Goal: Task Accomplishment & Management: Use online tool/utility

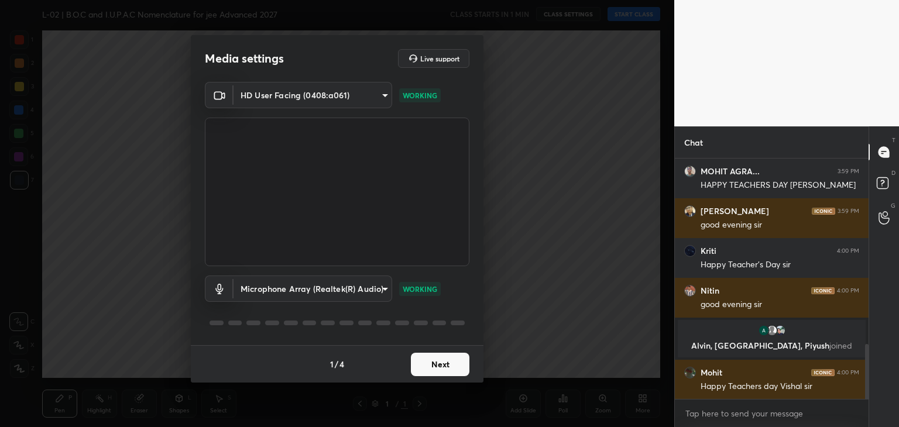
scroll to position [817, 0]
click at [448, 358] on button "Next" at bounding box center [440, 364] width 59 height 23
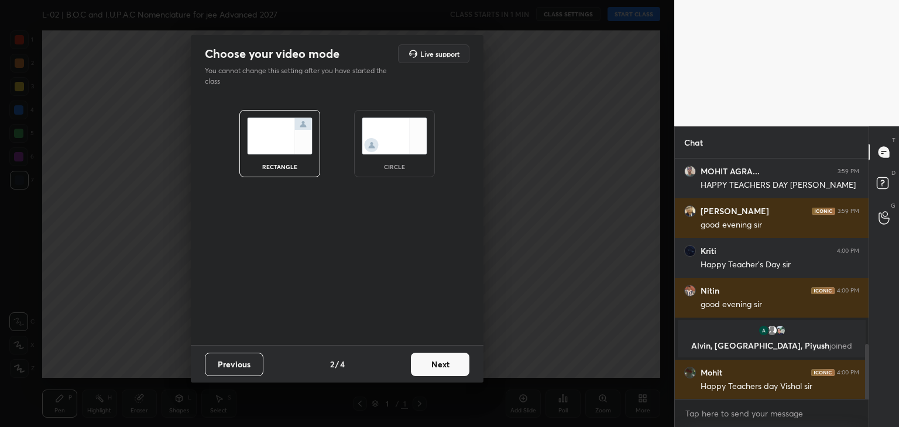
click at [436, 359] on button "Next" at bounding box center [440, 364] width 59 height 23
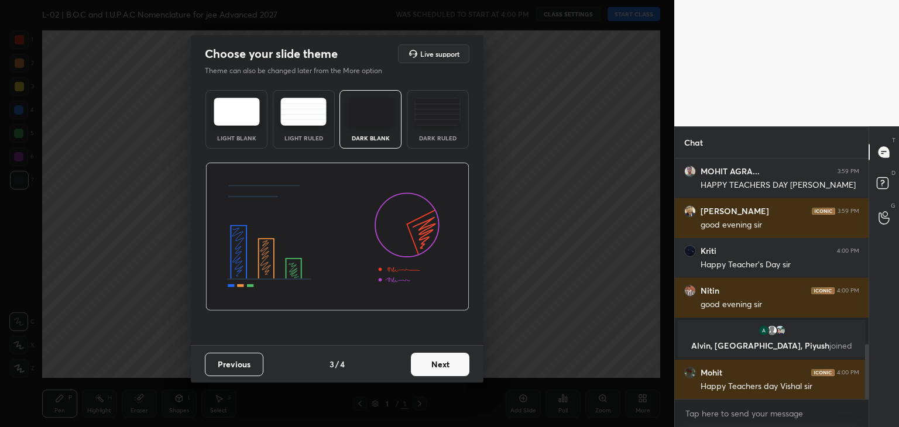
click at [447, 359] on button "Next" at bounding box center [440, 364] width 59 height 23
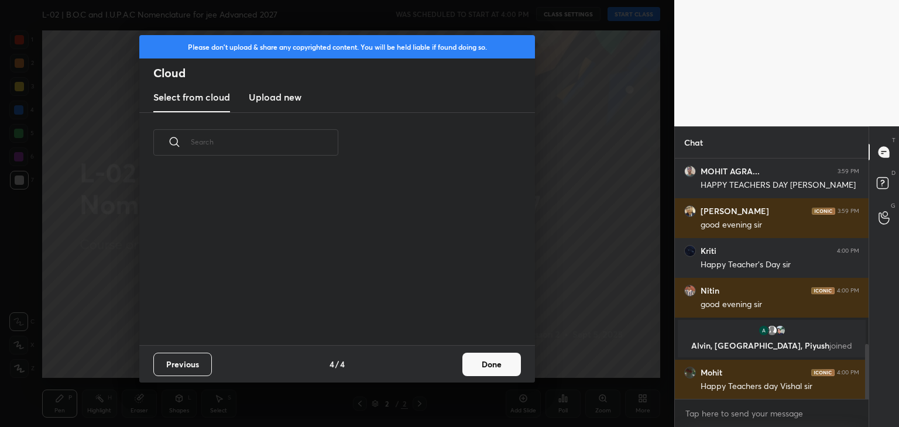
click at [477, 362] on button "Done" at bounding box center [491, 364] width 59 height 23
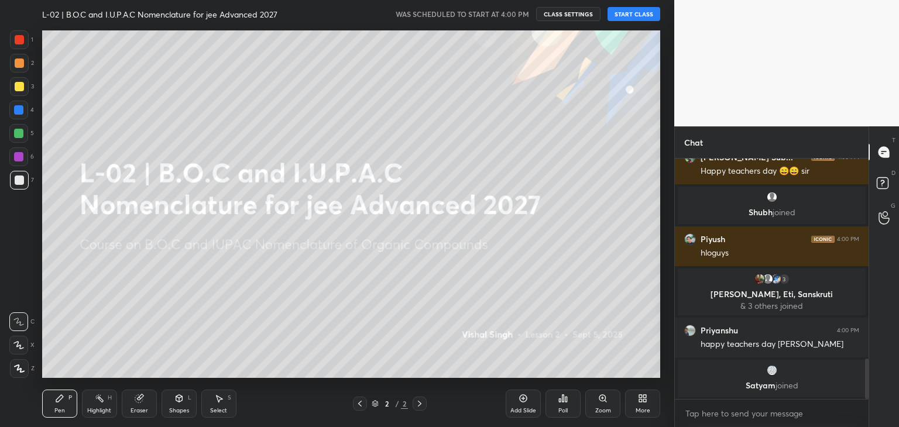
scroll to position [1135, 0]
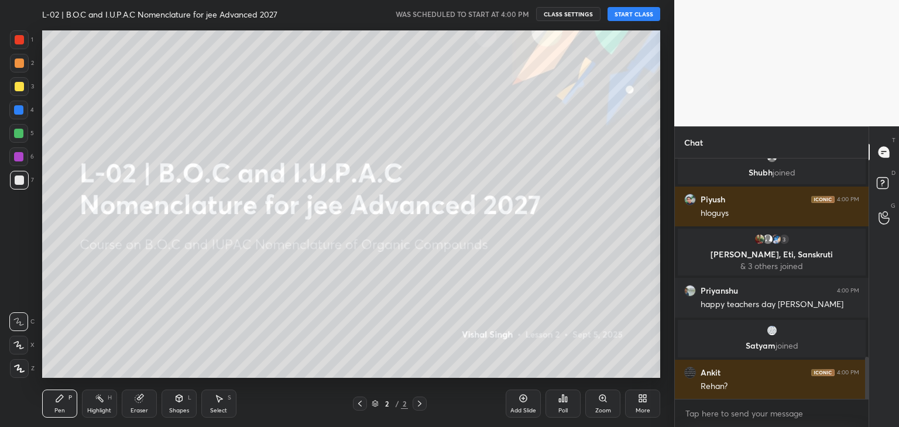
click at [637, 12] on button "START CLASS" at bounding box center [633, 14] width 53 height 14
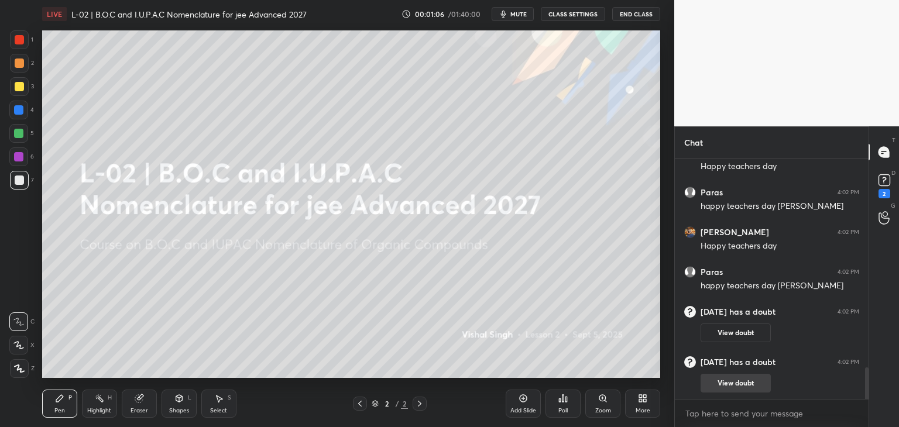
scroll to position [1628, 0]
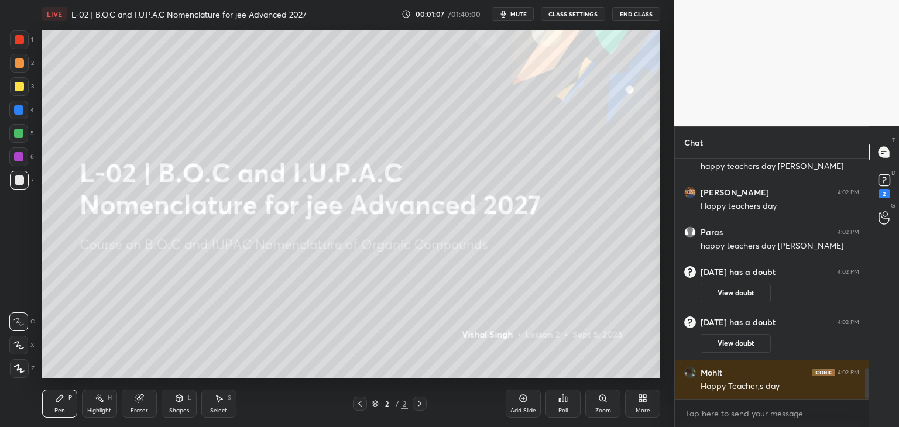
click at [733, 290] on button "View doubt" at bounding box center [735, 293] width 70 height 19
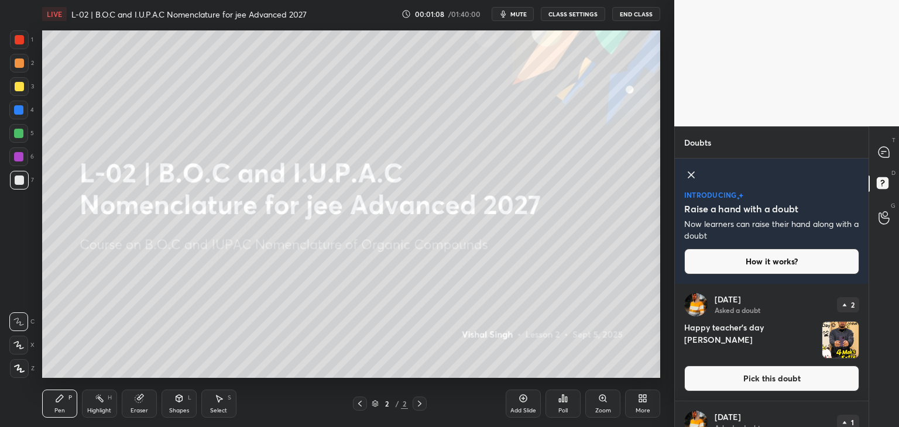
click at [732, 380] on button "Pick this doubt" at bounding box center [771, 379] width 175 height 26
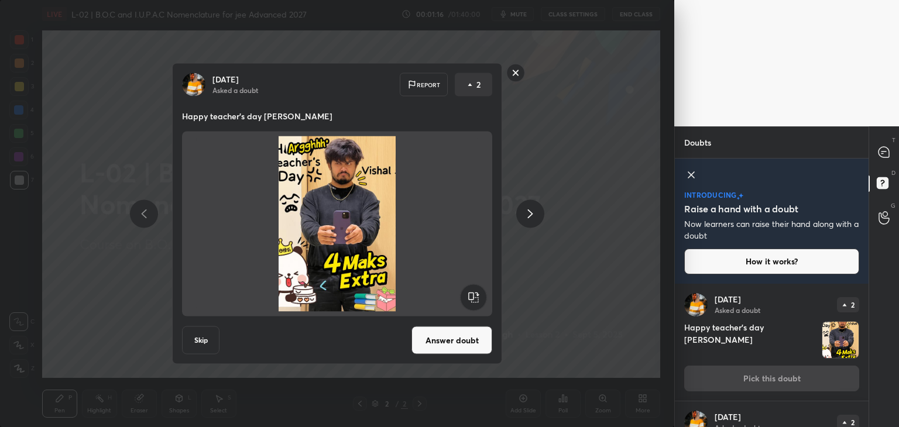
click at [517, 80] on rect at bounding box center [516, 73] width 18 height 18
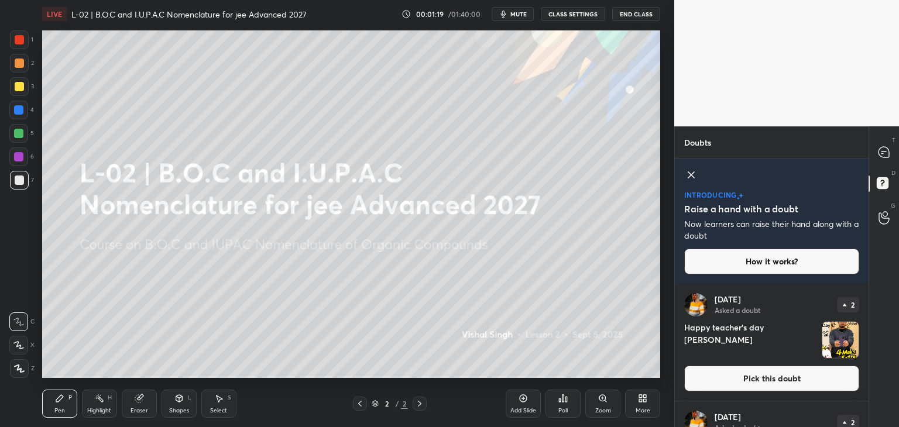
scroll to position [92, 0]
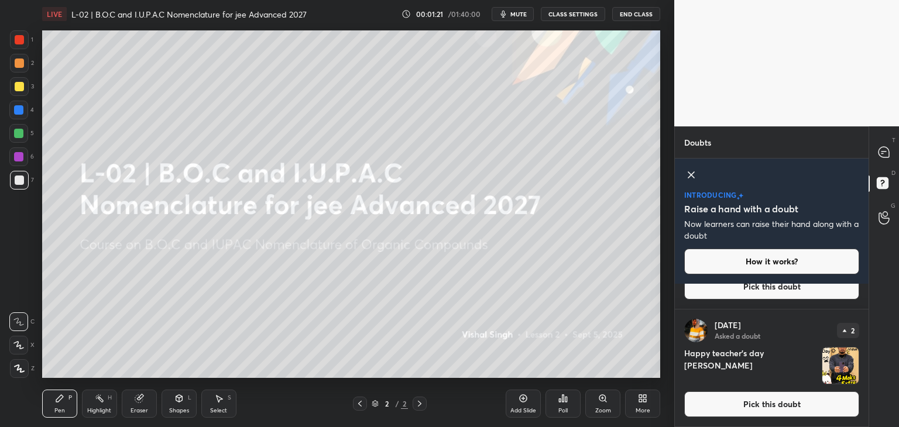
click at [730, 406] on button "Pick this doubt" at bounding box center [771, 404] width 175 height 26
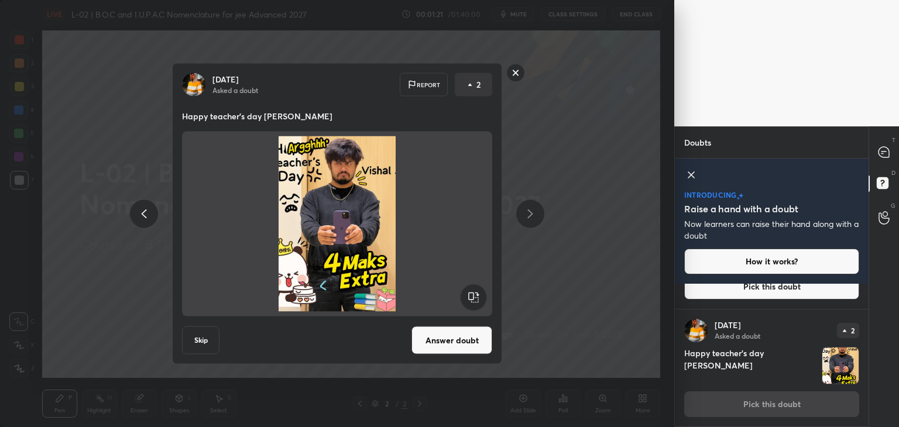
scroll to position [91, 0]
click at [515, 70] on rect at bounding box center [516, 73] width 18 height 18
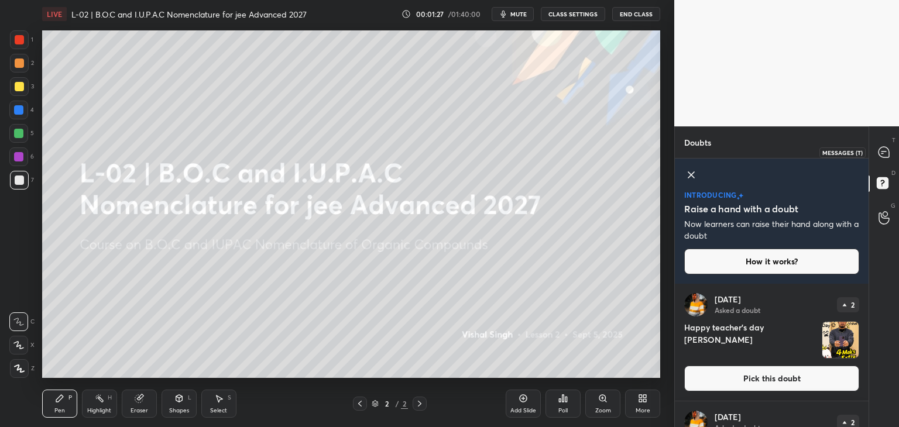
click at [885, 152] on icon at bounding box center [883, 152] width 5 height 0
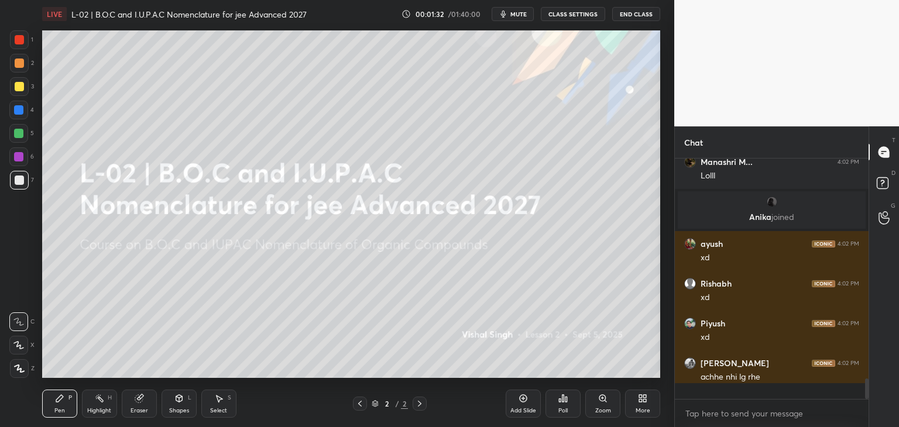
scroll to position [237, 190]
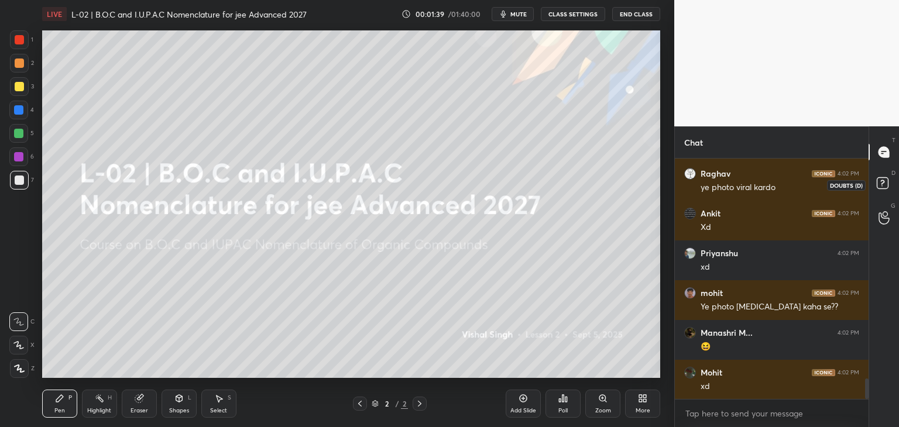
click at [880, 178] on rect at bounding box center [882, 183] width 11 height 11
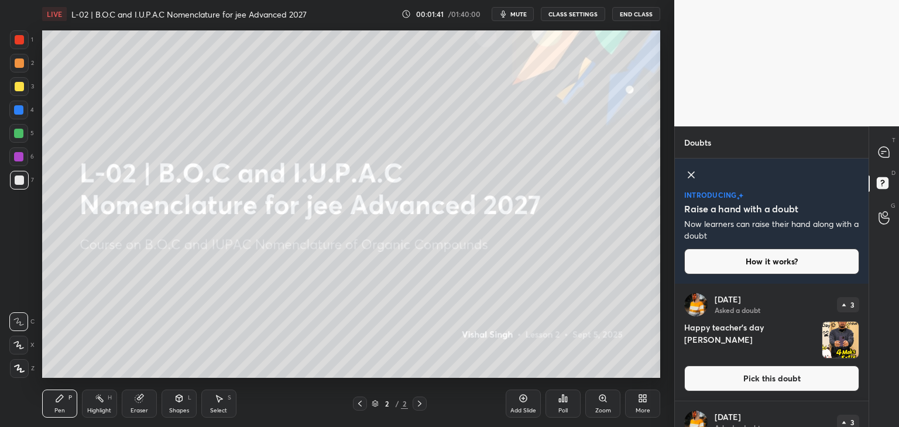
click at [747, 382] on button "Pick this doubt" at bounding box center [771, 379] width 175 height 26
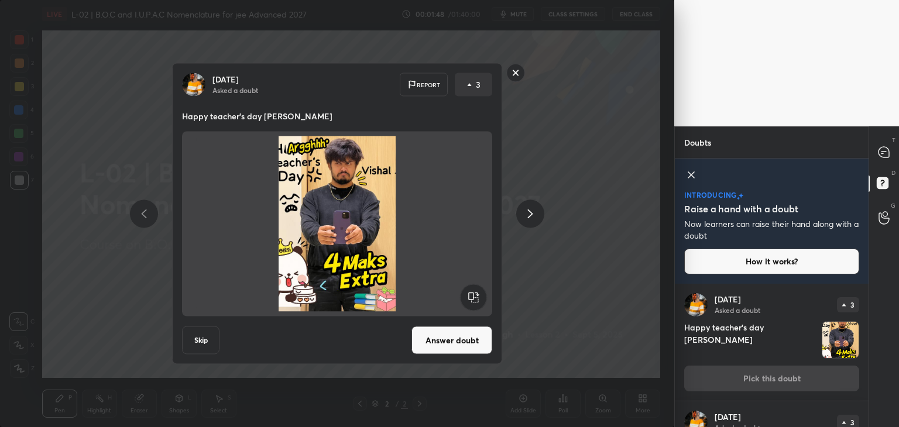
click at [343, 174] on img at bounding box center [337, 224] width 282 height 176
click at [521, 75] on rect at bounding box center [516, 73] width 18 height 18
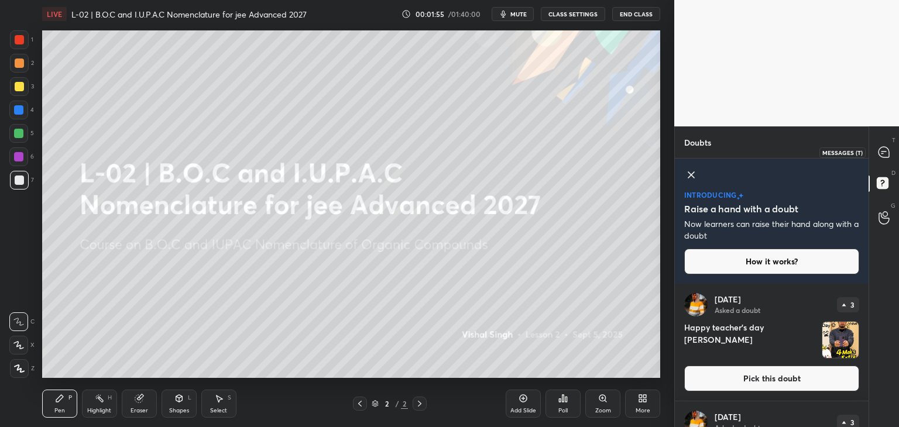
click at [889, 145] on div at bounding box center [883, 152] width 23 height 21
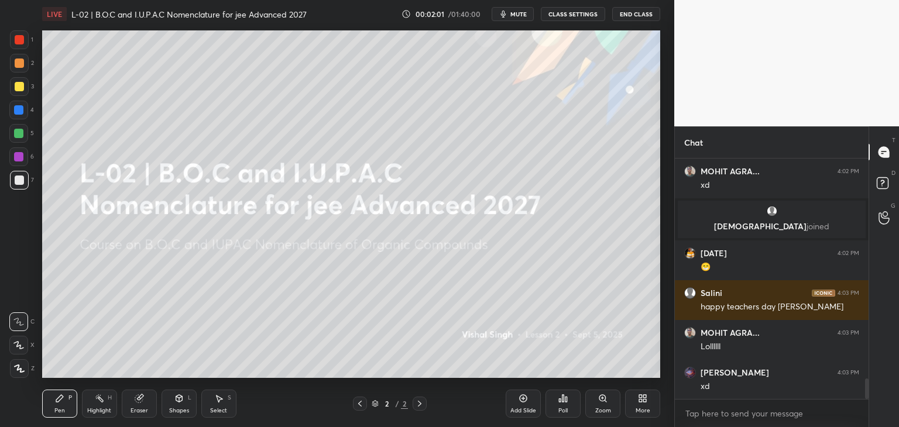
scroll to position [2685, 0]
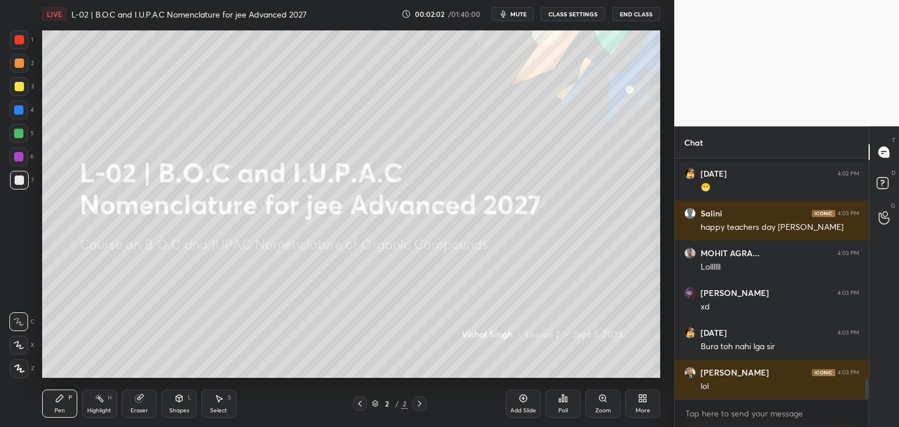
click at [21, 110] on div at bounding box center [18, 109] width 9 height 9
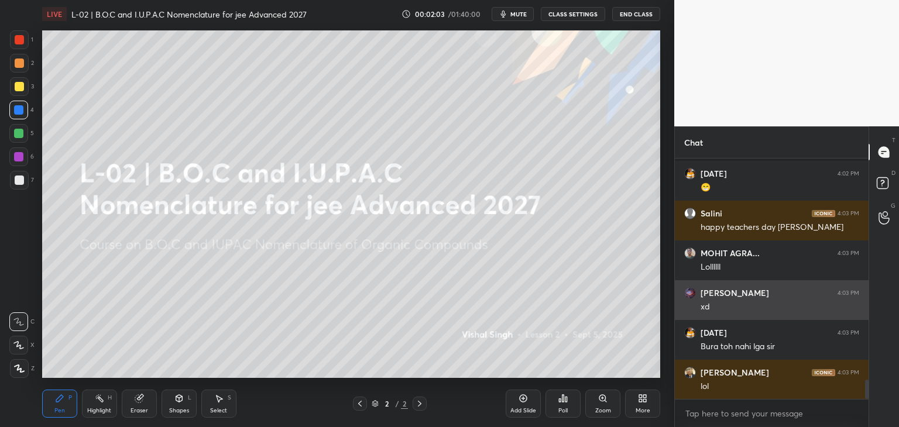
scroll to position [2735, 0]
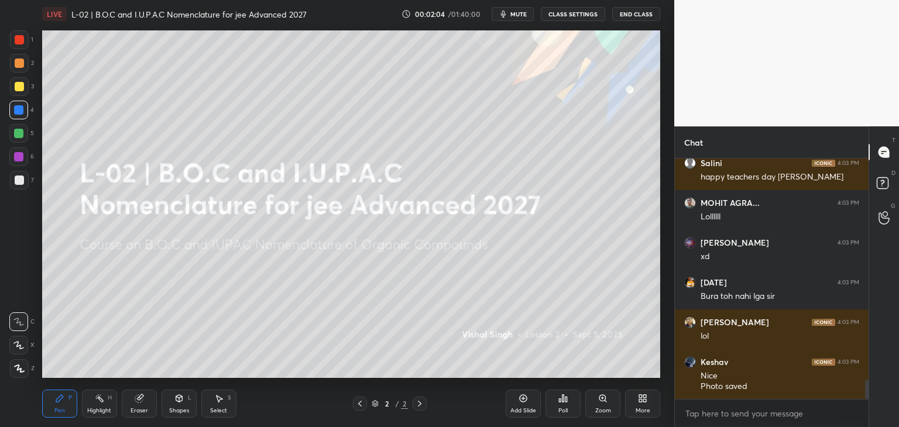
click at [22, 340] on div at bounding box center [18, 345] width 19 height 19
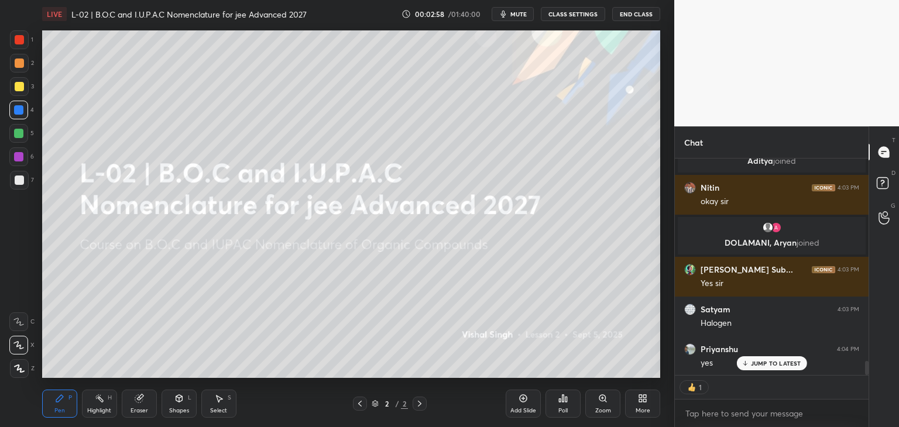
scroll to position [3087, 0]
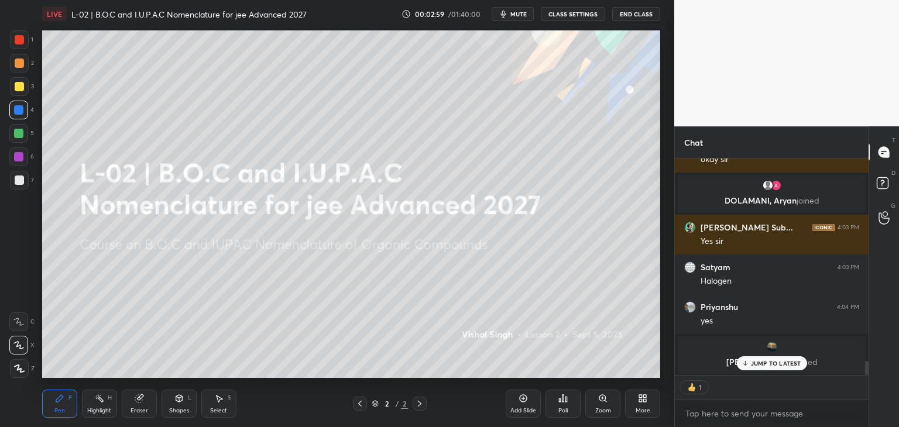
click at [520, 394] on icon at bounding box center [522, 398] width 9 height 9
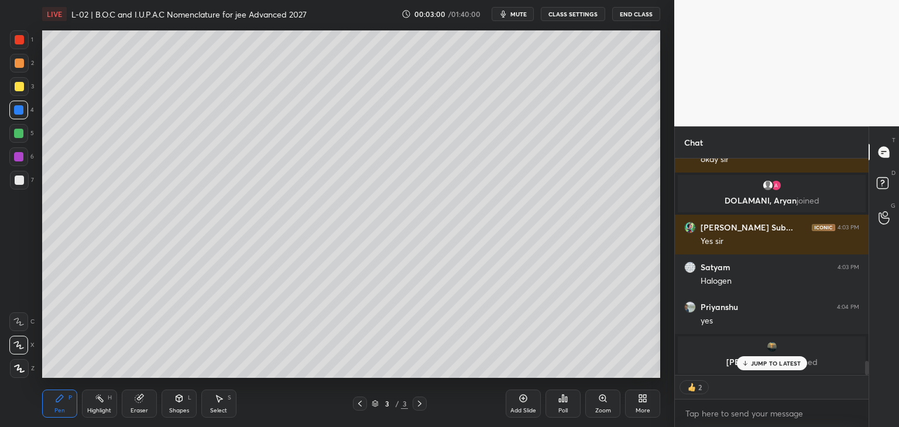
scroll to position [3127, 0]
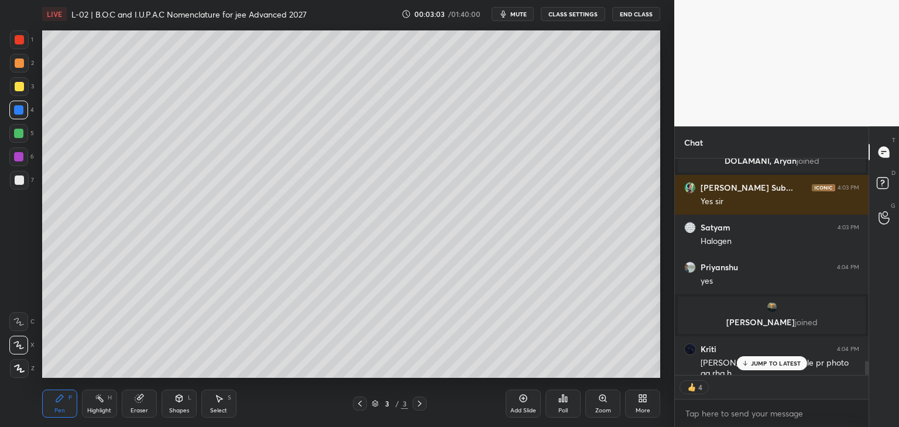
click at [20, 315] on div at bounding box center [18, 321] width 19 height 19
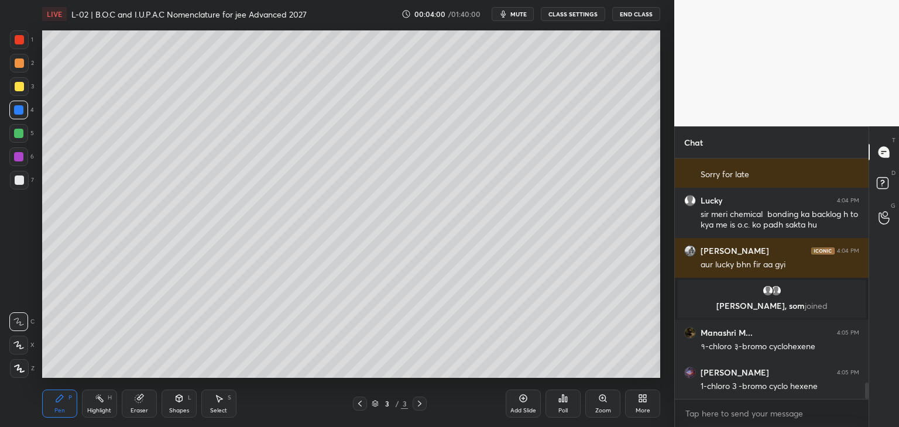
scroll to position [3351, 0]
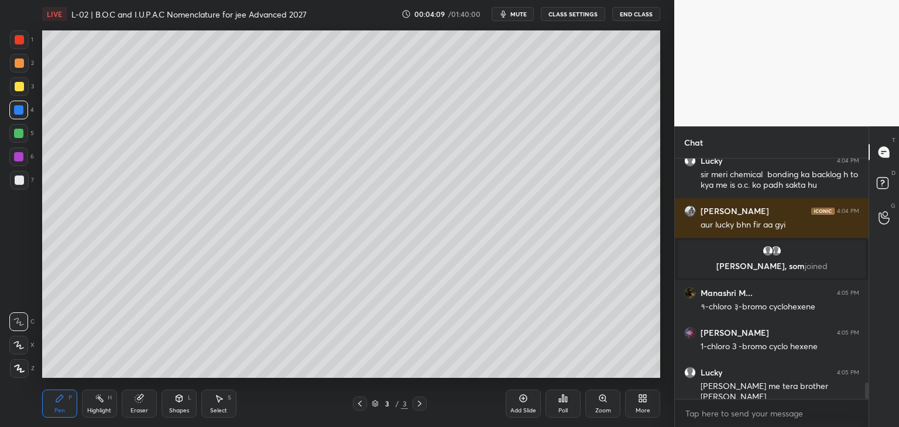
click at [20, 40] on div at bounding box center [19, 39] width 9 height 9
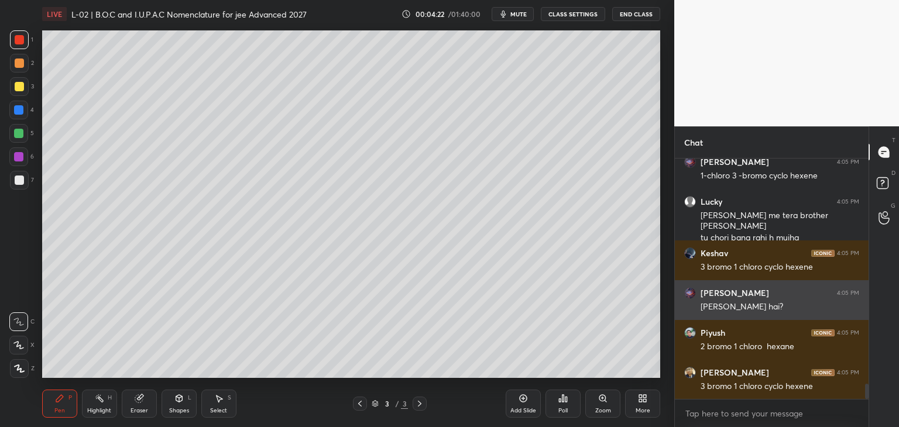
scroll to position [3538, 0]
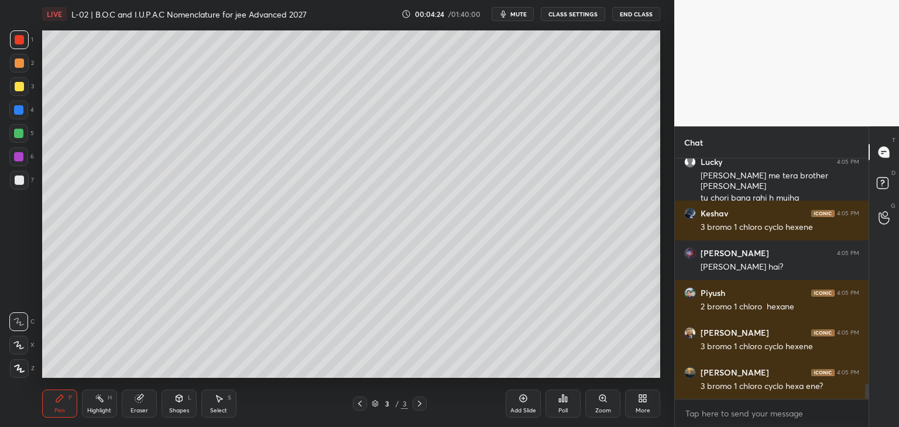
click at [221, 395] on icon at bounding box center [218, 398] width 9 height 9
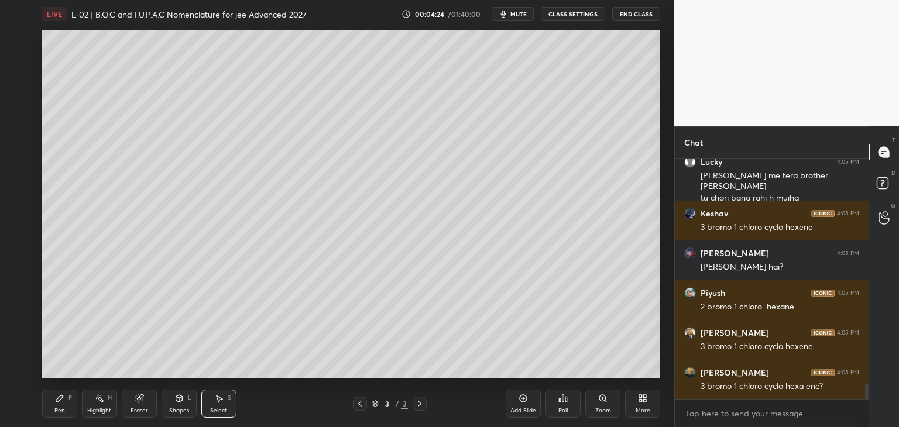
scroll to position [3578, 0]
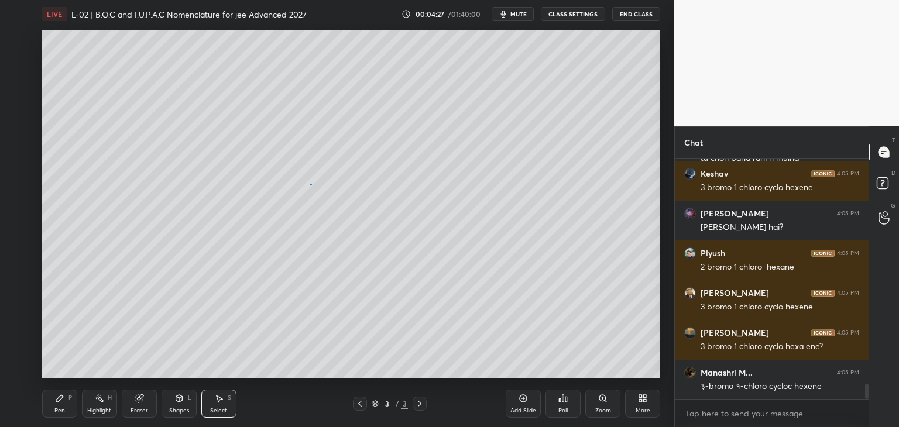
click at [310, 185] on div "0 ° Undo Copy Duplicate Duplicate to new slide Delete" at bounding box center [351, 204] width 618 height 348
click at [53, 401] on div "Pen P" at bounding box center [59, 404] width 35 height 28
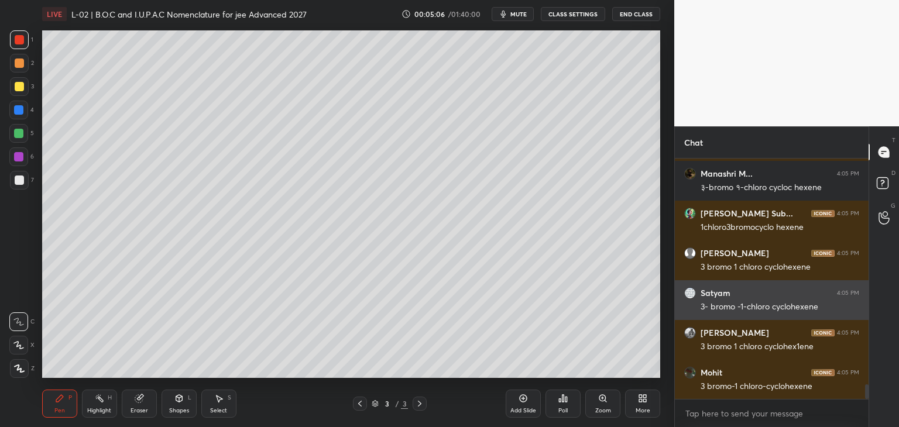
scroll to position [3717, 0]
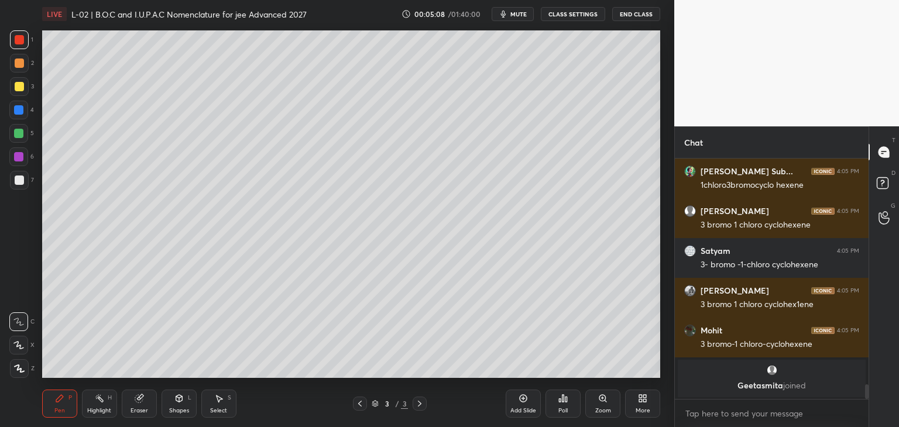
click at [17, 135] on div at bounding box center [18, 133] width 9 height 9
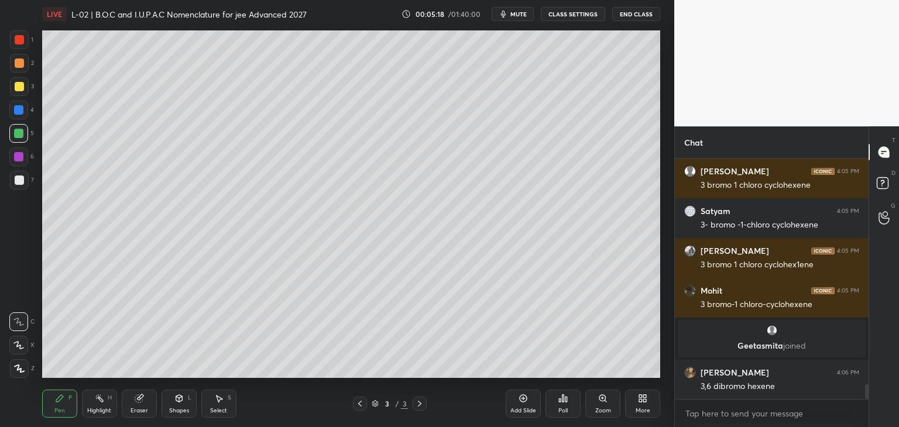
click at [146, 403] on div "Eraser" at bounding box center [139, 404] width 35 height 28
click at [23, 342] on div at bounding box center [18, 345] width 19 height 19
click at [61, 403] on div "Pen P" at bounding box center [59, 404] width 35 height 28
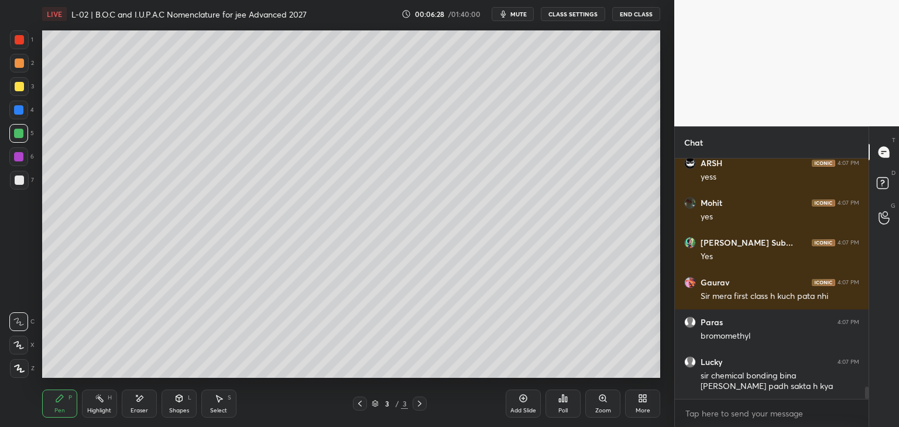
scroll to position [4561, 0]
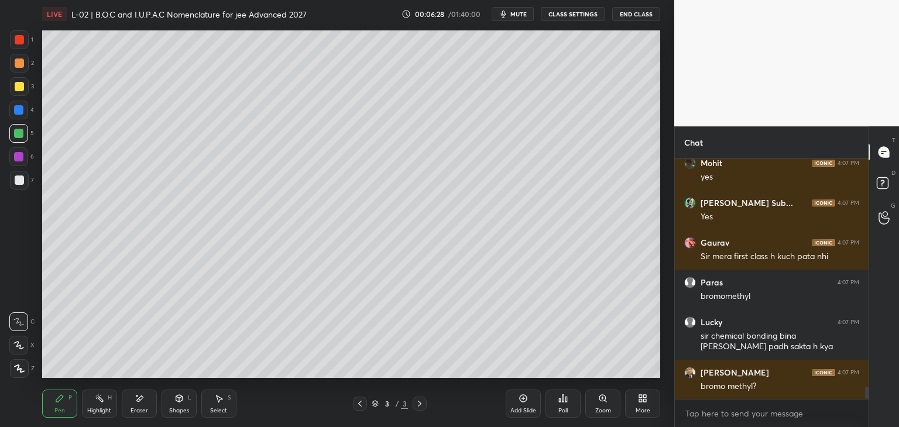
click at [25, 90] on div at bounding box center [19, 86] width 19 height 19
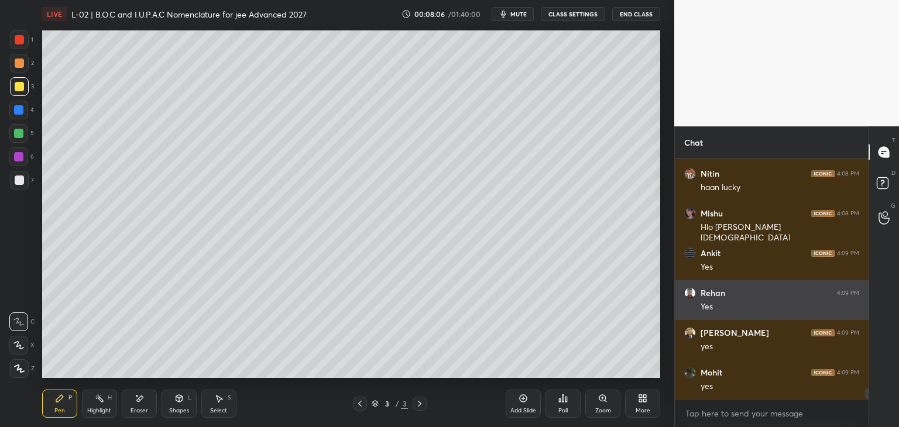
scroll to position [5085, 0]
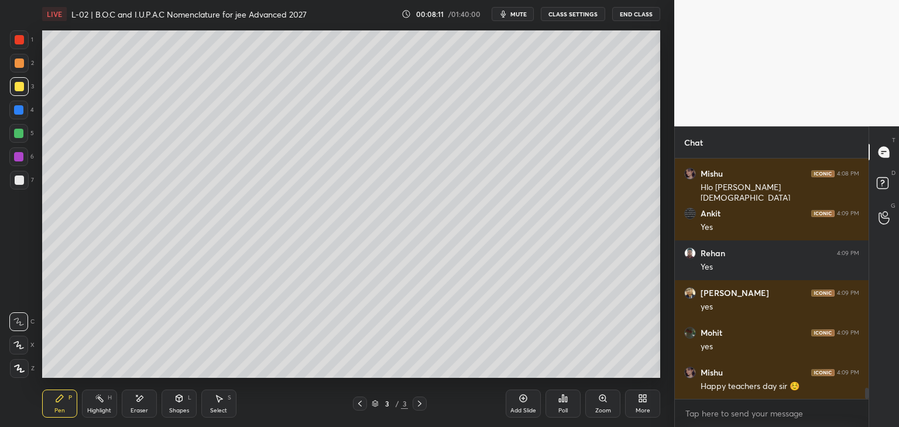
click at [19, 155] on div at bounding box center [18, 156] width 9 height 9
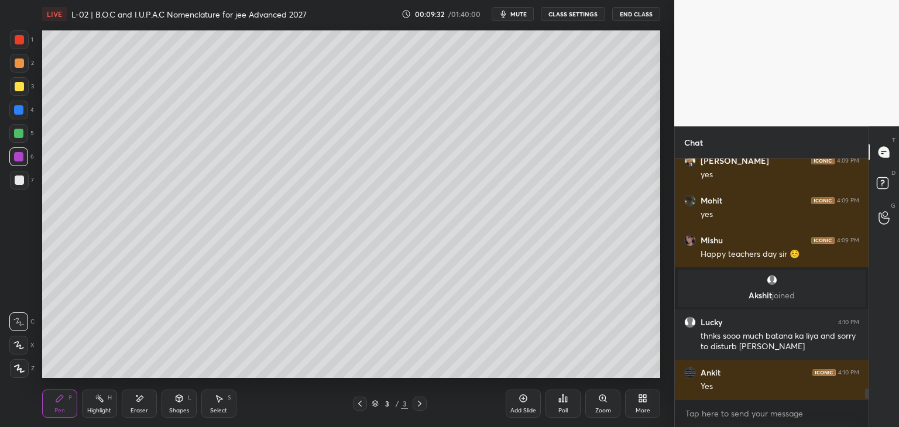
scroll to position [5141, 0]
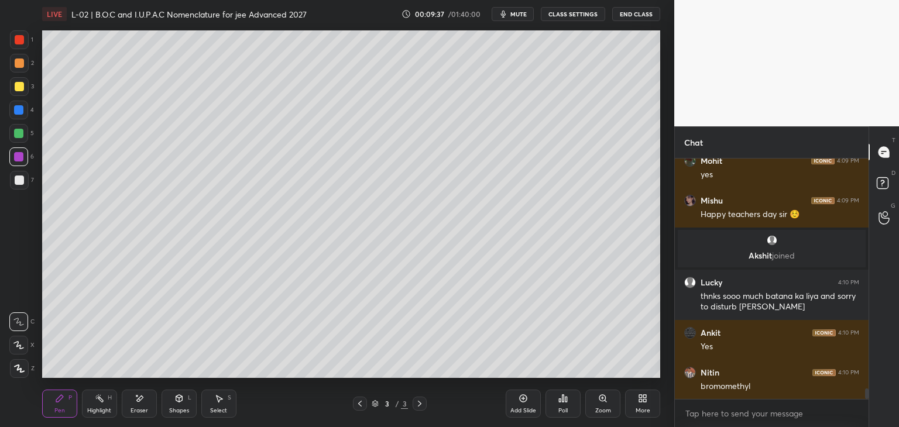
click at [21, 111] on div at bounding box center [18, 109] width 9 height 9
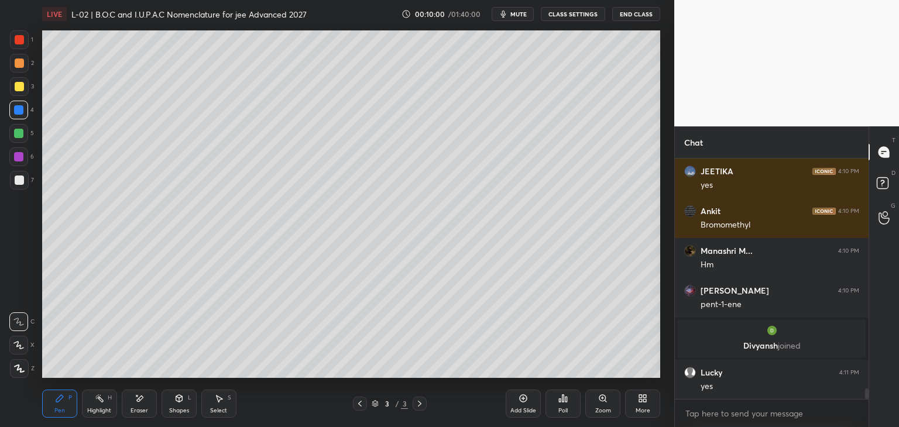
scroll to position [5270, 0]
click at [516, 401] on div "Add Slide" at bounding box center [523, 404] width 35 height 28
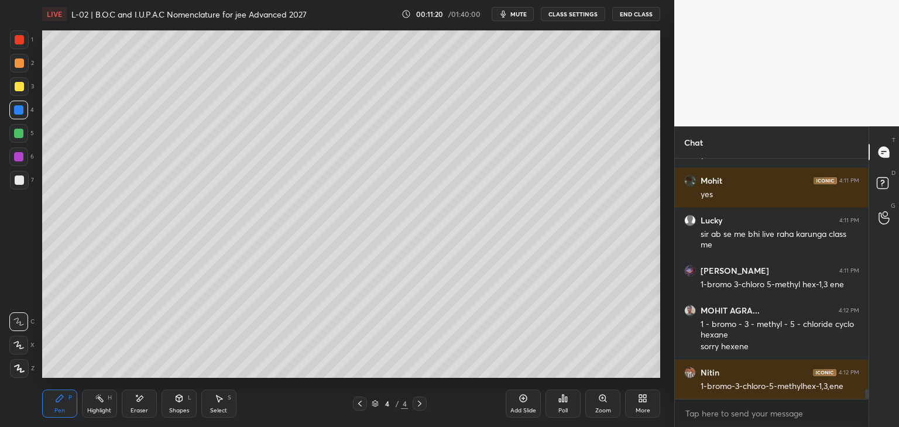
scroll to position [5632, 0]
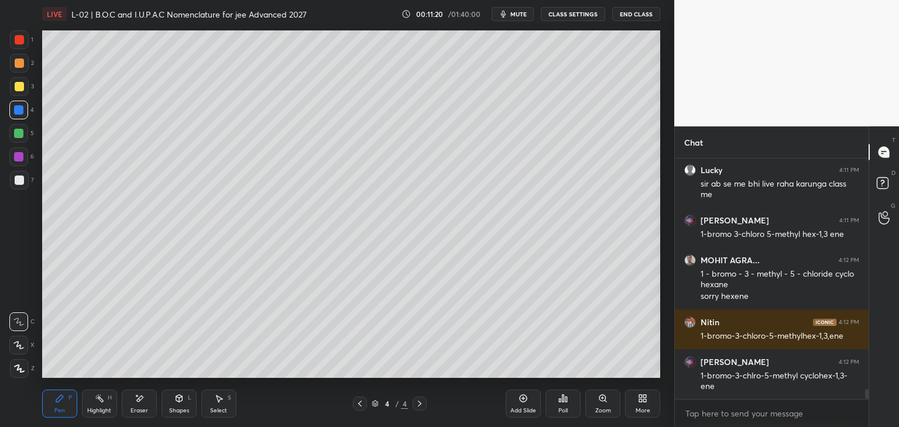
click at [21, 61] on div at bounding box center [19, 63] width 9 height 9
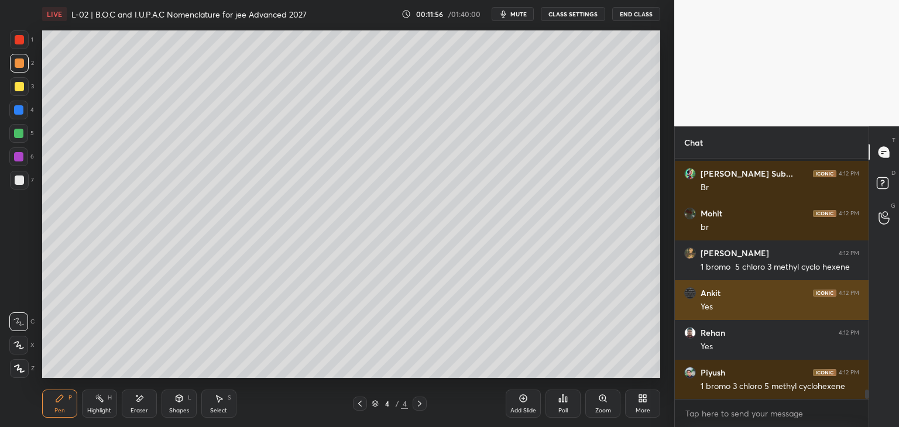
scroll to position [6090, 0]
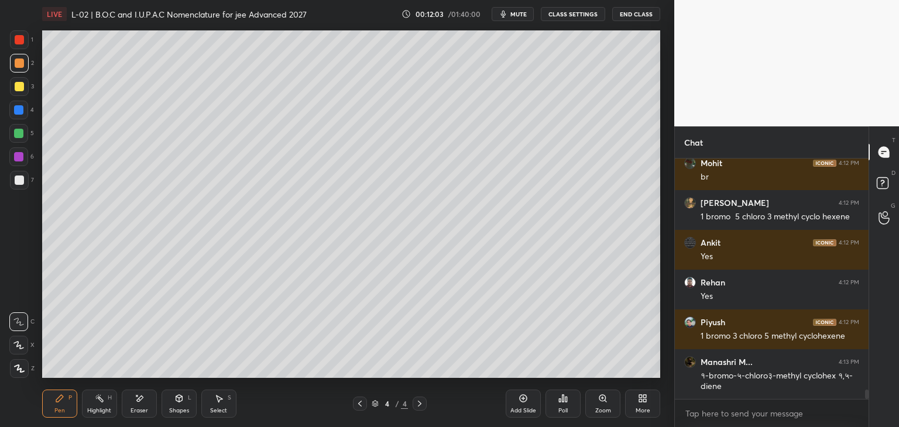
click at [140, 396] on icon at bounding box center [140, 399] width 6 height 6
click at [69, 397] on div "P" at bounding box center [70, 398] width 4 height 6
click at [21, 41] on div at bounding box center [19, 39] width 9 height 9
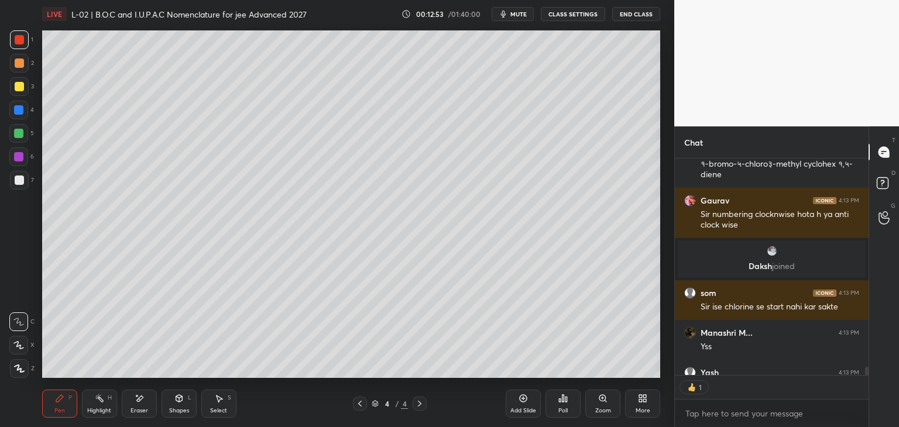
scroll to position [4, 4]
click at [145, 400] on div "Eraser" at bounding box center [139, 404] width 35 height 28
click at [59, 397] on icon at bounding box center [59, 398] width 7 height 7
click at [19, 156] on div at bounding box center [18, 156] width 9 height 9
click at [178, 408] on div "Shapes" at bounding box center [179, 411] width 20 height 6
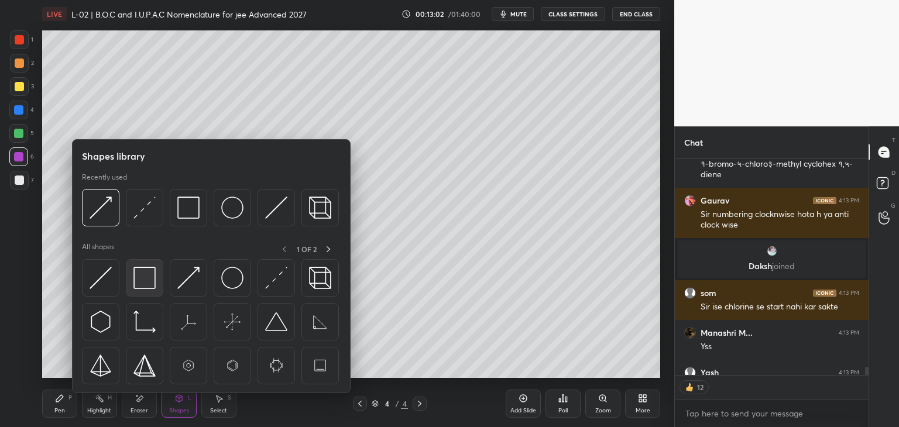
click at [140, 274] on img at bounding box center [144, 278] width 22 height 22
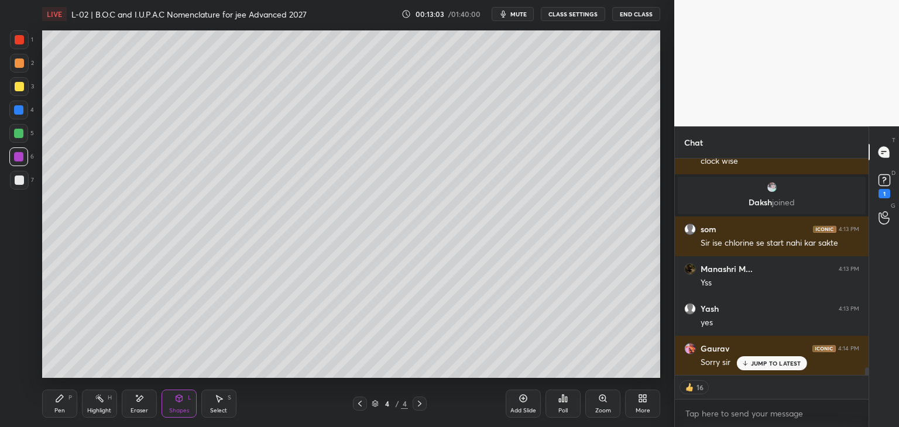
scroll to position [6179, 0]
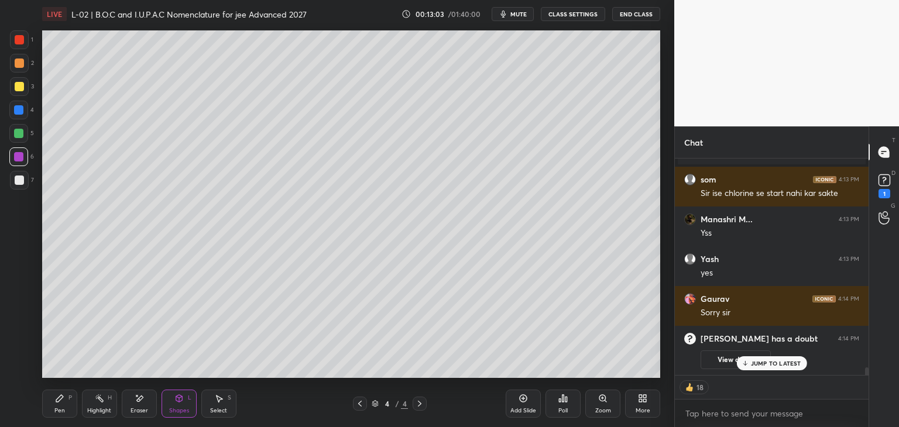
click at [15, 41] on div at bounding box center [19, 39] width 9 height 9
click at [59, 401] on icon at bounding box center [59, 398] width 7 height 7
click at [145, 401] on div "Eraser" at bounding box center [139, 404] width 35 height 28
click at [67, 397] on div "Pen P" at bounding box center [59, 404] width 35 height 28
click at [716, 358] on button "View doubt" at bounding box center [735, 360] width 70 height 19
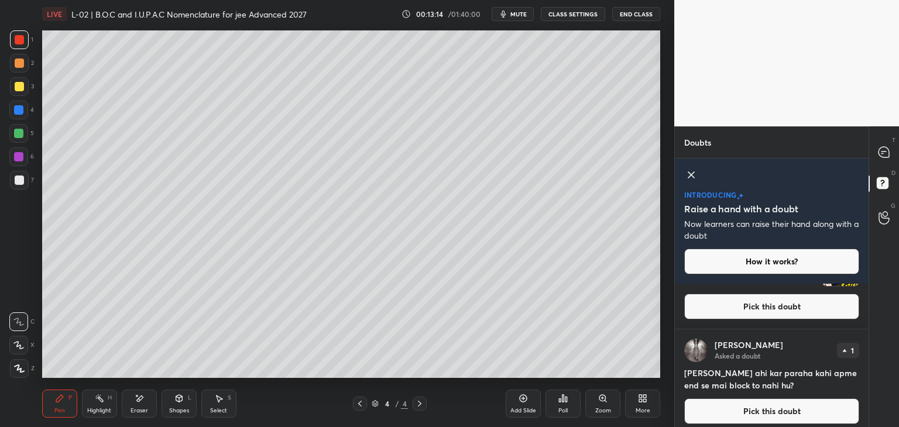
scroll to position [197, 0]
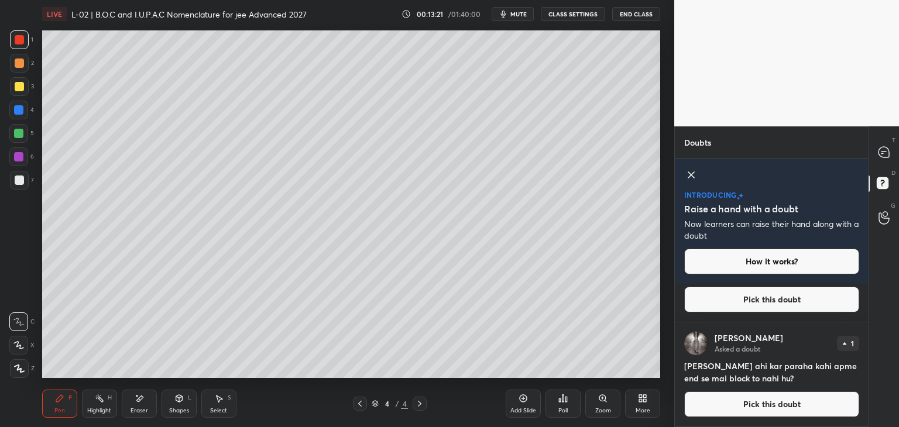
click at [692, 176] on icon at bounding box center [691, 175] width 6 height 6
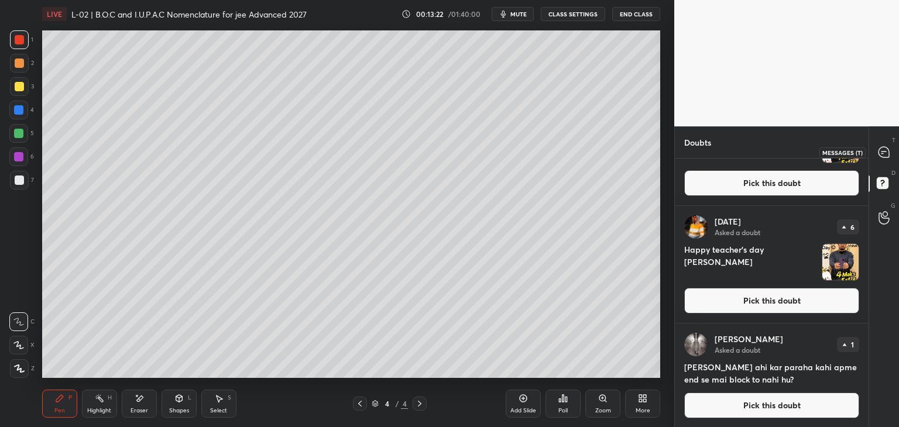
click at [887, 149] on icon at bounding box center [883, 152] width 11 height 11
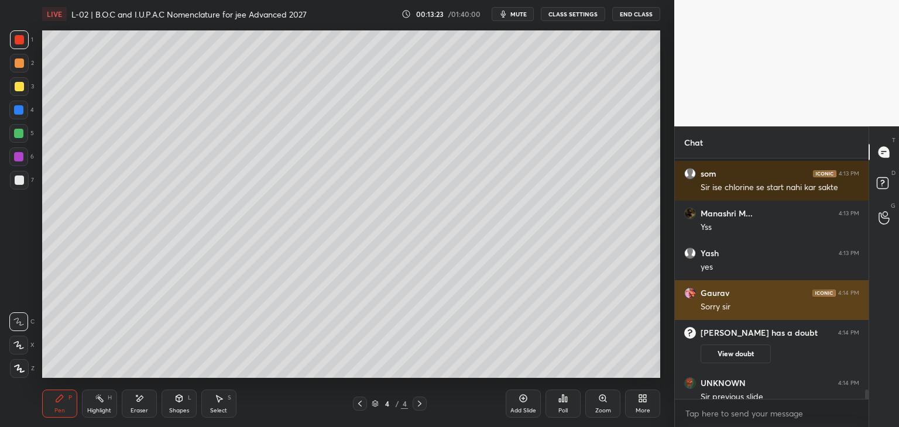
scroll to position [6283, 0]
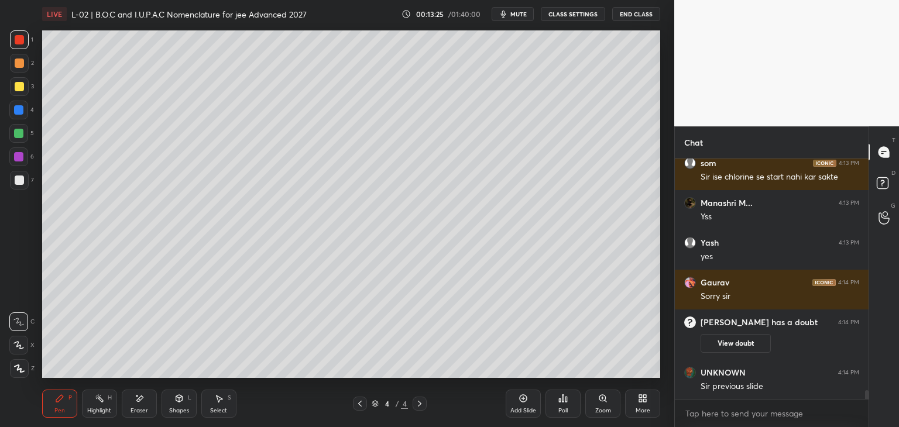
click at [362, 405] on icon at bounding box center [359, 403] width 9 height 9
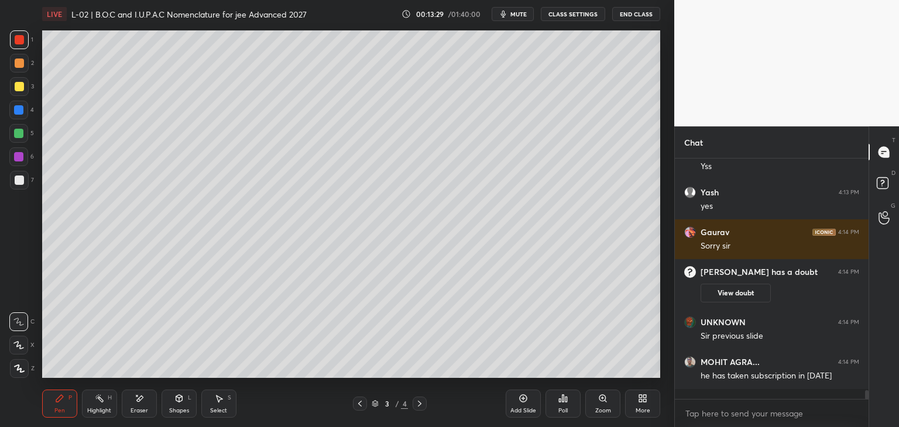
click at [415, 407] on icon at bounding box center [419, 403] width 9 height 9
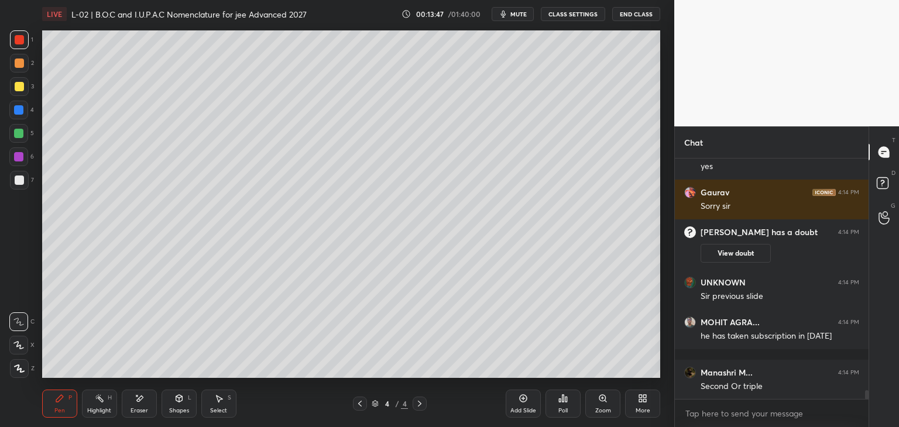
scroll to position [6413, 0]
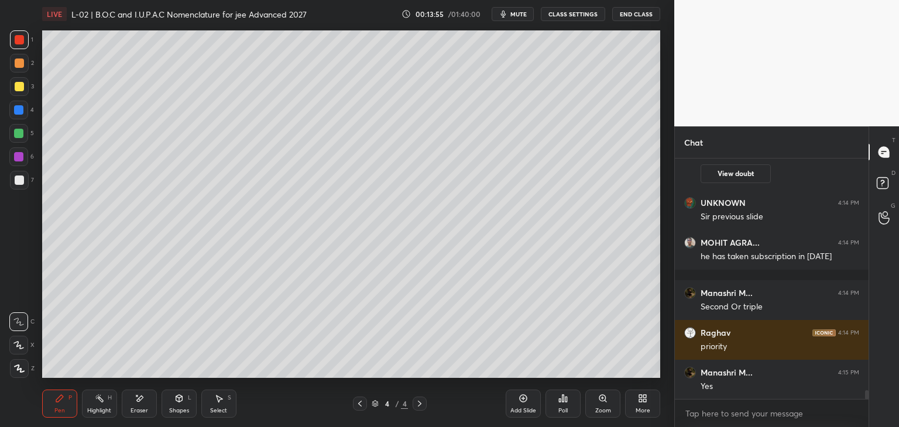
click at [19, 87] on div at bounding box center [19, 86] width 9 height 9
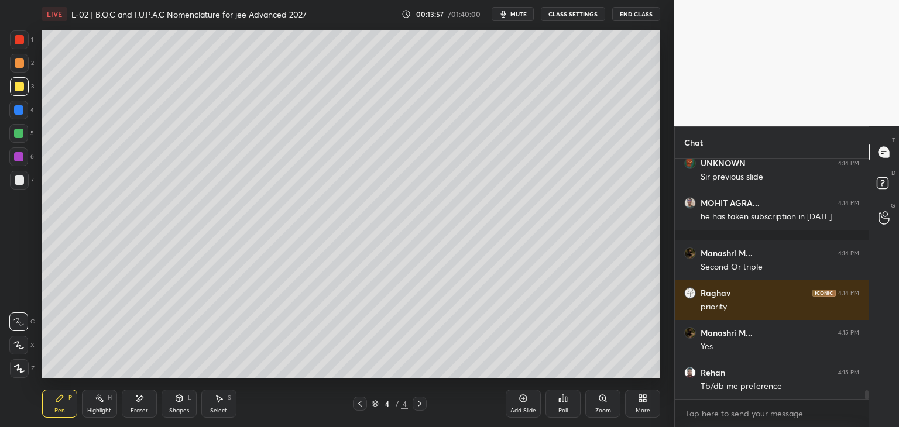
scroll to position [6533, 0]
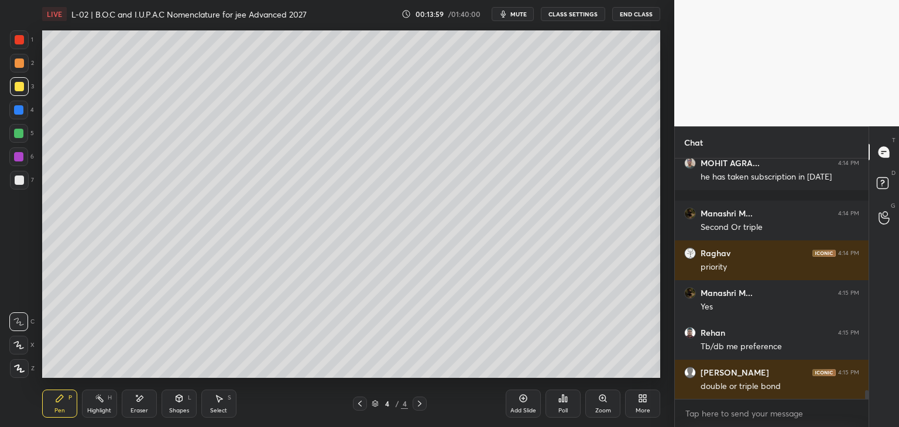
click at [184, 401] on div "Shapes L" at bounding box center [179, 404] width 35 height 28
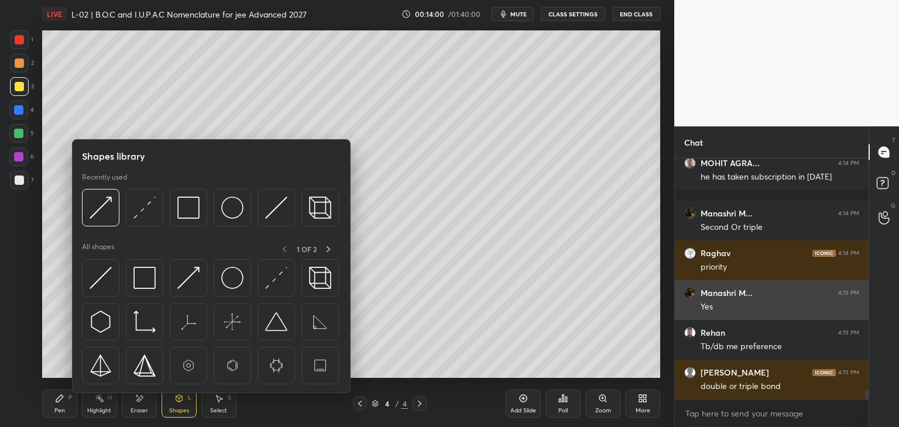
click at [89, 221] on div at bounding box center [100, 207] width 37 height 37
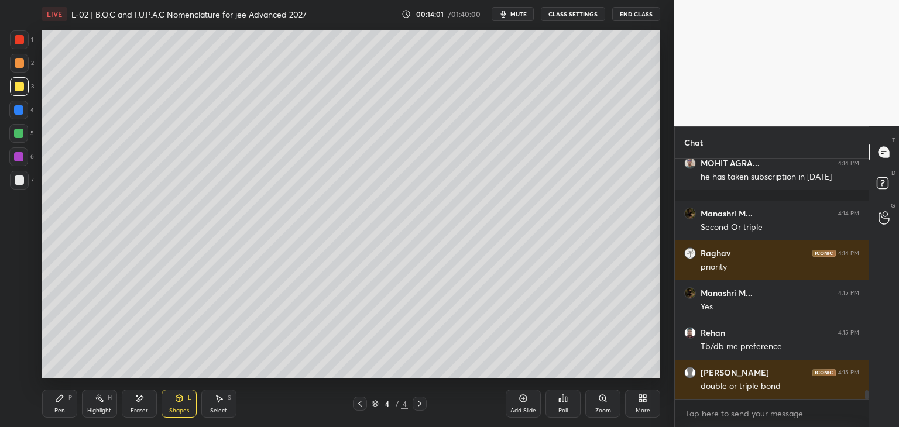
click at [174, 411] on div "Shapes" at bounding box center [179, 411] width 20 height 6
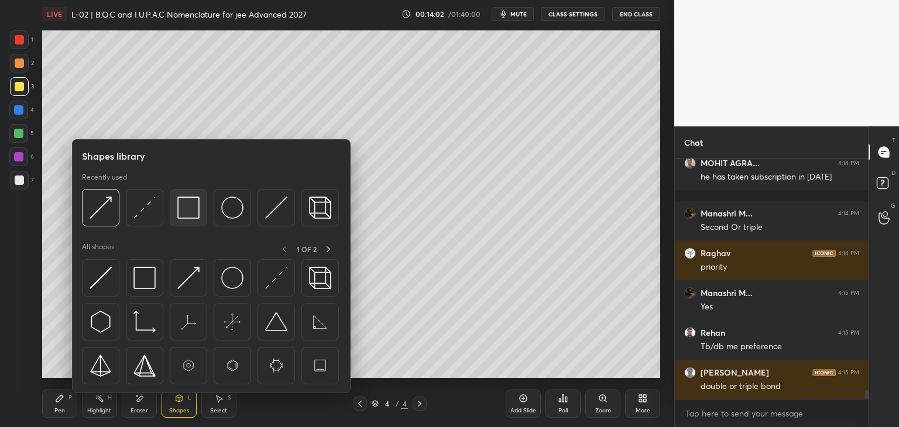
click at [181, 211] on img at bounding box center [188, 208] width 22 height 22
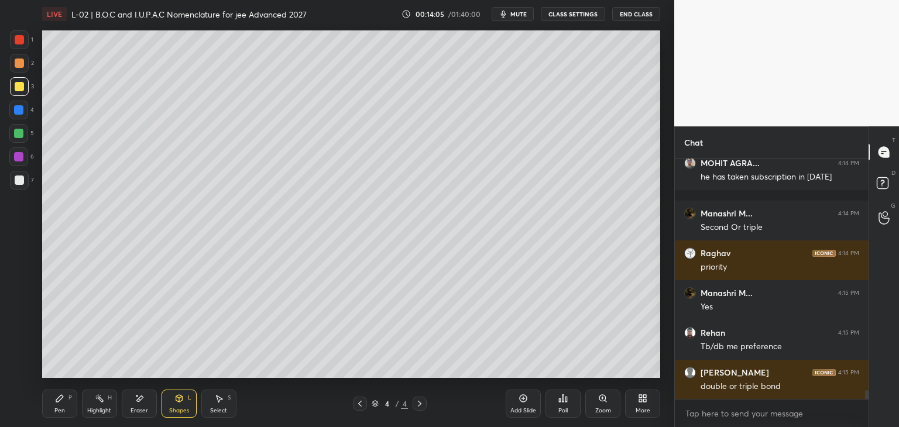
click at [60, 406] on div "Pen P" at bounding box center [59, 404] width 35 height 28
click at [220, 402] on icon at bounding box center [218, 398] width 9 height 9
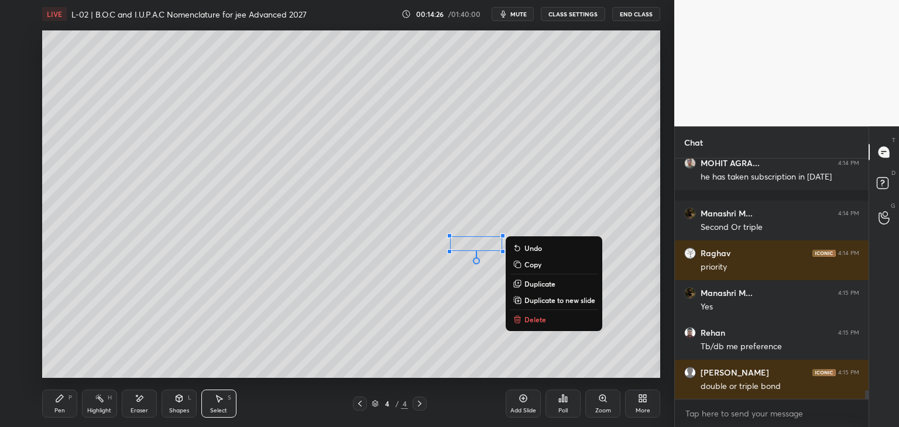
click at [311, 306] on div "0 ° Undo Copy Duplicate Duplicate to new slide Delete" at bounding box center [351, 204] width 618 height 348
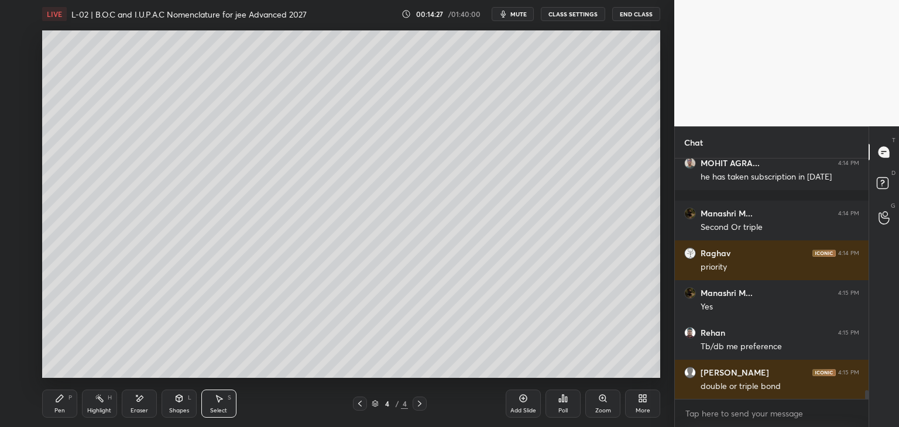
click at [64, 406] on div "Pen P" at bounding box center [59, 404] width 35 height 28
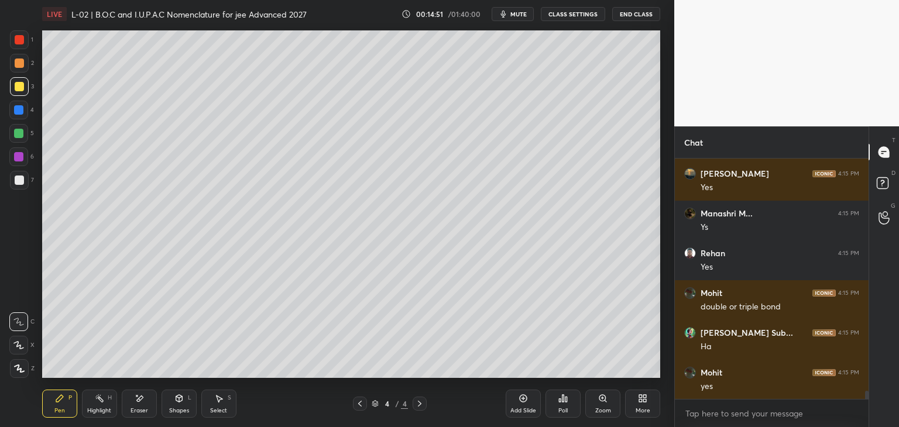
scroll to position [6851, 0]
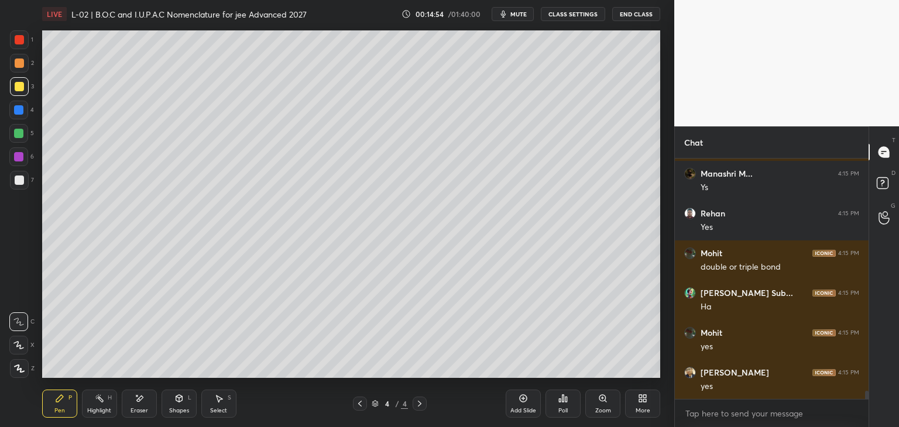
click at [19, 136] on div at bounding box center [18, 133] width 9 height 9
click at [225, 398] on div "Select S" at bounding box center [218, 404] width 35 height 28
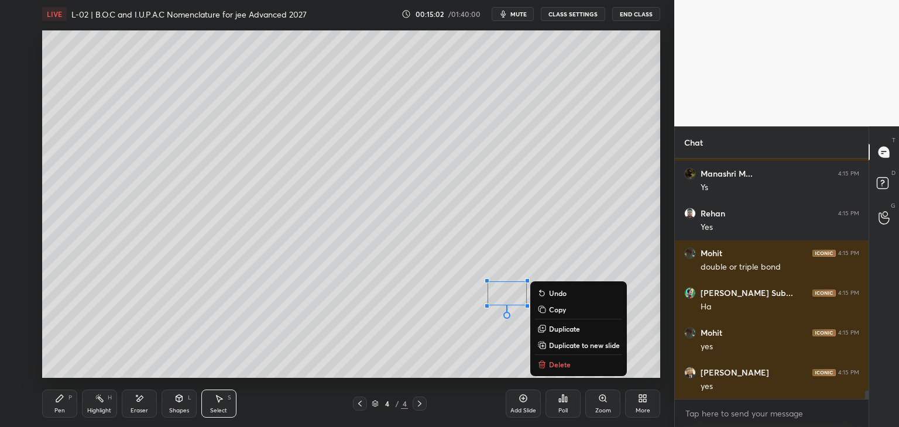
click at [557, 366] on p "Delete" at bounding box center [560, 364] width 22 height 9
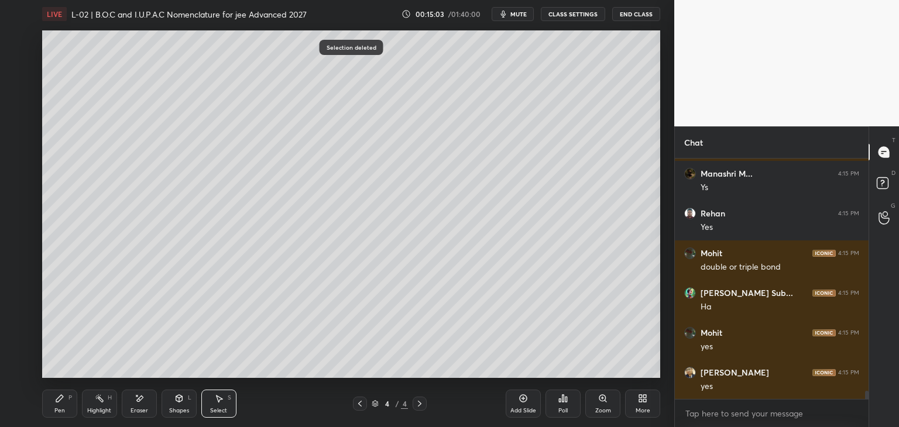
click at [71, 400] on div "P" at bounding box center [70, 398] width 4 height 6
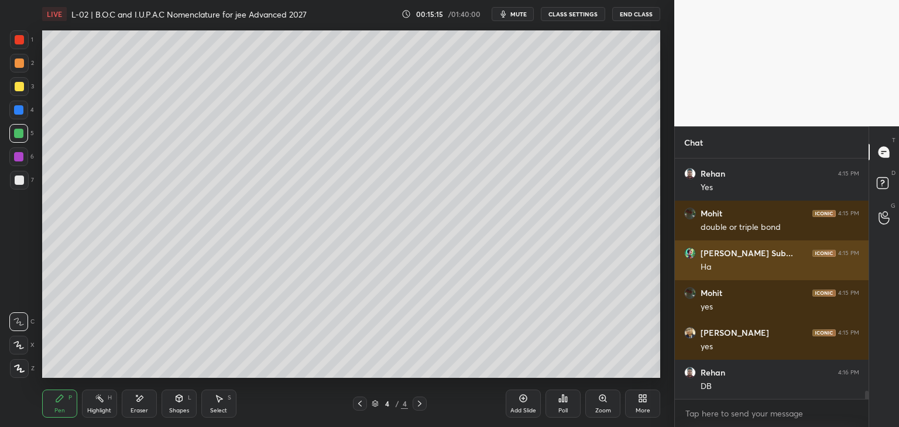
scroll to position [6931, 0]
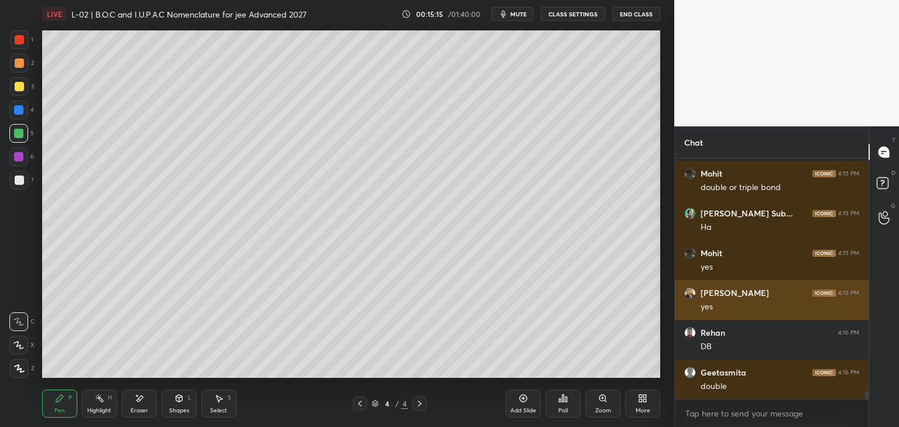
click at [16, 88] on div at bounding box center [19, 86] width 9 height 9
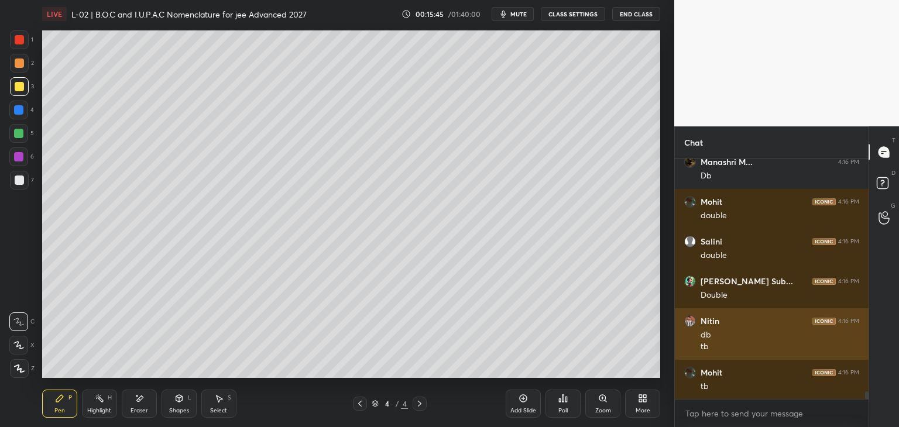
scroll to position [7300, 0]
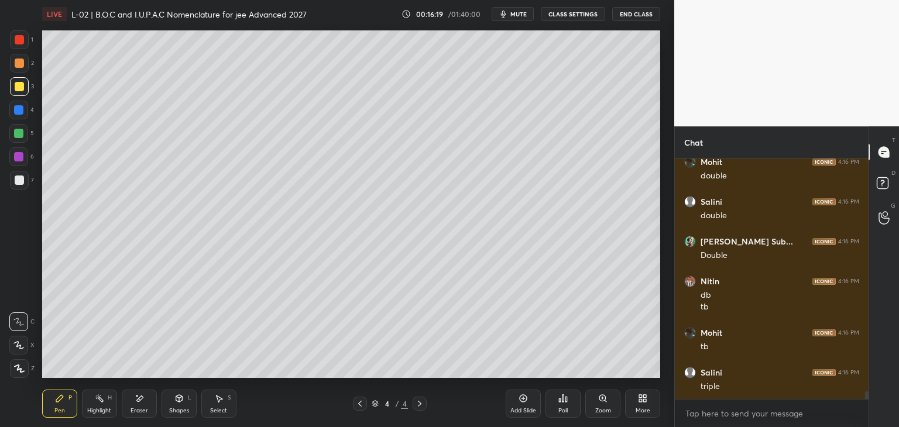
click at [16, 40] on div at bounding box center [19, 39] width 9 height 9
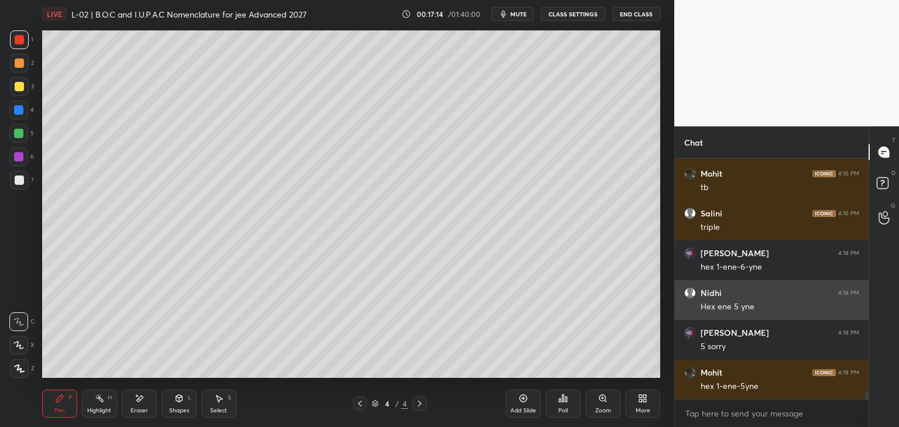
scroll to position [7499, 0]
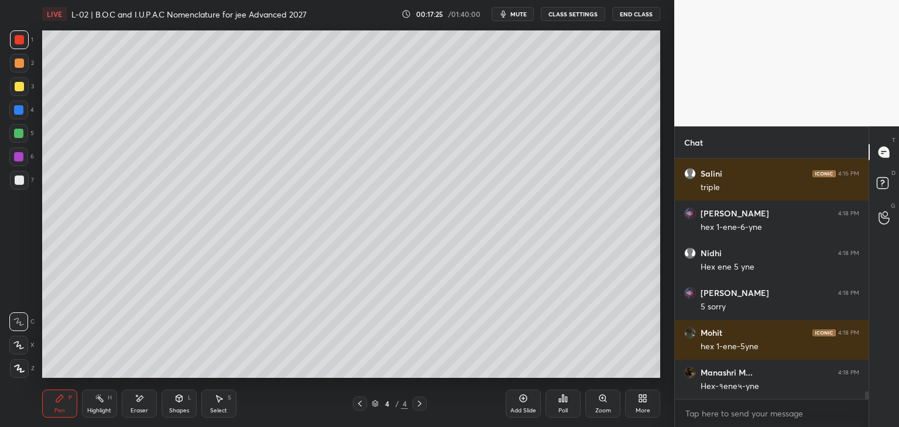
click at [520, 401] on icon at bounding box center [524, 399] width 8 height 8
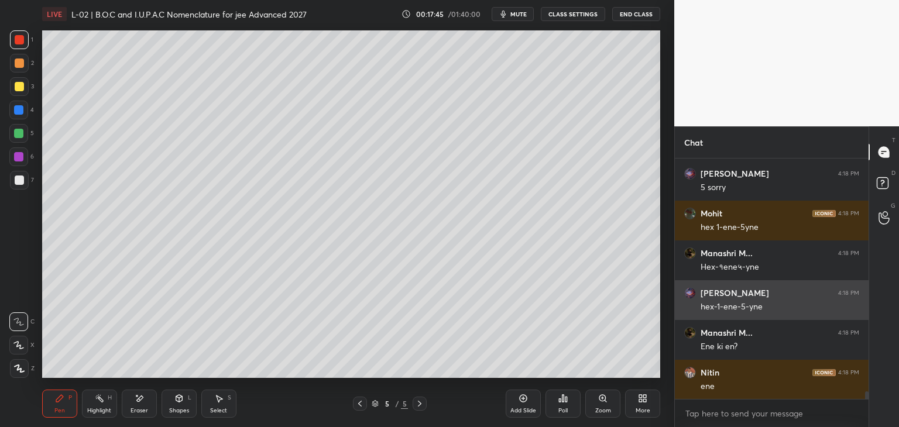
scroll to position [7658, 0]
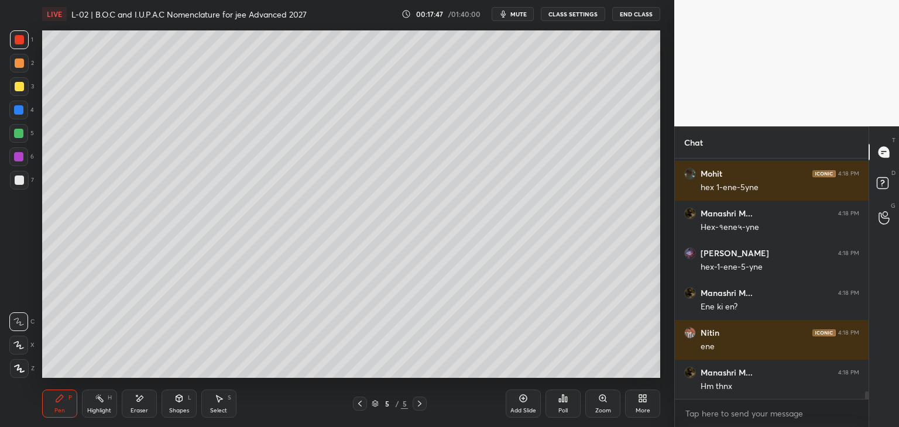
click at [140, 400] on icon at bounding box center [140, 399] width 6 height 6
click at [59, 401] on icon at bounding box center [59, 398] width 7 height 7
click at [17, 61] on div at bounding box center [19, 63] width 9 height 9
click at [358, 408] on div at bounding box center [360, 404] width 14 height 14
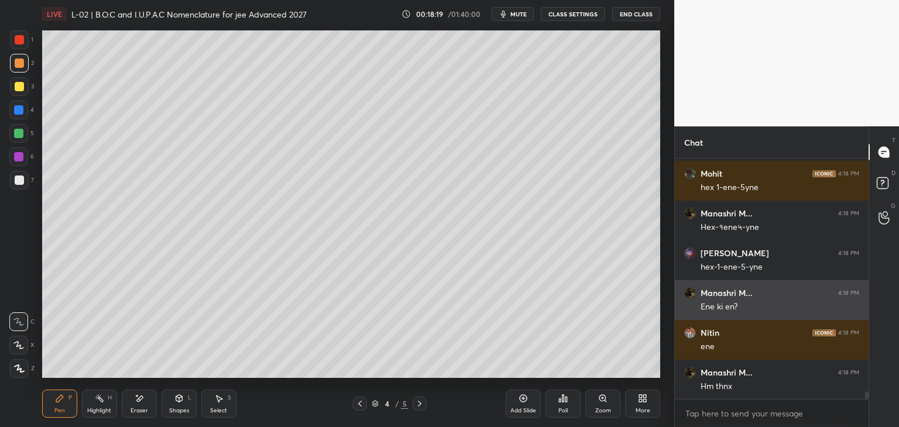
scroll to position [7698, 0]
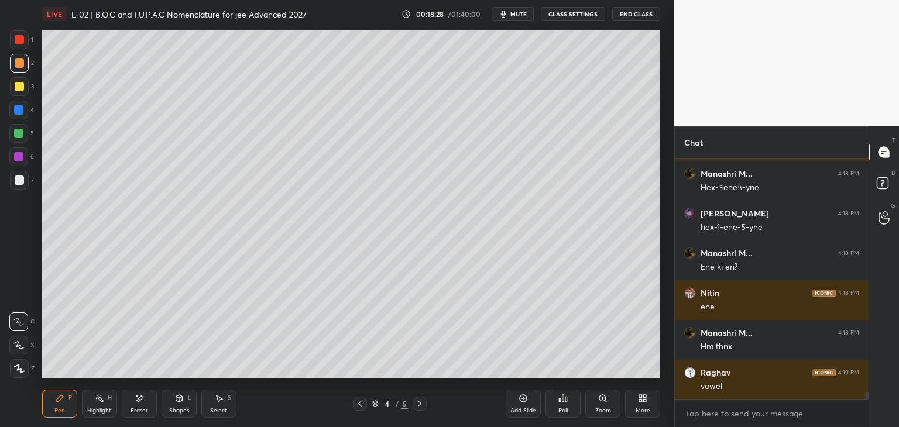
click at [222, 397] on icon at bounding box center [218, 398] width 9 height 9
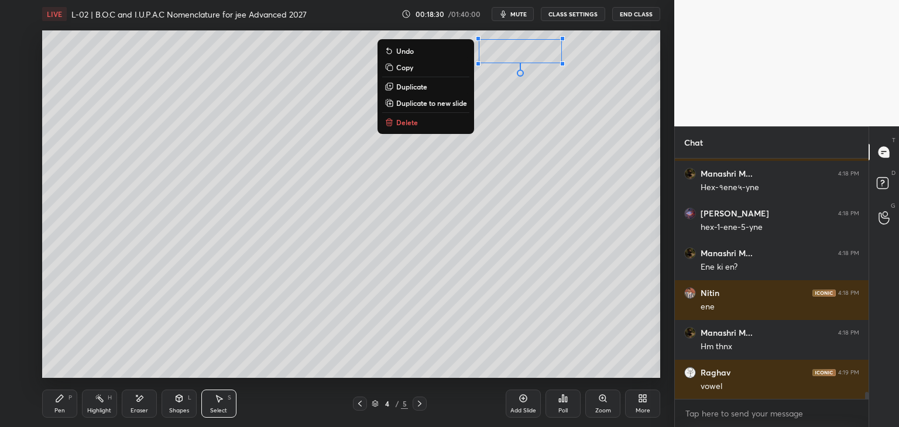
click at [414, 125] on p "Delete" at bounding box center [407, 122] width 22 height 9
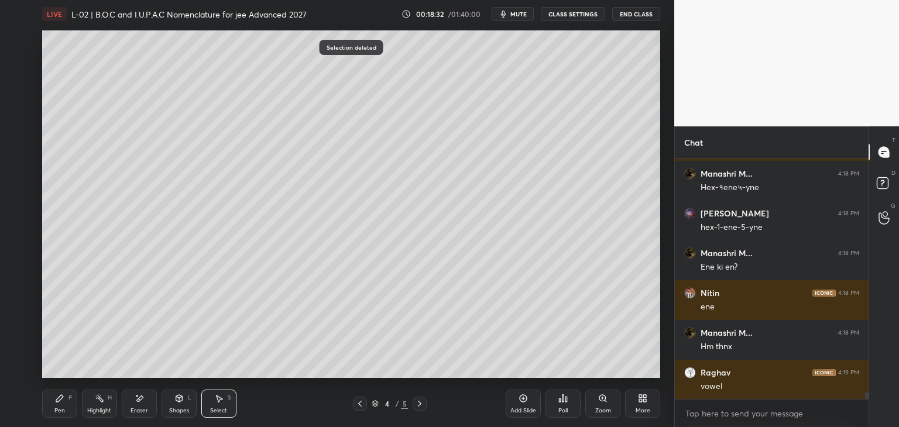
click at [421, 406] on icon at bounding box center [419, 403] width 9 height 9
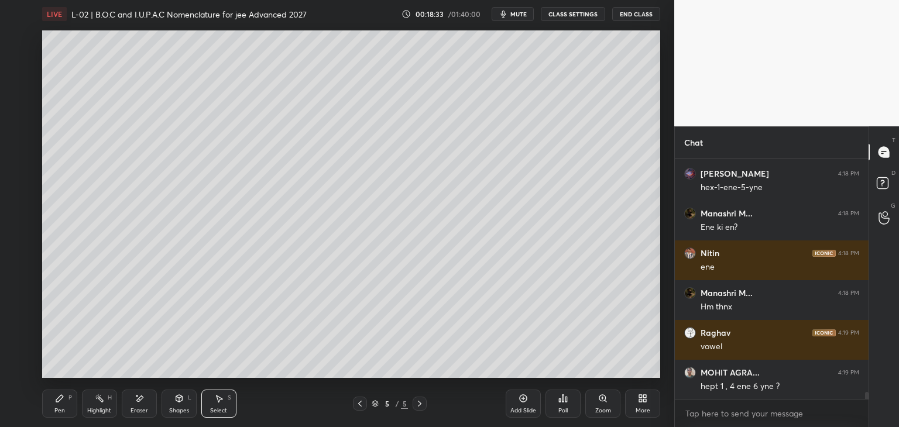
scroll to position [7778, 0]
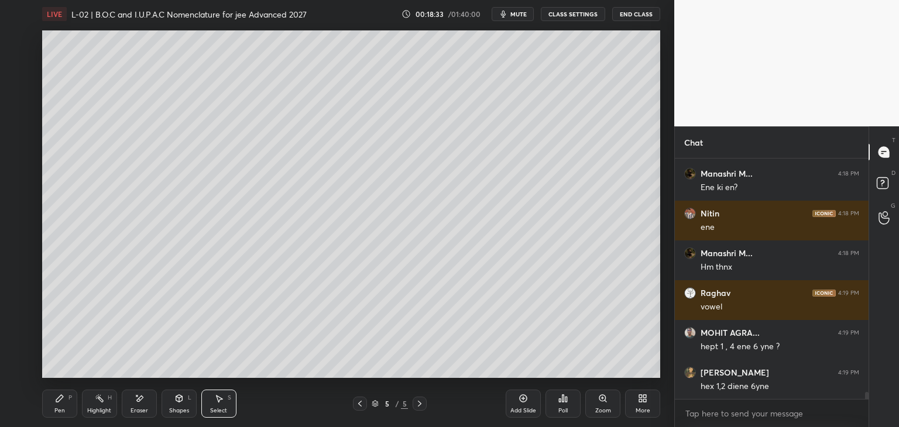
click at [63, 404] on div "Pen P" at bounding box center [59, 404] width 35 height 28
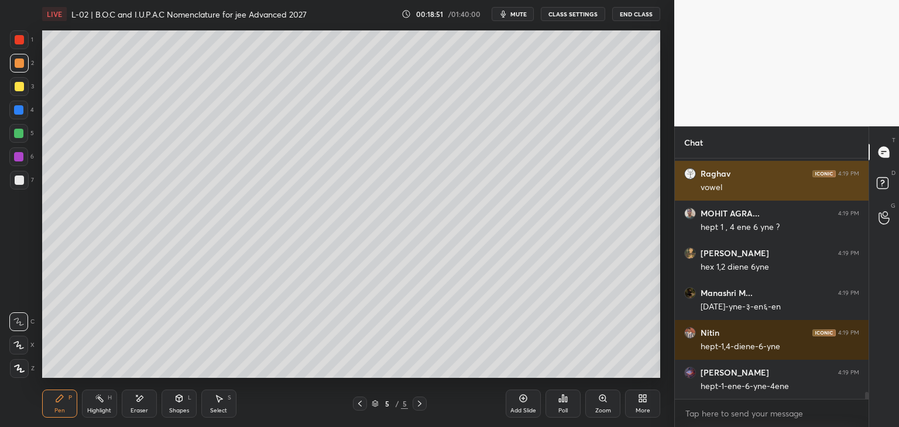
scroll to position [7937, 0]
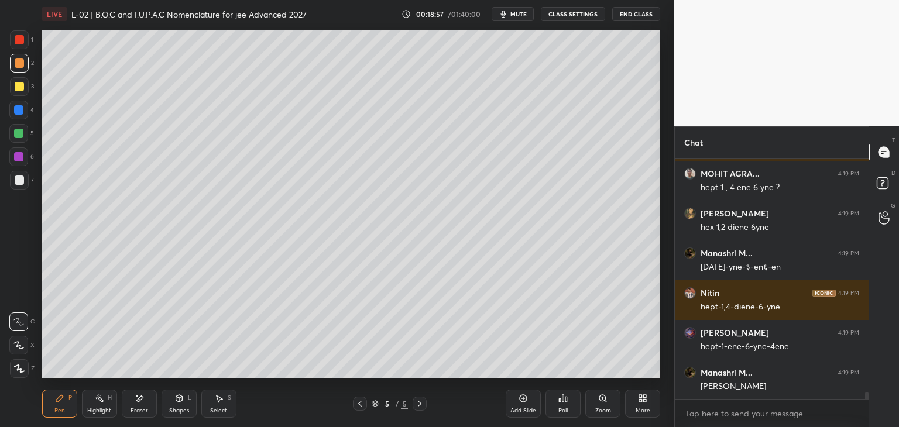
click at [20, 110] on div at bounding box center [18, 109] width 9 height 9
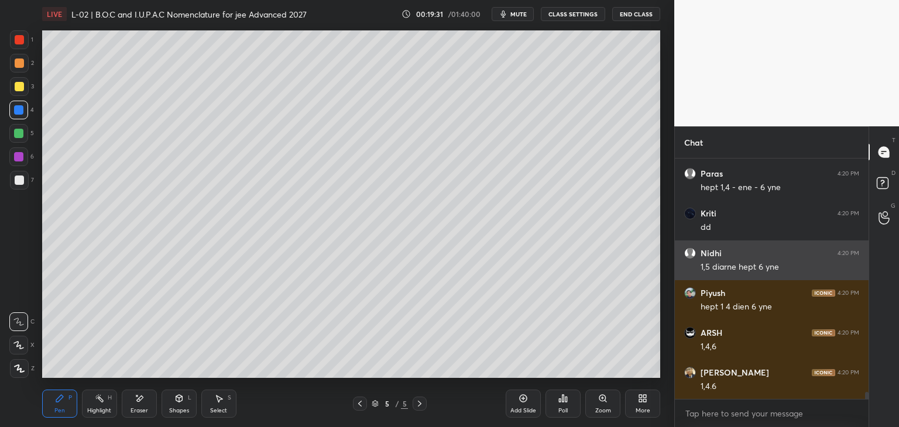
scroll to position [8335, 0]
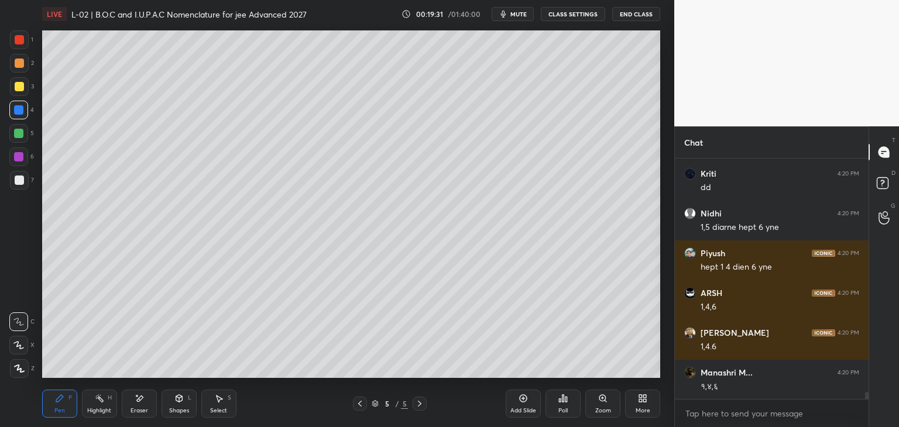
click at [20, 87] on div at bounding box center [19, 86] width 9 height 9
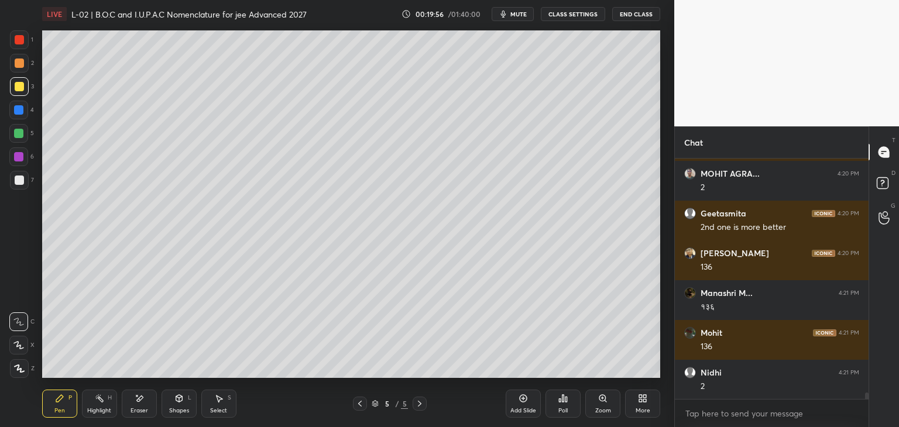
scroll to position [8824, 0]
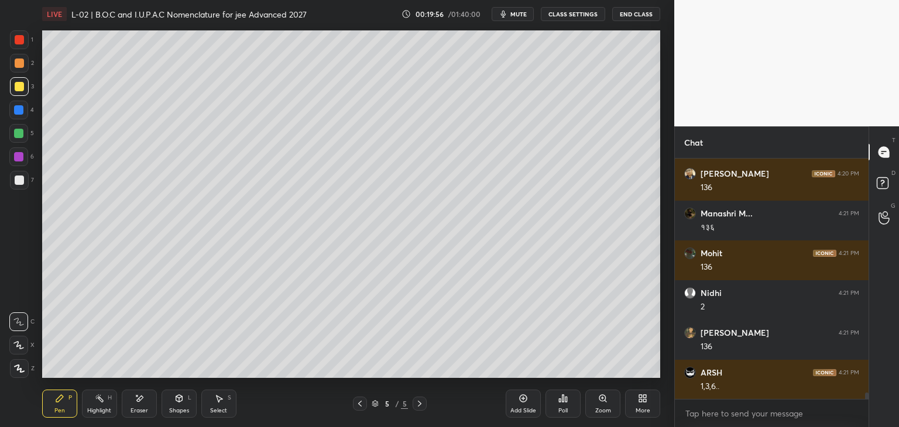
click at [359, 404] on icon at bounding box center [359, 403] width 9 height 9
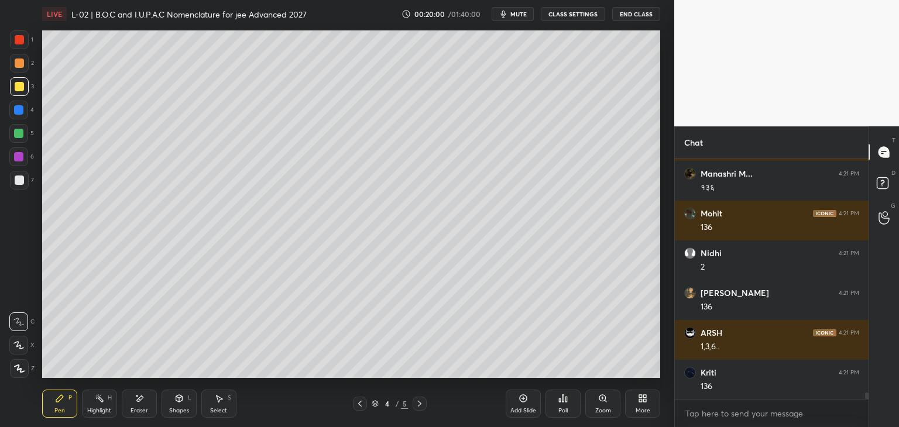
scroll to position [8904, 0]
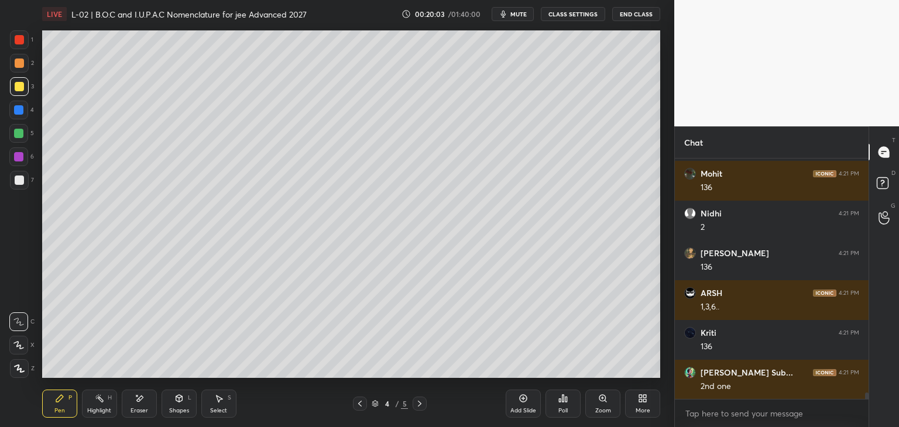
click at [418, 404] on icon at bounding box center [419, 403] width 9 height 9
click at [21, 113] on div at bounding box center [18, 109] width 9 height 9
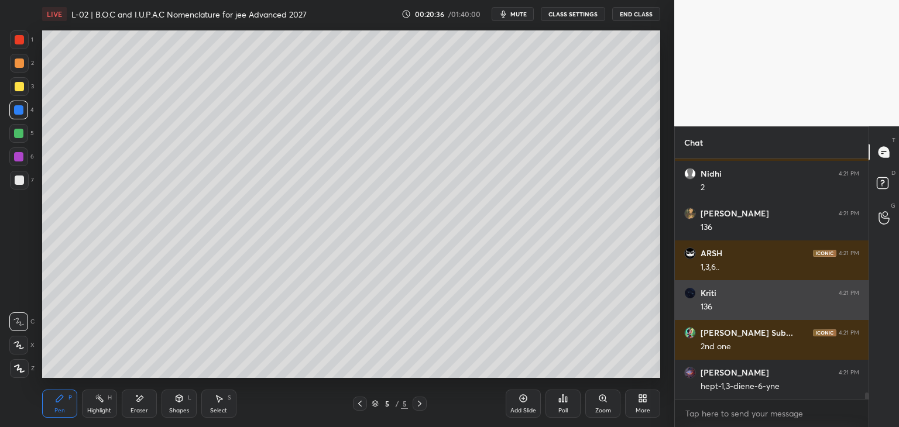
scroll to position [8955, 0]
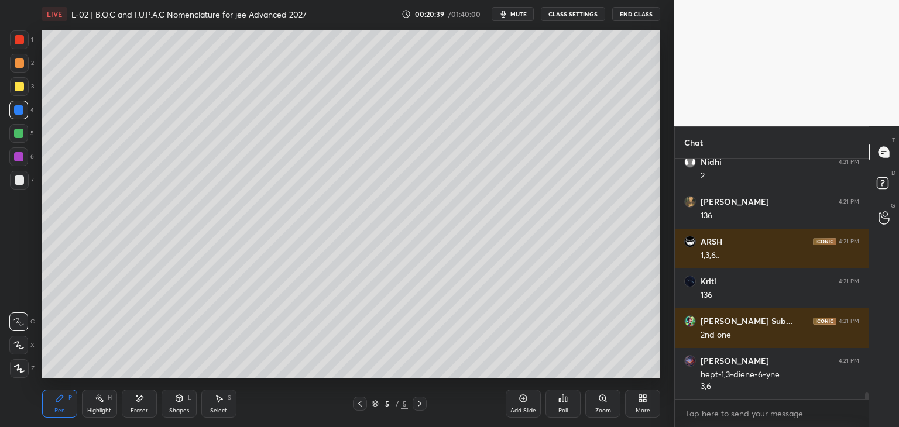
click at [145, 399] on div "Eraser" at bounding box center [139, 404] width 35 height 28
click at [59, 398] on icon at bounding box center [59, 398] width 7 height 7
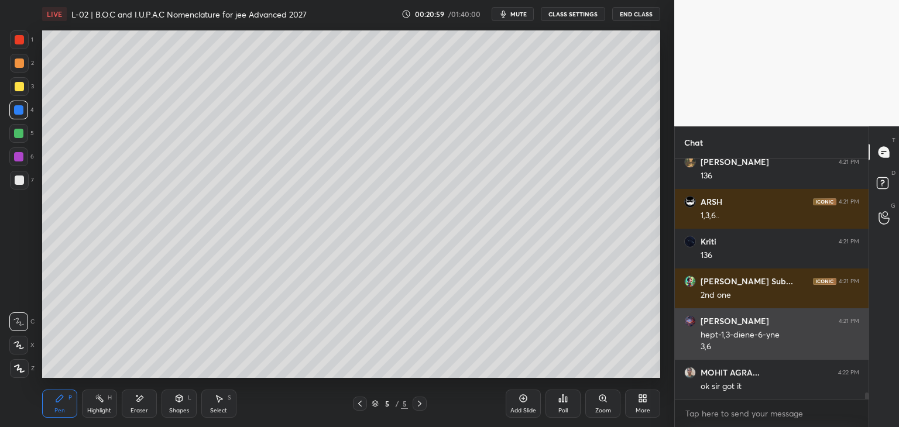
scroll to position [9035, 0]
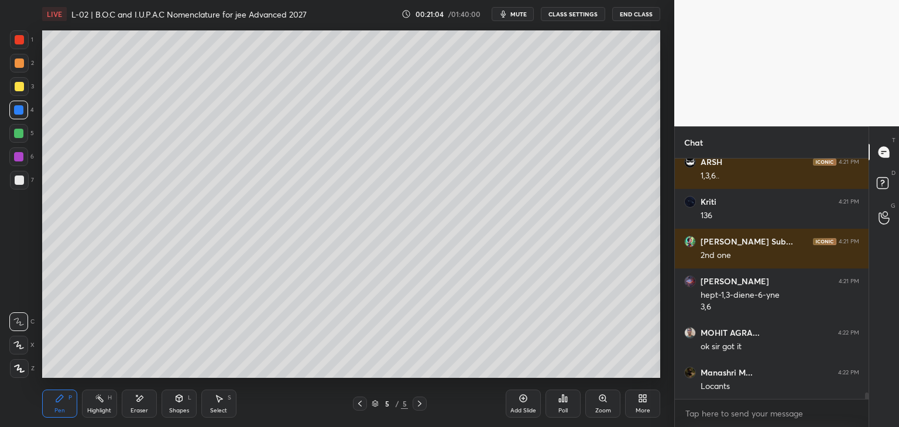
click at [363, 401] on icon at bounding box center [359, 403] width 9 height 9
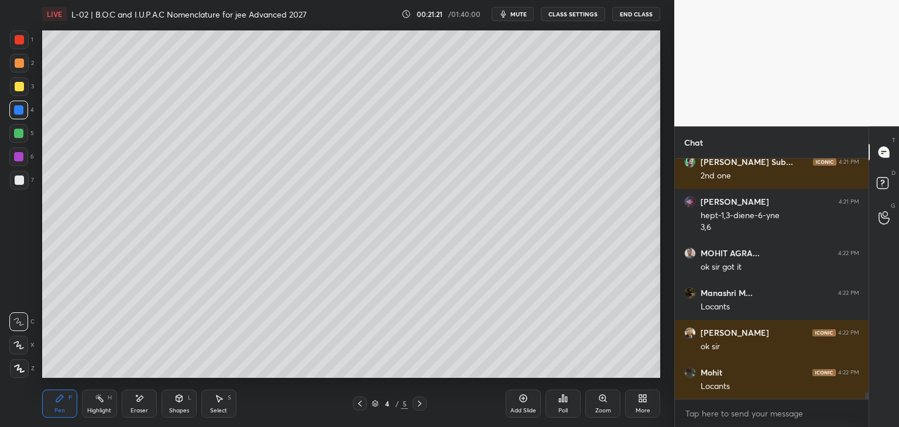
scroll to position [9154, 0]
click at [420, 401] on icon at bounding box center [419, 403] width 9 height 9
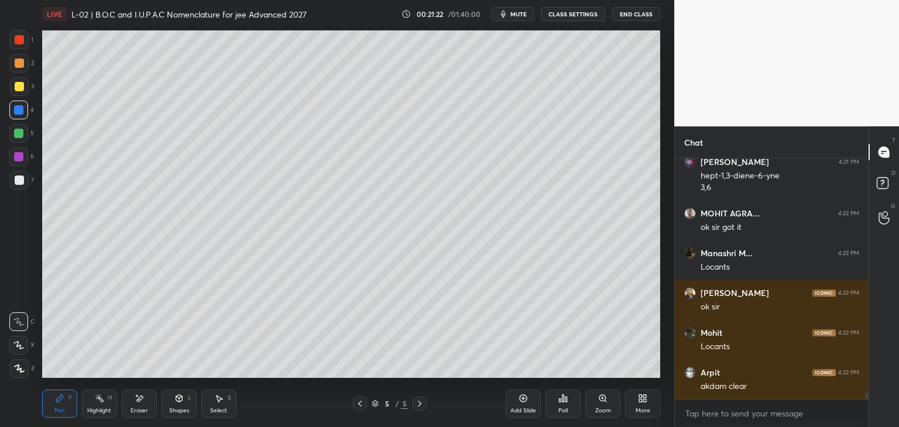
click at [523, 403] on icon at bounding box center [522, 398] width 9 height 9
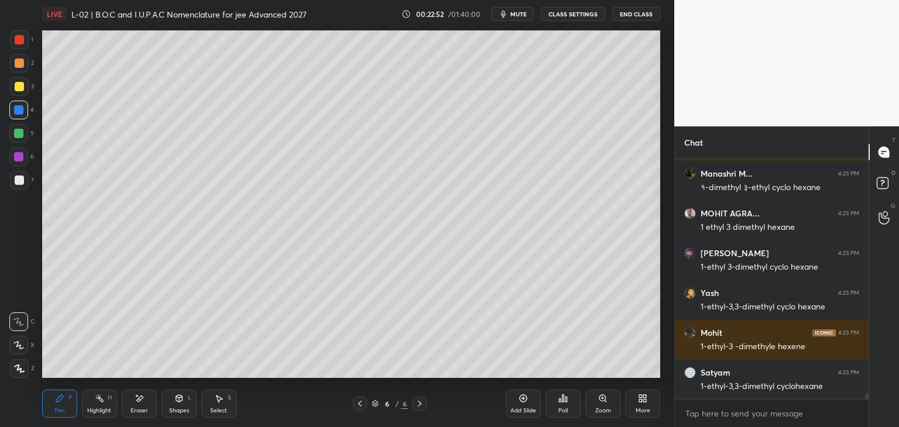
scroll to position [9711, 0]
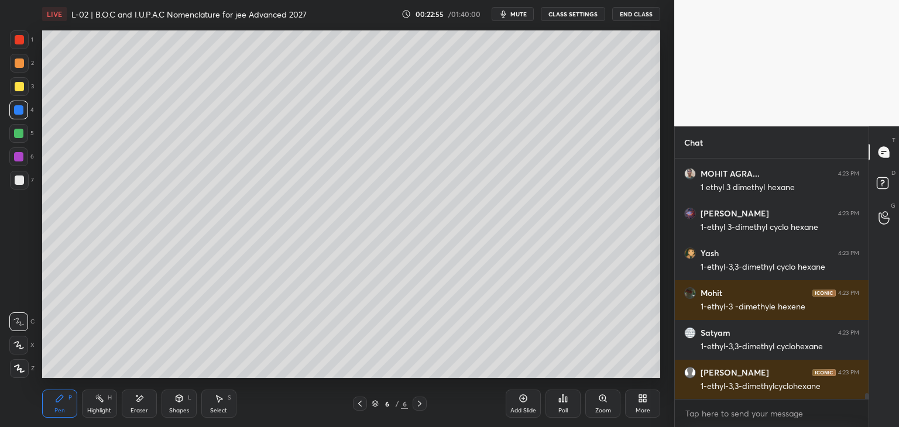
click at [20, 88] on div at bounding box center [19, 86] width 9 height 9
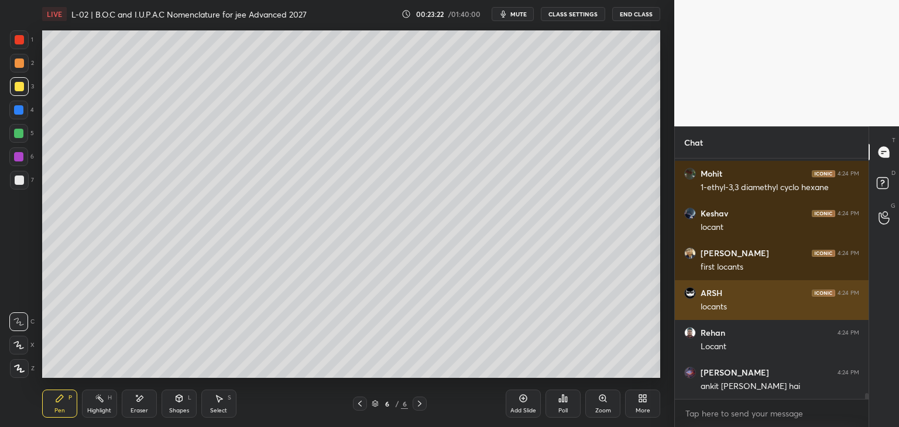
scroll to position [10149, 0]
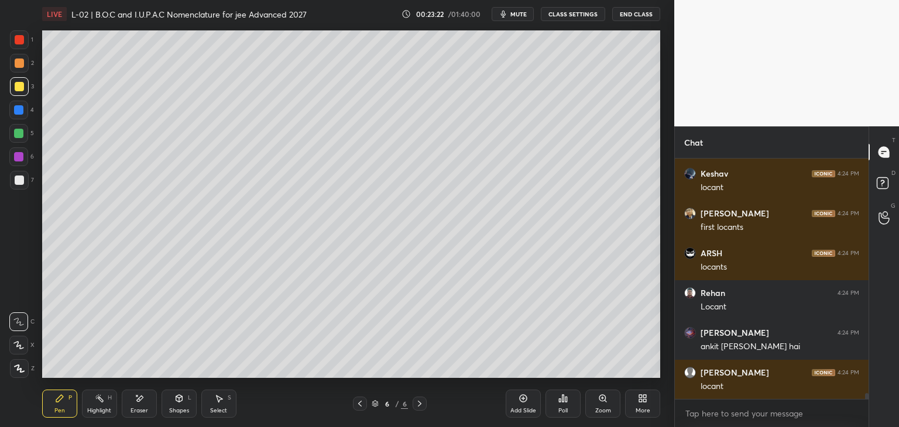
click at [137, 398] on icon at bounding box center [139, 399] width 9 height 10
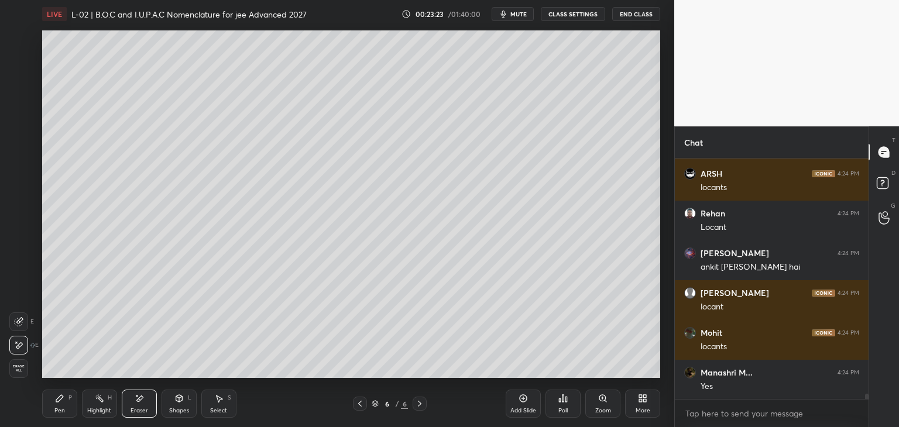
click at [64, 400] on icon at bounding box center [59, 398] width 9 height 9
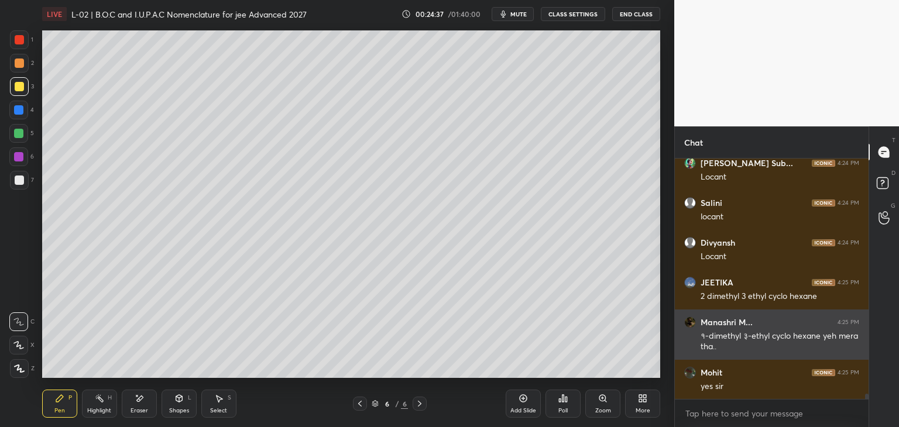
scroll to position [10518, 0]
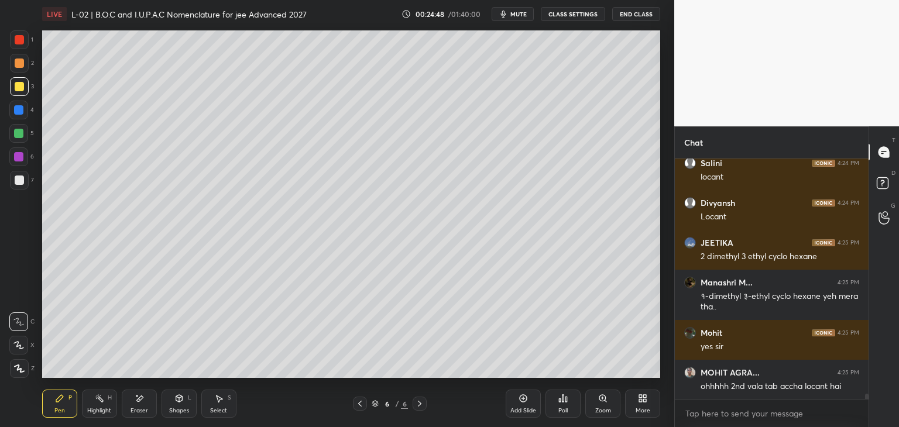
click at [217, 406] on div "Select S" at bounding box center [218, 404] width 35 height 28
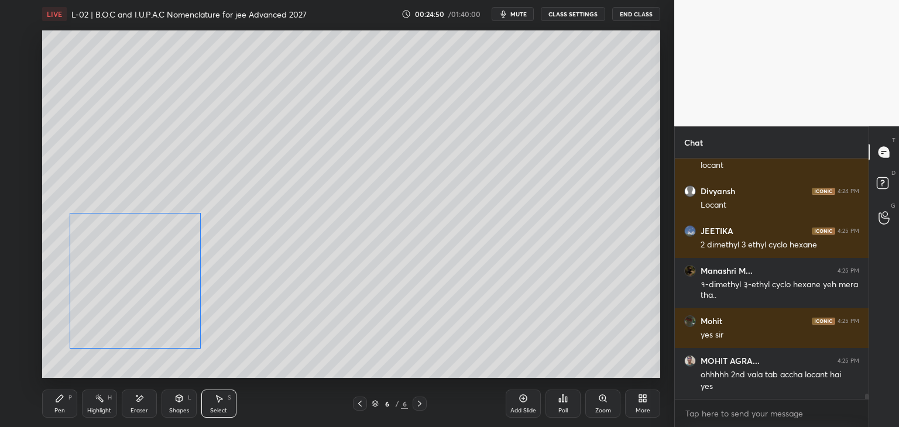
scroll to position [10571, 0]
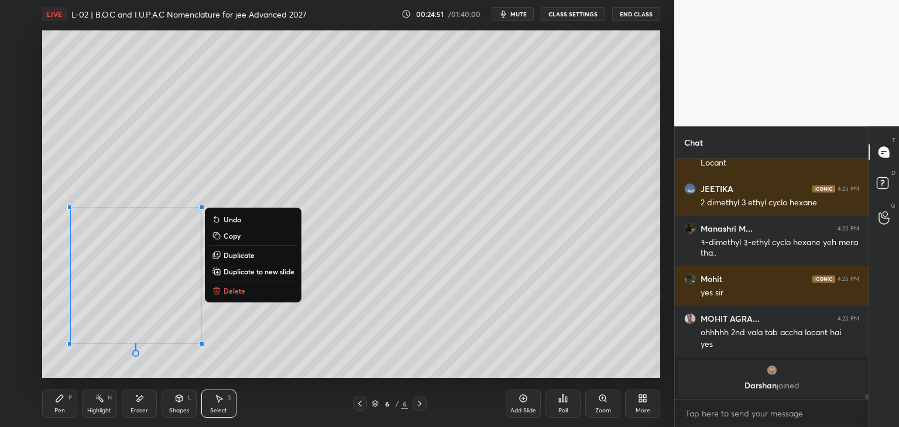
click at [419, 307] on div "0 ° Undo Copy Duplicate Duplicate to new slide Delete" at bounding box center [351, 204] width 618 height 348
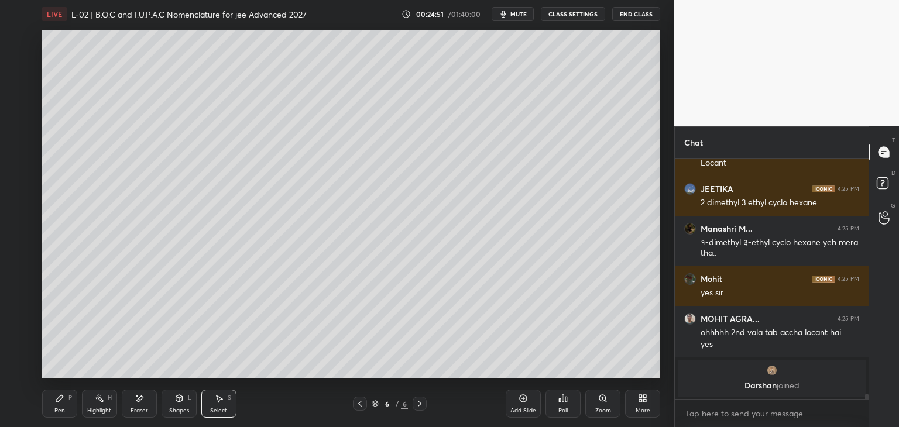
click at [59, 403] on div "Pen P" at bounding box center [59, 404] width 35 height 28
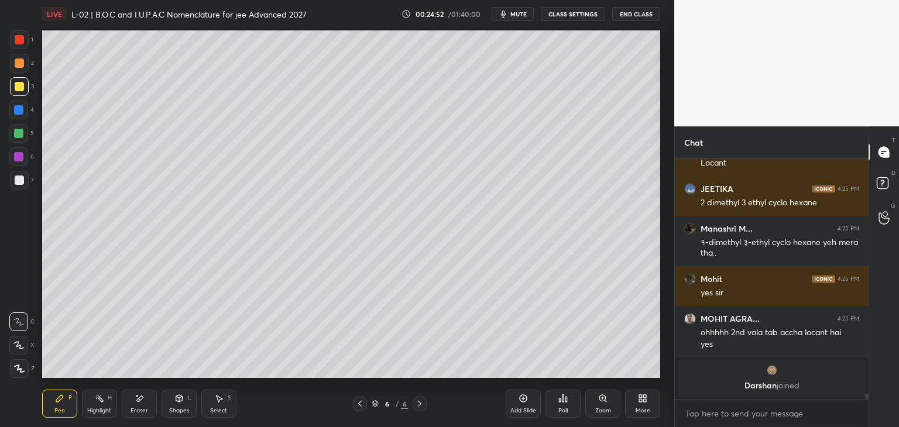
click at [21, 133] on div at bounding box center [18, 133] width 9 height 9
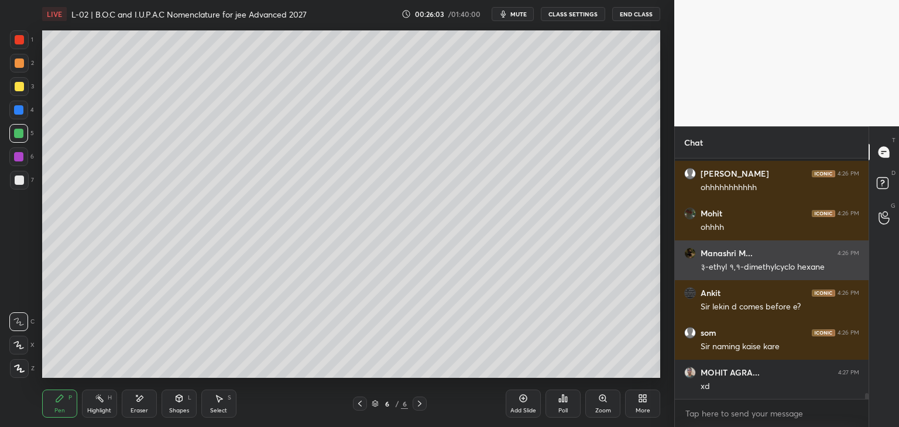
scroll to position [9428, 0]
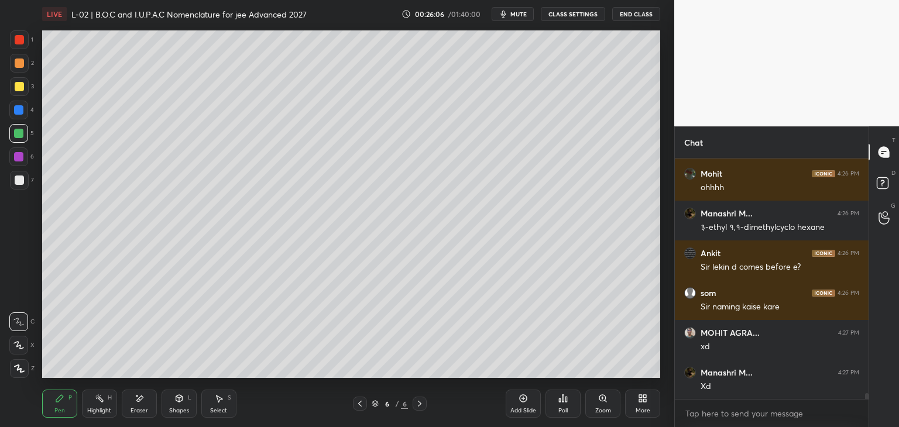
click at [209, 408] on div "Select S" at bounding box center [218, 404] width 35 height 28
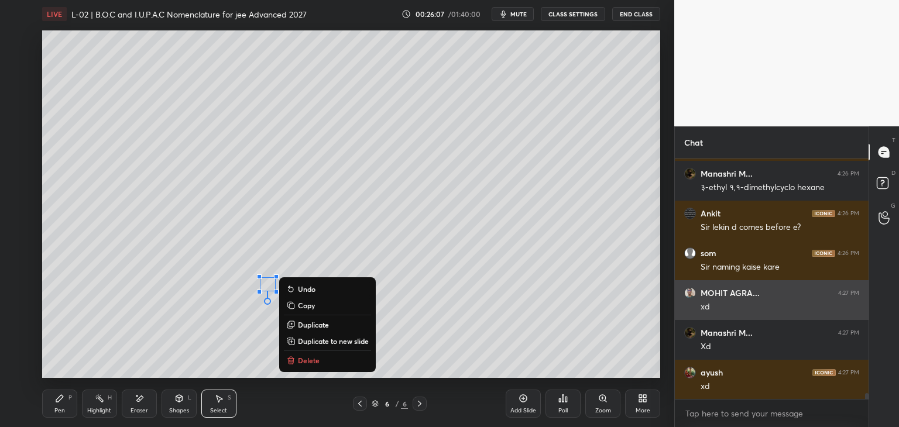
click at [307, 362] on p "Delete" at bounding box center [309, 360] width 22 height 9
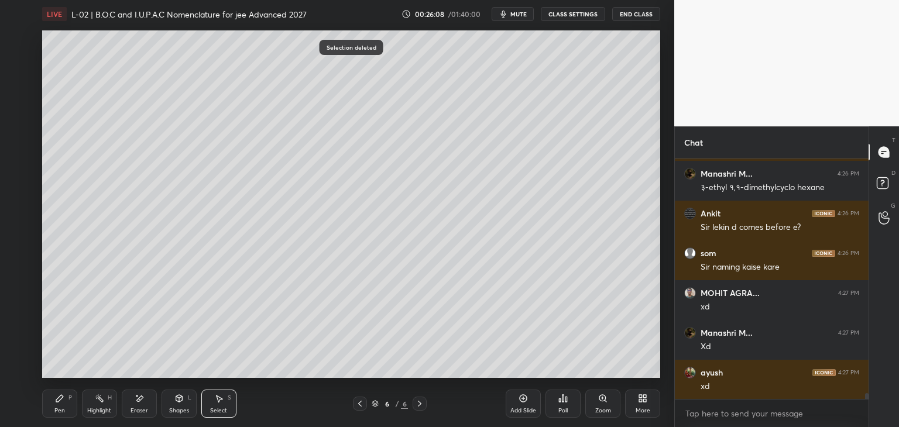
scroll to position [9508, 0]
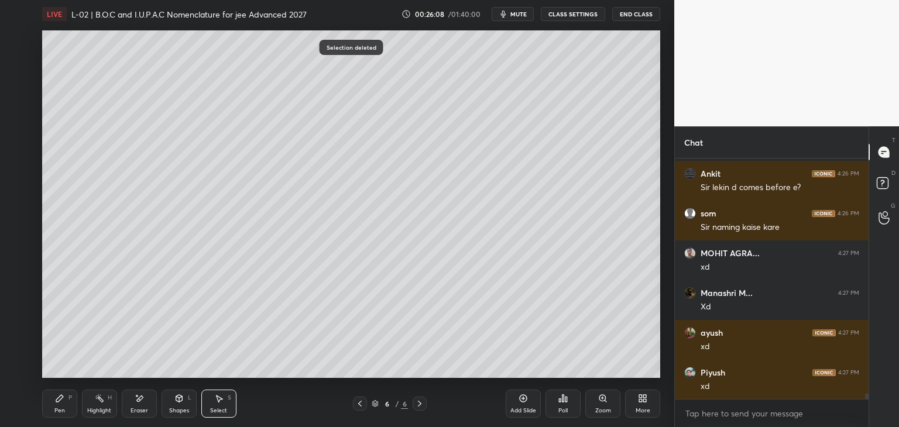
click at [61, 401] on icon at bounding box center [59, 398] width 9 height 9
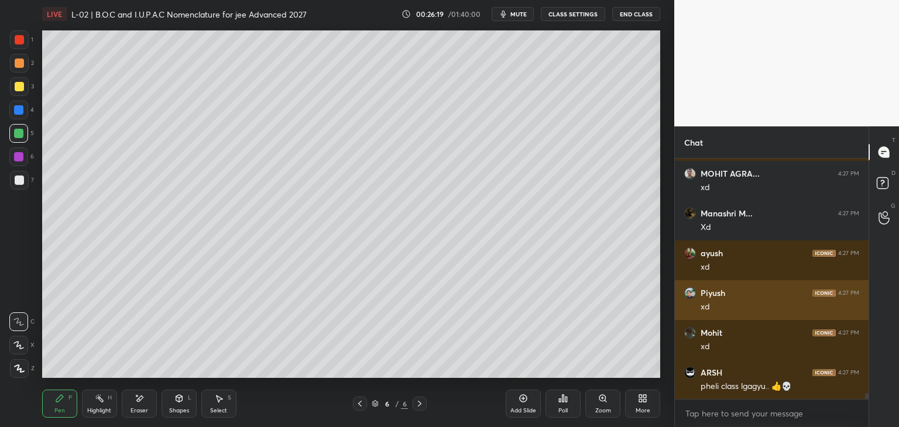
scroll to position [9627, 0]
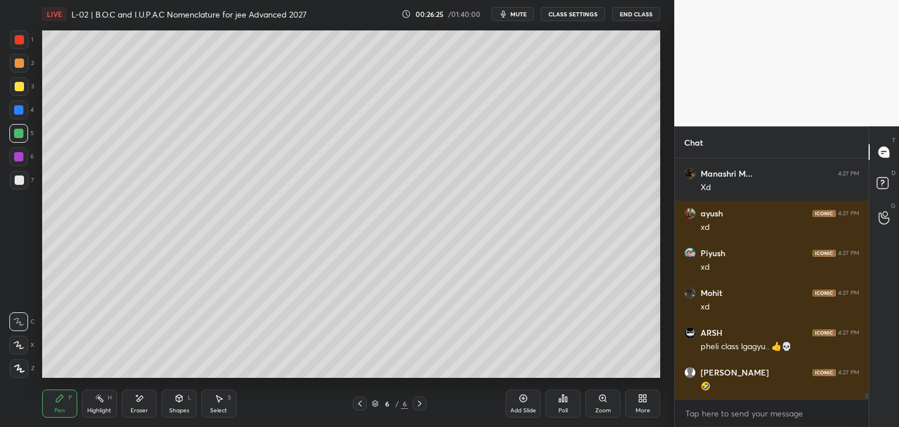
click at [21, 105] on div at bounding box center [18, 109] width 9 height 9
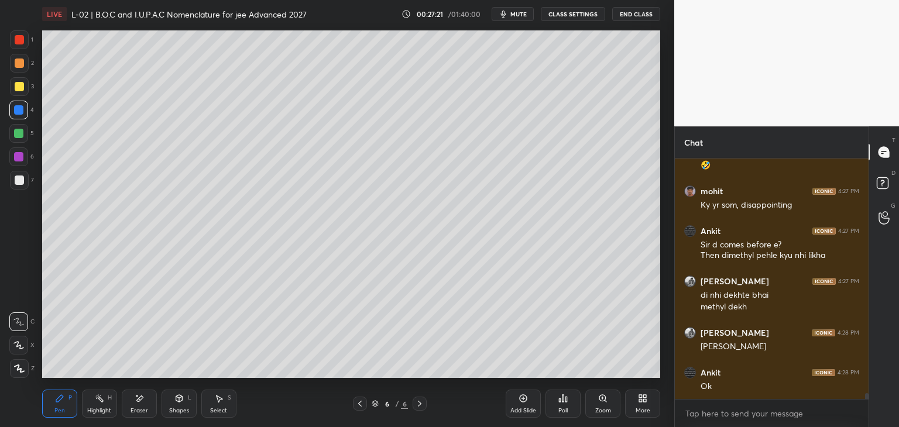
scroll to position [9888, 0]
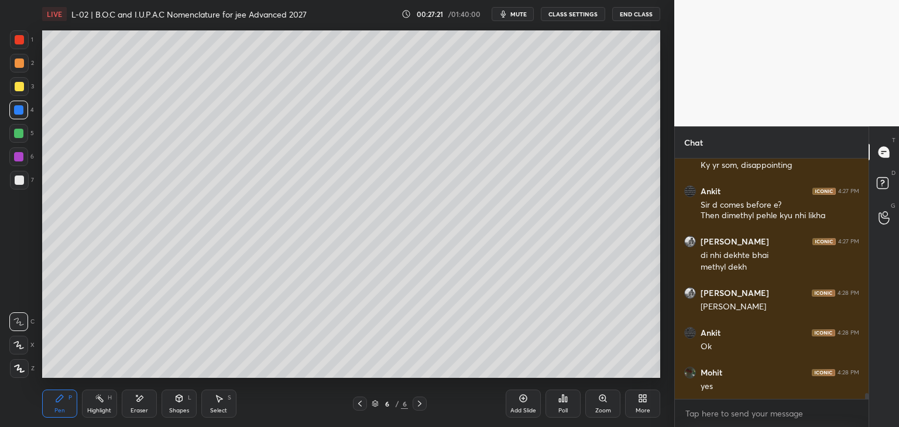
click at [360, 400] on icon at bounding box center [359, 403] width 9 height 9
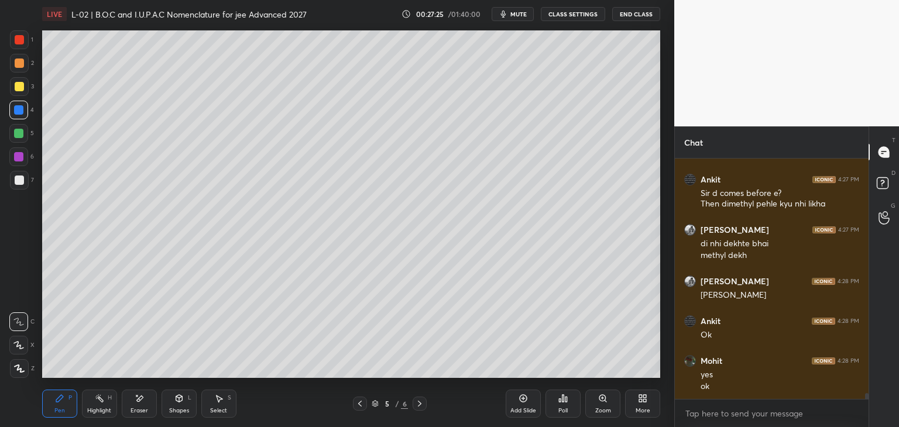
click at [417, 404] on icon at bounding box center [419, 403] width 9 height 9
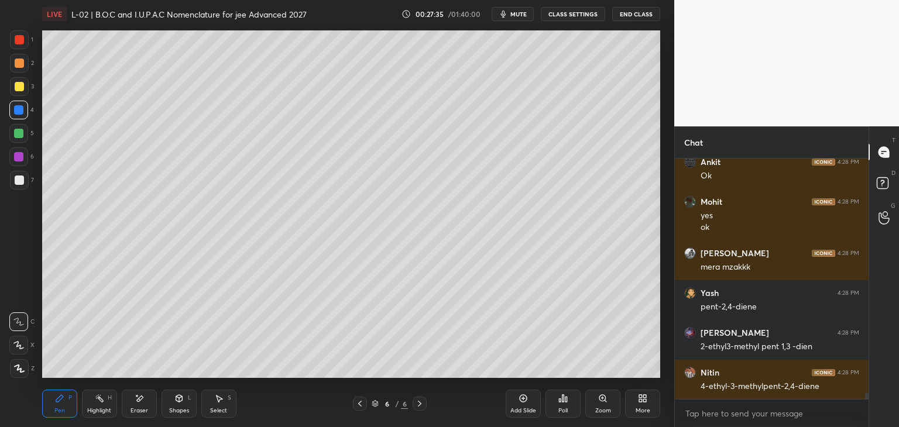
scroll to position [10099, 0]
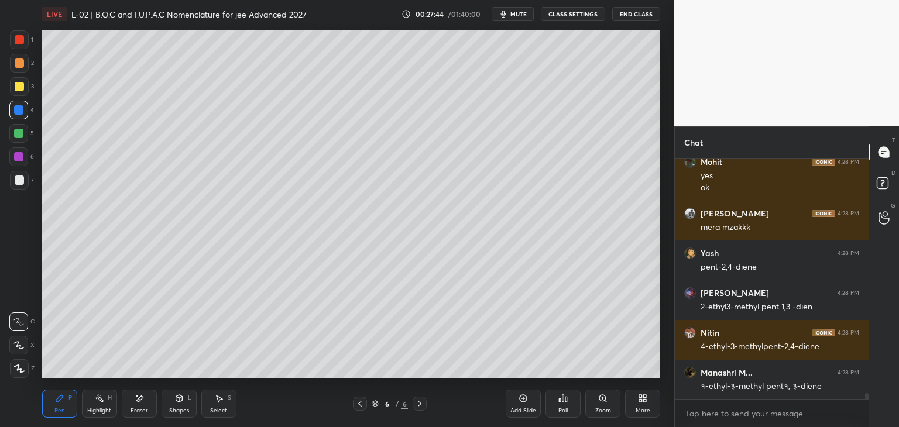
click at [20, 135] on div at bounding box center [18, 133] width 9 height 9
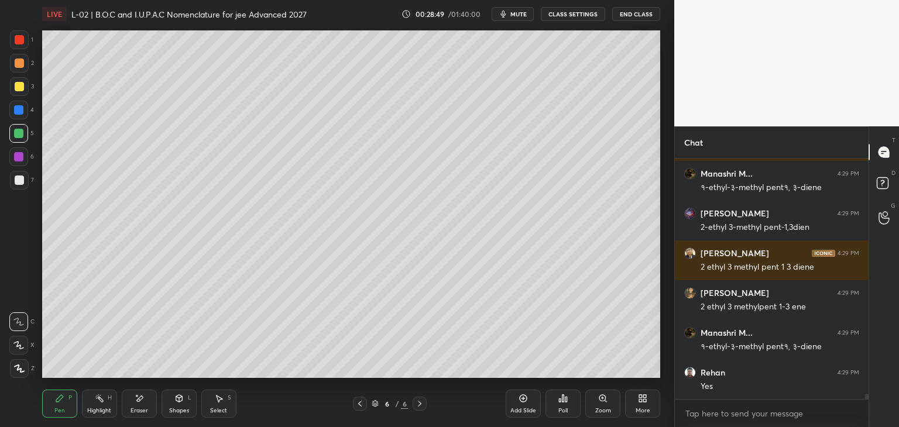
scroll to position [10576, 0]
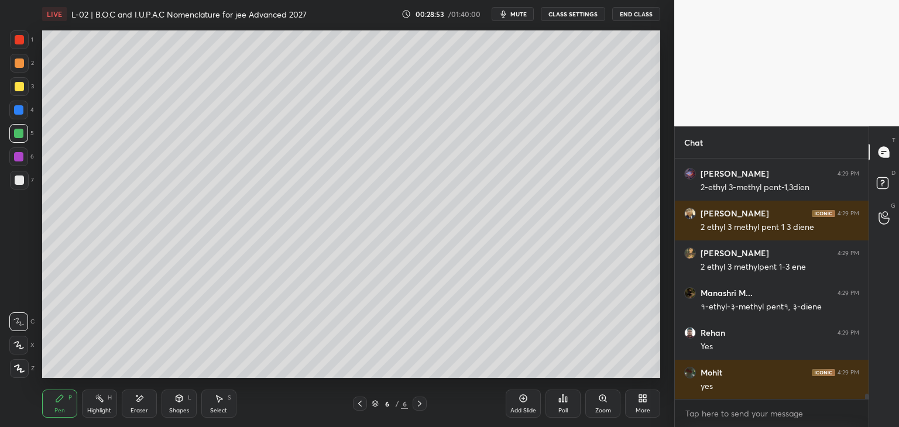
click at [520, 407] on div "Add Slide" at bounding box center [523, 404] width 35 height 28
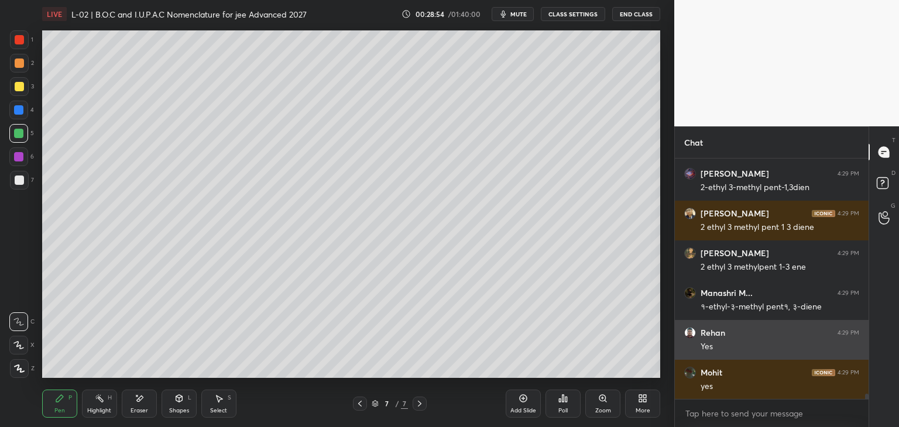
scroll to position [10616, 0]
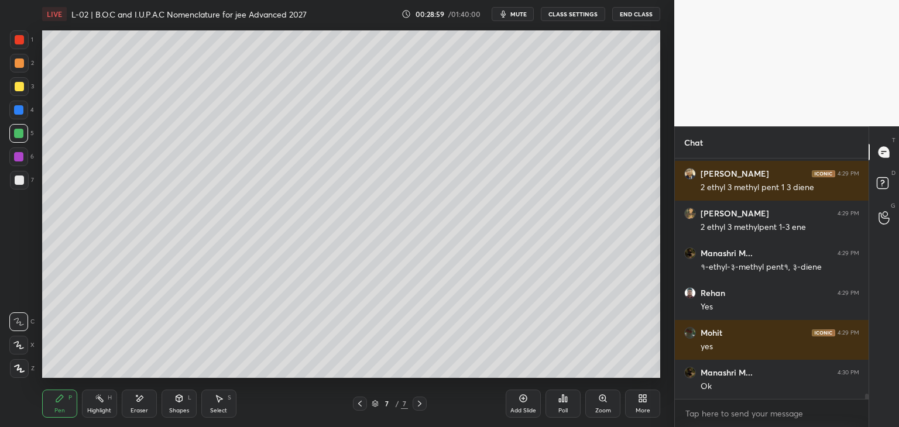
click at [225, 396] on div "Select S" at bounding box center [218, 404] width 35 height 28
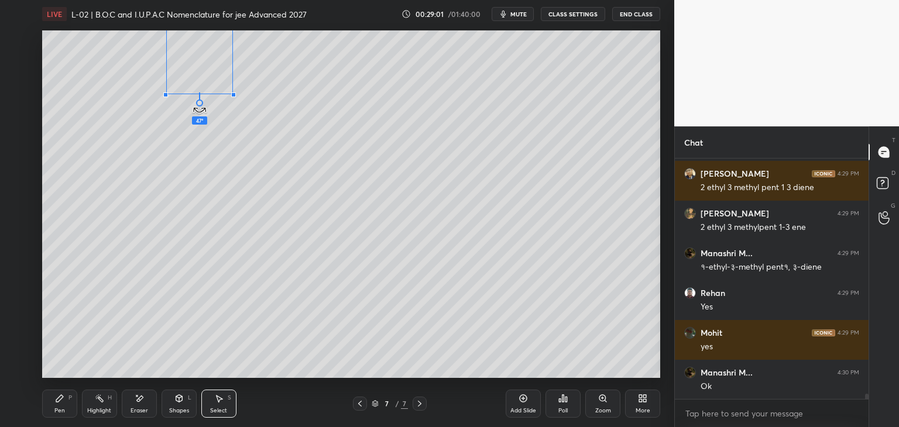
scroll to position [10656, 0]
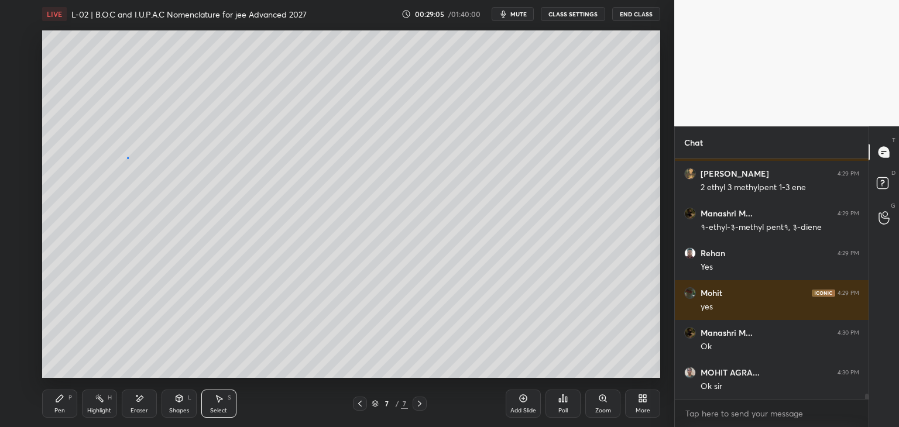
click at [129, 157] on div "0 ° Undo Copy Duplicate Duplicate to new slide Delete" at bounding box center [351, 204] width 618 height 348
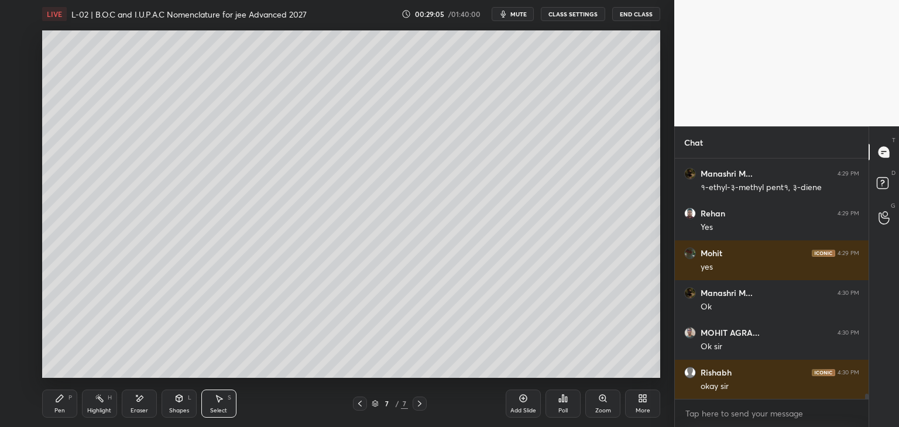
click at [173, 400] on div "Shapes L" at bounding box center [179, 404] width 35 height 28
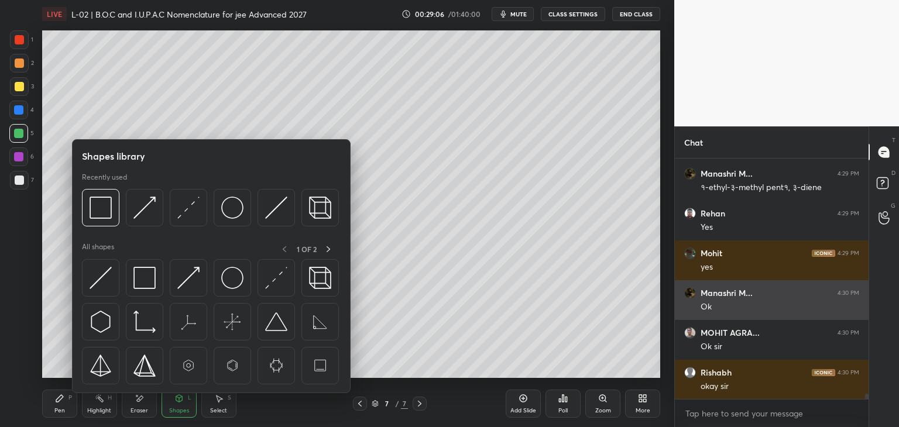
click at [97, 200] on img at bounding box center [101, 208] width 22 height 22
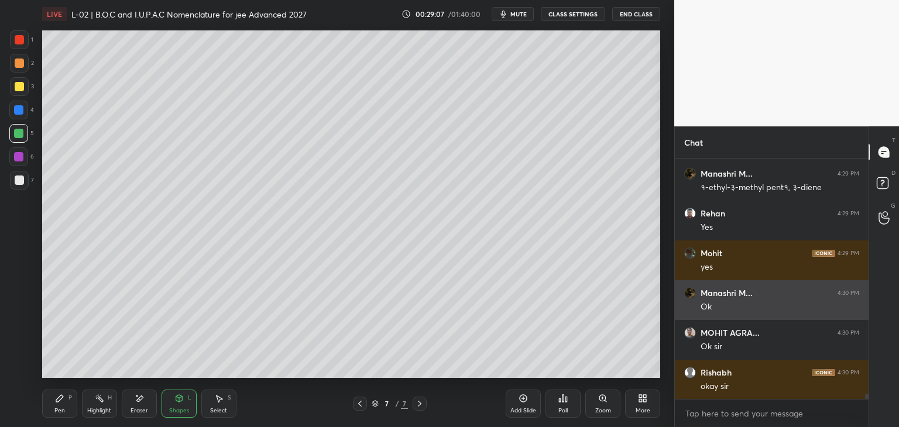
scroll to position [10735, 0]
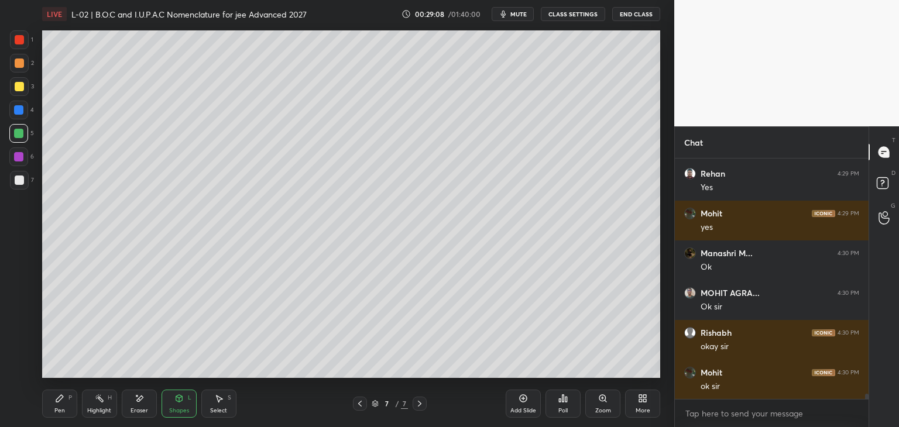
click at [63, 400] on icon at bounding box center [59, 398] width 9 height 9
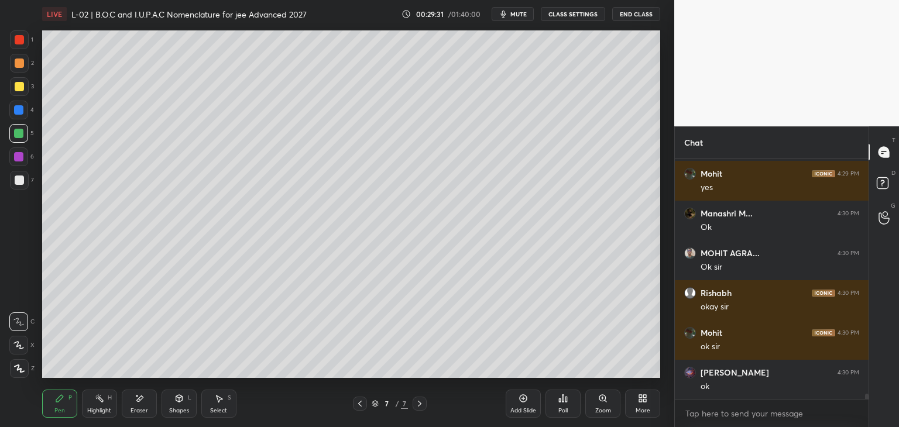
scroll to position [10817, 0]
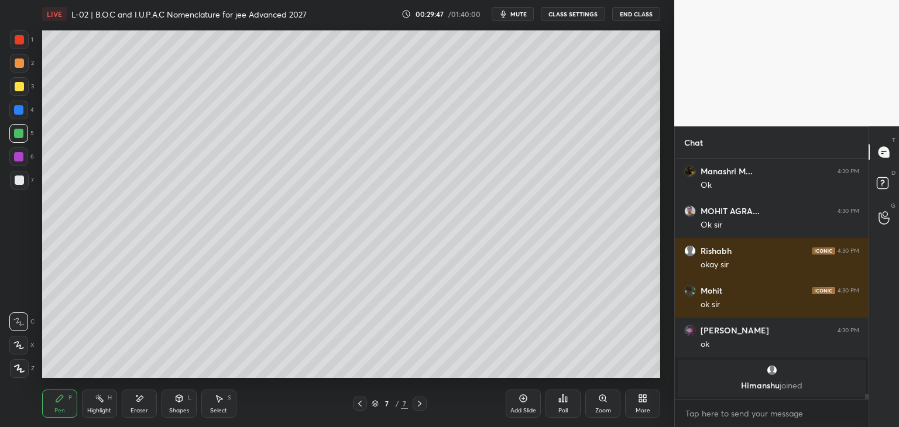
click at [149, 399] on div "Eraser" at bounding box center [139, 404] width 35 height 28
click at [66, 400] on div "Pen P" at bounding box center [59, 404] width 35 height 28
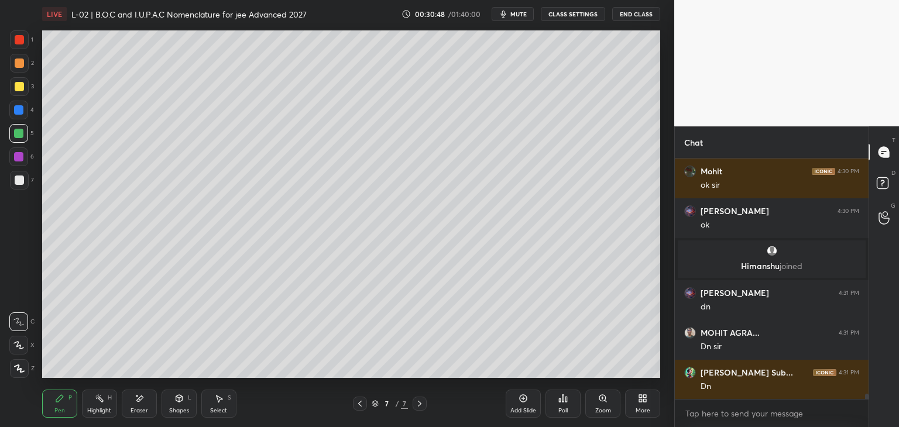
scroll to position [10496, 0]
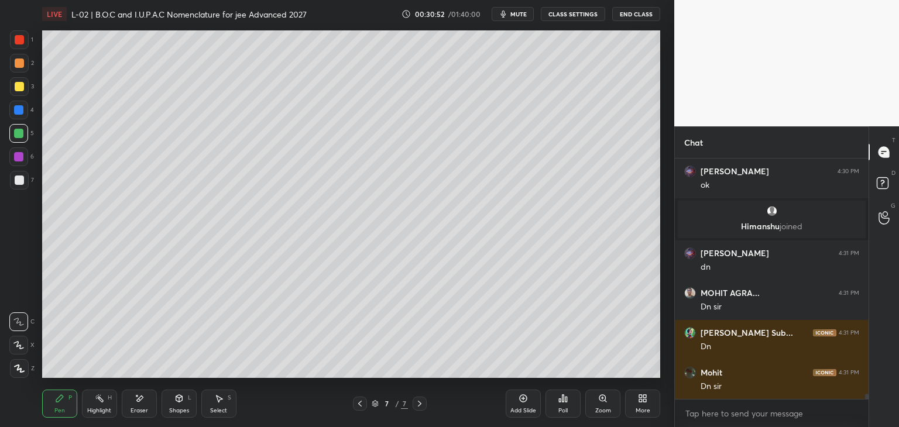
click at [562, 404] on div "Poll" at bounding box center [562, 404] width 35 height 28
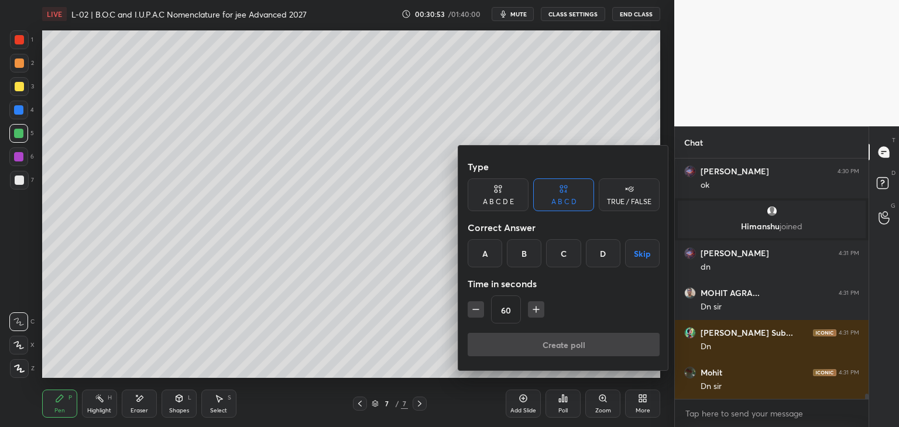
click at [552, 263] on div "C" at bounding box center [563, 253] width 35 height 28
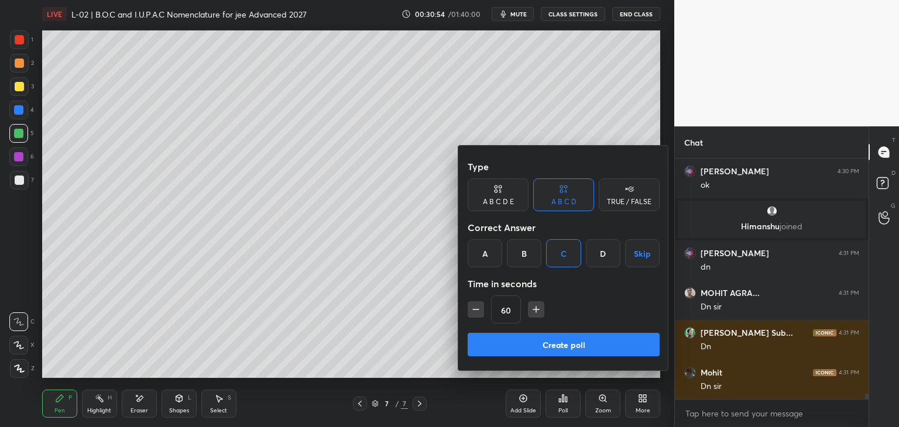
click at [500, 339] on button "Create poll" at bounding box center [564, 344] width 192 height 23
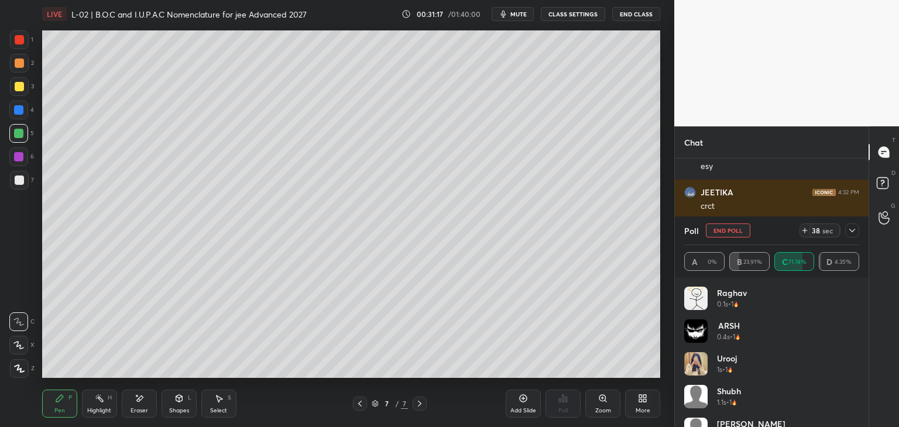
scroll to position [11154, 0]
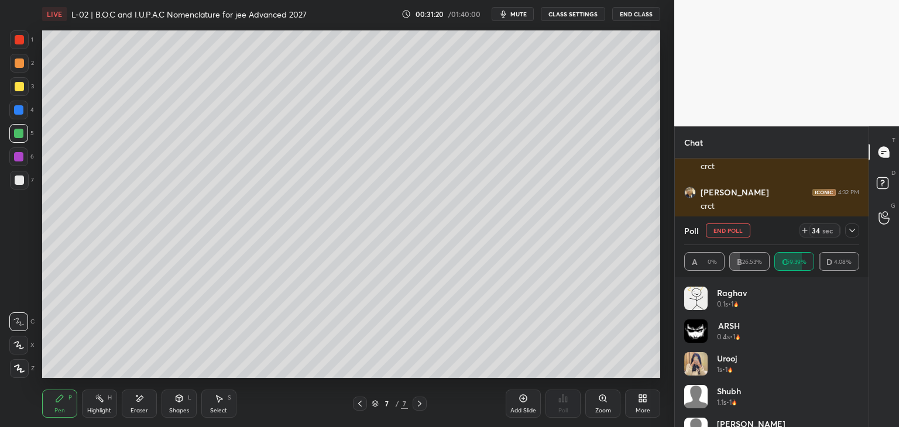
click at [853, 231] on icon at bounding box center [852, 231] width 6 height 4
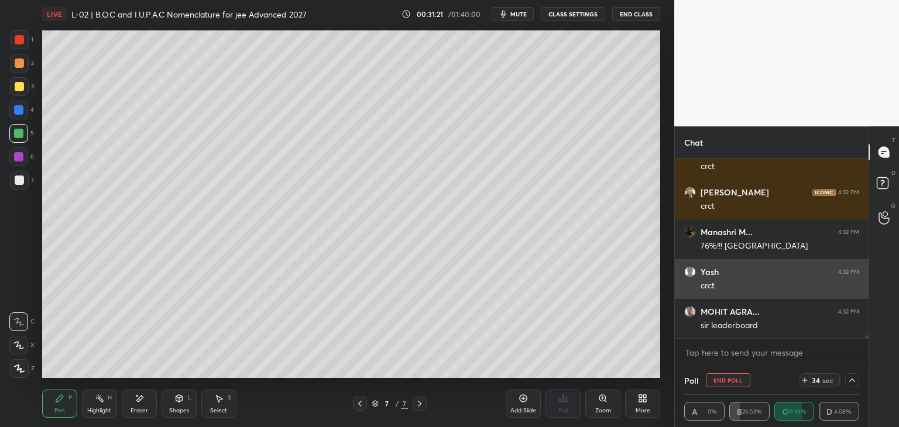
scroll to position [0, 4]
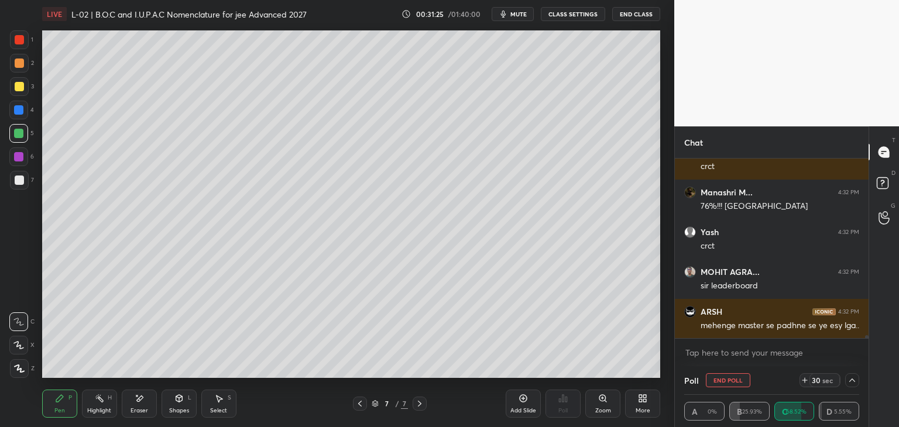
click at [850, 379] on icon at bounding box center [851, 380] width 9 height 9
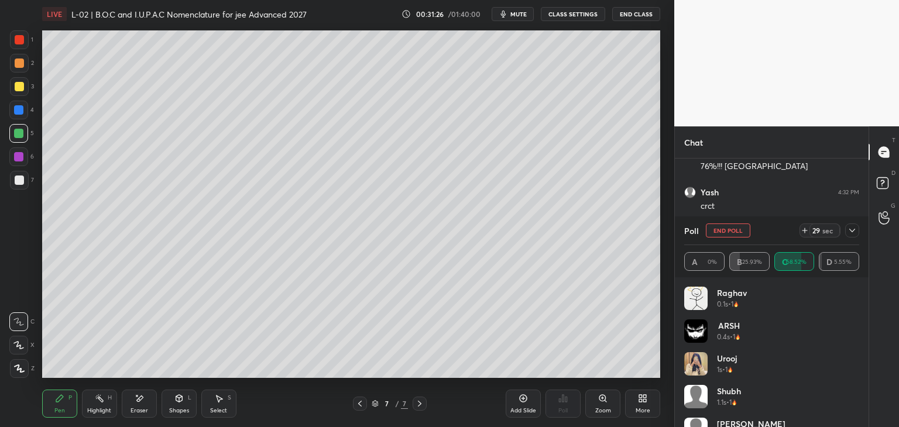
click at [852, 229] on icon at bounding box center [851, 230] width 9 height 9
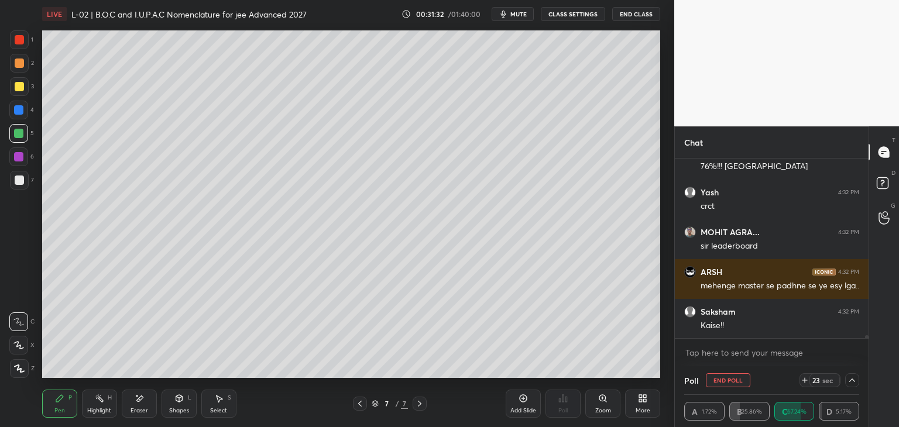
click at [20, 59] on div at bounding box center [19, 63] width 9 height 9
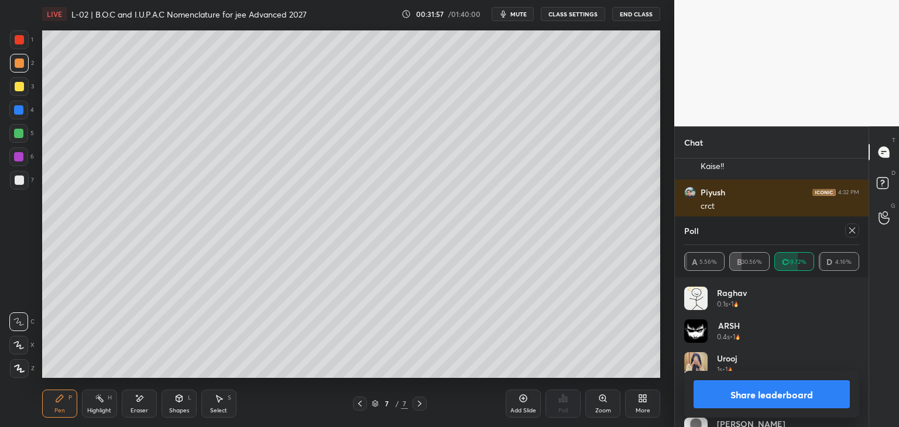
click at [850, 229] on icon at bounding box center [851, 230] width 9 height 9
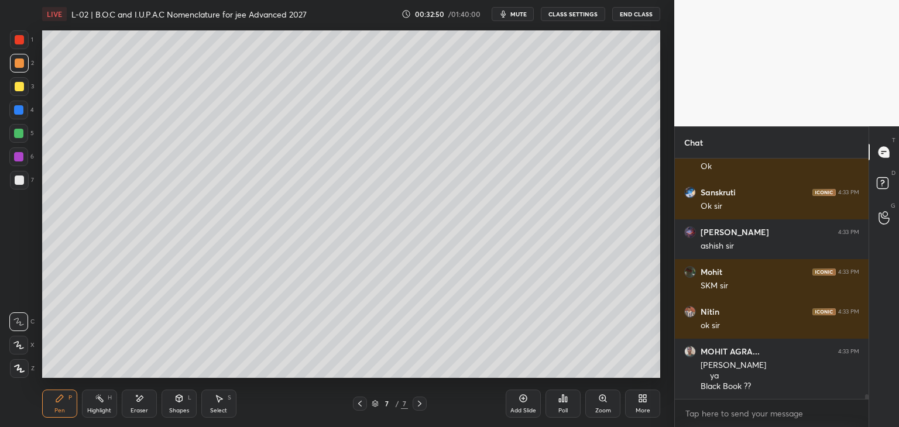
click at [146, 406] on div "Eraser" at bounding box center [139, 404] width 35 height 28
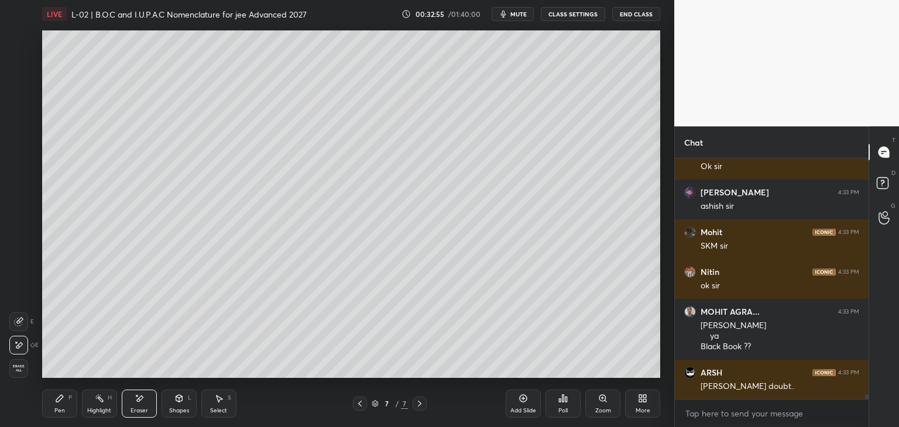
click at [20, 316] on div at bounding box center [18, 321] width 19 height 19
click at [59, 404] on div "Pen P" at bounding box center [59, 404] width 35 height 28
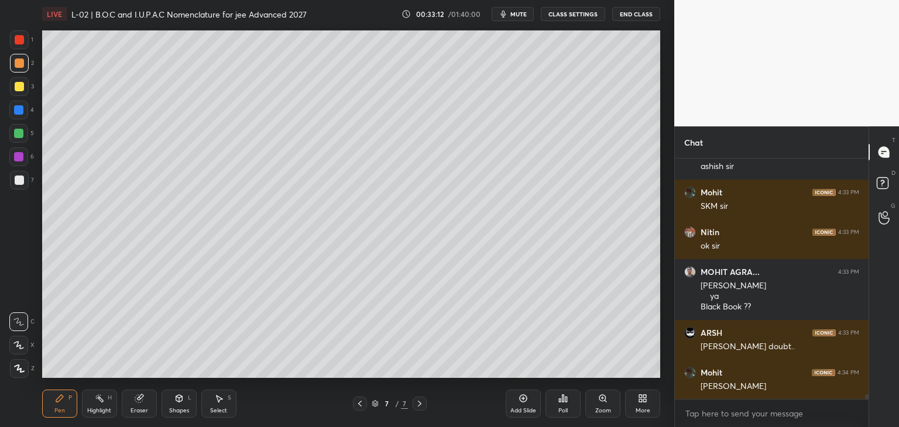
scroll to position [12388, 0]
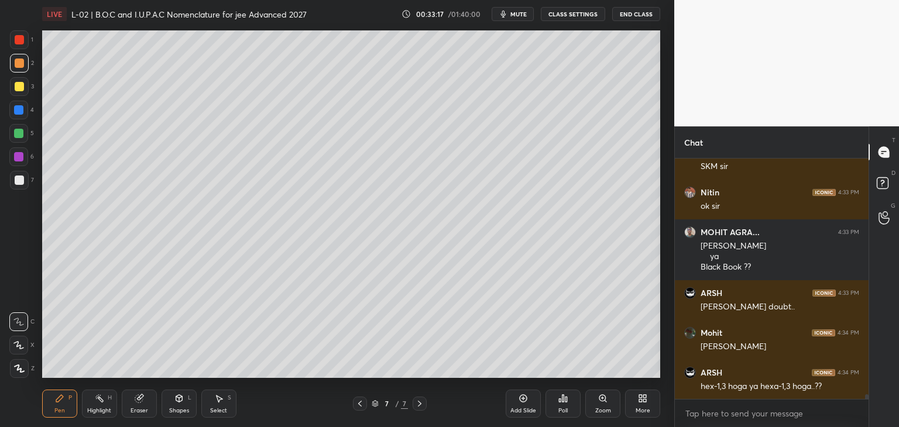
click at [221, 401] on icon at bounding box center [218, 398] width 9 height 9
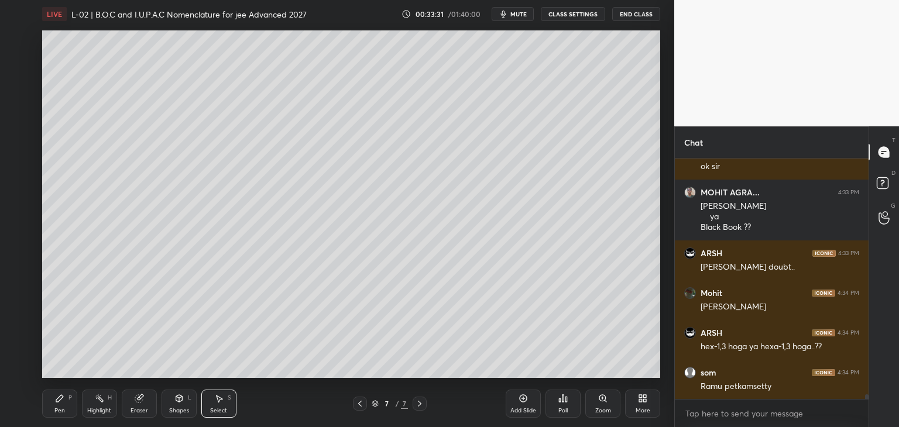
scroll to position [12467, 0]
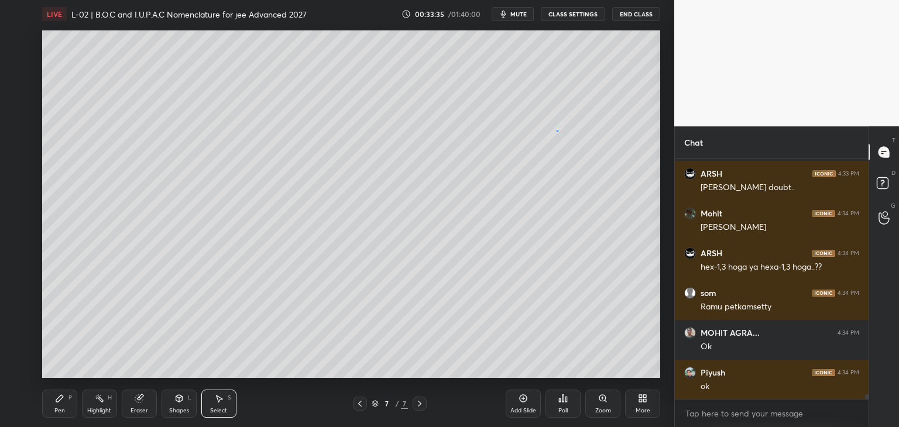
click at [555, 130] on div "0 ° Undo Copy Duplicate Duplicate to new slide Delete" at bounding box center [351, 204] width 618 height 348
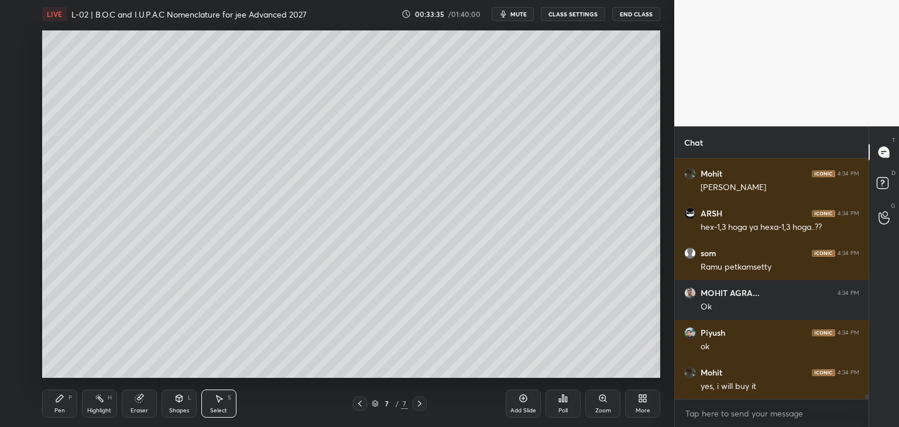
click at [63, 404] on div "Pen P" at bounding box center [59, 404] width 35 height 28
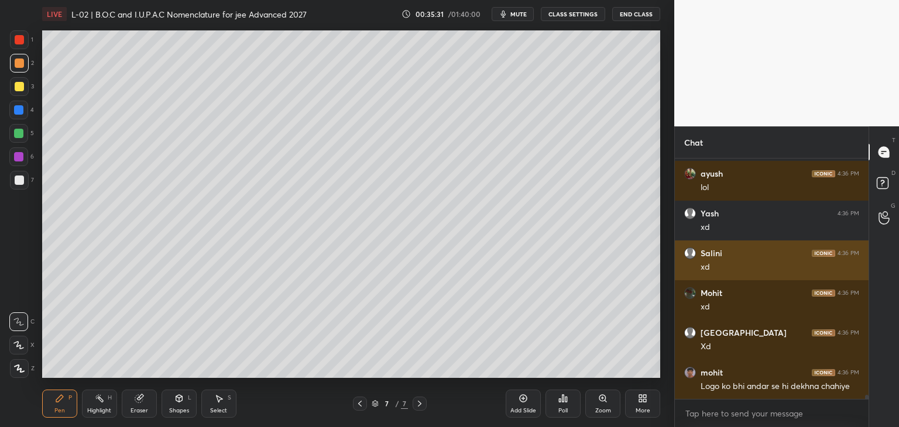
scroll to position [14019, 0]
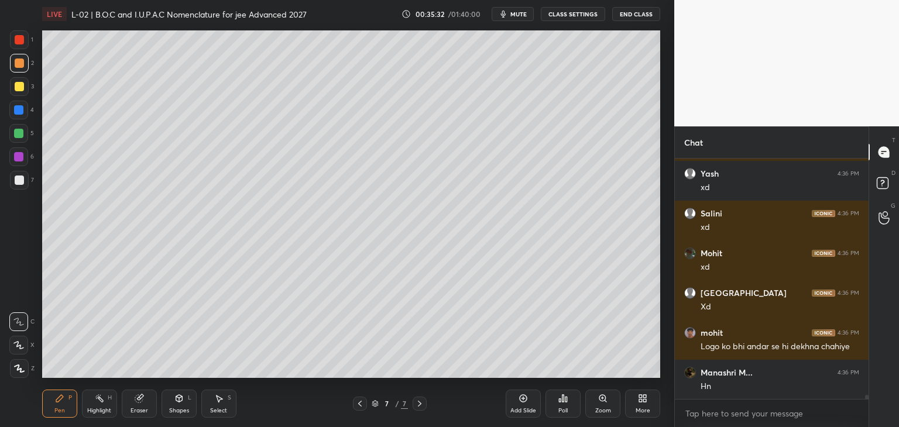
click at [222, 403] on icon at bounding box center [218, 398] width 9 height 9
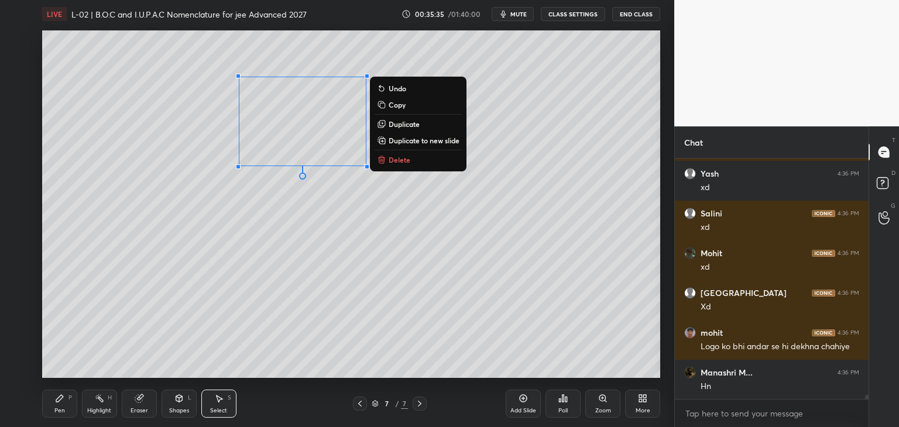
click at [396, 103] on p "Copy" at bounding box center [397, 104] width 17 height 9
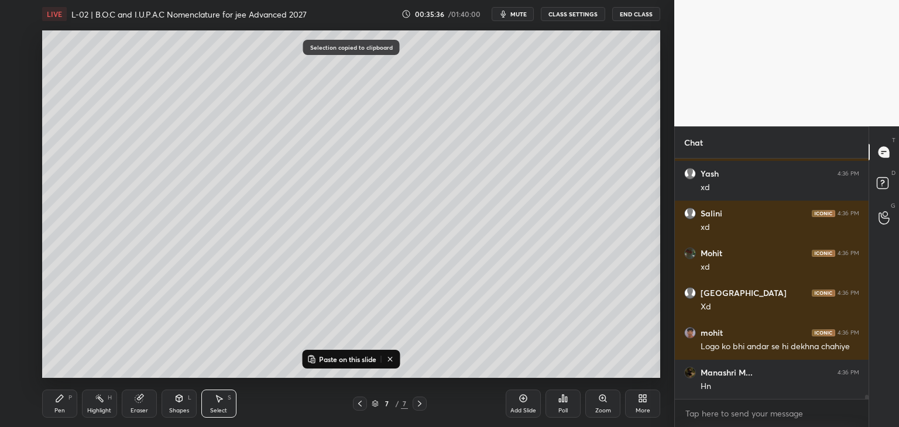
click at [349, 356] on p "Paste on this slide" at bounding box center [347, 359] width 57 height 9
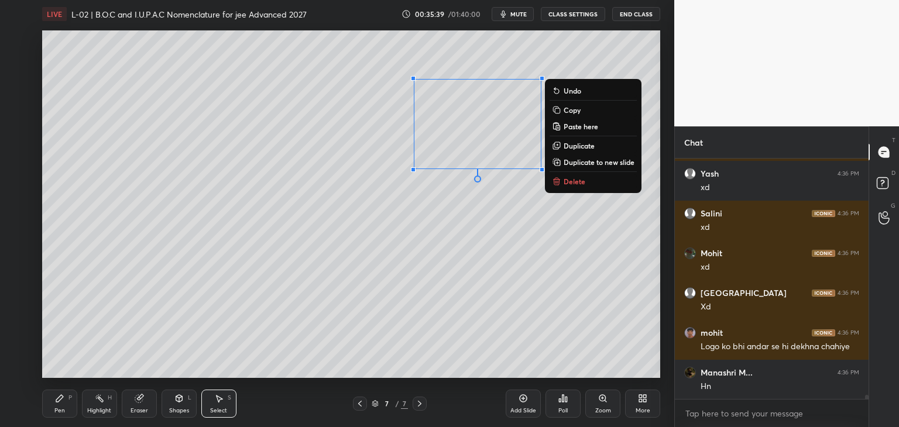
click at [597, 348] on div "0 ° Undo Copy Paste here Duplicate Duplicate to new slide Delete" at bounding box center [351, 204] width 618 height 348
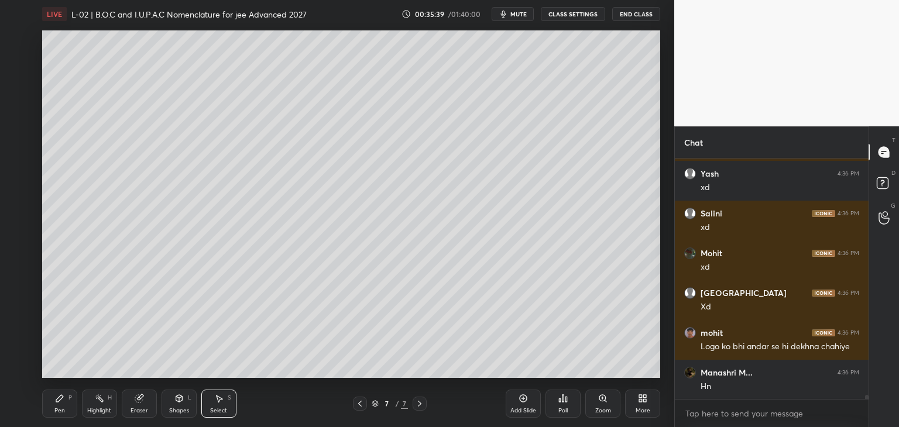
click at [140, 404] on div "Eraser" at bounding box center [139, 404] width 35 height 28
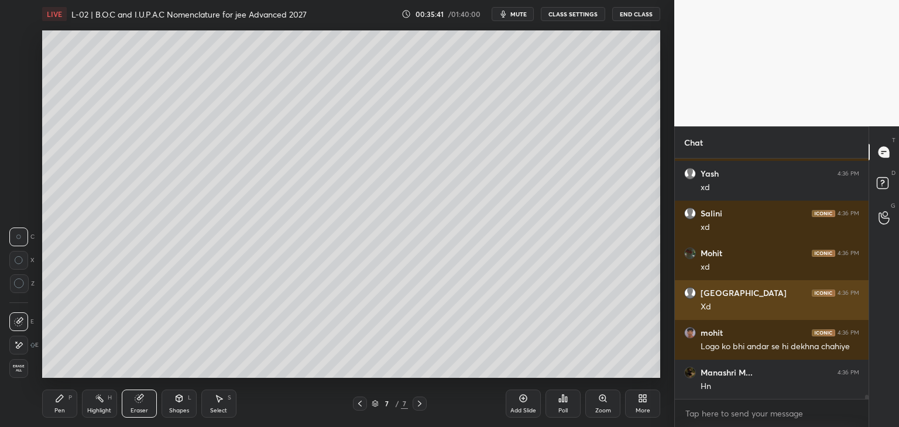
scroll to position [14059, 0]
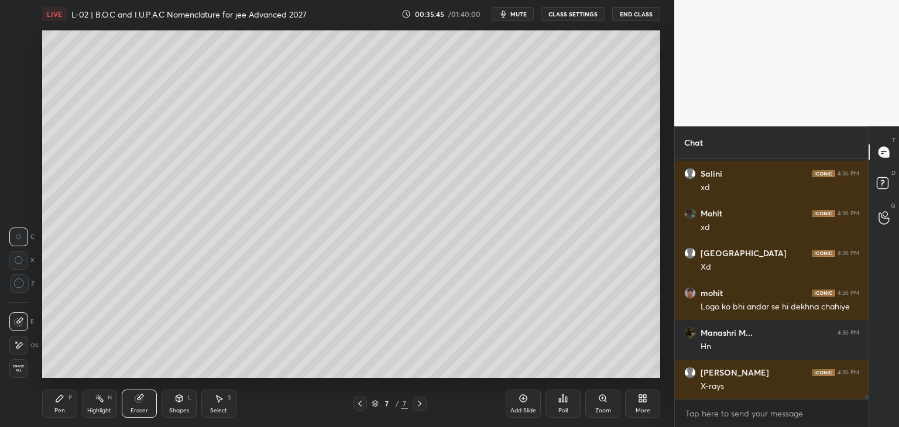
click at [57, 399] on icon at bounding box center [59, 398] width 7 height 7
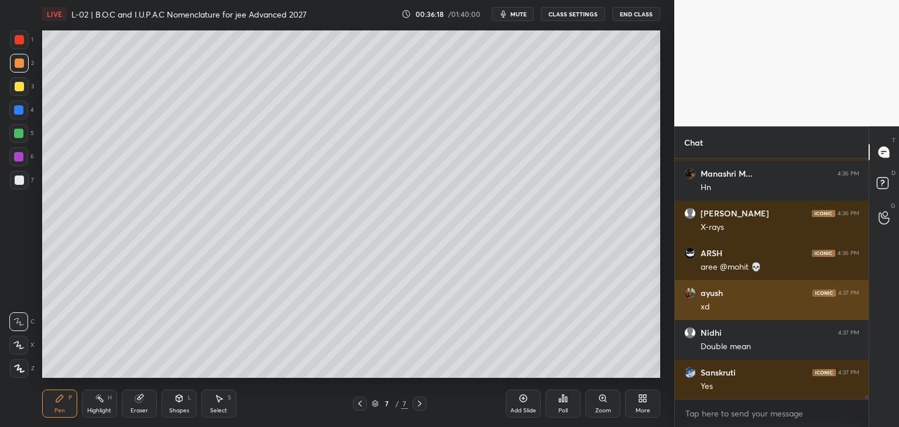
scroll to position [14258, 0]
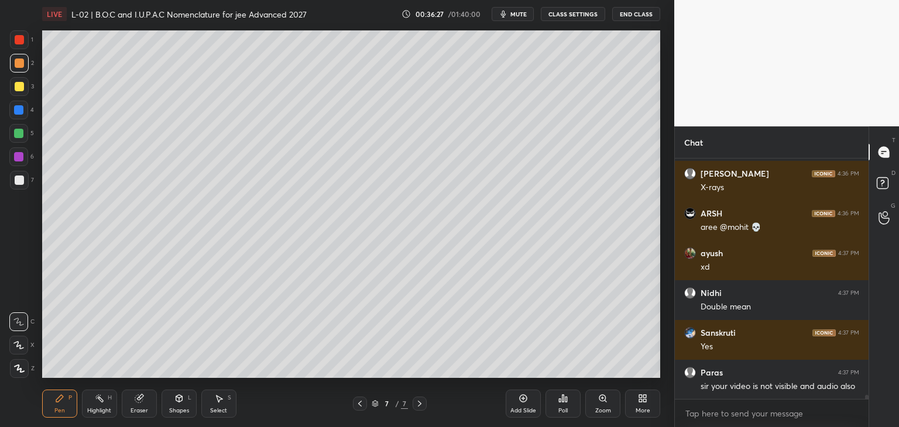
click at [16, 42] on div at bounding box center [19, 39] width 9 height 9
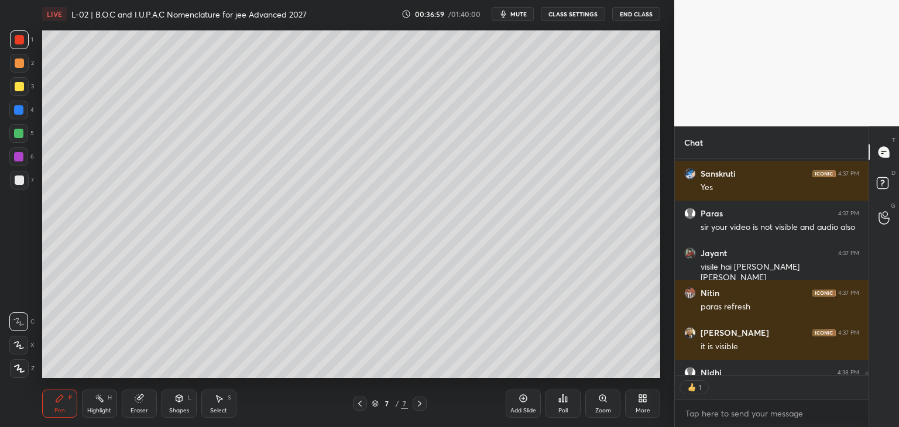
scroll to position [214, 190]
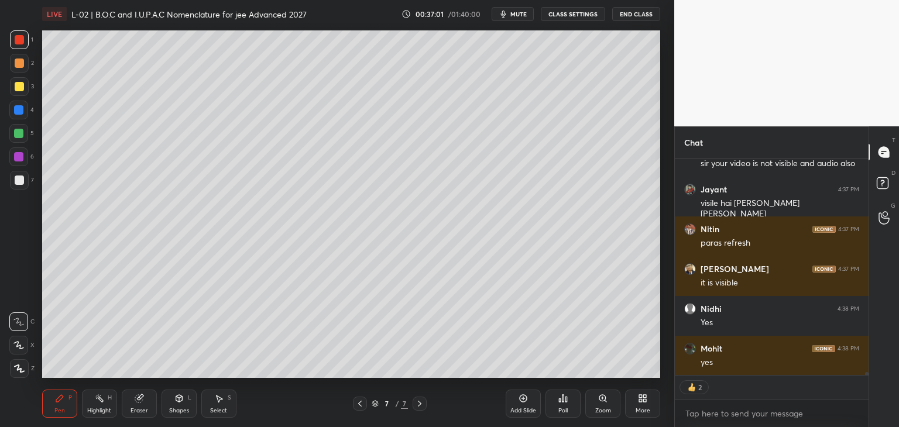
click at [517, 399] on div "Add Slide" at bounding box center [523, 404] width 35 height 28
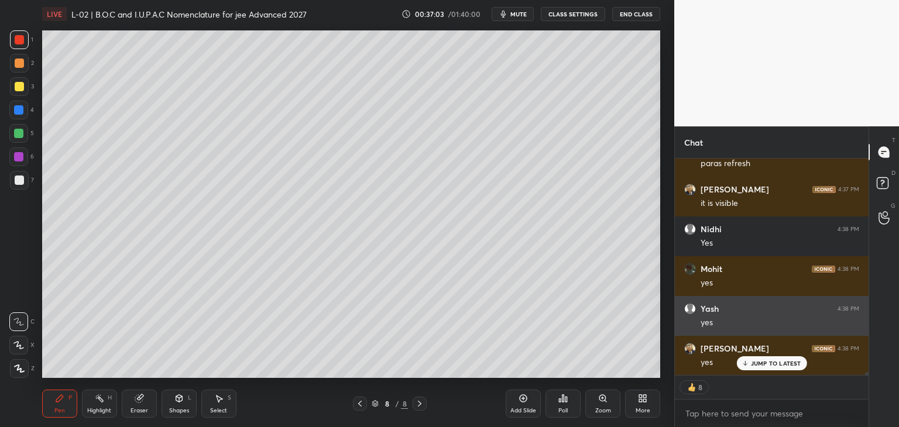
scroll to position [14610, 0]
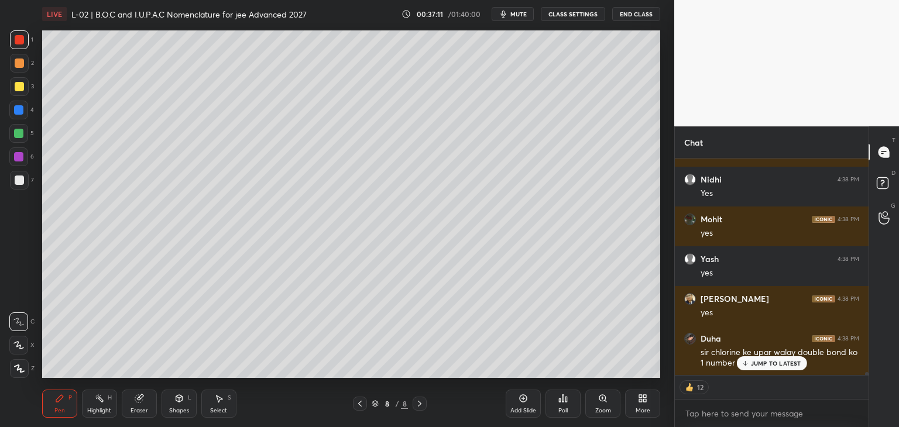
click at [20, 68] on div at bounding box center [19, 63] width 19 height 19
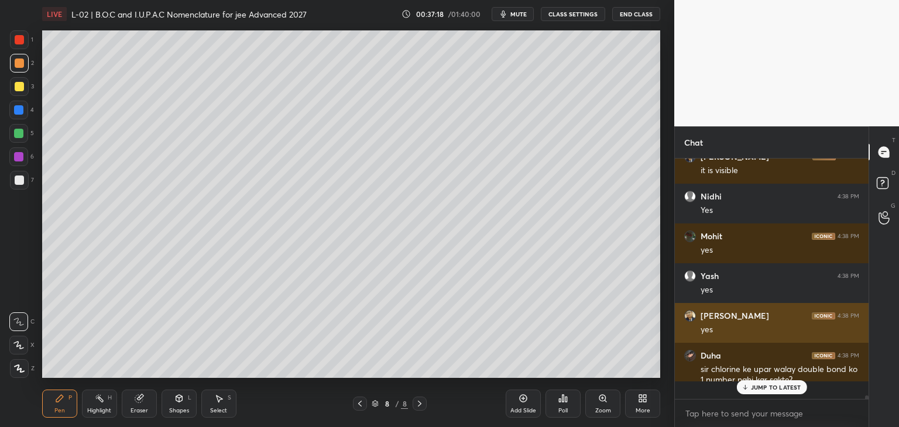
scroll to position [4, 4]
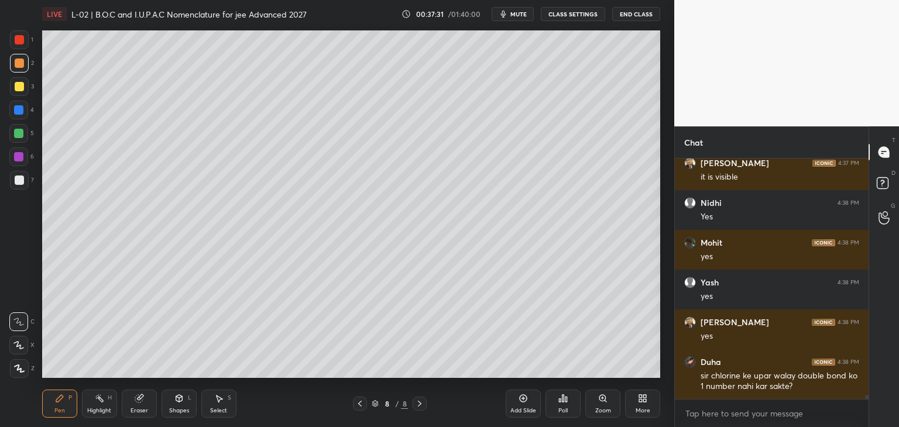
click at [217, 397] on icon at bounding box center [220, 399] width 6 height 7
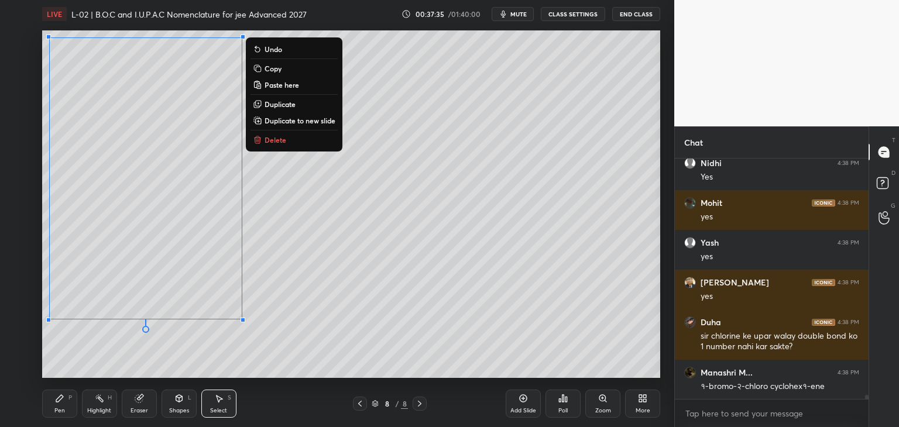
scroll to position [14666, 0]
click at [413, 243] on div "0 ° Undo Copy Paste here Duplicate Duplicate to new slide Delete" at bounding box center [351, 204] width 618 height 348
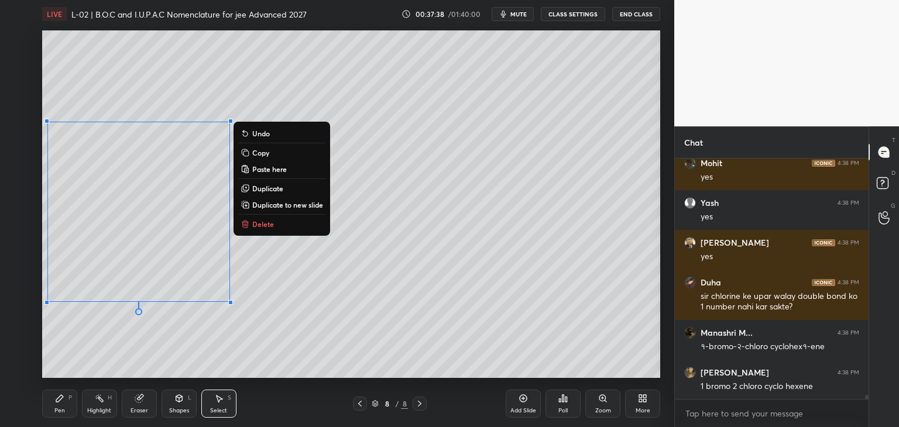
scroll to position [14706, 0]
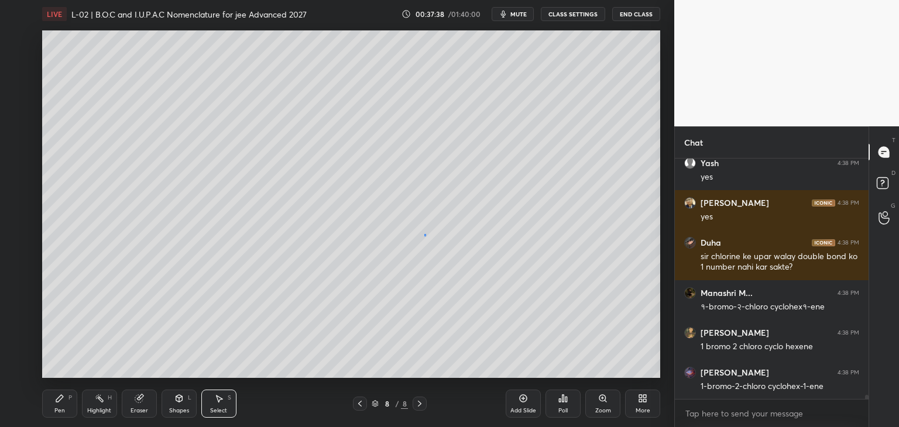
click at [421, 234] on div "0 ° Undo Copy Paste here Duplicate Duplicate to new slide Delete" at bounding box center [351, 204] width 618 height 348
click at [435, 187] on div "0 ° Undo Copy Paste here Duplicate Duplicate to new slide Delete" at bounding box center [351, 204] width 618 height 348
click at [57, 401] on icon at bounding box center [59, 398] width 7 height 7
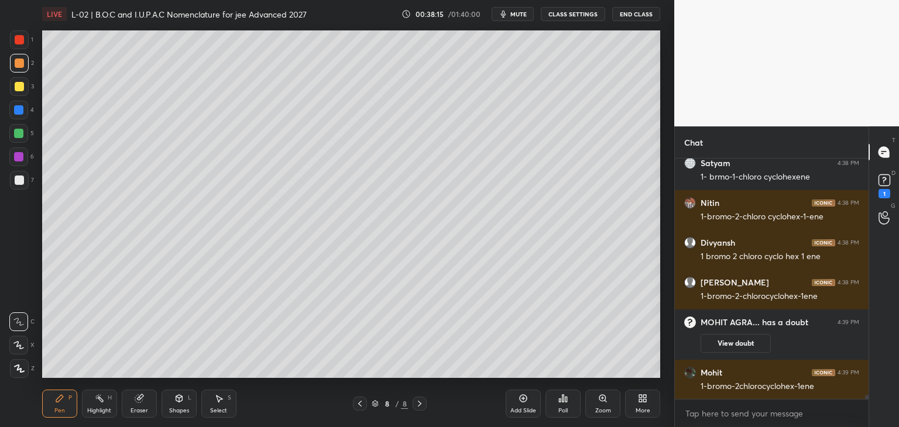
scroll to position [13830, 0]
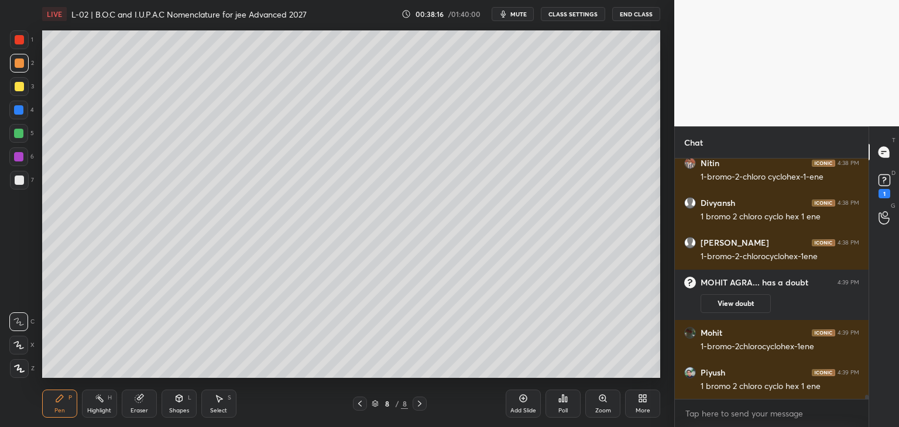
click at [18, 39] on div at bounding box center [19, 39] width 9 height 9
click at [19, 111] on div at bounding box center [18, 109] width 9 height 9
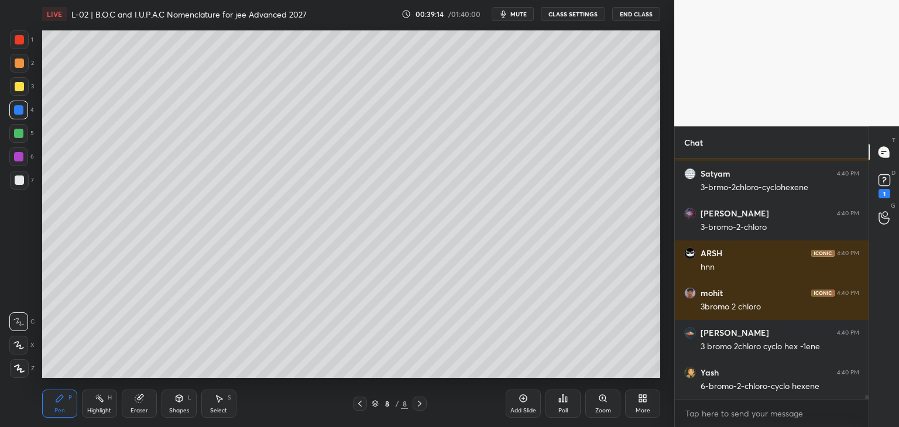
scroll to position [14307, 0]
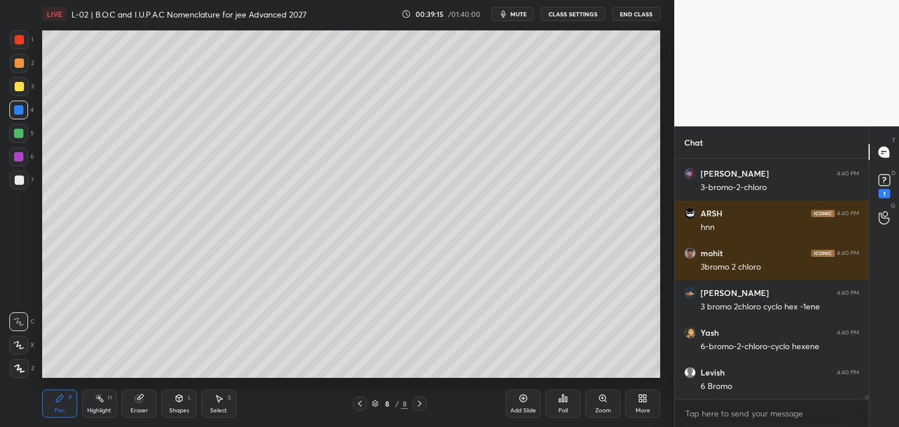
click at [16, 33] on div at bounding box center [19, 39] width 19 height 19
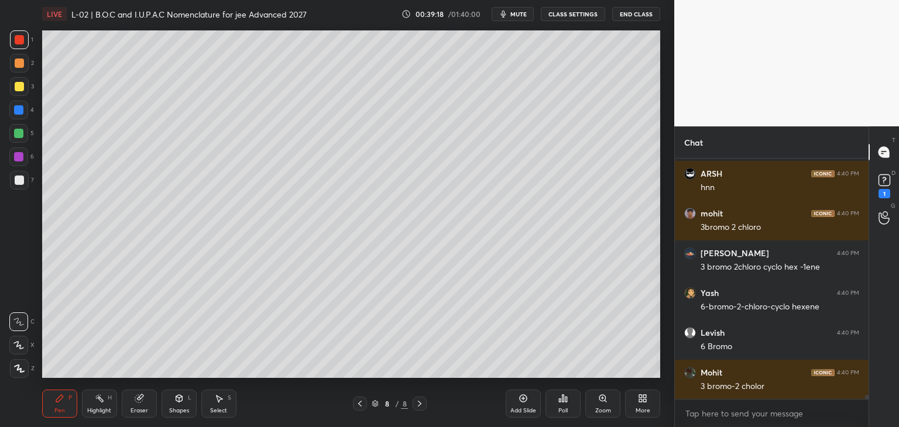
click at [520, 400] on icon at bounding box center [522, 398] width 9 height 9
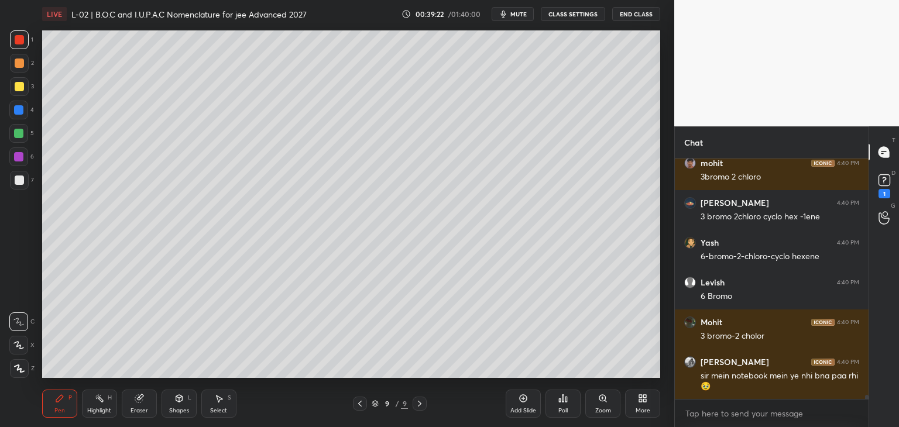
click at [359, 396] on div "Pen P Highlight H Eraser Shapes L Select S 9 / 9 Add Slide Poll Zoom More" at bounding box center [351, 403] width 618 height 47
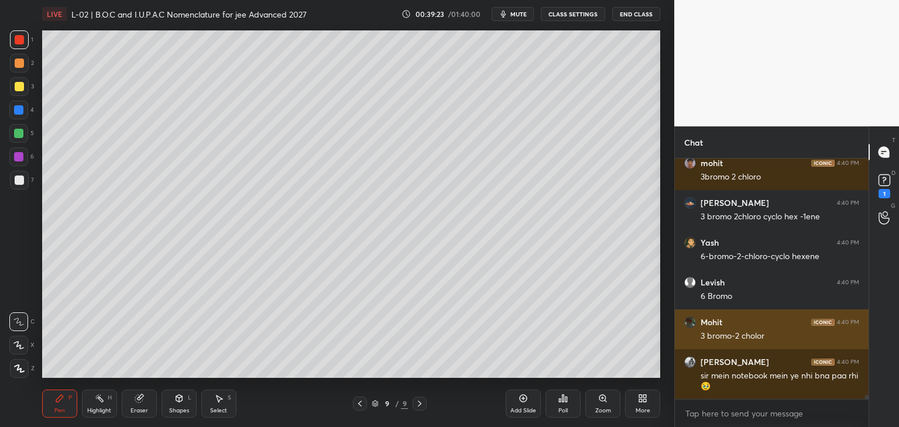
click at [356, 399] on icon at bounding box center [359, 403] width 9 height 9
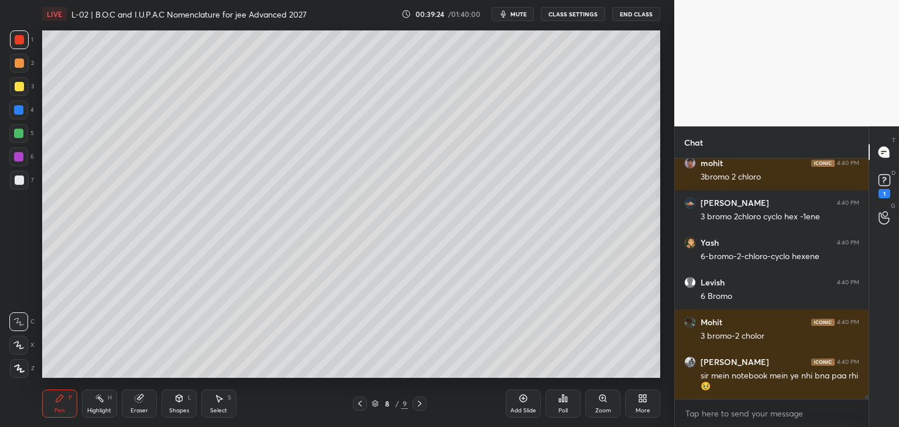
scroll to position [14437, 0]
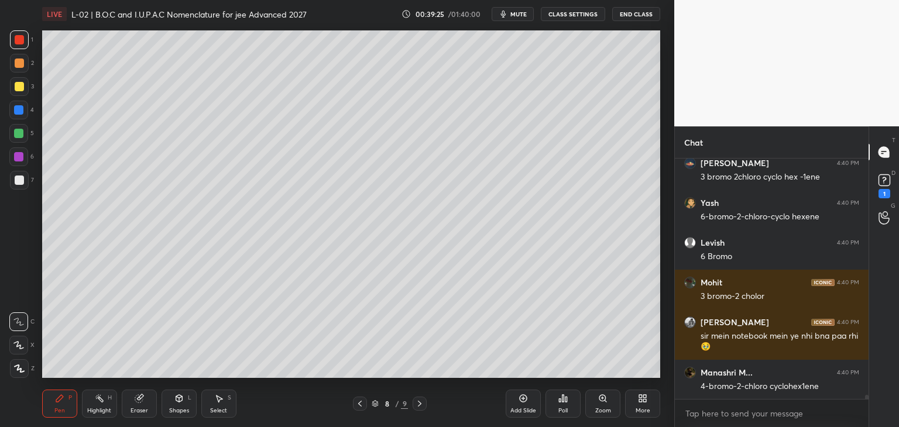
click at [418, 402] on icon at bounding box center [419, 403] width 9 height 9
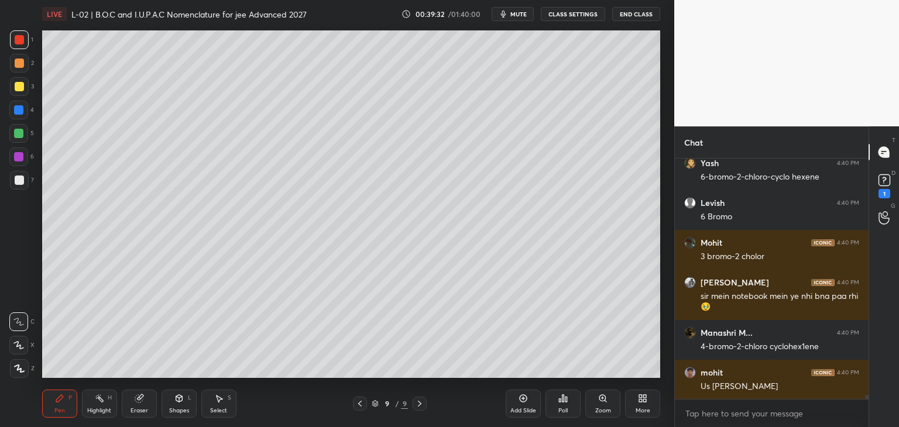
scroll to position [14516, 0]
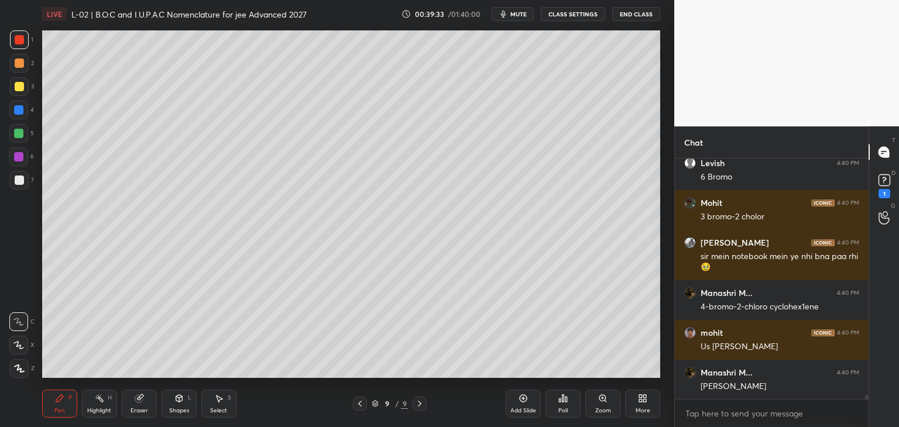
click at [19, 64] on div at bounding box center [19, 63] width 9 height 9
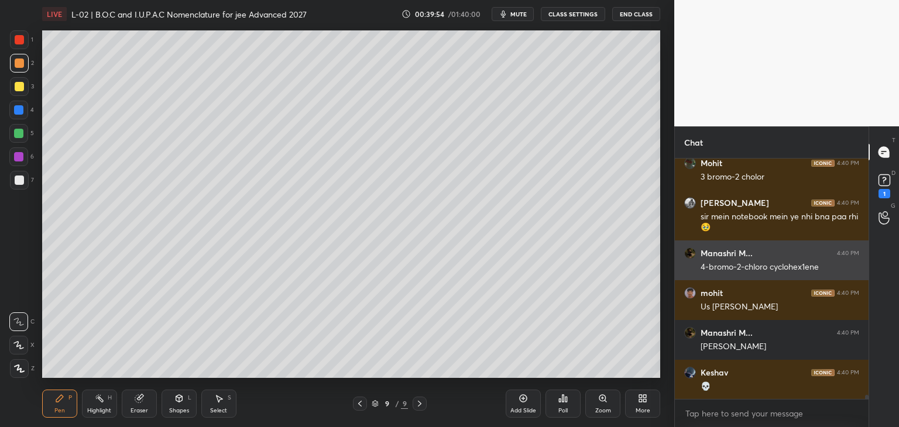
scroll to position [14596, 0]
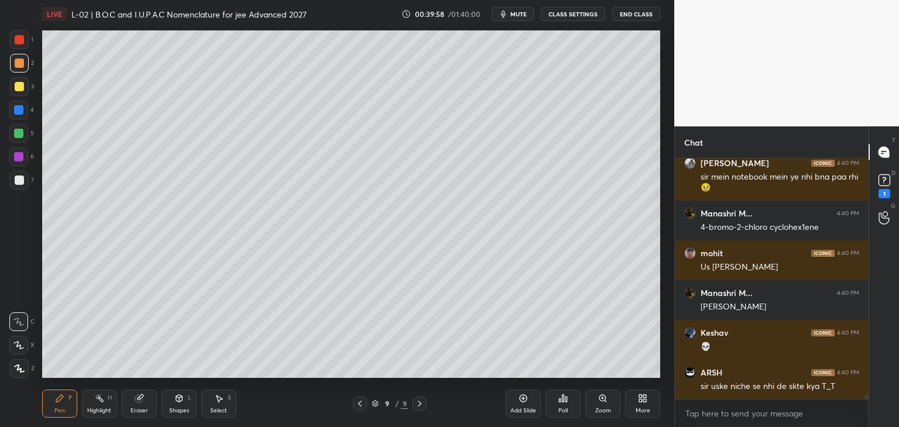
click at [19, 93] on div at bounding box center [19, 86] width 19 height 19
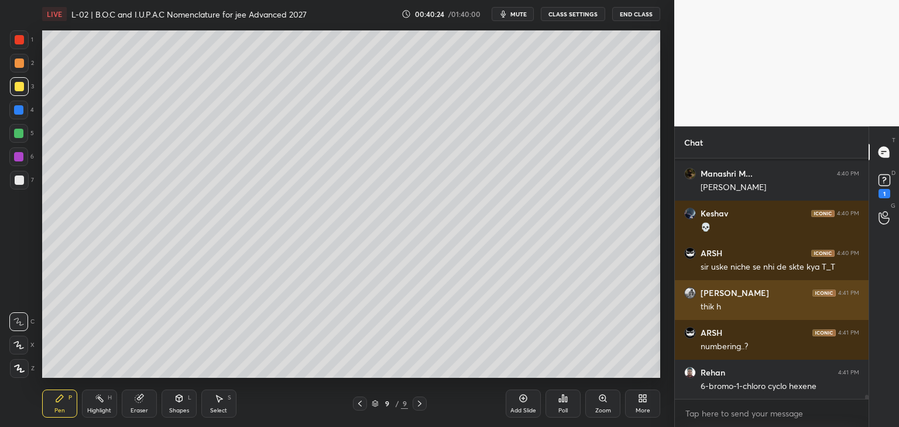
scroll to position [14758, 0]
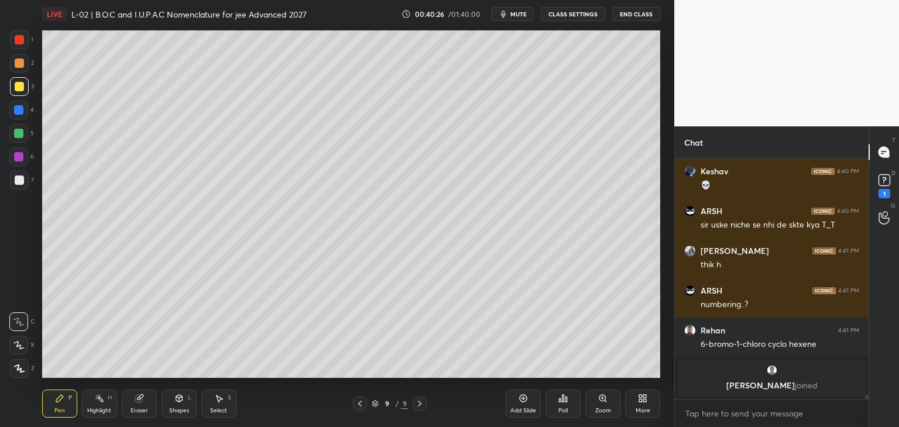
click at [222, 395] on icon at bounding box center [218, 398] width 9 height 9
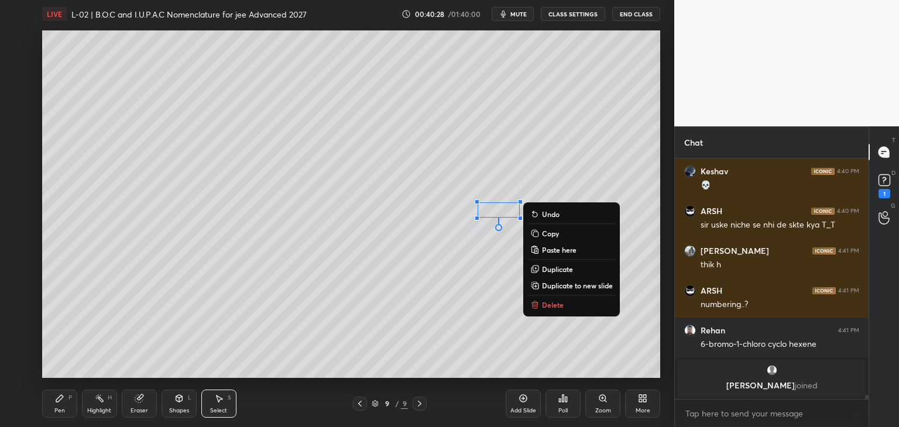
click at [557, 304] on p "Delete" at bounding box center [553, 304] width 22 height 9
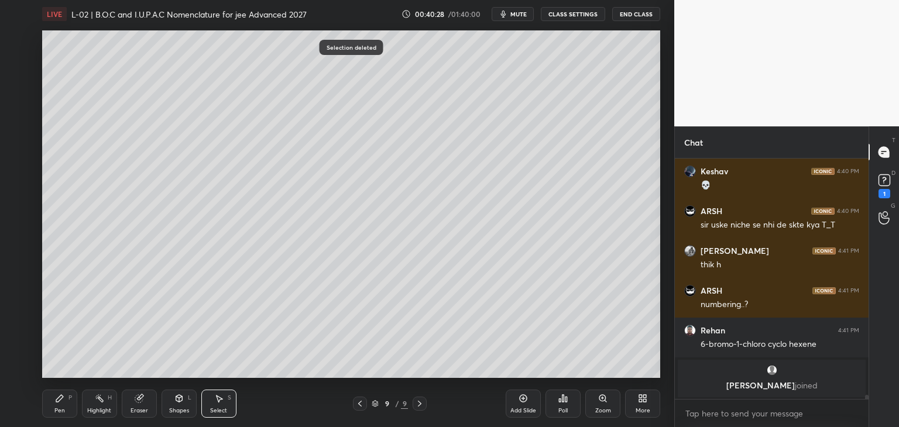
click at [54, 406] on div "Pen P" at bounding box center [59, 404] width 35 height 28
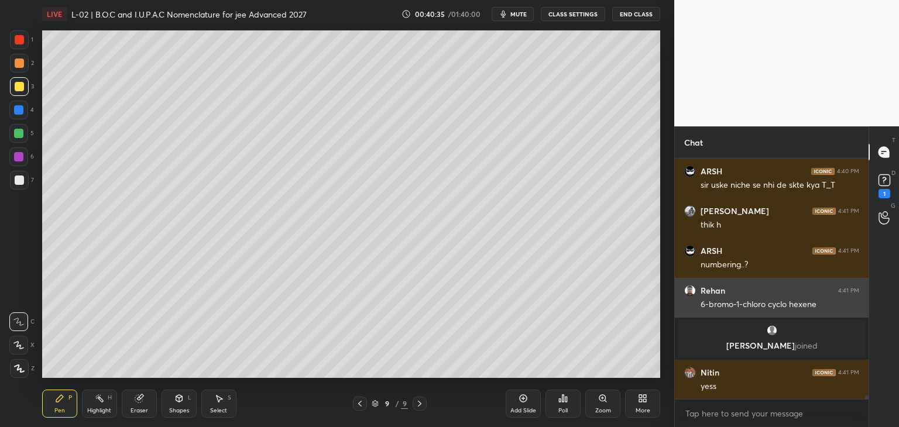
scroll to position [14553, 0]
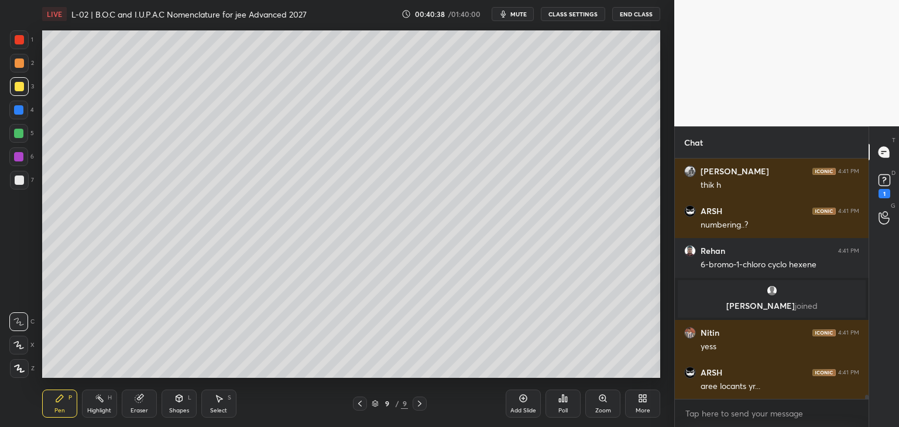
click at [136, 398] on icon at bounding box center [139, 399] width 8 height 8
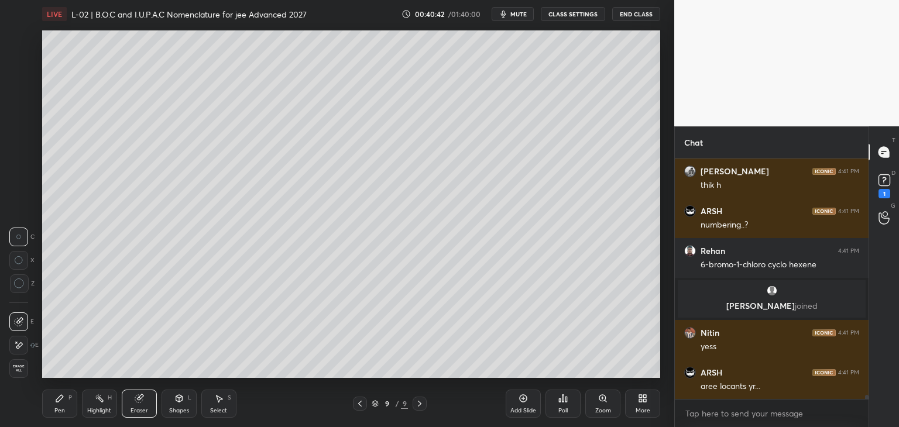
click at [56, 400] on icon at bounding box center [59, 398] width 7 height 7
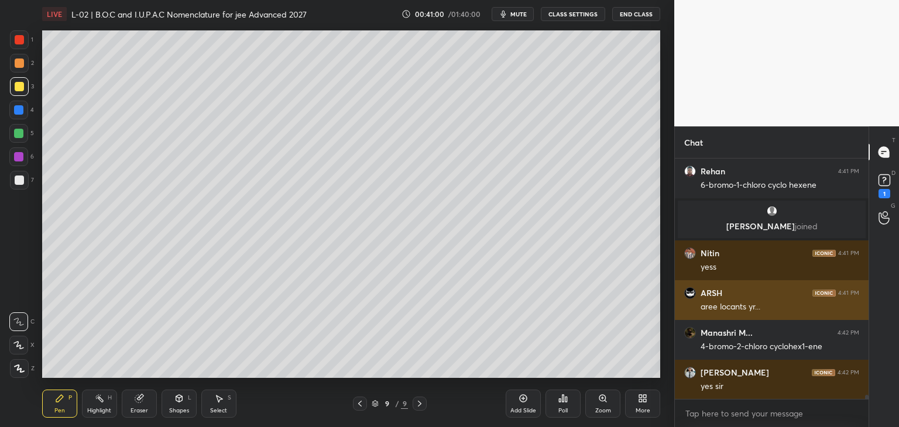
scroll to position [14672, 0]
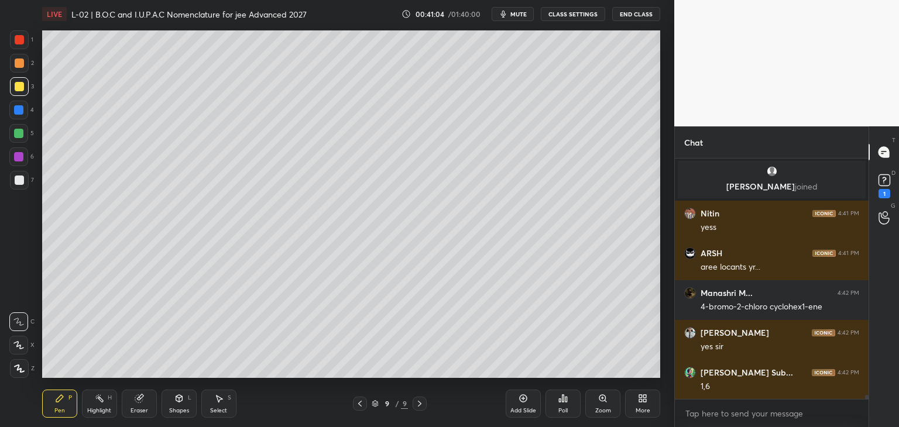
click at [20, 107] on div at bounding box center [18, 109] width 9 height 9
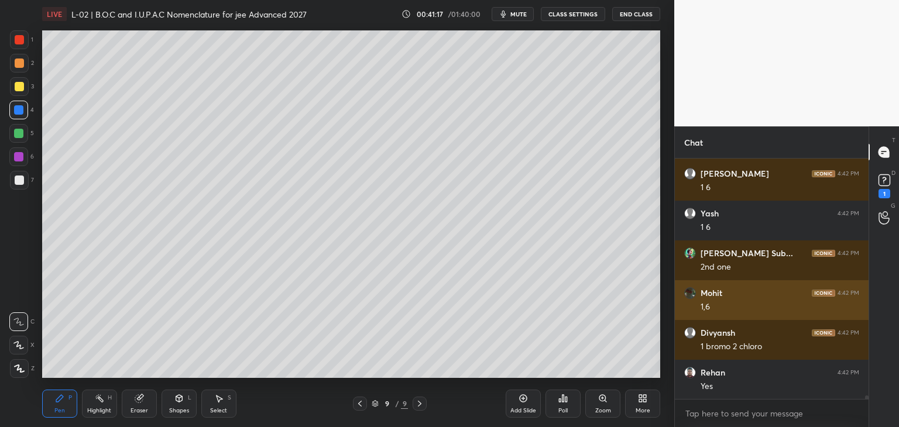
scroll to position [15150, 0]
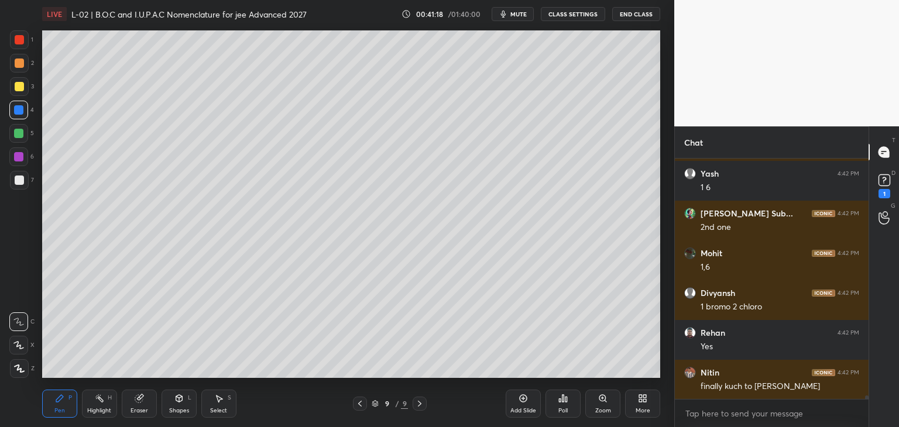
click at [359, 403] on icon at bounding box center [359, 403] width 9 height 9
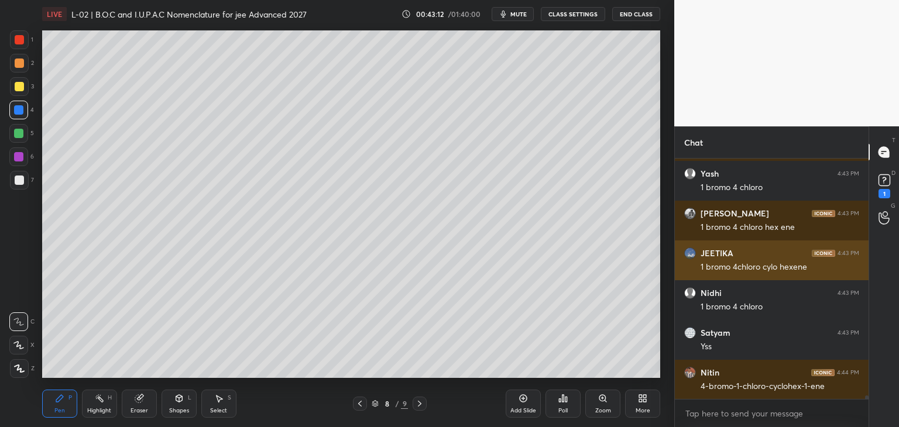
scroll to position [16271, 0]
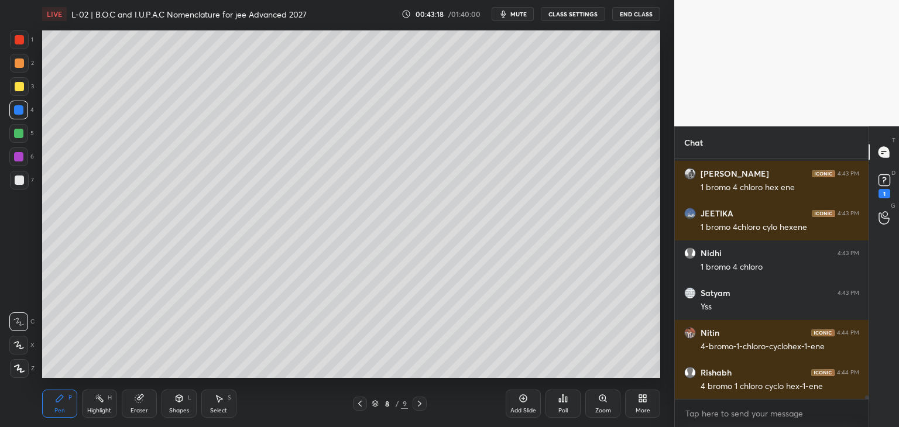
click at [20, 135] on div at bounding box center [18, 133] width 9 height 9
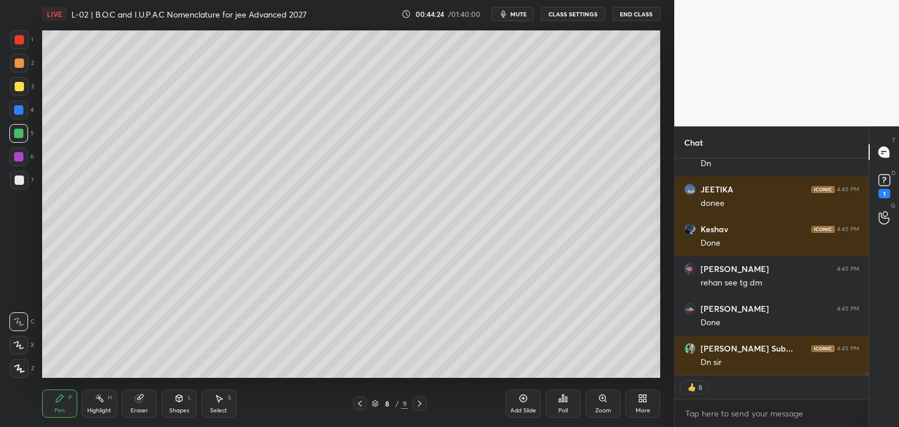
scroll to position [17329, 0]
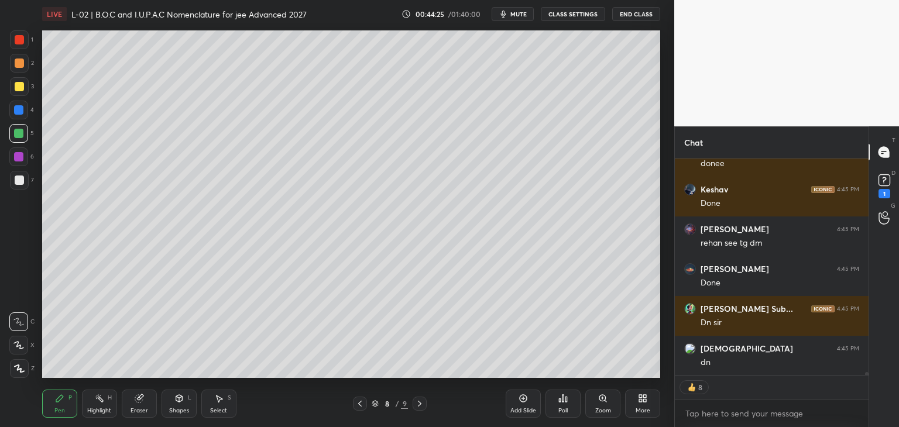
click at [420, 406] on icon at bounding box center [419, 403] width 9 height 9
click at [522, 402] on icon at bounding box center [524, 399] width 8 height 8
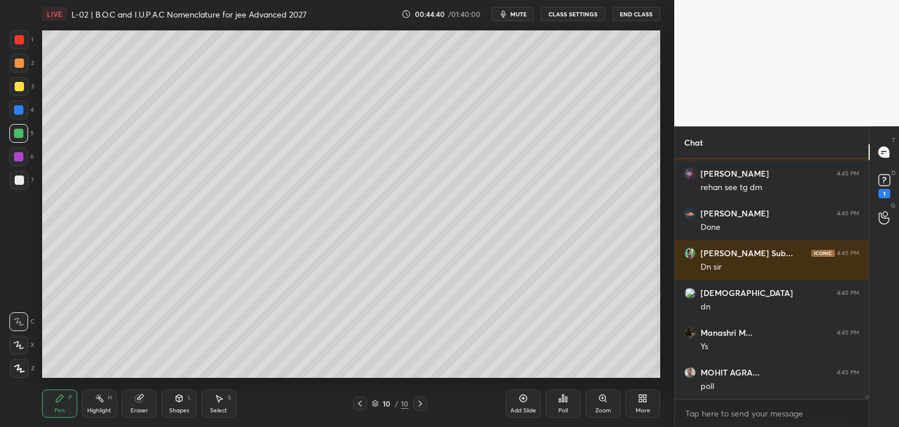
scroll to position [16801, 0]
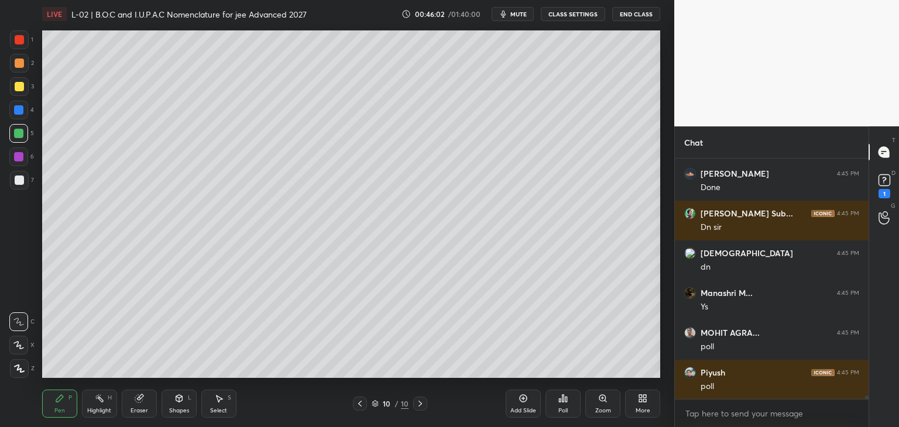
click at [175, 398] on icon at bounding box center [178, 398] width 9 height 9
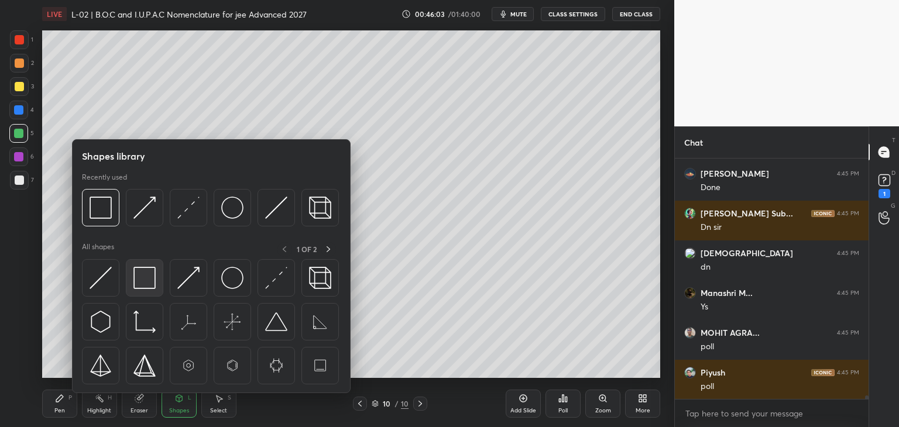
click at [143, 274] on img at bounding box center [144, 278] width 22 height 22
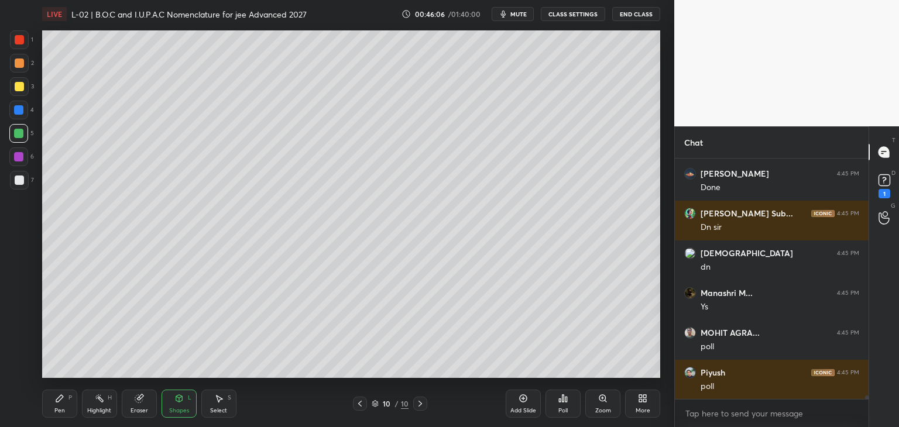
click at [54, 406] on div "Pen P" at bounding box center [59, 404] width 35 height 28
click at [20, 160] on div at bounding box center [18, 156] width 9 height 9
click at [174, 412] on div "Shapes" at bounding box center [179, 411] width 20 height 6
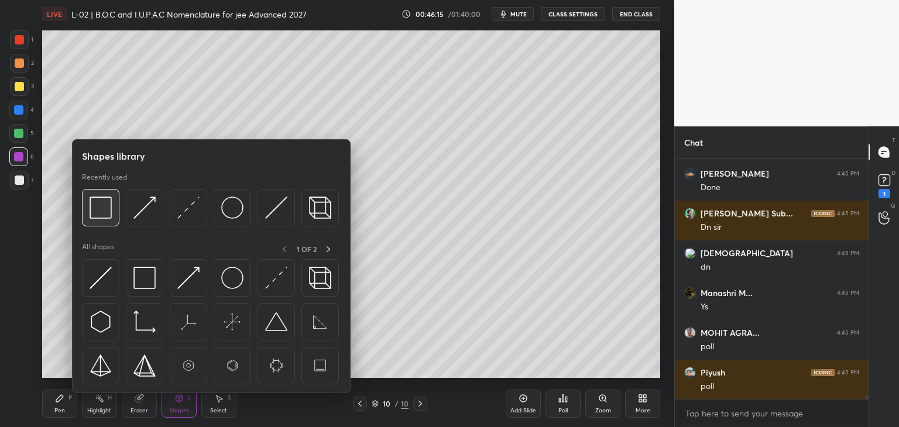
click at [94, 222] on div at bounding box center [100, 207] width 37 height 37
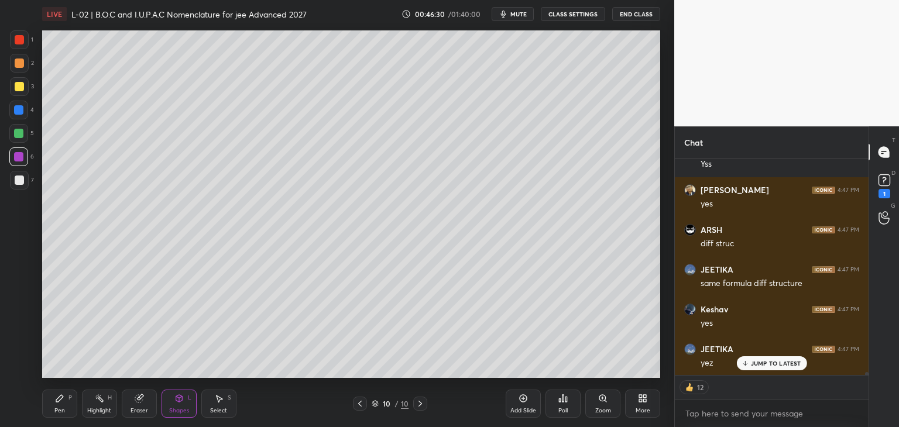
scroll to position [17342, 0]
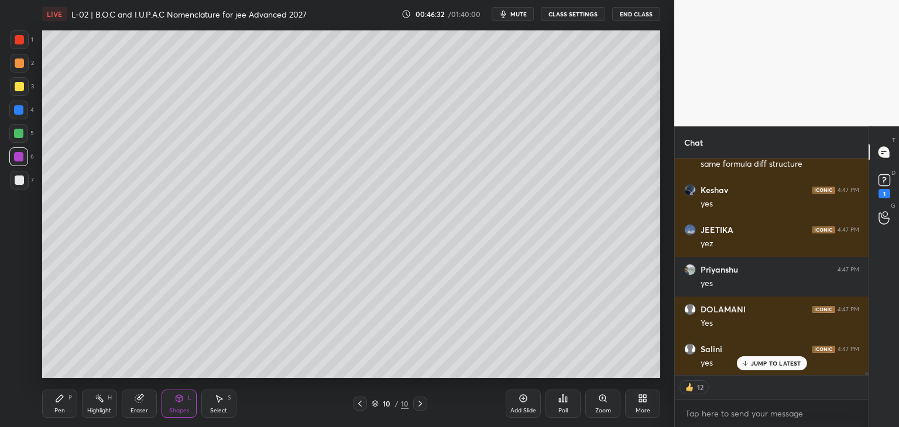
click at [55, 408] on div "Pen" at bounding box center [59, 411] width 11 height 6
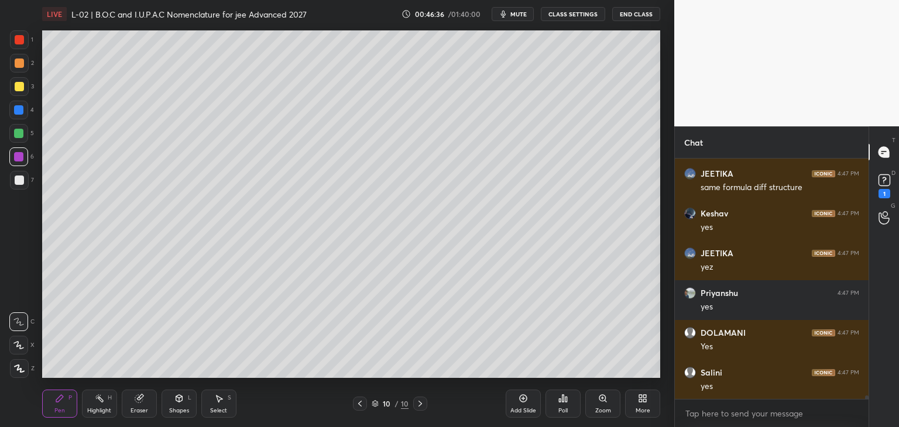
scroll to position [17358, 0]
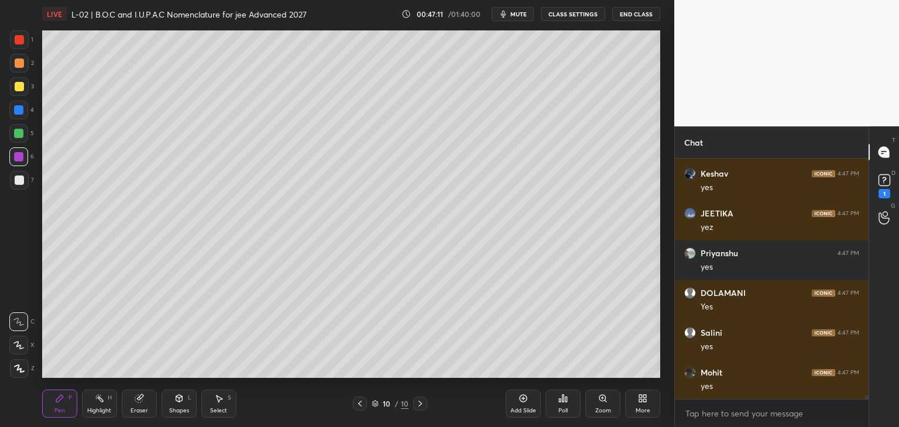
click at [222, 400] on icon at bounding box center [218, 398] width 9 height 9
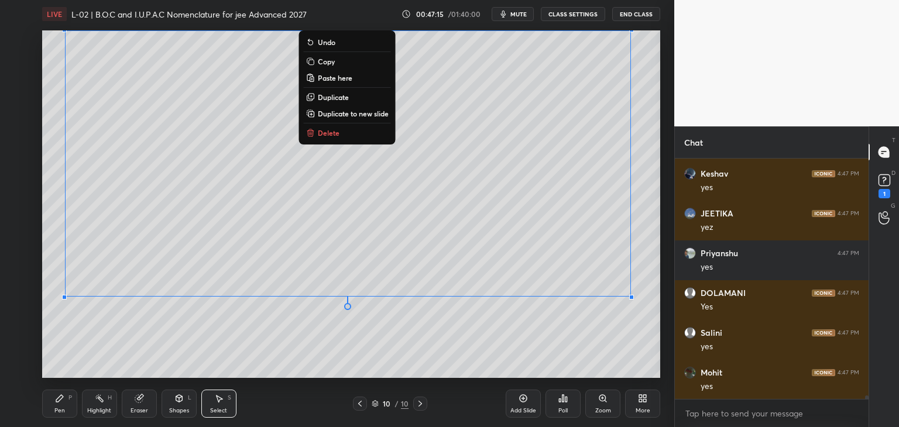
click at [507, 340] on div "0 ° Undo Copy Paste here Duplicate Duplicate to new slide Delete" at bounding box center [351, 204] width 618 height 348
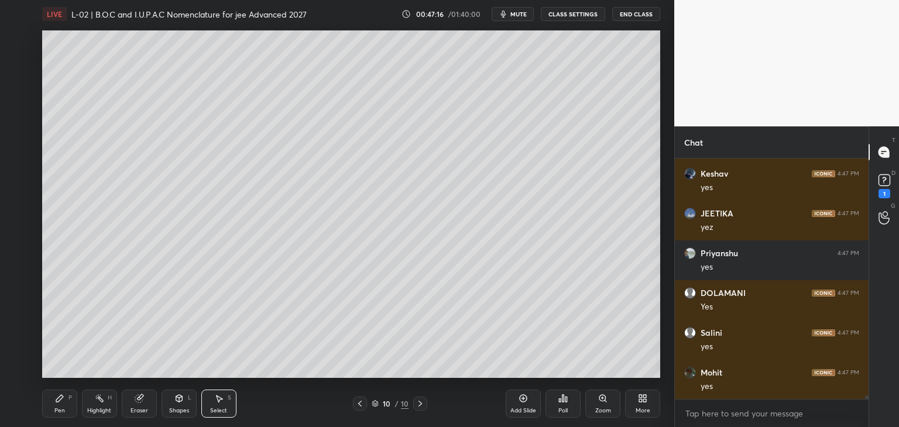
click at [59, 403] on icon at bounding box center [59, 398] width 9 height 9
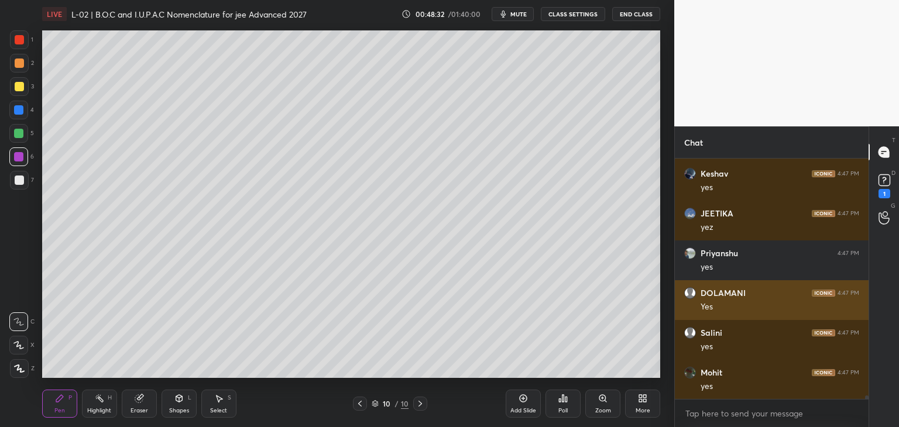
click at [15, 114] on div at bounding box center [18, 109] width 9 height 9
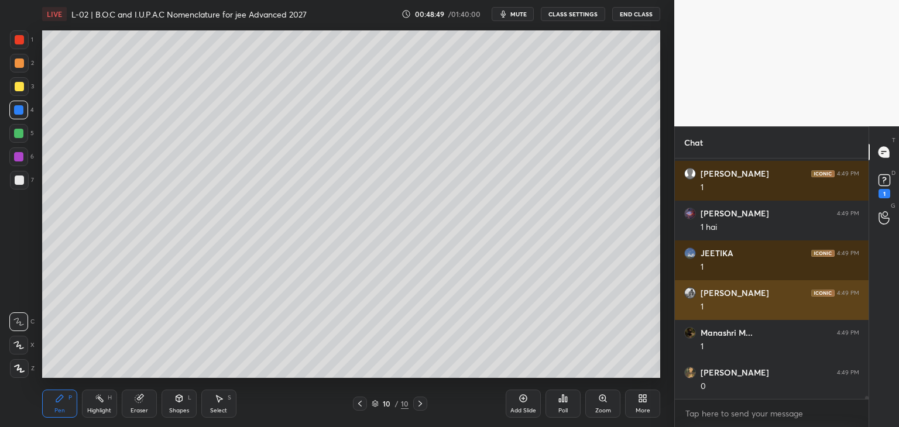
scroll to position [17995, 0]
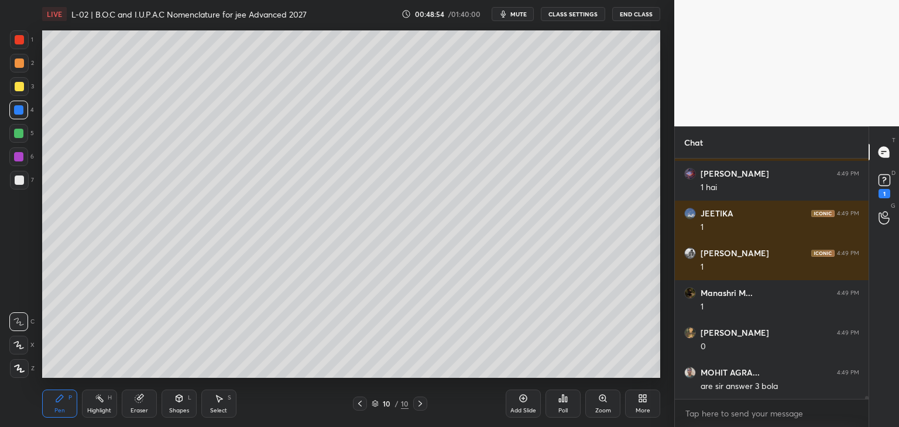
click at [20, 90] on div at bounding box center [19, 86] width 9 height 9
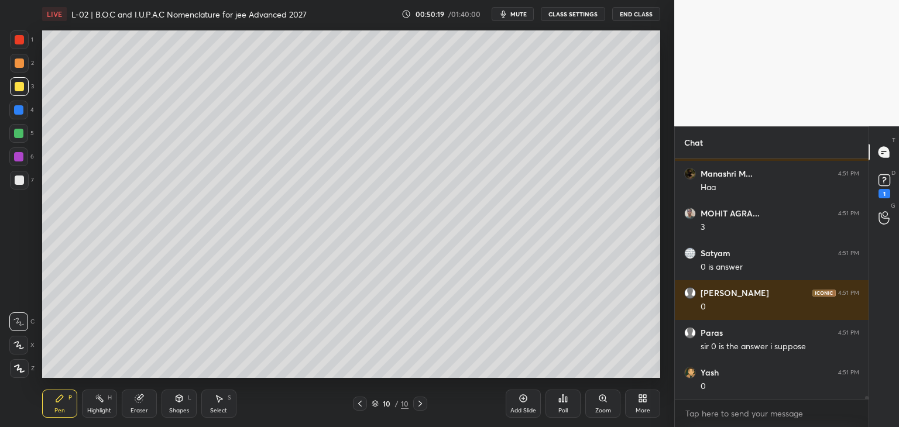
scroll to position [19507, 0]
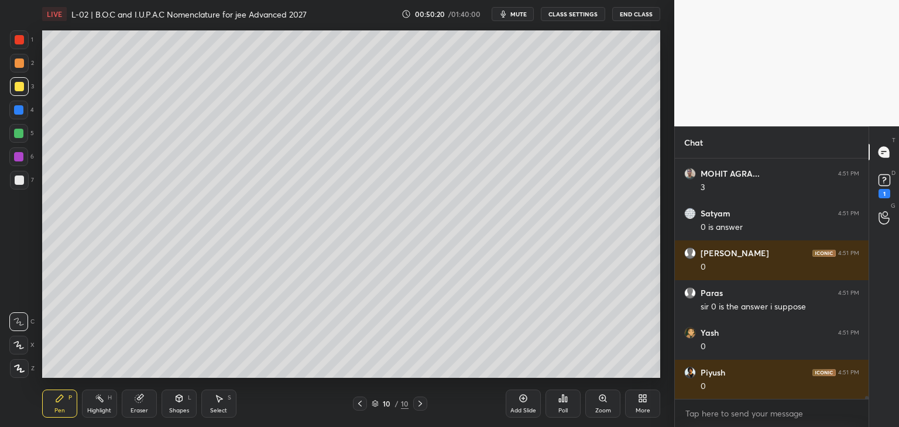
click at [18, 49] on div at bounding box center [19, 39] width 19 height 19
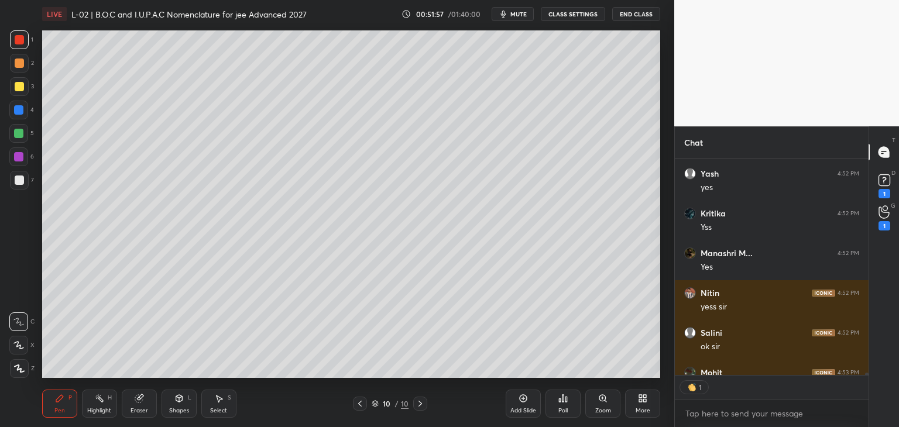
scroll to position [21077, 0]
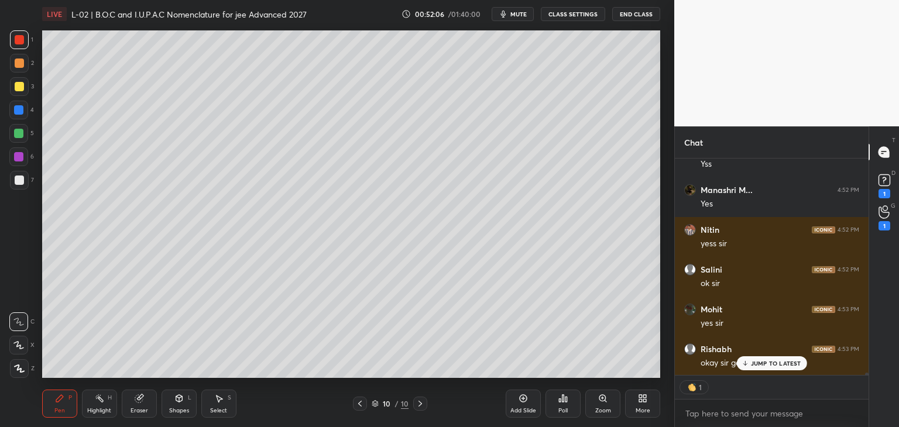
type textarea "x"
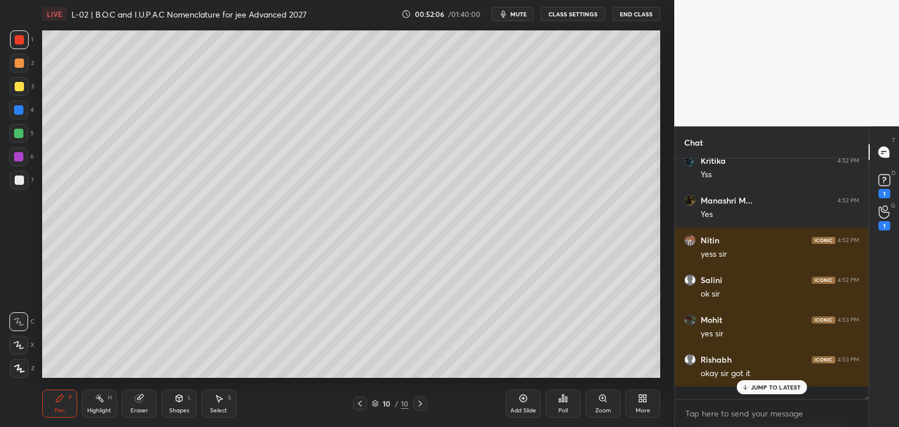
scroll to position [21054, 0]
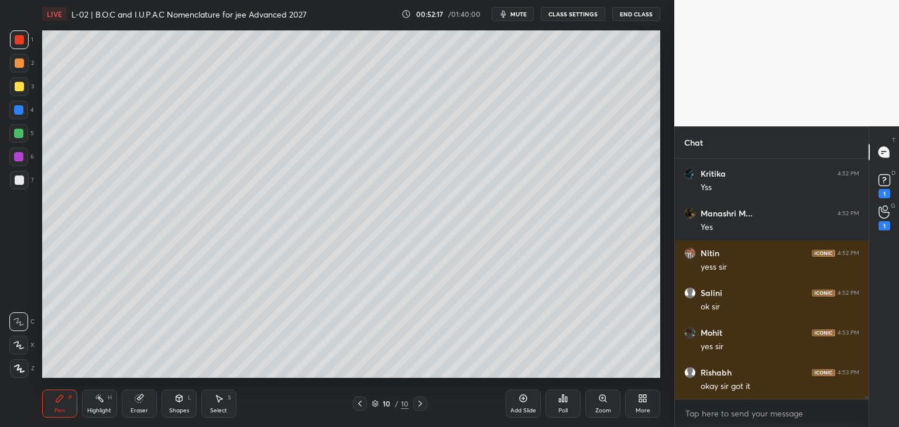
click at [523, 400] on icon at bounding box center [523, 399] width 4 height 4
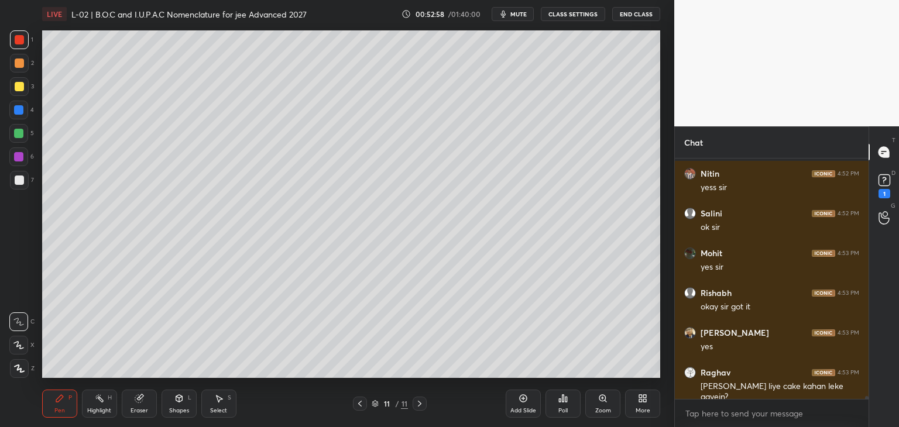
scroll to position [20034, 0]
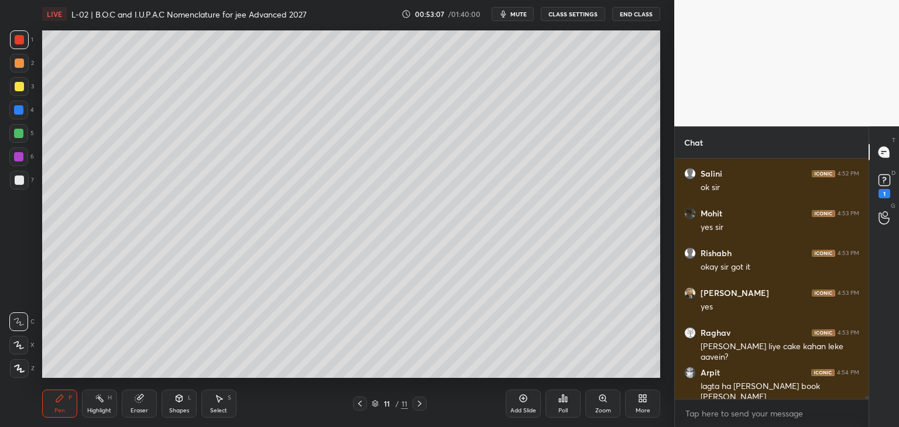
click at [24, 41] on div at bounding box center [19, 39] width 19 height 19
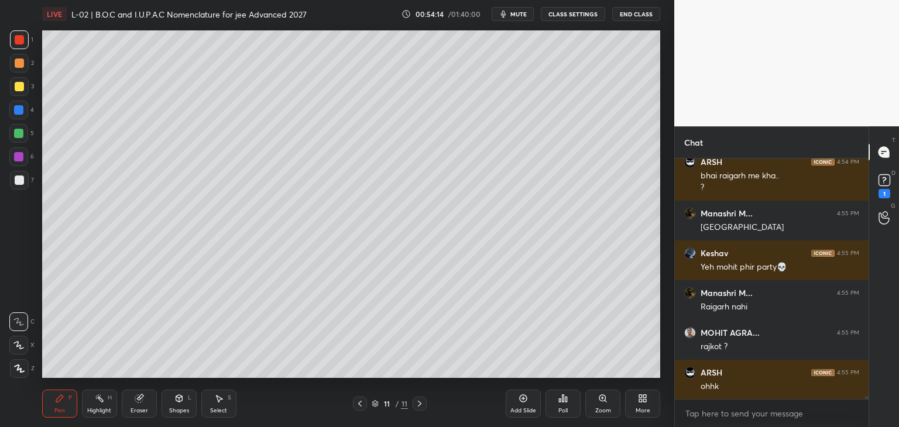
scroll to position [20603, 0]
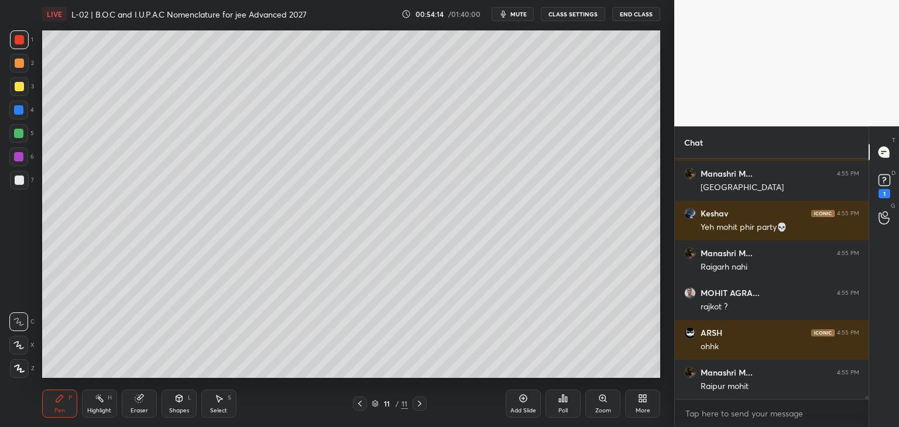
click at [229, 400] on div "S" at bounding box center [230, 398] width 4 height 6
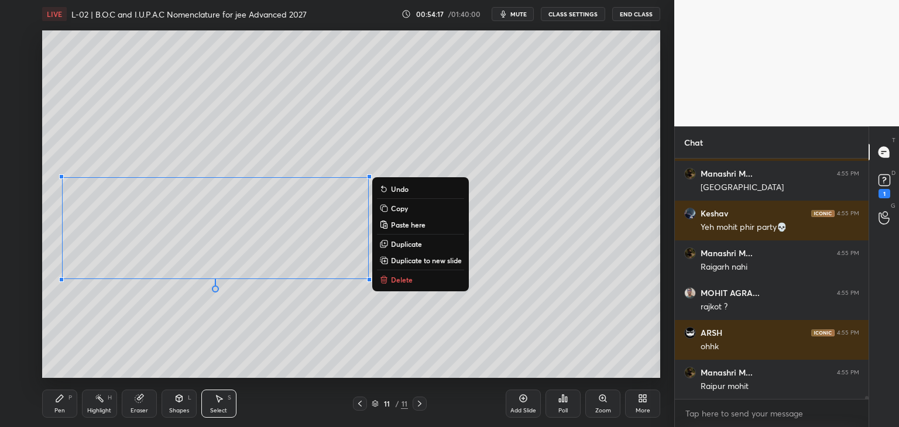
click at [288, 328] on div "0 ° Undo Copy Paste here Duplicate Duplicate to new slide Delete" at bounding box center [351, 204] width 618 height 348
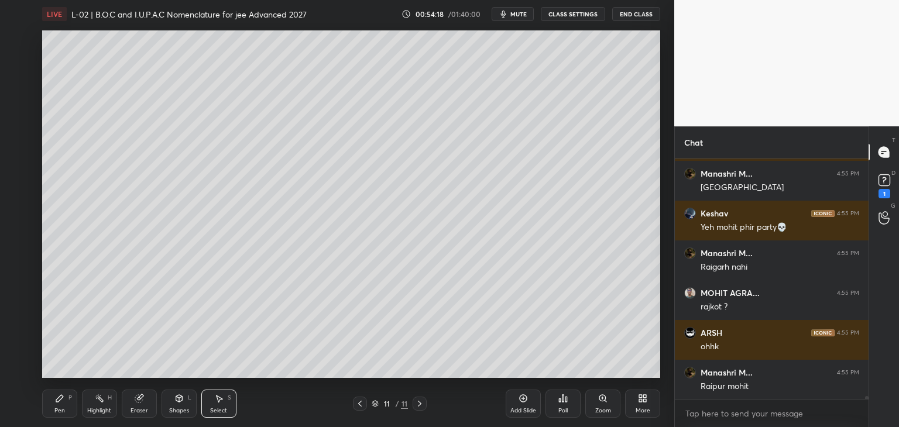
click at [66, 401] on div "Pen P" at bounding box center [59, 404] width 35 height 28
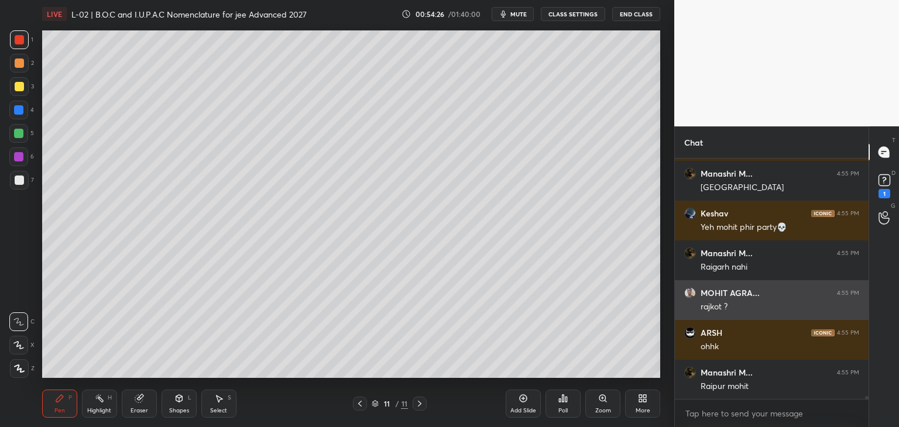
scroll to position [20643, 0]
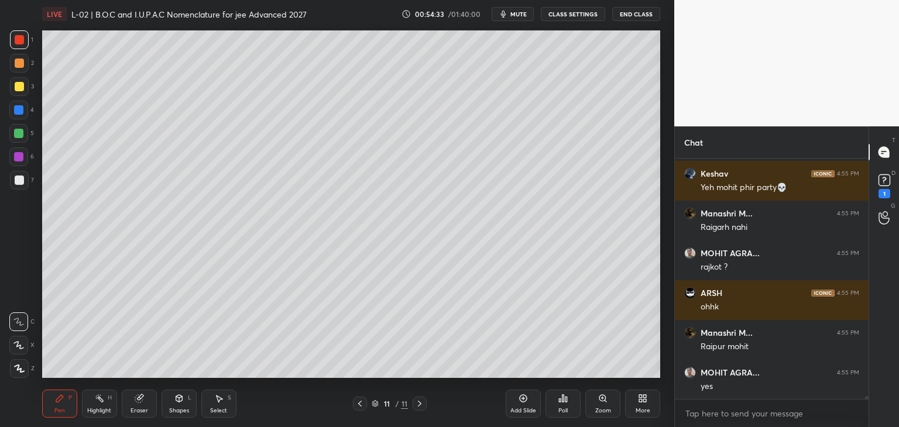
click at [171, 404] on div "Shapes L" at bounding box center [179, 404] width 35 height 28
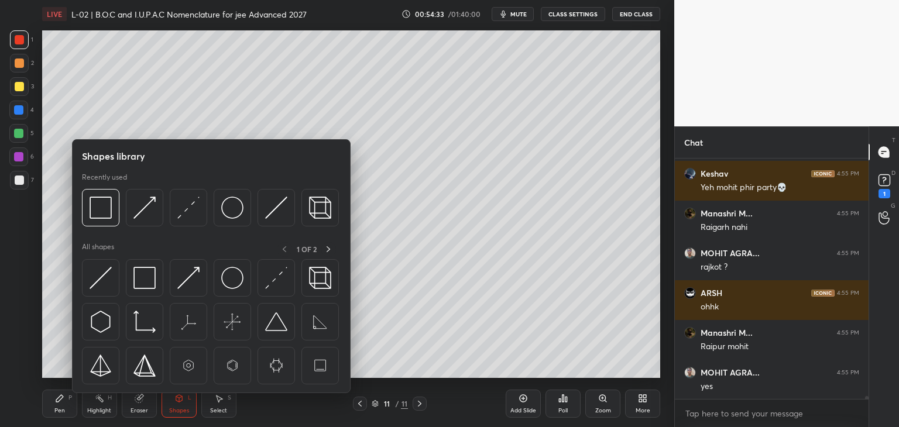
click at [135, 403] on div "Eraser" at bounding box center [139, 404] width 35 height 28
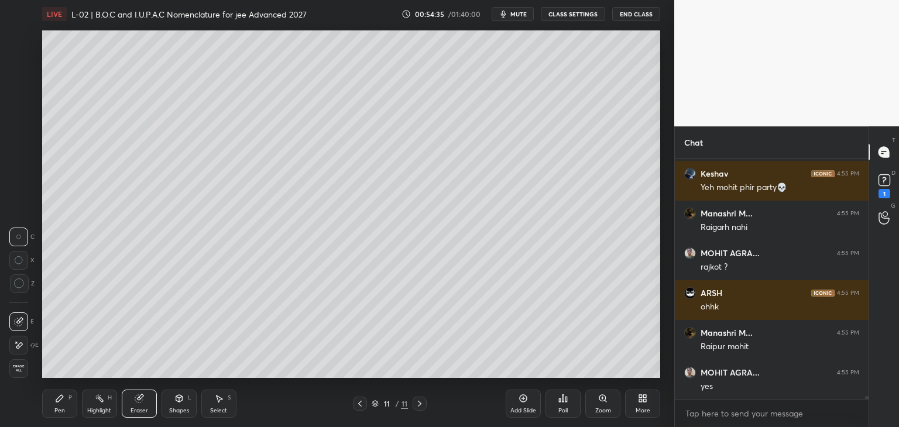
click at [59, 400] on icon at bounding box center [59, 398] width 7 height 7
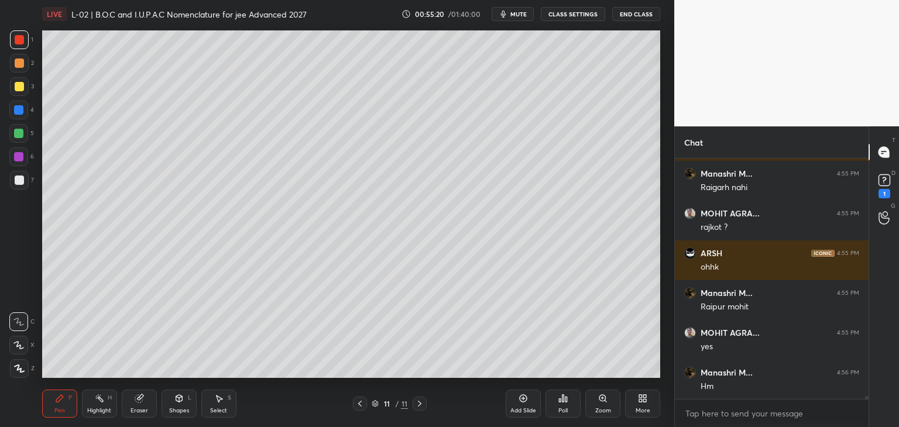
scroll to position [20723, 0]
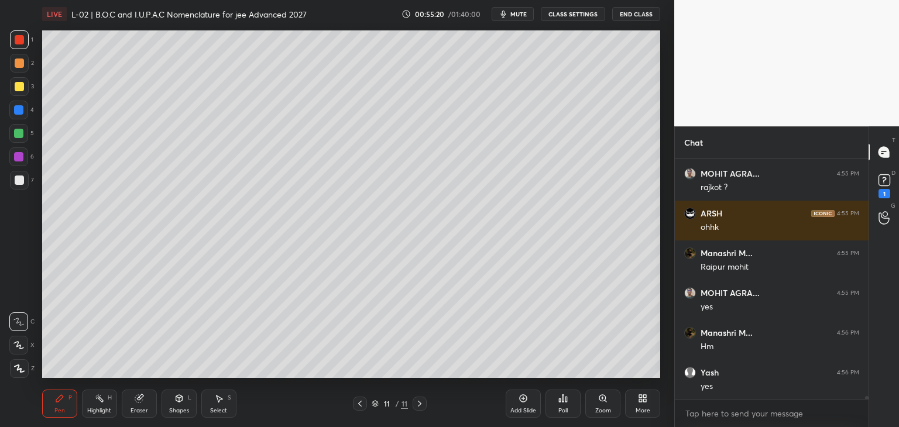
click at [225, 401] on div "Select S" at bounding box center [218, 404] width 35 height 28
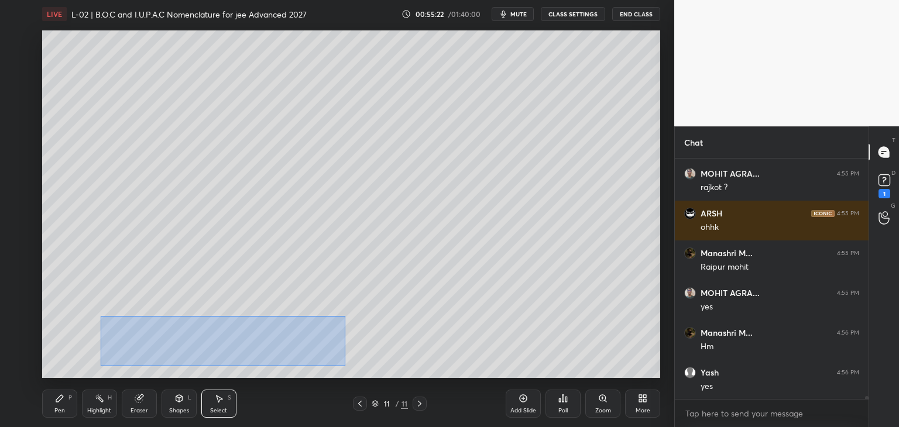
scroll to position [20762, 0]
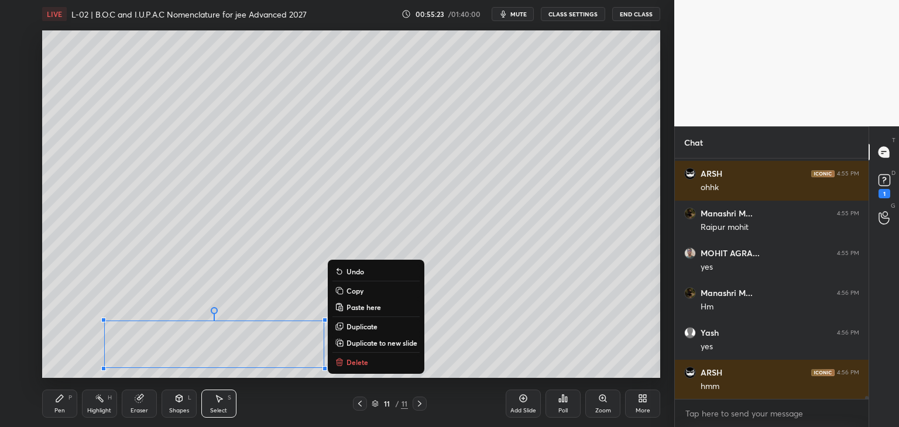
click at [372, 365] on button "Delete" at bounding box center [375, 362] width 87 height 14
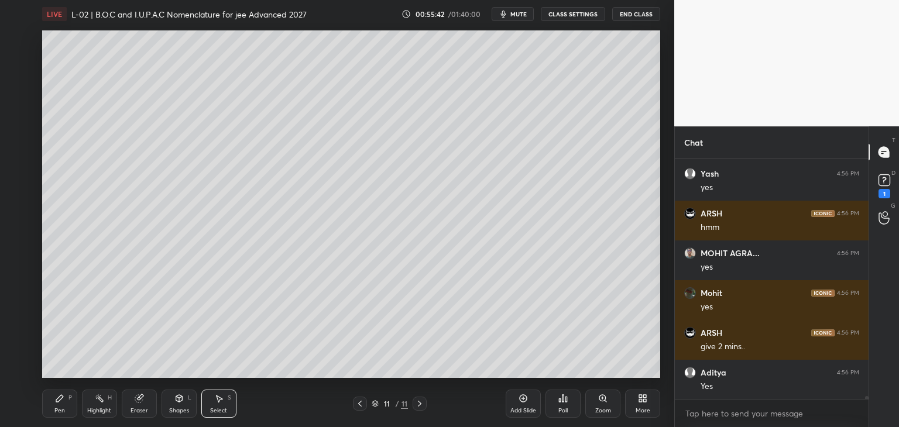
scroll to position [20961, 0]
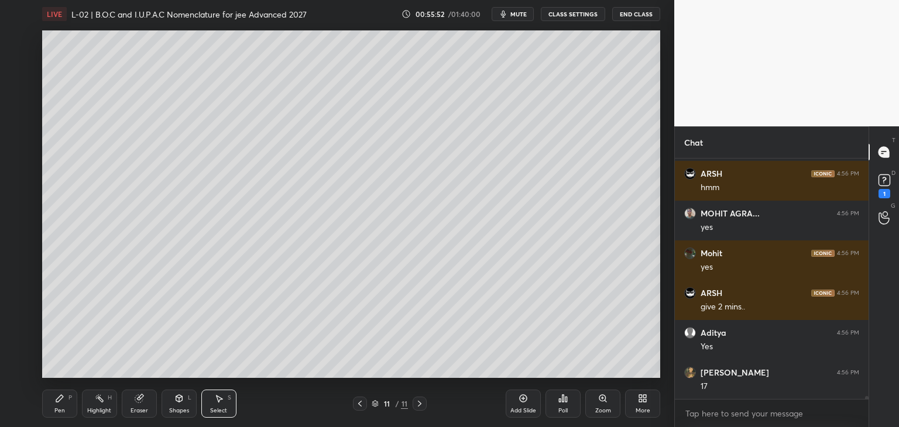
click at [559, 404] on div "Poll" at bounding box center [562, 404] width 35 height 28
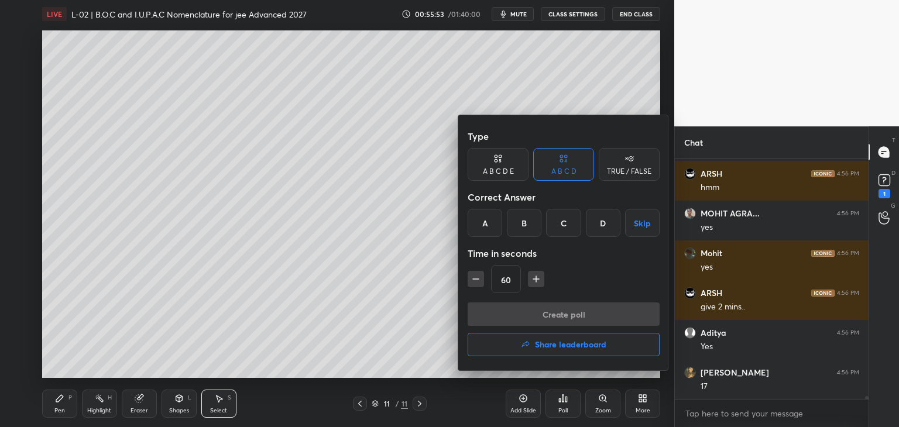
click at [534, 280] on icon "button" at bounding box center [536, 279] width 12 height 12
click at [532, 279] on icon "button" at bounding box center [536, 279] width 12 height 12
click at [534, 278] on icon "button" at bounding box center [536, 279] width 12 height 12
click at [535, 274] on icon "button" at bounding box center [541, 279] width 12 height 12
click at [541, 277] on icon "button" at bounding box center [541, 279] width 0 height 6
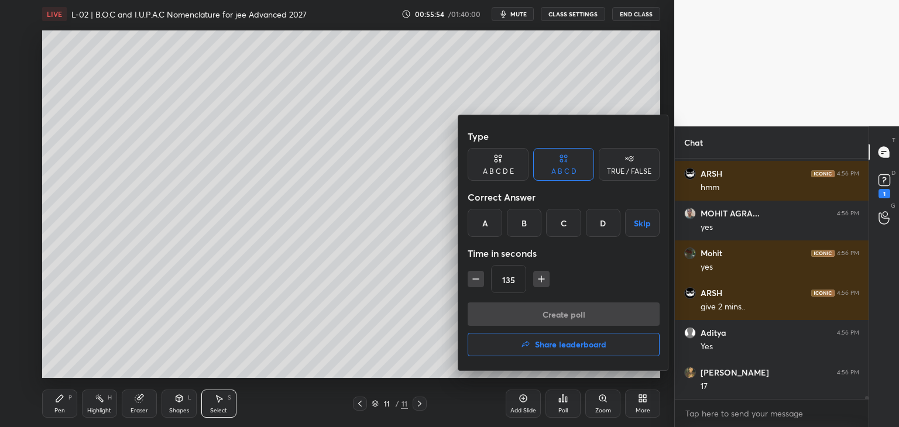
click at [540, 278] on icon "button" at bounding box center [541, 279] width 12 height 12
type input "150"
click at [621, 170] on div "TRUE / FALSE" at bounding box center [629, 171] width 44 height 7
click at [494, 221] on div "True" at bounding box center [498, 223] width 61 height 28
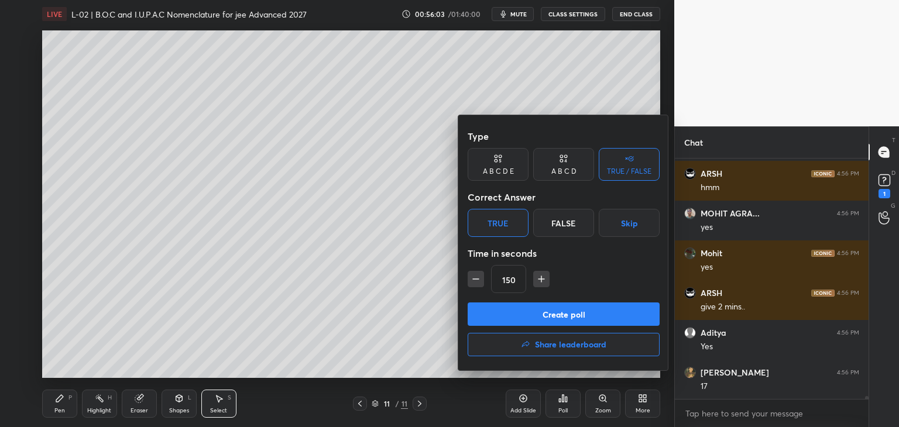
click at [503, 310] on button "Create poll" at bounding box center [564, 314] width 192 height 23
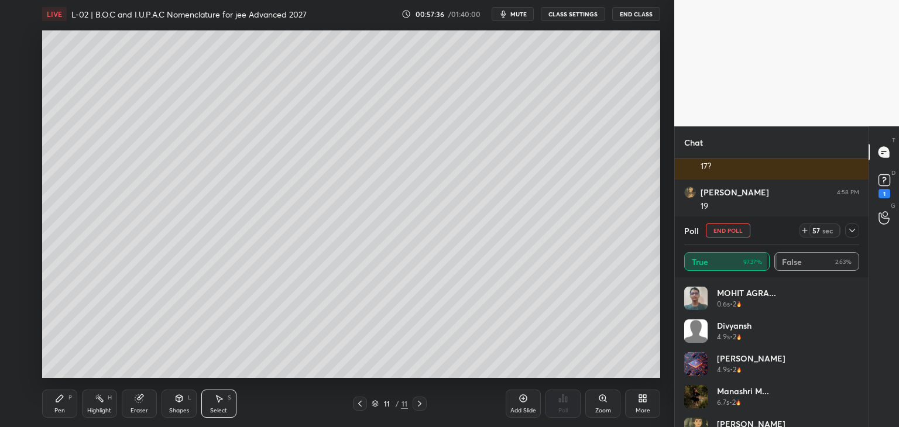
scroll to position [22705, 0]
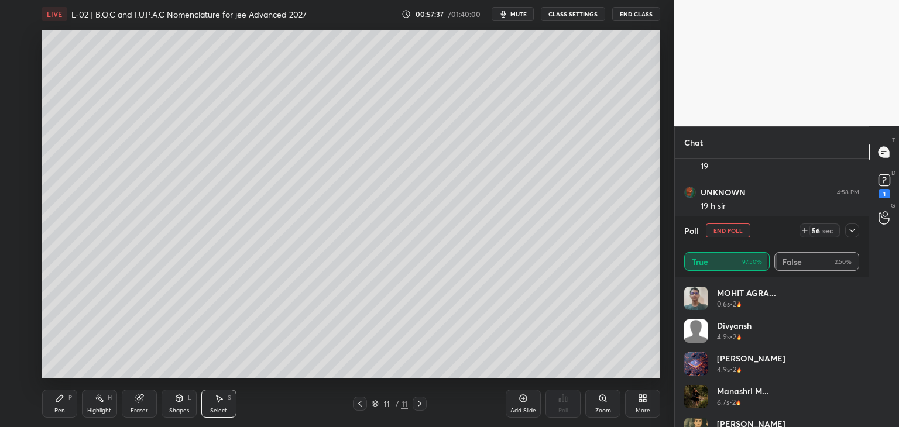
click at [851, 231] on icon at bounding box center [852, 231] width 6 height 4
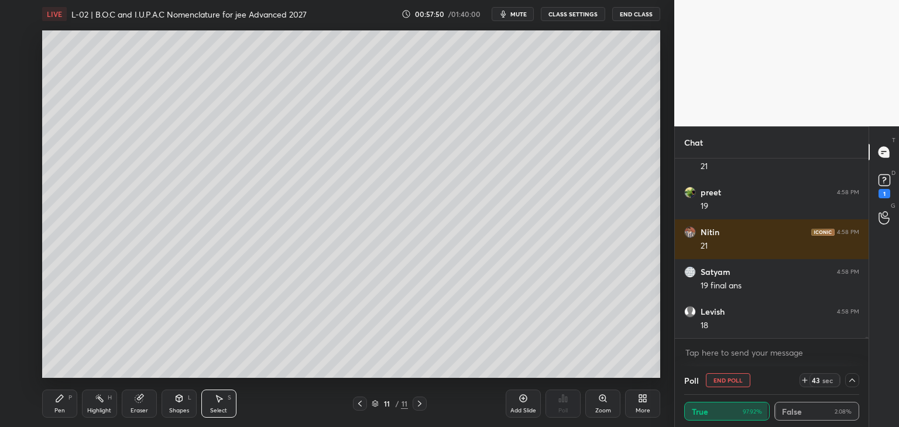
scroll to position [22944, 0]
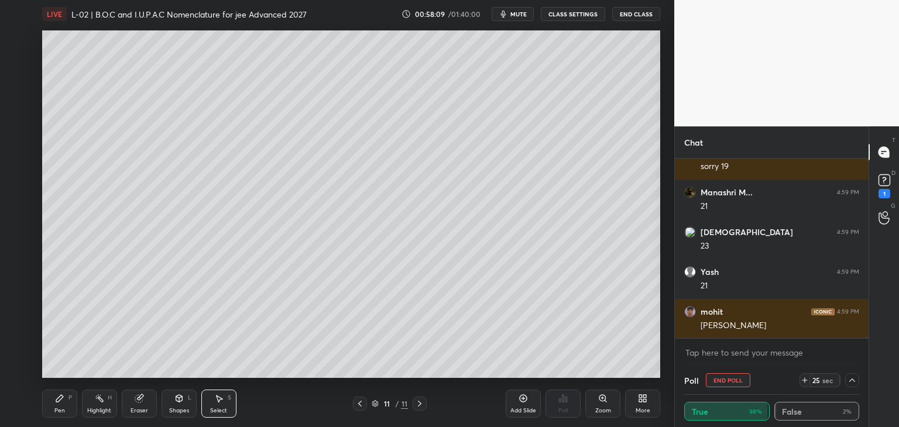
click at [852, 378] on icon at bounding box center [851, 380] width 9 height 9
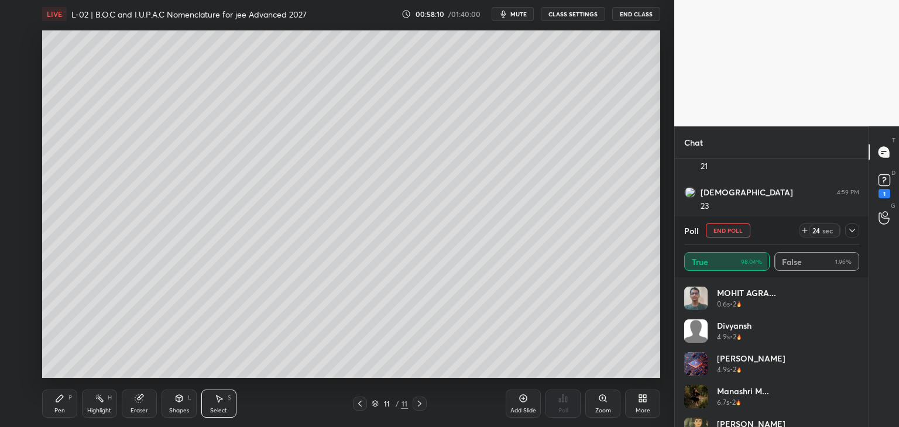
click at [850, 228] on icon at bounding box center [851, 230] width 9 height 9
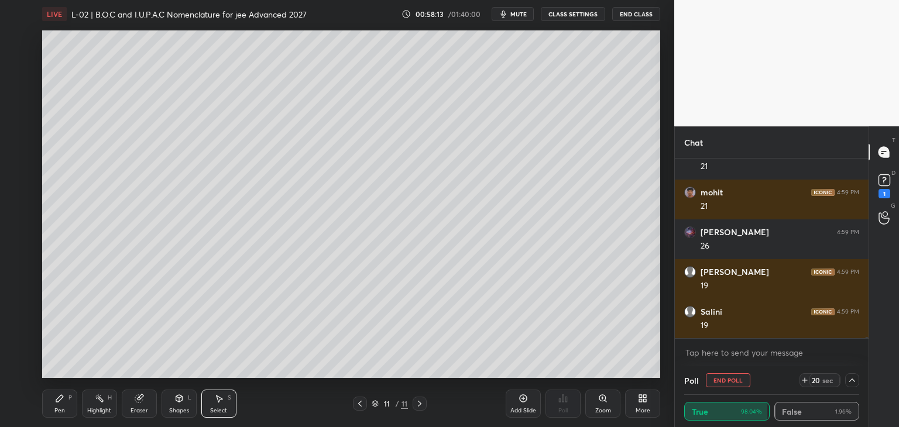
click at [59, 400] on icon at bounding box center [59, 398] width 7 height 7
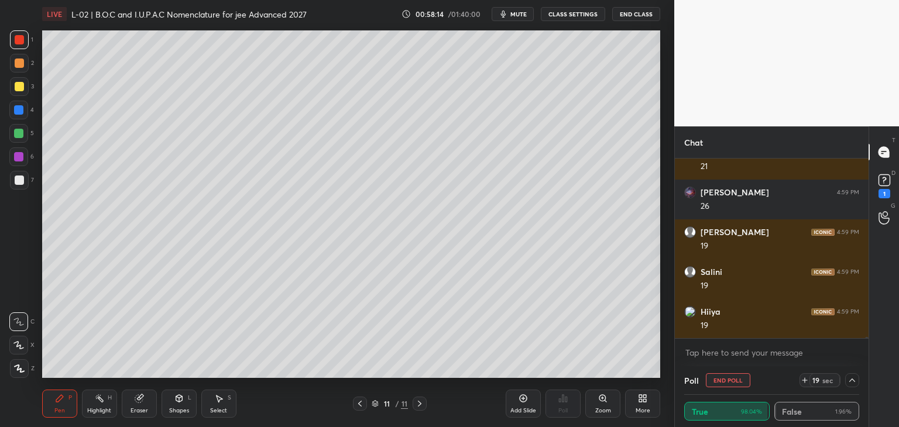
click at [22, 94] on div at bounding box center [19, 86] width 19 height 19
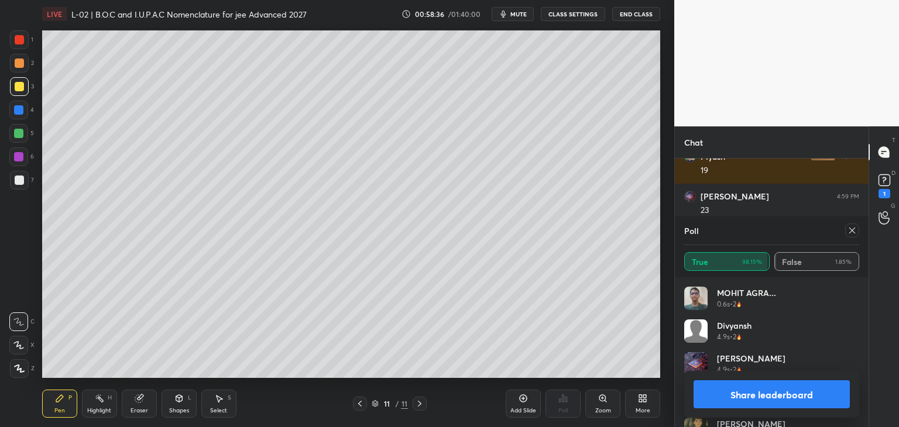
click at [850, 228] on icon at bounding box center [851, 230] width 9 height 9
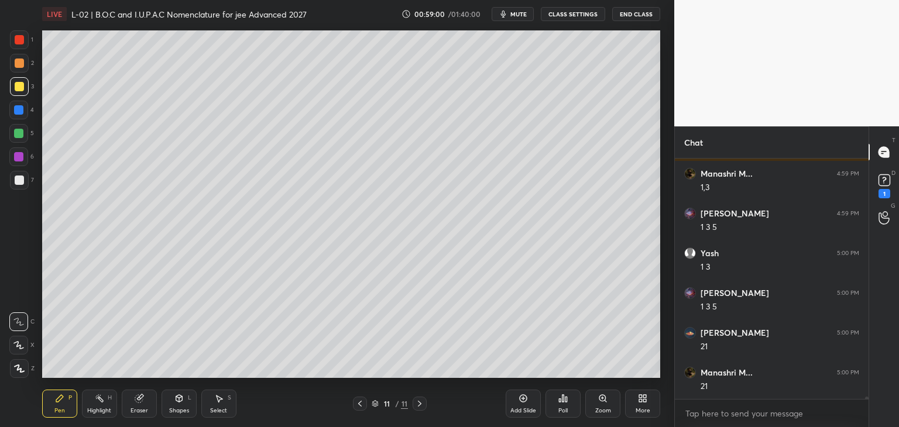
click at [224, 397] on div "Select S" at bounding box center [218, 404] width 35 height 28
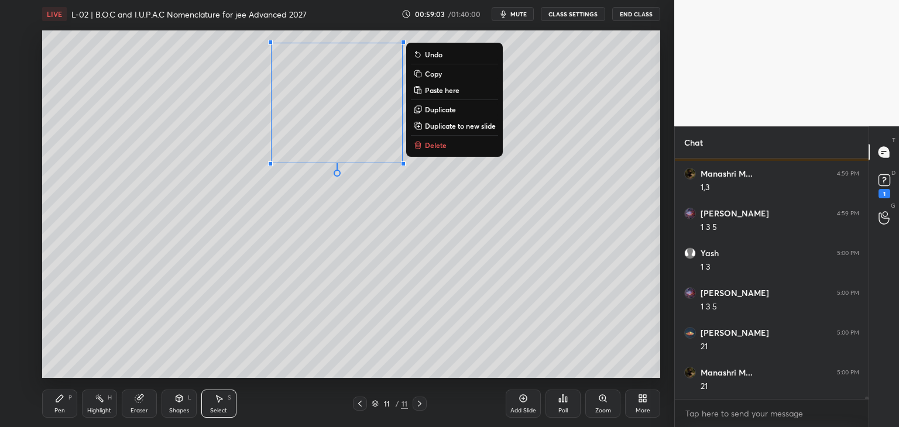
click at [434, 77] on p "Copy" at bounding box center [433, 73] width 17 height 9
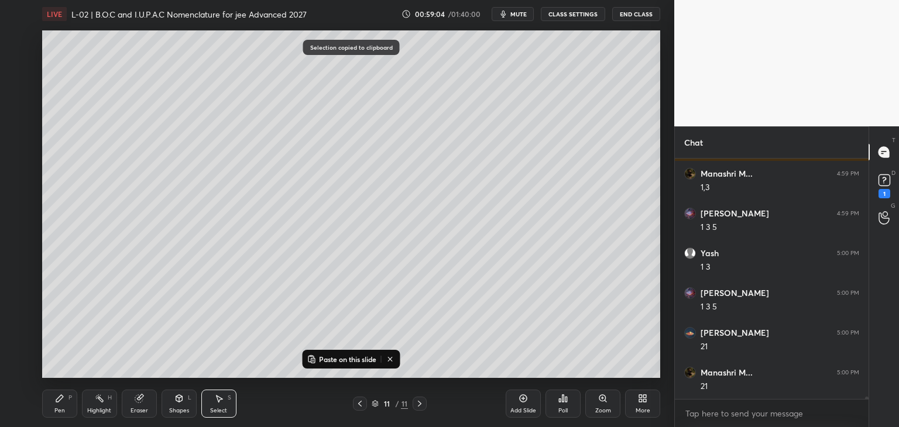
click at [514, 404] on div "Add Slide" at bounding box center [523, 404] width 35 height 28
click at [352, 356] on p "Paste on this slide" at bounding box center [347, 359] width 57 height 9
click at [184, 267] on div "0 ° Undo Copy Paste here Duplicate Duplicate to new slide Delete" at bounding box center [351, 204] width 618 height 348
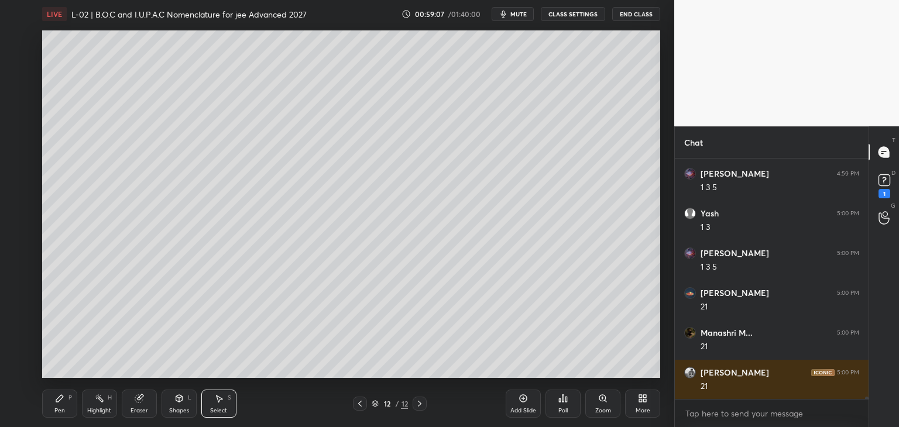
click at [64, 399] on icon at bounding box center [59, 398] width 9 height 9
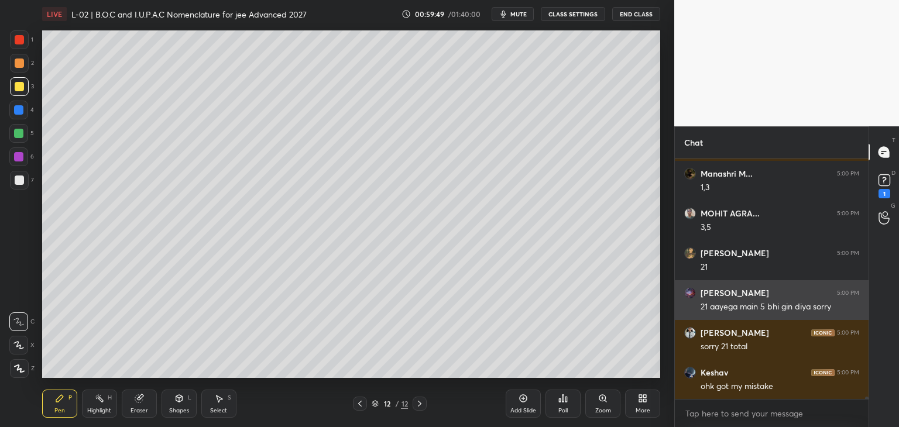
scroll to position [24777, 0]
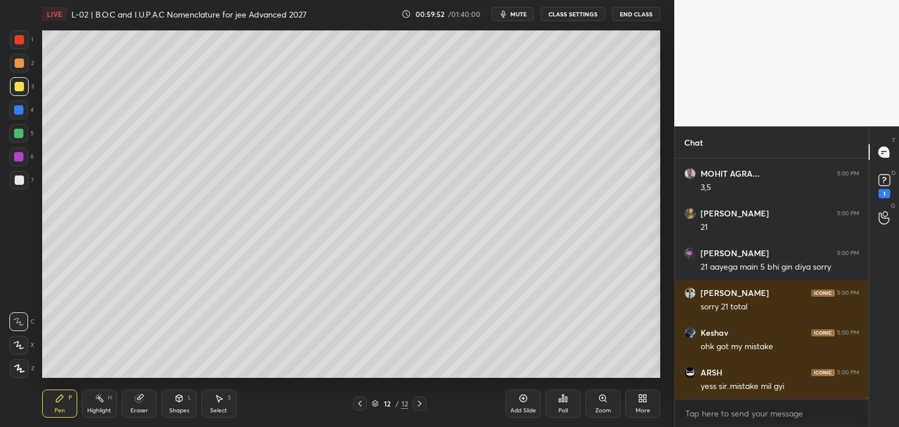
click at [358, 401] on icon at bounding box center [359, 403] width 9 height 9
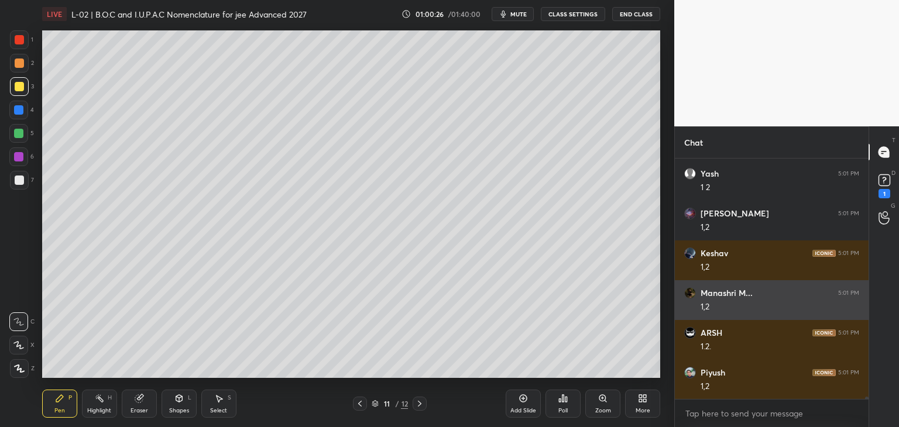
scroll to position [24142, 0]
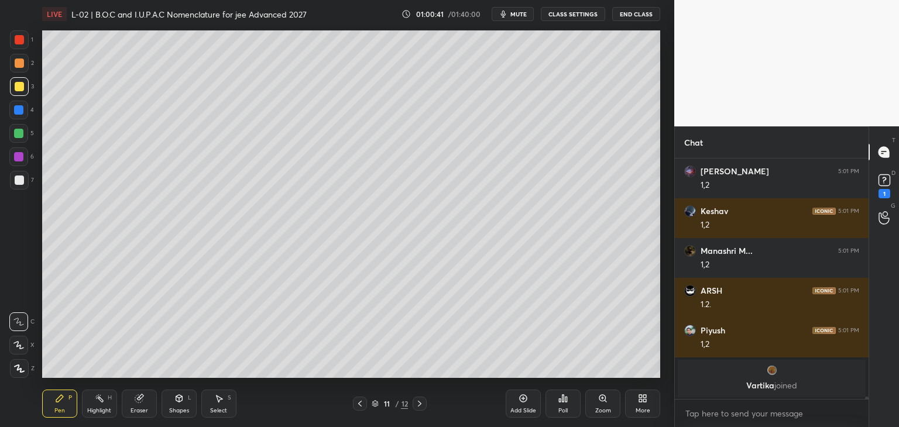
click at [20, 108] on div at bounding box center [18, 109] width 9 height 9
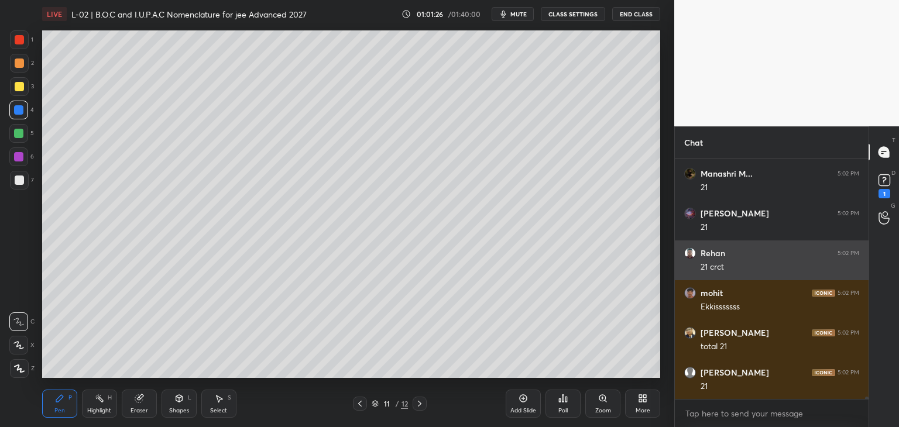
scroll to position [25034, 0]
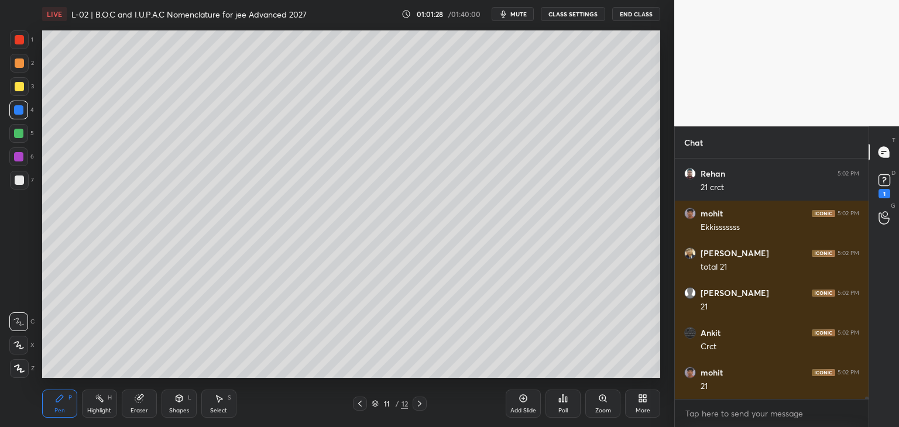
click at [182, 400] on icon at bounding box center [179, 398] width 6 height 7
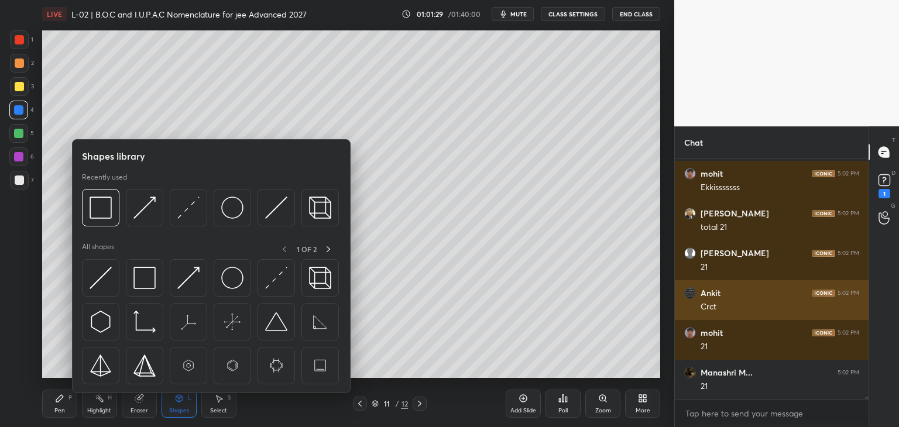
click at [98, 213] on img at bounding box center [101, 208] width 22 height 22
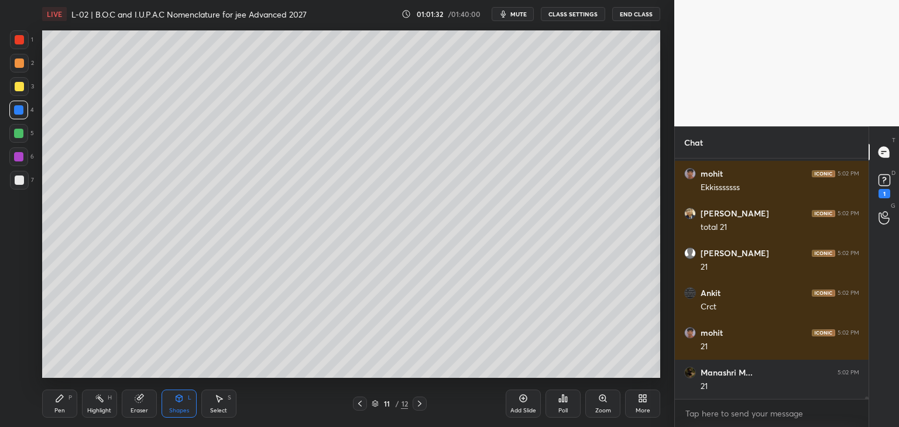
click at [19, 82] on div at bounding box center [19, 86] width 9 height 9
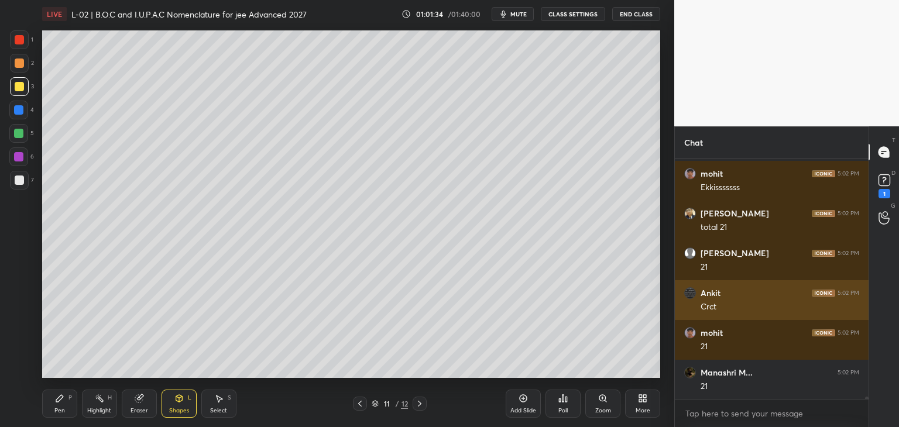
click at [60, 403] on icon at bounding box center [59, 398] width 9 height 9
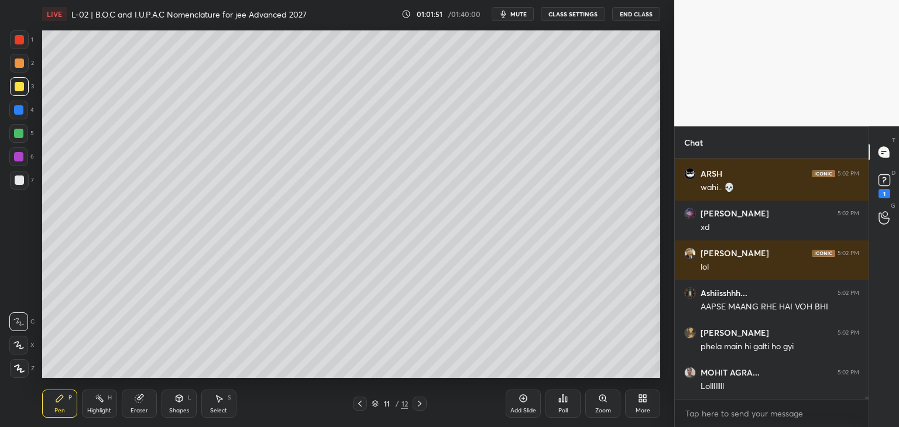
scroll to position [25830, 0]
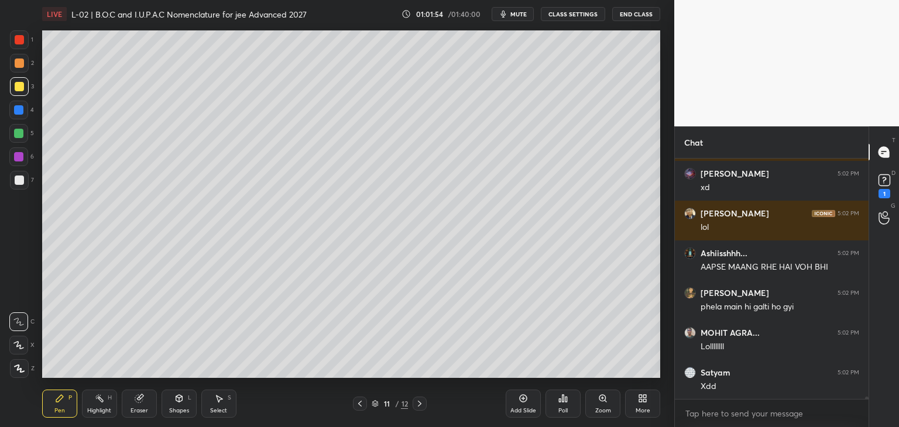
click at [416, 408] on div at bounding box center [420, 404] width 14 height 14
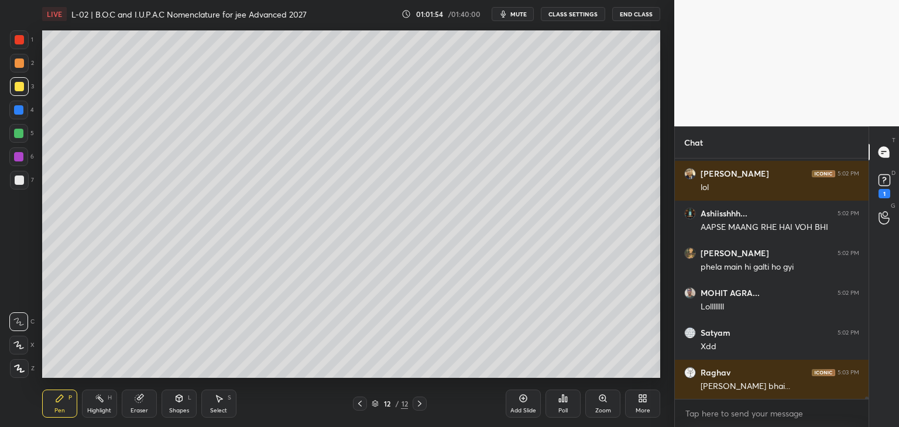
click at [358, 404] on icon at bounding box center [359, 403] width 9 height 9
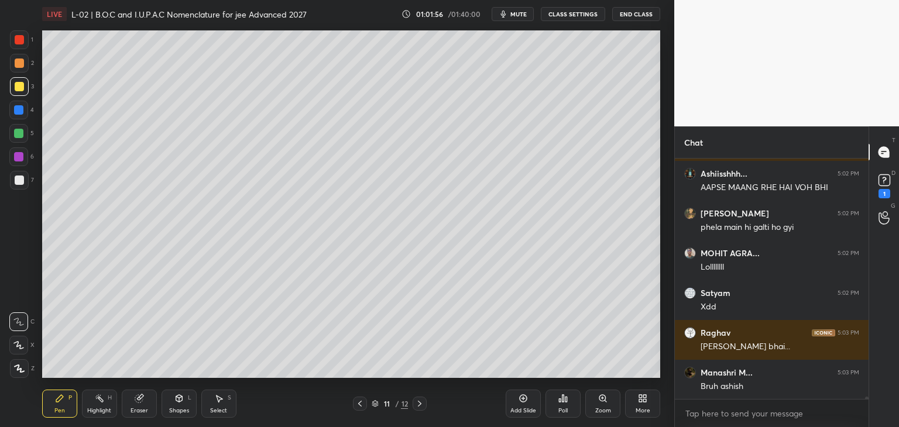
click at [358, 408] on div at bounding box center [360, 404] width 14 height 14
click at [353, 405] on div at bounding box center [360, 404] width 14 height 14
click at [355, 407] on icon at bounding box center [359, 403] width 9 height 9
click at [417, 403] on icon at bounding box center [419, 403] width 9 height 9
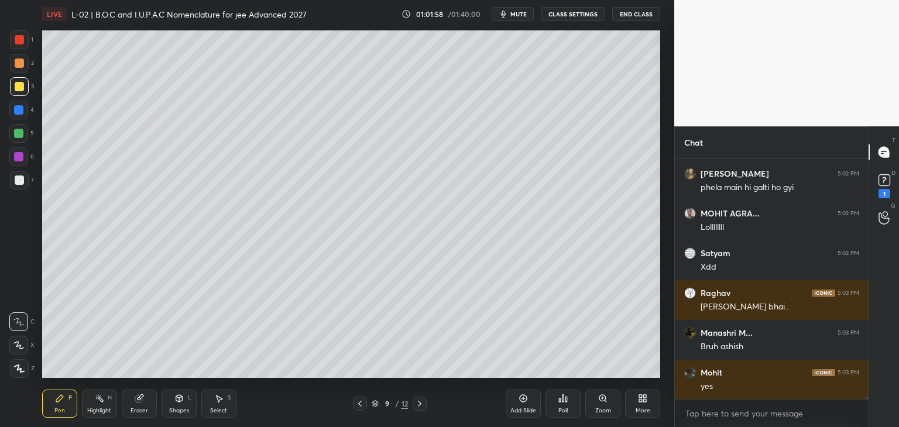
click at [416, 405] on icon at bounding box center [419, 403] width 9 height 9
click at [415, 402] on icon at bounding box center [419, 403] width 9 height 9
click at [361, 402] on icon at bounding box center [359, 403] width 9 height 9
click at [358, 402] on icon at bounding box center [359, 403] width 9 height 9
click at [358, 404] on icon at bounding box center [359, 403] width 9 height 9
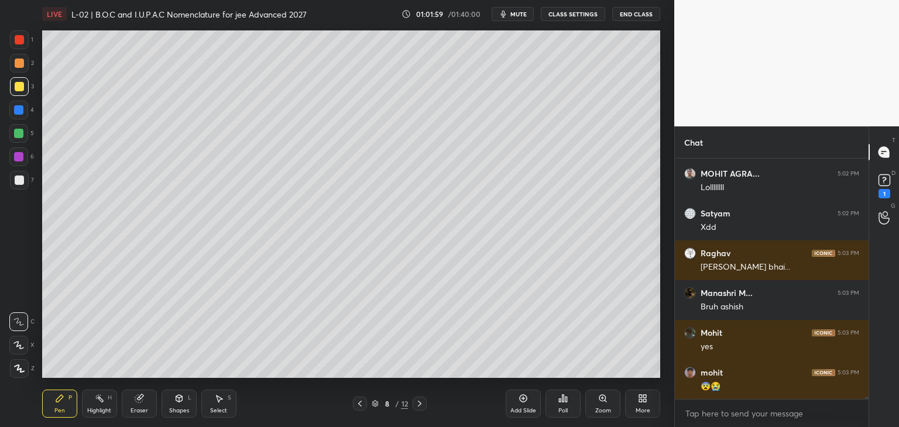
click at [358, 403] on icon at bounding box center [359, 403] width 9 height 9
click at [356, 403] on icon at bounding box center [359, 403] width 9 height 9
click at [356, 406] on icon at bounding box center [359, 403] width 9 height 9
click at [358, 408] on icon at bounding box center [359, 403] width 9 height 9
click at [357, 407] on icon at bounding box center [359, 403] width 9 height 9
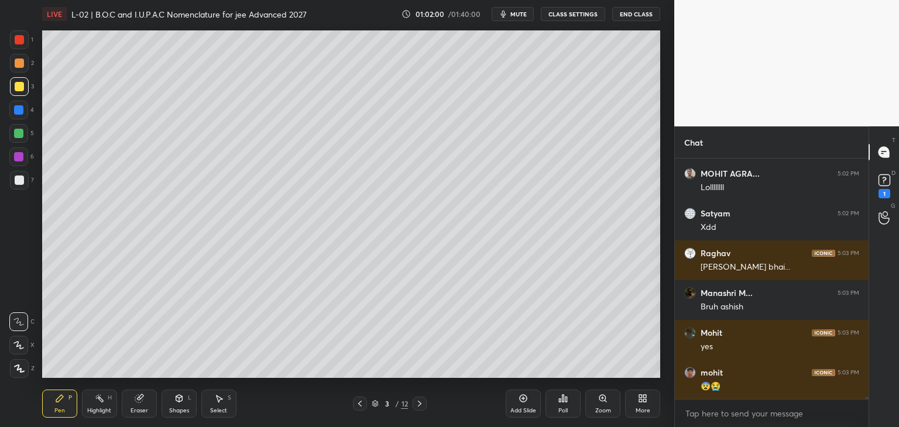
click at [419, 401] on icon at bounding box center [419, 403] width 9 height 9
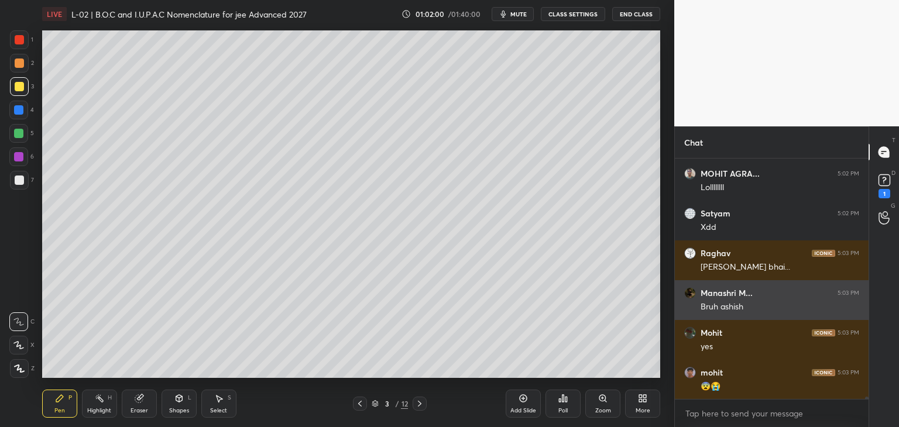
click at [418, 403] on icon at bounding box center [419, 403] width 9 height 9
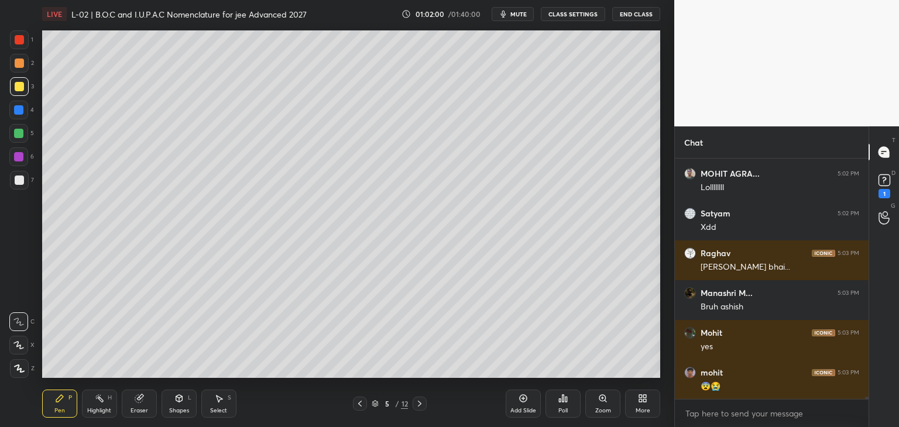
click at [418, 402] on icon at bounding box center [420, 404] width 4 height 6
click at [413, 403] on div at bounding box center [420, 404] width 14 height 14
click at [415, 403] on icon at bounding box center [419, 403] width 9 height 9
click at [414, 406] on div at bounding box center [420, 404] width 14 height 14
click at [413, 405] on div at bounding box center [420, 404] width 14 height 14
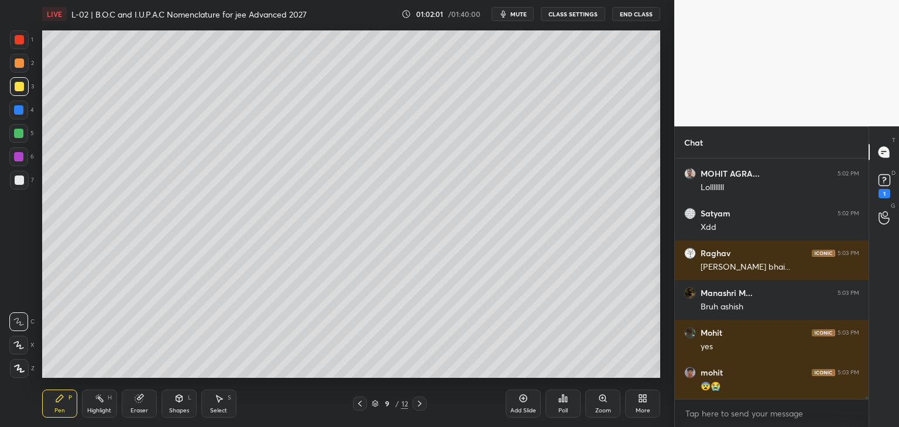
click at [413, 406] on div at bounding box center [420, 404] width 14 height 14
click at [411, 407] on div "11 / 12" at bounding box center [390, 404] width 74 height 14
click at [410, 408] on div "11 / 12" at bounding box center [390, 404] width 74 height 14
click at [411, 407] on div "11 / 12" at bounding box center [390, 404] width 74 height 14
click at [411, 410] on div "11 / 12" at bounding box center [390, 404] width 74 height 14
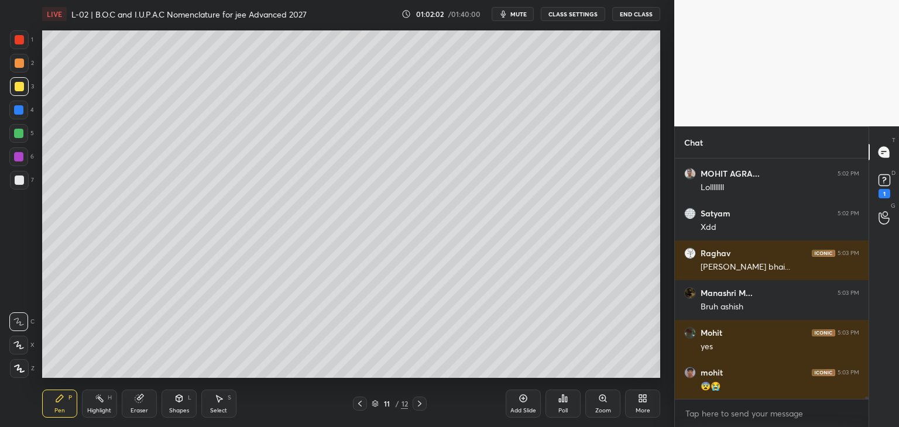
click at [413, 406] on div at bounding box center [420, 404] width 14 height 14
click at [416, 407] on icon at bounding box center [419, 403] width 9 height 9
click at [418, 406] on icon at bounding box center [419, 403] width 9 height 9
click at [419, 405] on icon at bounding box center [419, 403] width 9 height 9
click at [421, 407] on icon at bounding box center [419, 403] width 9 height 9
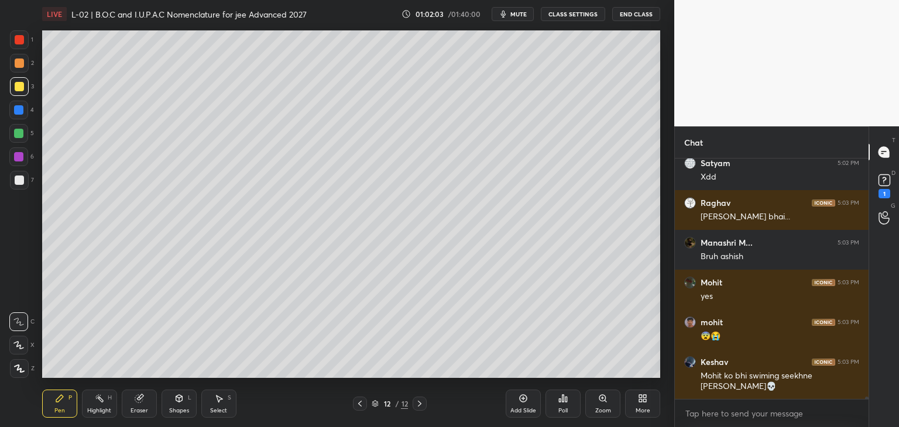
click at [522, 399] on icon at bounding box center [522, 398] width 9 height 9
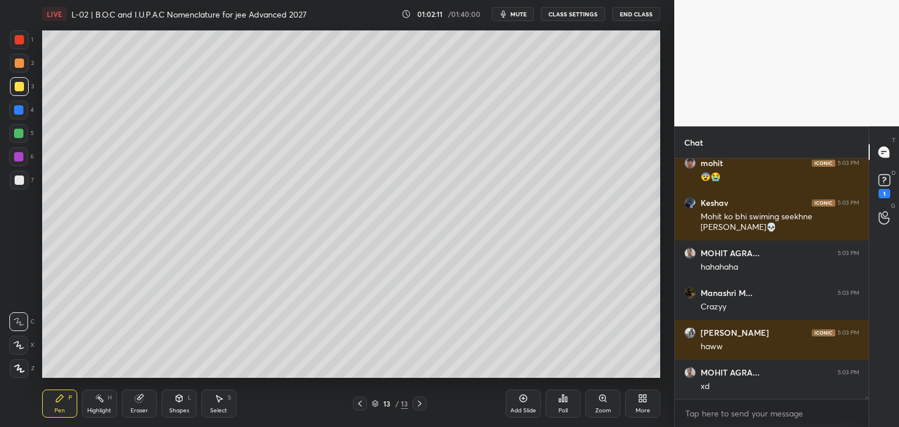
click at [214, 396] on icon at bounding box center [218, 398] width 9 height 9
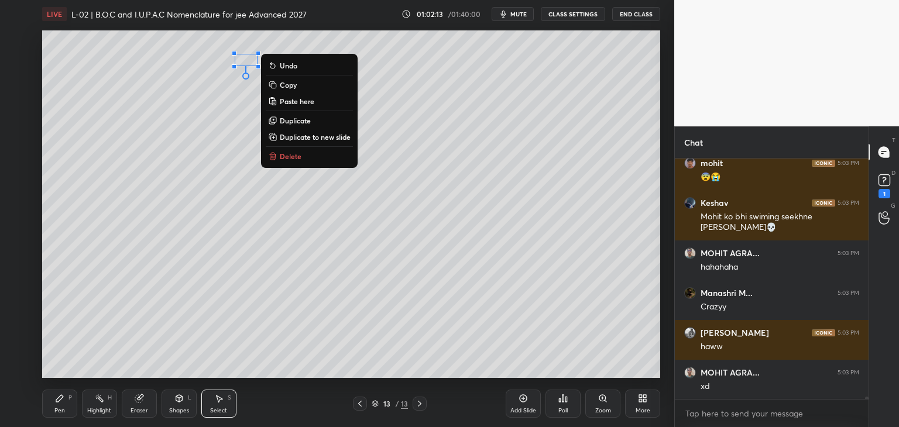
click at [286, 156] on p "Delete" at bounding box center [291, 156] width 22 height 9
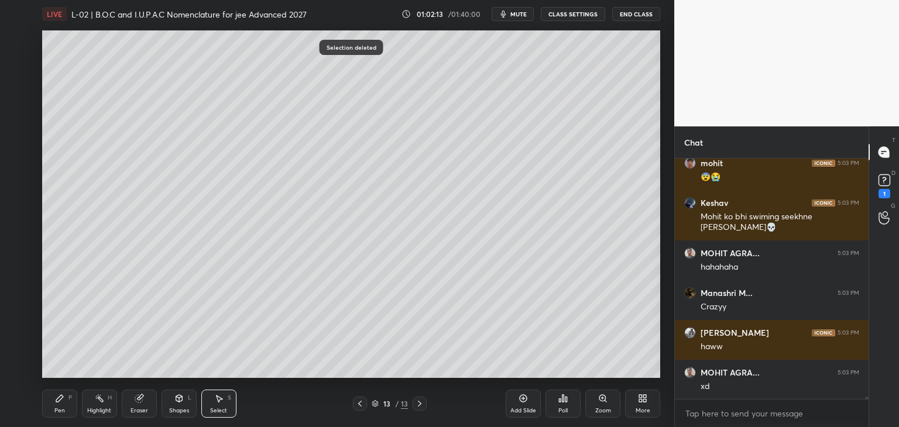
click at [56, 400] on icon at bounding box center [59, 398] width 9 height 9
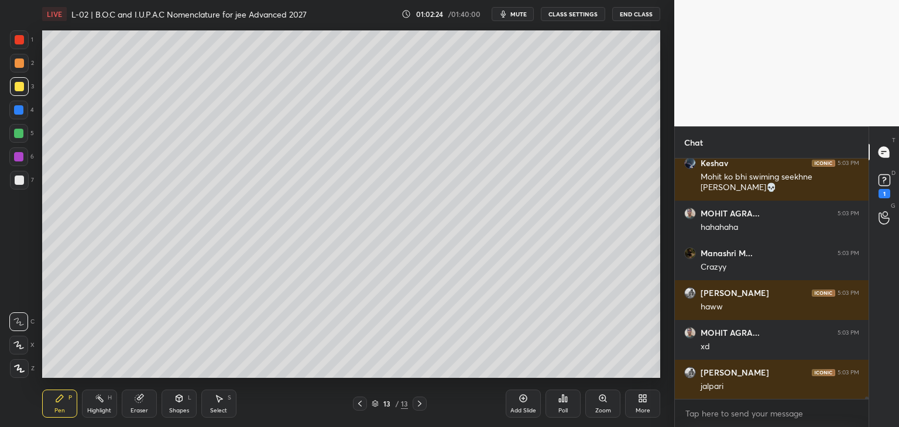
scroll to position [26278, 0]
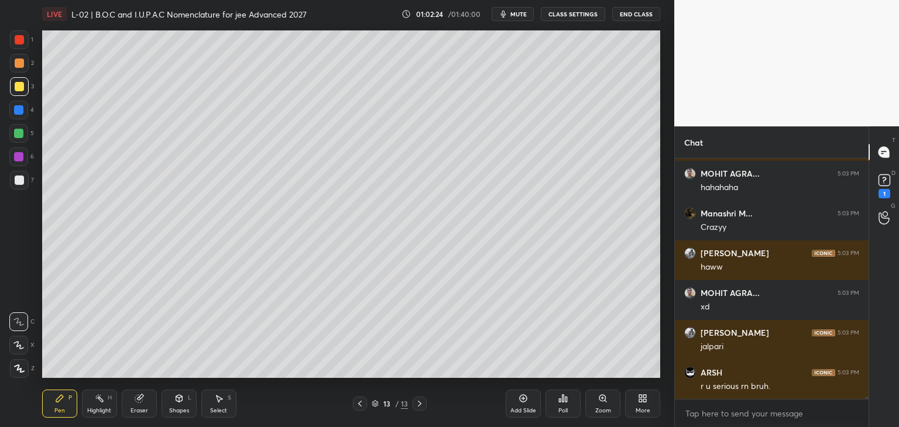
click at [21, 41] on div at bounding box center [19, 39] width 9 height 9
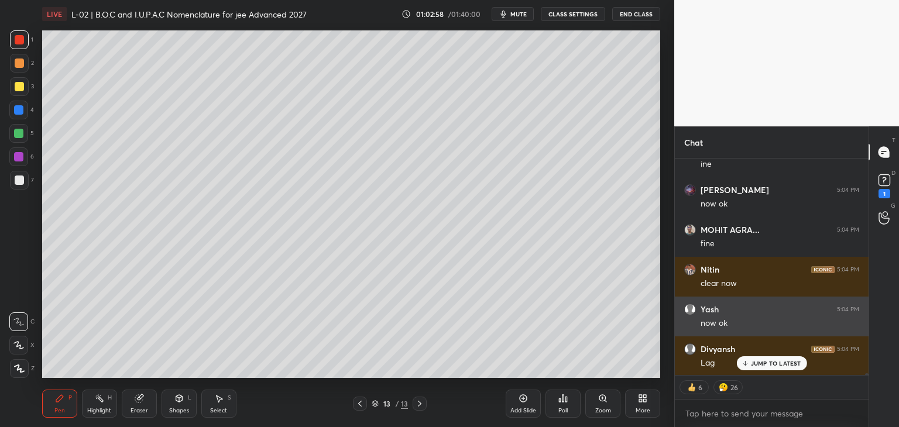
scroll to position [27336, 0]
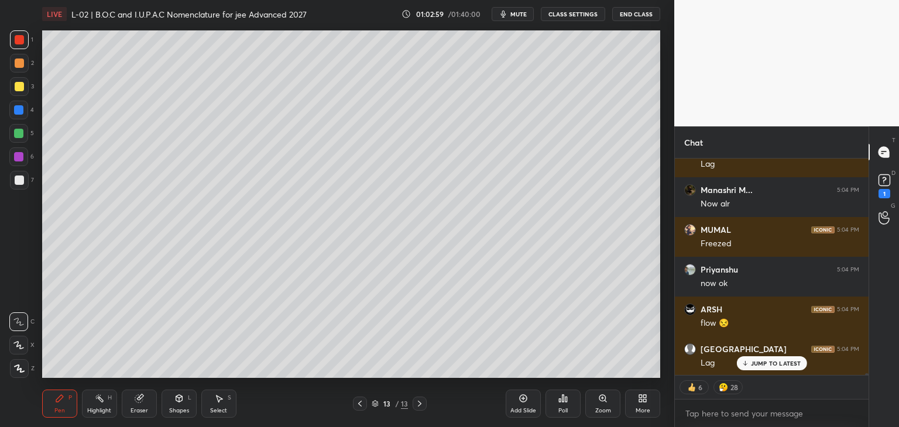
click at [63, 397] on icon at bounding box center [59, 398] width 9 height 9
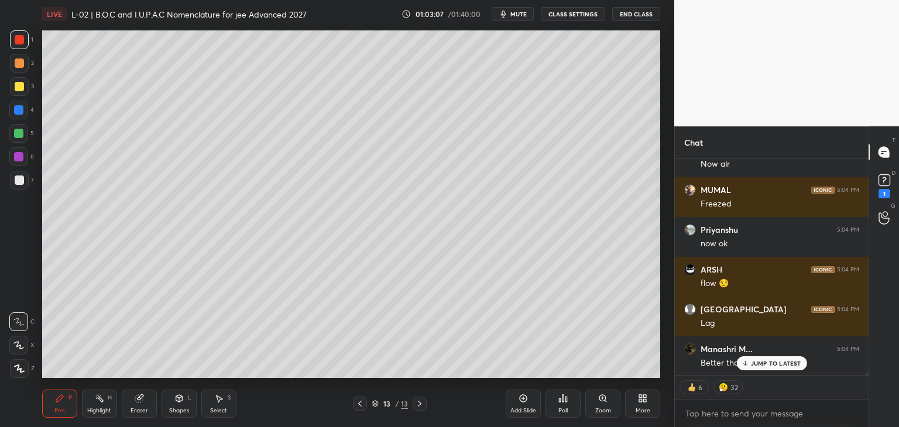
click at [18, 63] on div at bounding box center [19, 63] width 9 height 9
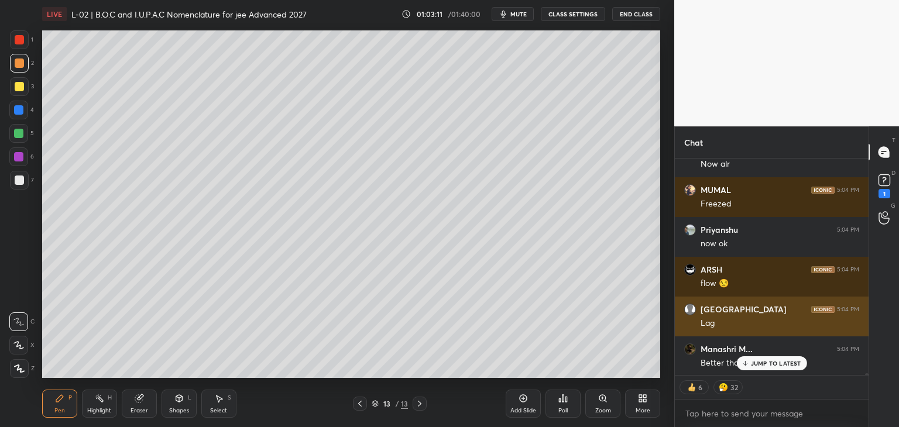
scroll to position [237, 190]
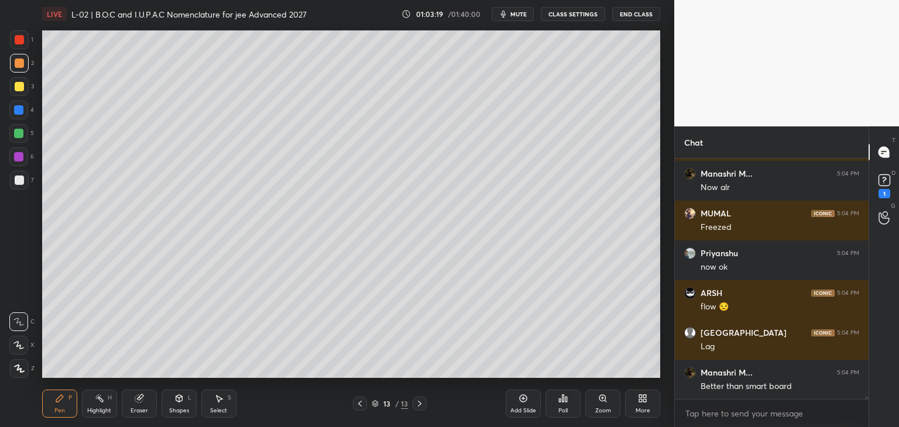
click at [220, 408] on div "Select" at bounding box center [218, 411] width 17 height 6
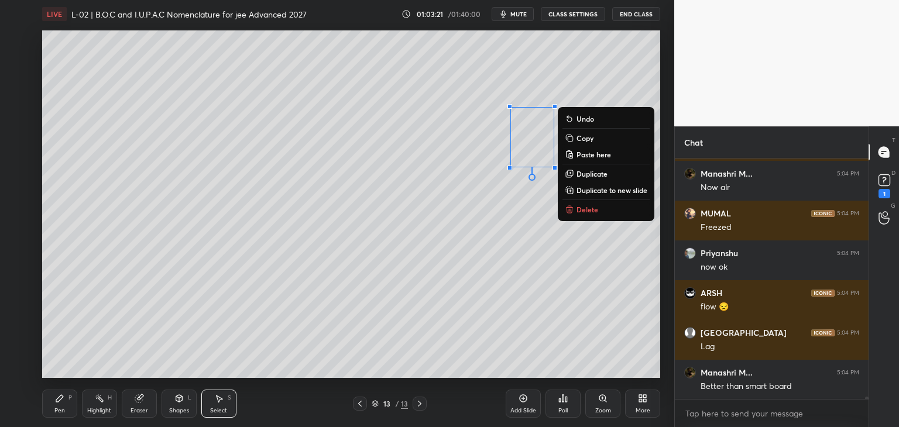
click at [587, 210] on p "Delete" at bounding box center [587, 209] width 22 height 9
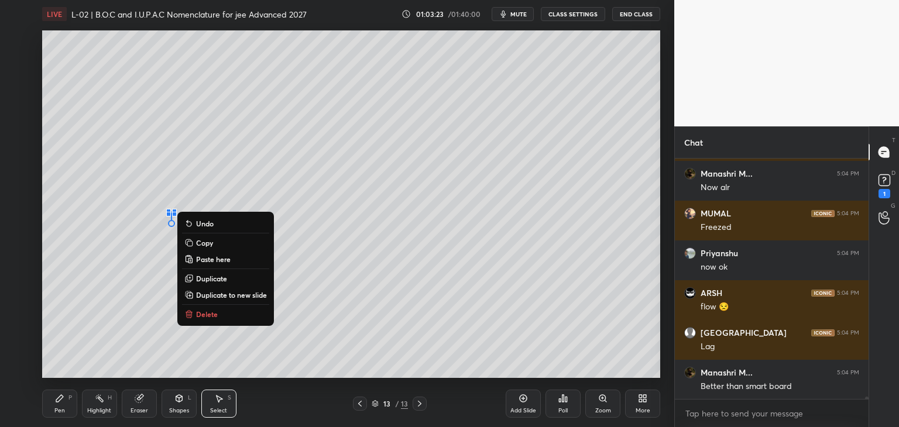
click at [208, 314] on p "Delete" at bounding box center [207, 314] width 22 height 9
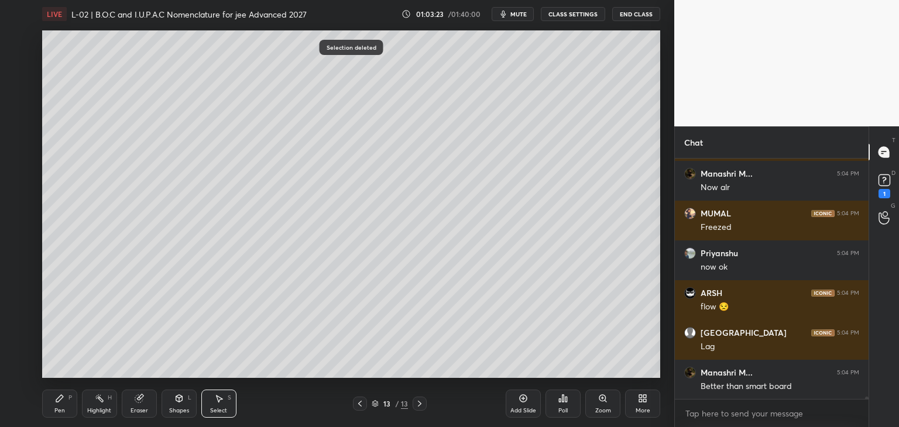
click at [63, 400] on icon at bounding box center [59, 398] width 9 height 9
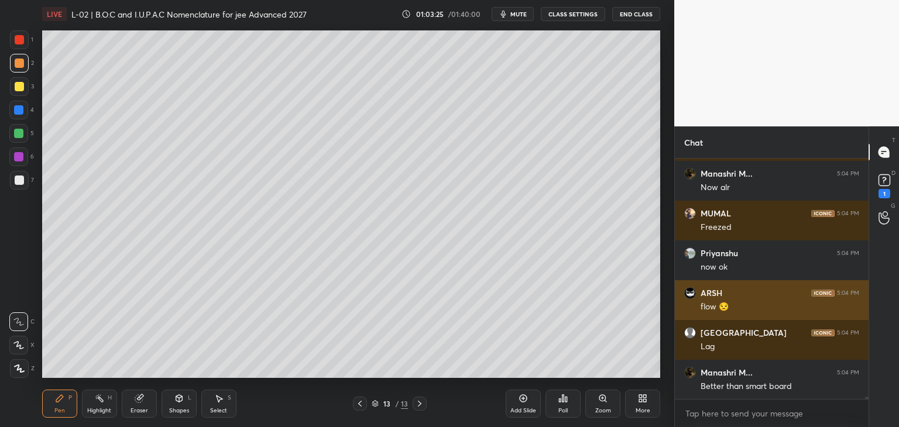
click at [22, 132] on div at bounding box center [18, 133] width 9 height 9
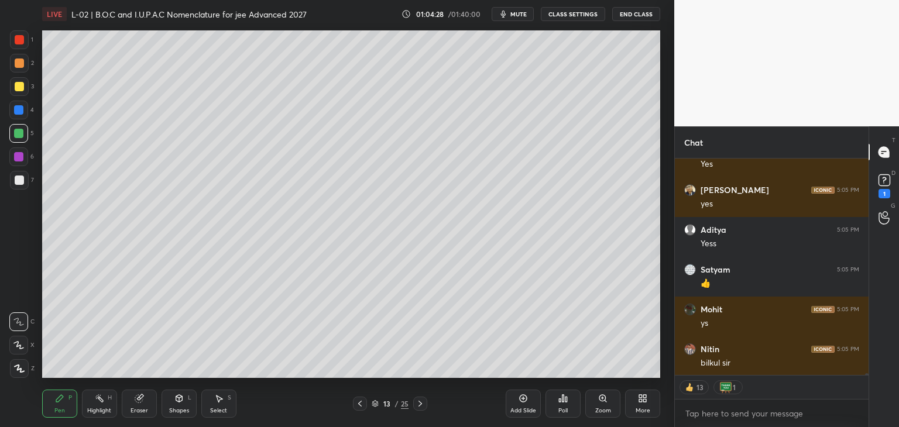
scroll to position [28291, 0]
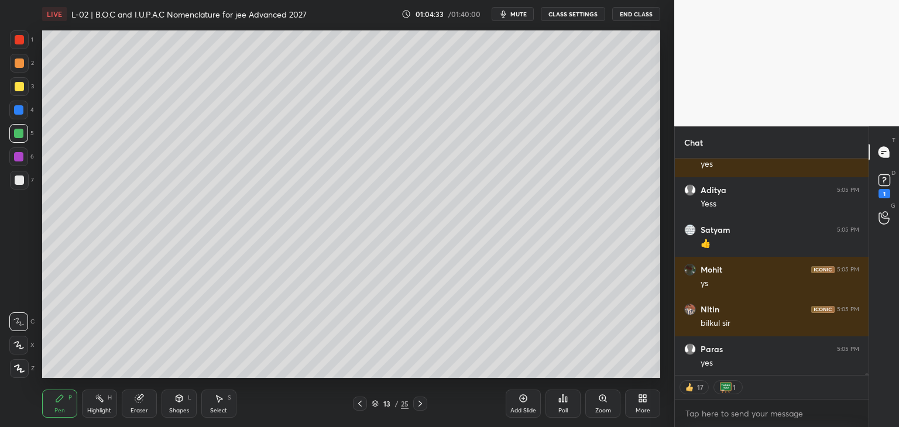
click at [20, 86] on div at bounding box center [19, 86] width 9 height 9
click at [225, 394] on div "Select S" at bounding box center [218, 404] width 35 height 28
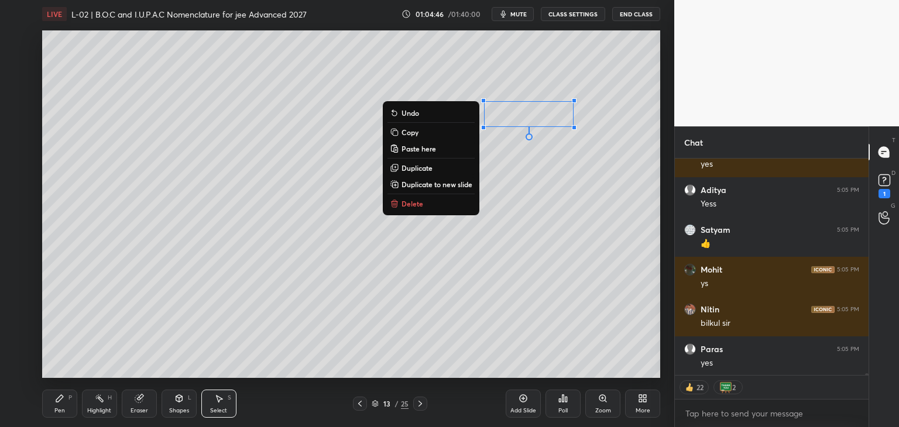
click at [307, 302] on div "0 ° Undo Copy Paste here Duplicate Duplicate to new slide Delete" at bounding box center [351, 204] width 618 height 348
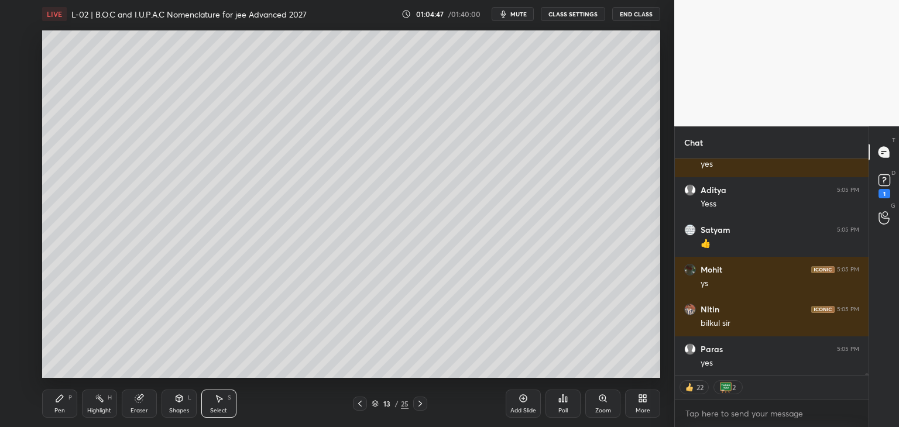
click at [64, 398] on icon at bounding box center [59, 398] width 9 height 9
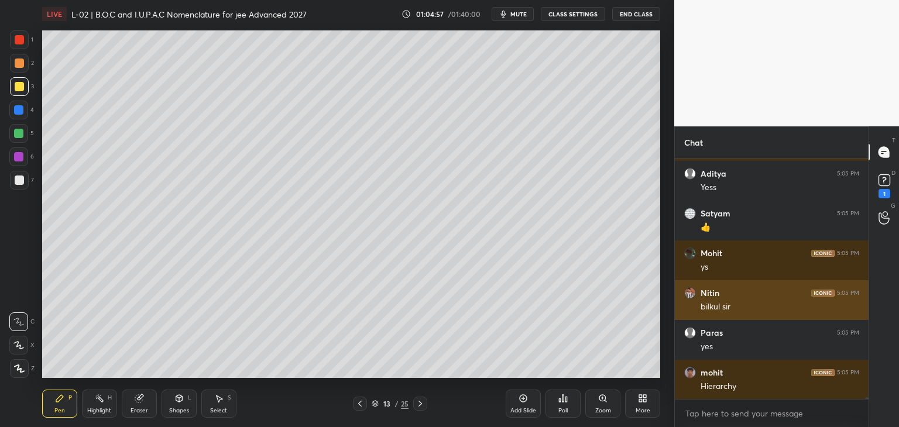
scroll to position [28347, 0]
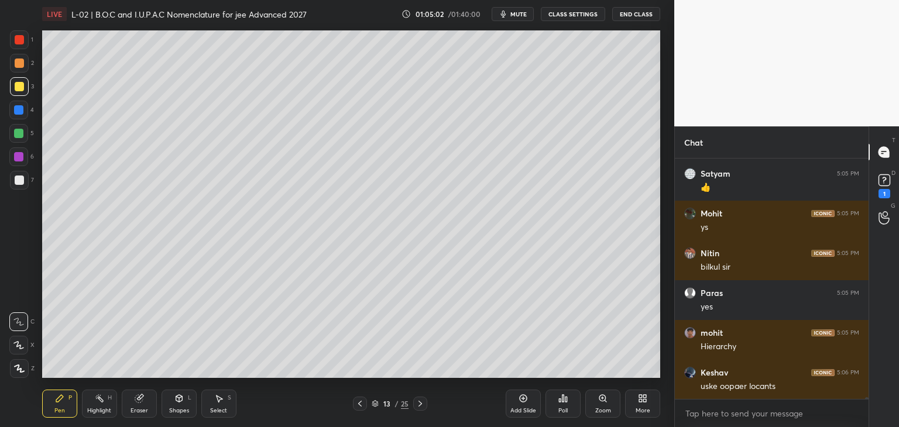
click at [17, 40] on div at bounding box center [19, 39] width 9 height 9
click at [228, 402] on div "Select S" at bounding box center [218, 404] width 35 height 28
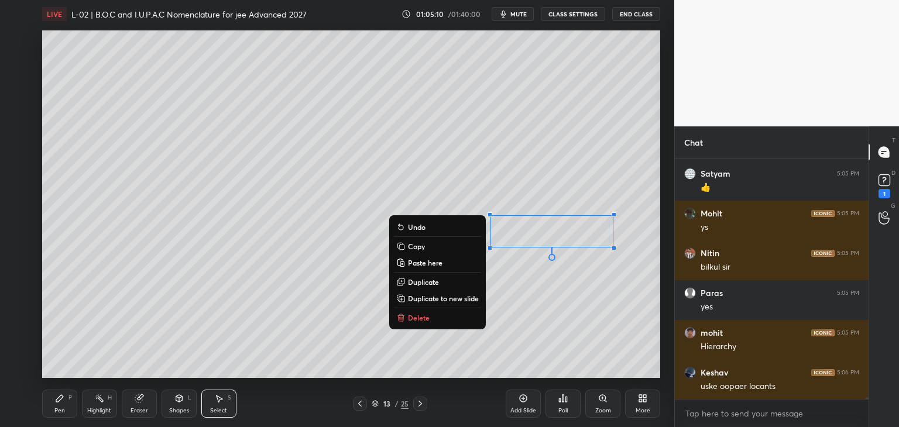
click at [314, 336] on div "0 ° Undo Copy Paste here Duplicate Duplicate to new slide Delete" at bounding box center [351, 204] width 618 height 348
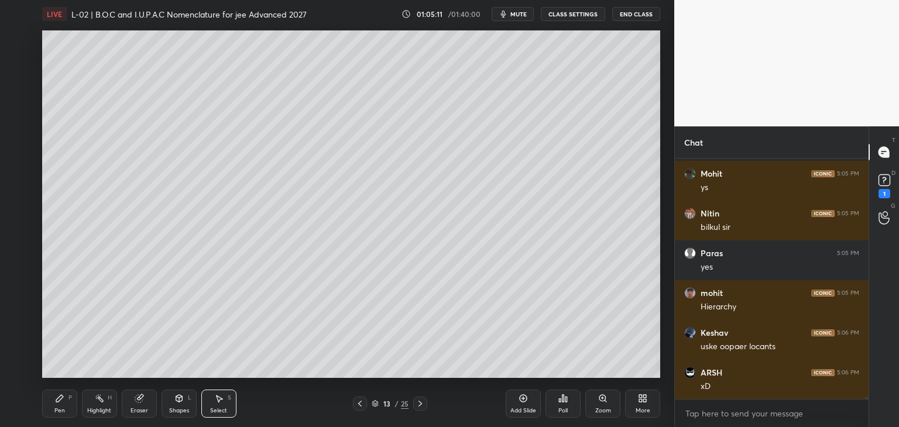
click at [66, 394] on div "Pen P" at bounding box center [59, 404] width 35 height 28
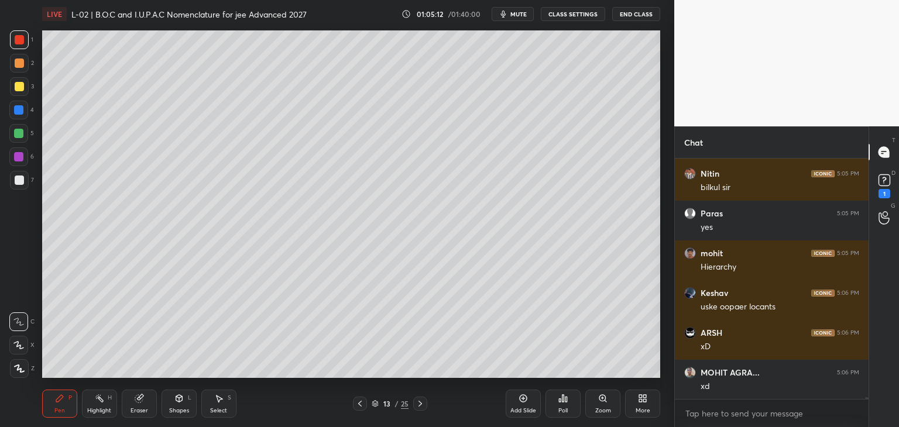
click at [16, 95] on div at bounding box center [19, 86] width 19 height 19
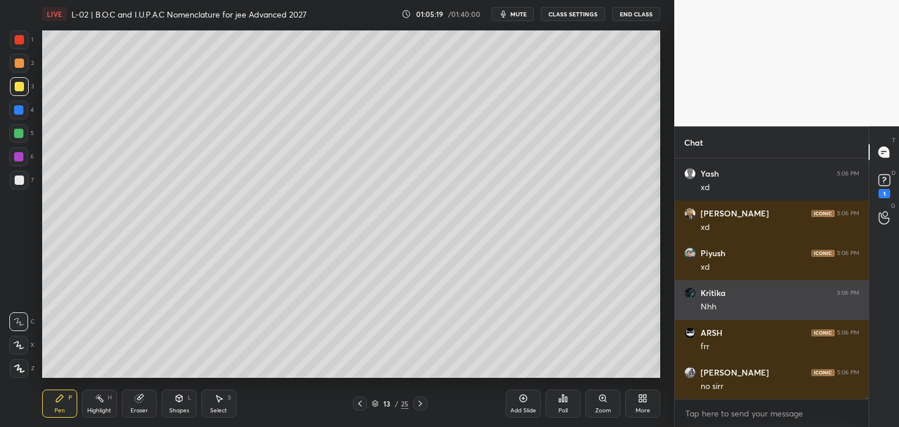
scroll to position [28745, 0]
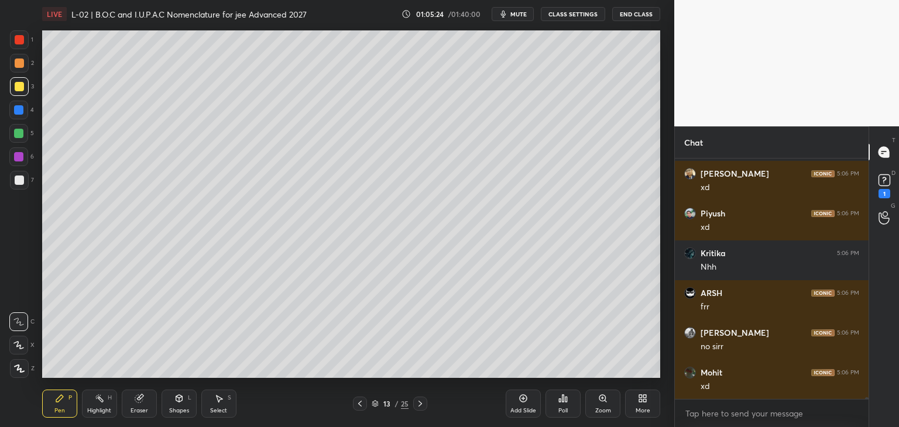
click at [19, 139] on div at bounding box center [18, 133] width 19 height 19
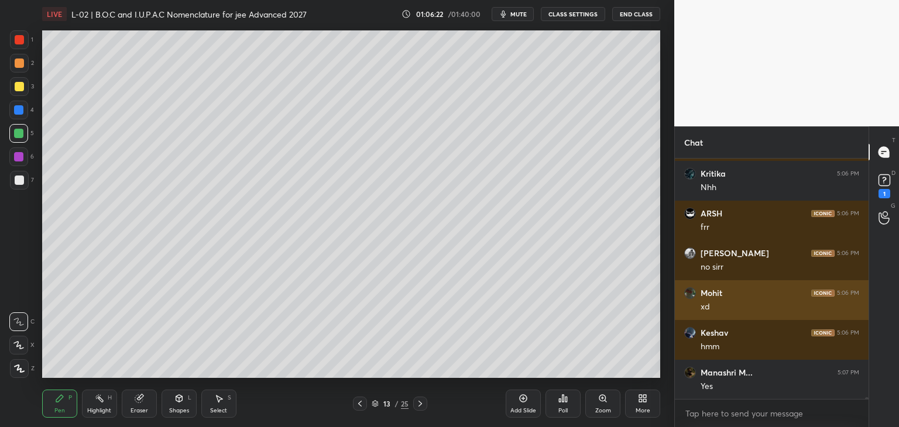
scroll to position [28864, 0]
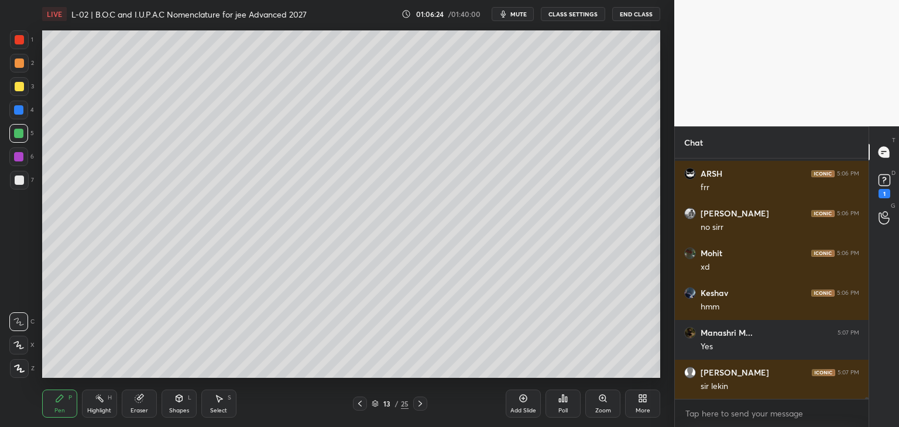
click at [225, 400] on div "Select S" at bounding box center [218, 404] width 35 height 28
click at [314, 307] on div "0 ° Undo Copy Paste here Duplicate Duplicate to new slide Delete" at bounding box center [351, 204] width 618 height 348
click at [59, 401] on icon at bounding box center [59, 398] width 7 height 7
click at [18, 160] on div at bounding box center [18, 156] width 9 height 9
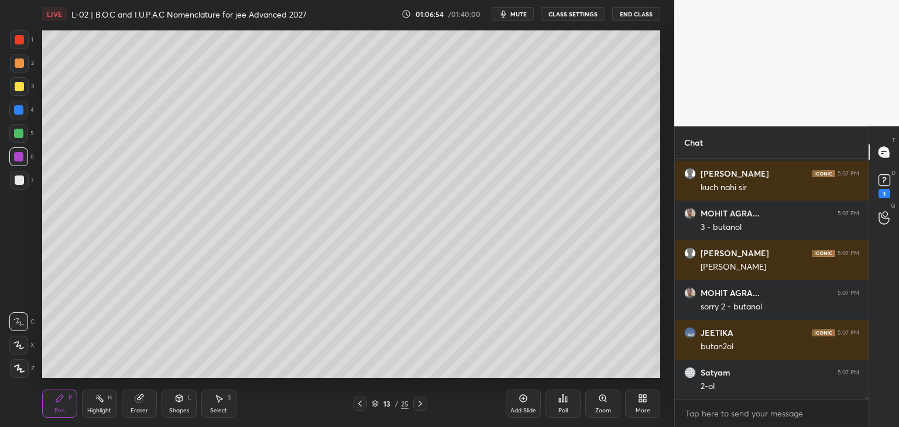
scroll to position [29183, 0]
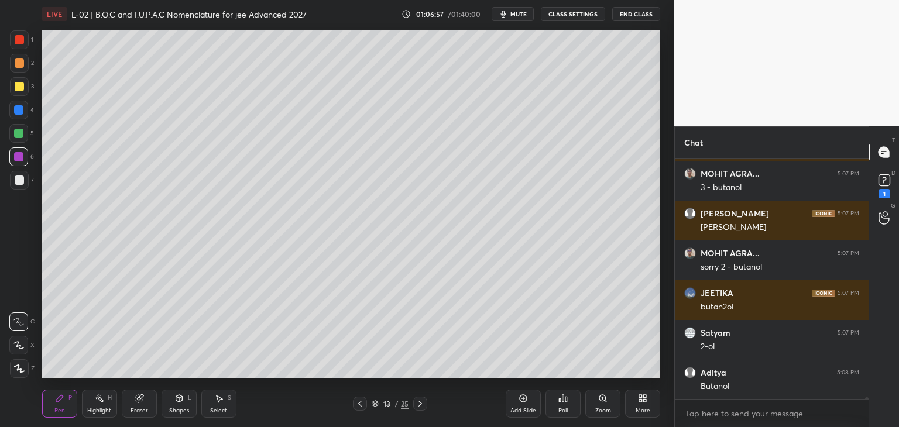
click at [19, 42] on div at bounding box center [19, 39] width 9 height 9
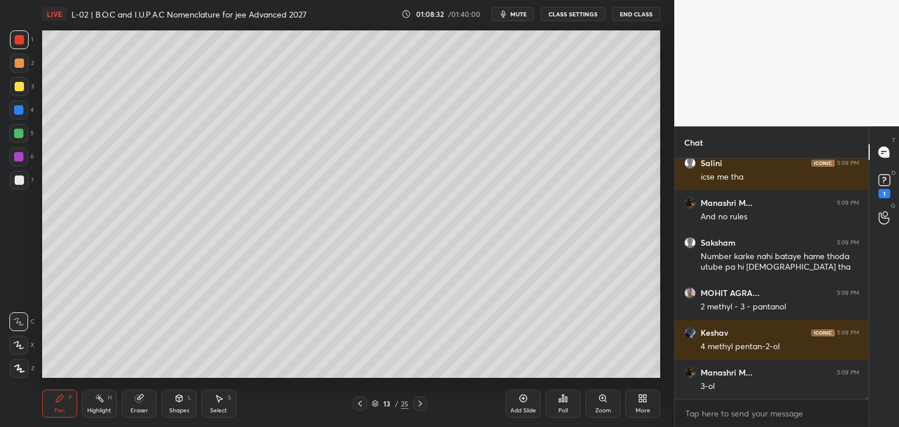
scroll to position [28907, 0]
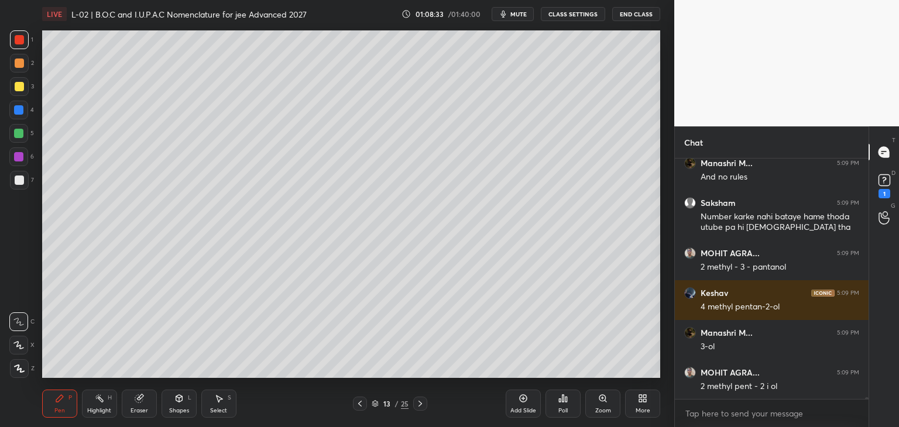
click at [21, 181] on div at bounding box center [19, 180] width 9 height 9
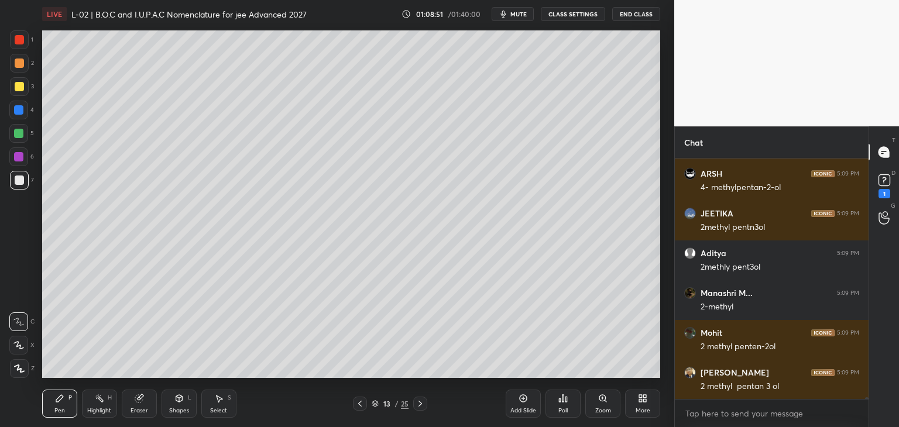
scroll to position [29305, 0]
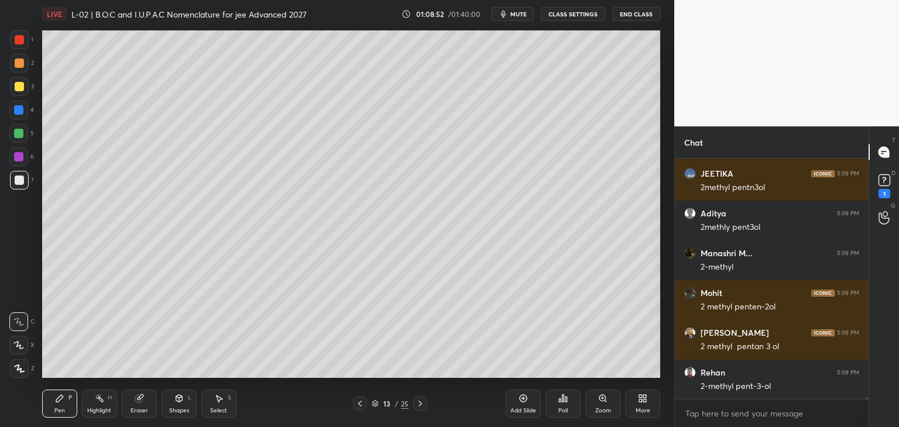
click at [19, 163] on div at bounding box center [18, 156] width 19 height 19
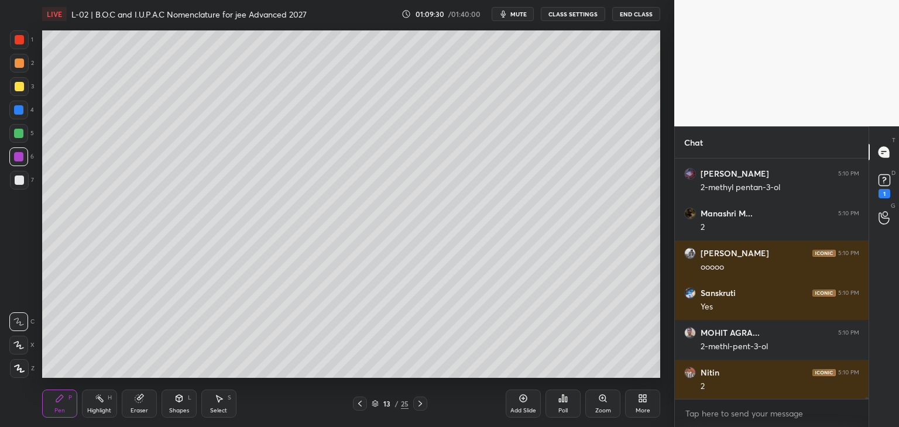
scroll to position [29941, 0]
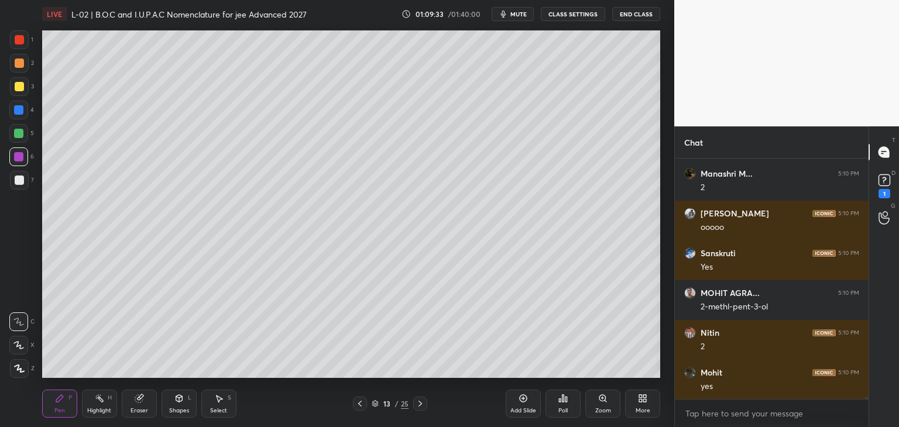
click at [23, 112] on div at bounding box center [18, 109] width 9 height 9
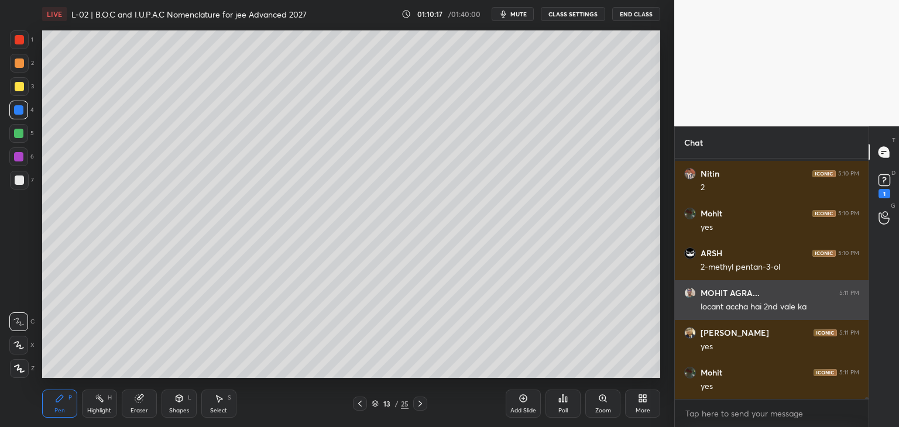
scroll to position [4, 4]
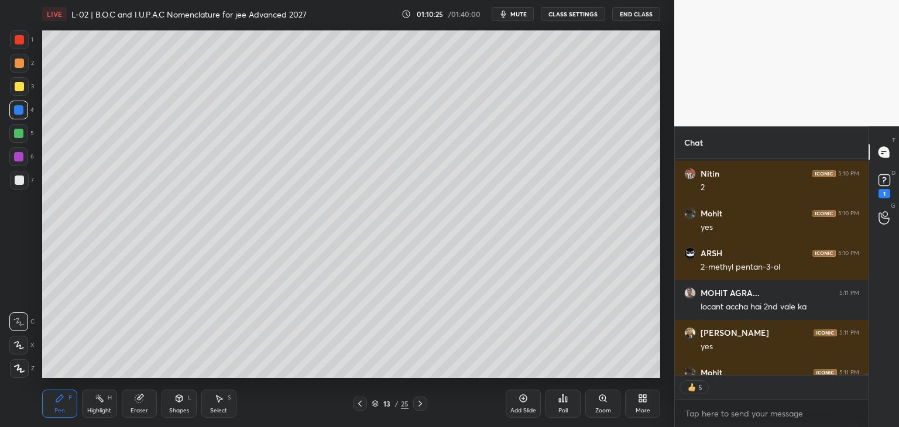
click at [512, 401] on div "Add Slide" at bounding box center [523, 404] width 35 height 28
click at [19, 59] on div at bounding box center [19, 63] width 9 height 9
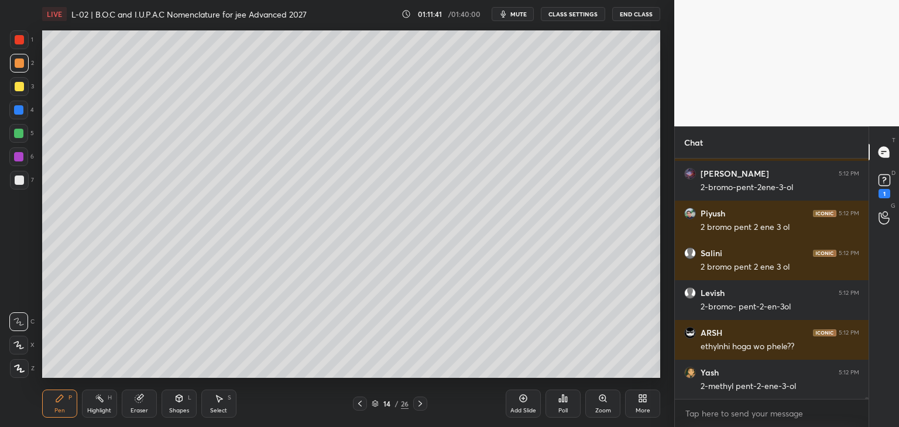
scroll to position [30001, 0]
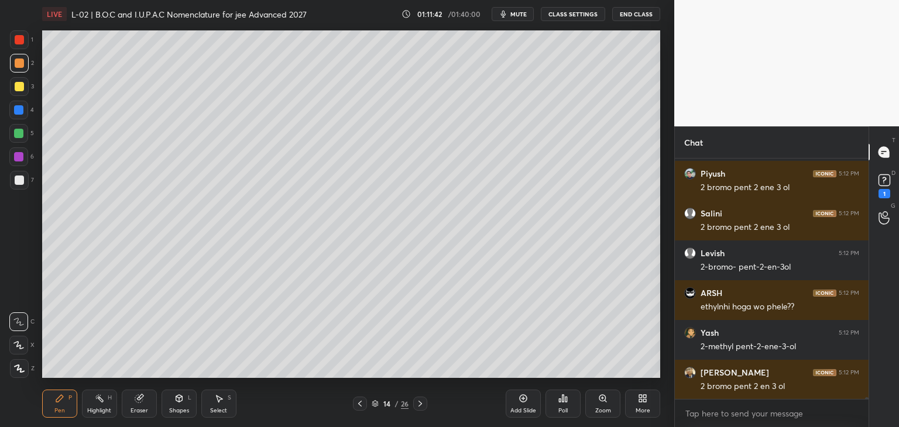
click at [22, 42] on div at bounding box center [19, 39] width 9 height 9
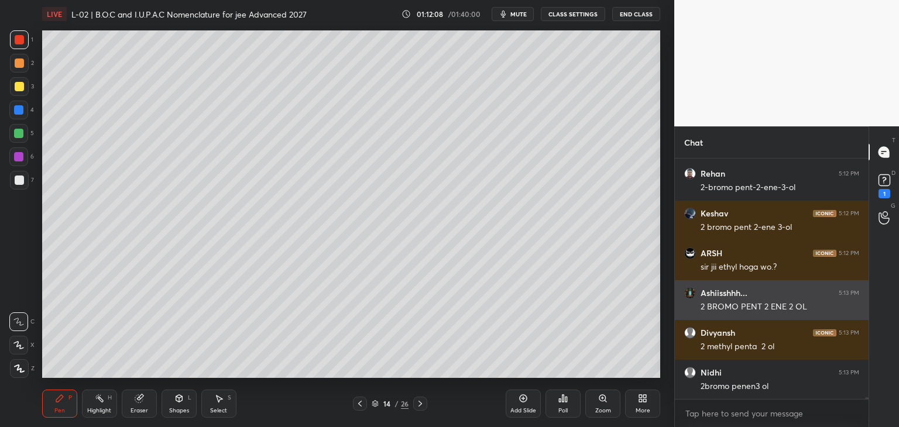
scroll to position [30399, 0]
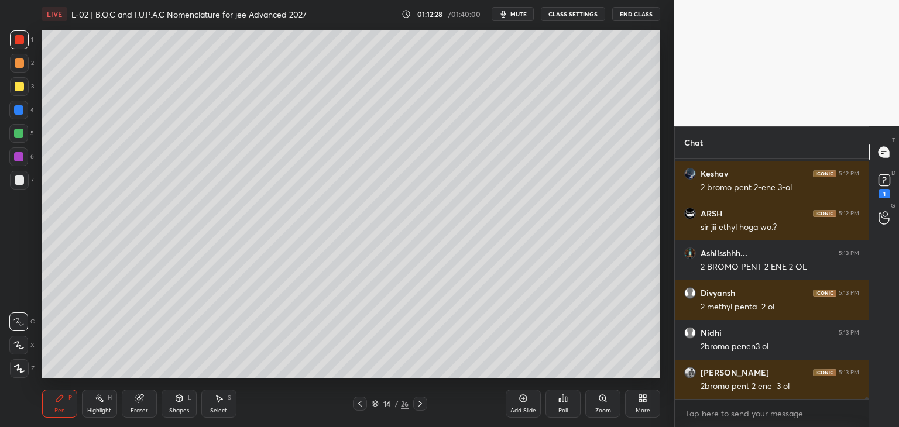
click at [16, 114] on div at bounding box center [18, 109] width 9 height 9
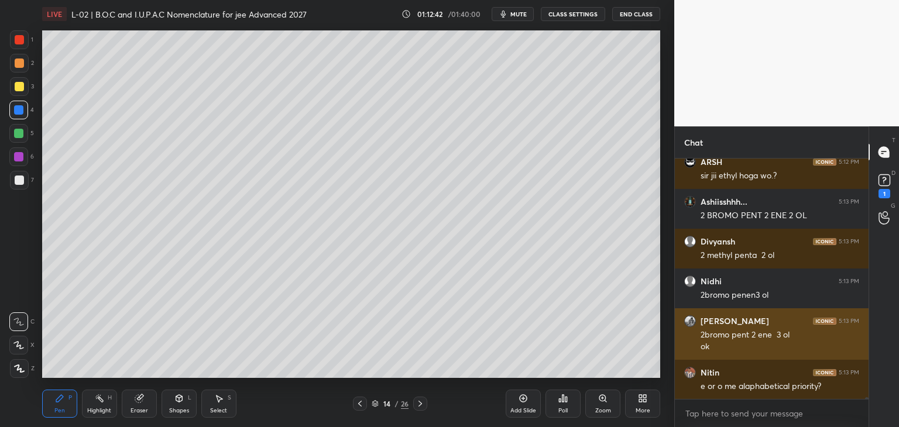
scroll to position [30490, 0]
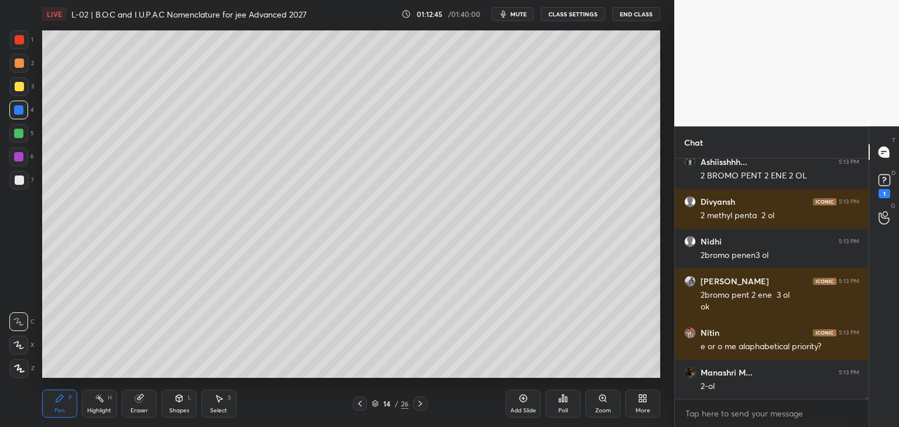
click at [16, 39] on div at bounding box center [19, 39] width 9 height 9
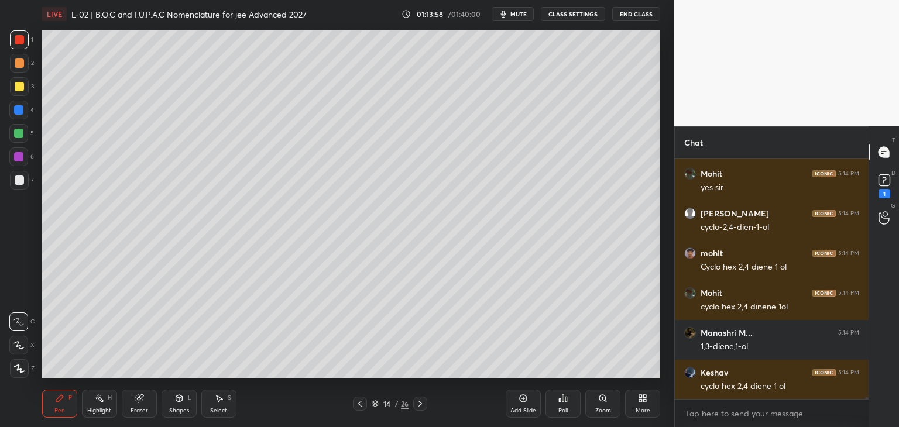
scroll to position [30928, 0]
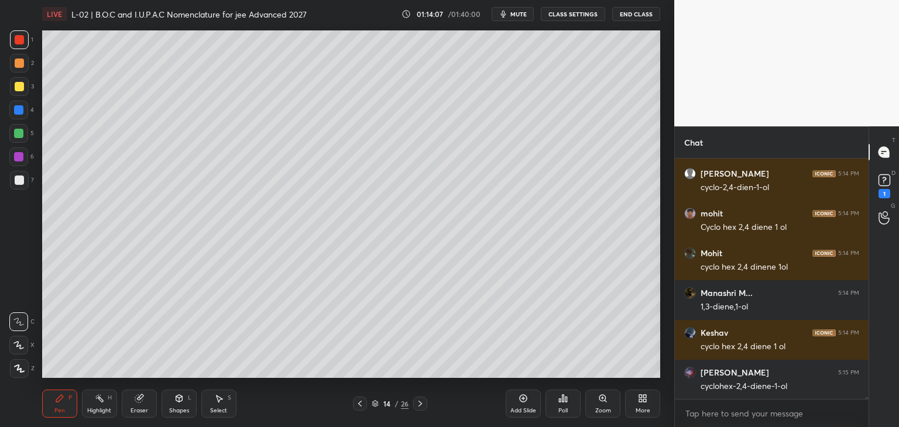
click at [19, 131] on div at bounding box center [18, 133] width 9 height 9
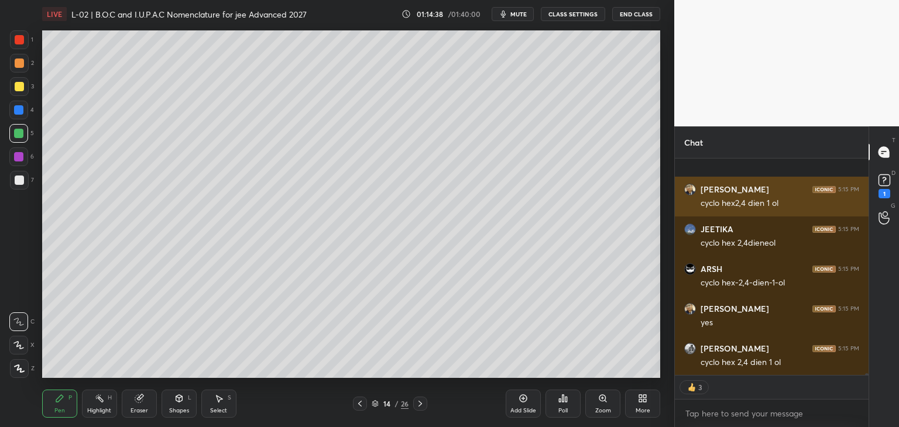
scroll to position [31429, 0]
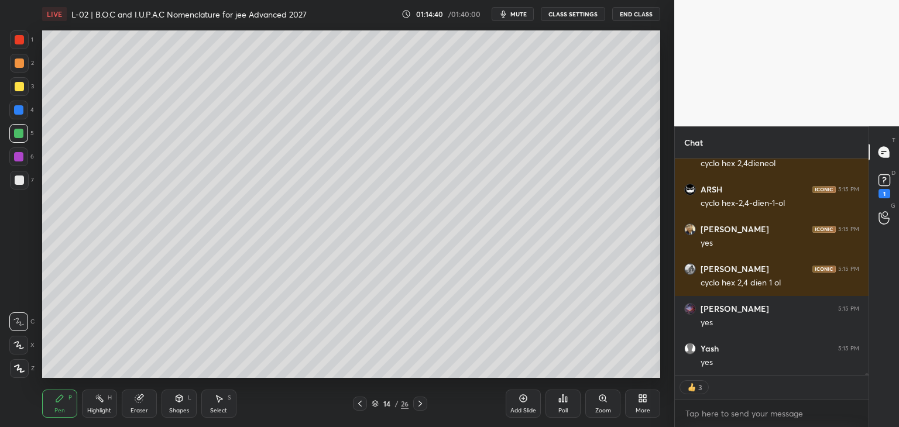
click at [510, 402] on div "Add Slide" at bounding box center [523, 404] width 35 height 28
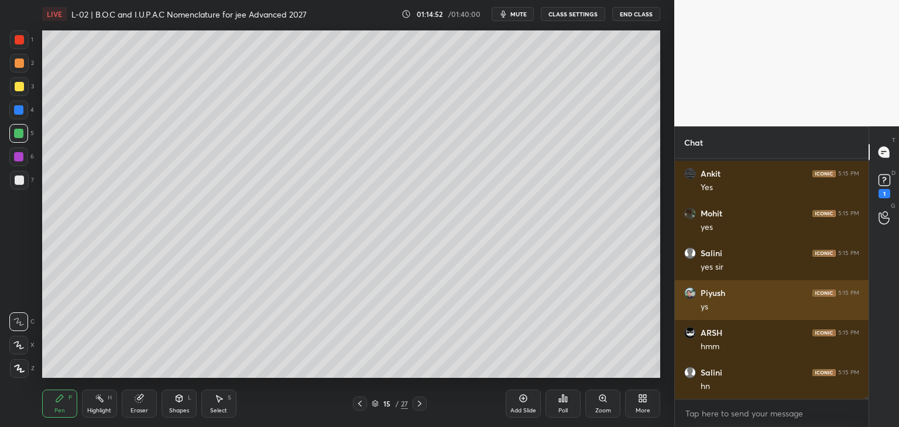
scroll to position [31684, 0]
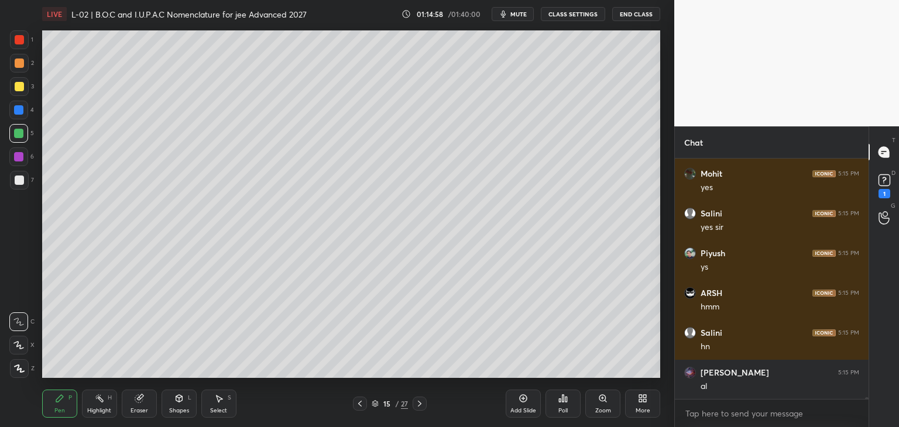
click at [19, 42] on div at bounding box center [19, 39] width 9 height 9
click at [186, 398] on div "Shapes L" at bounding box center [179, 404] width 35 height 28
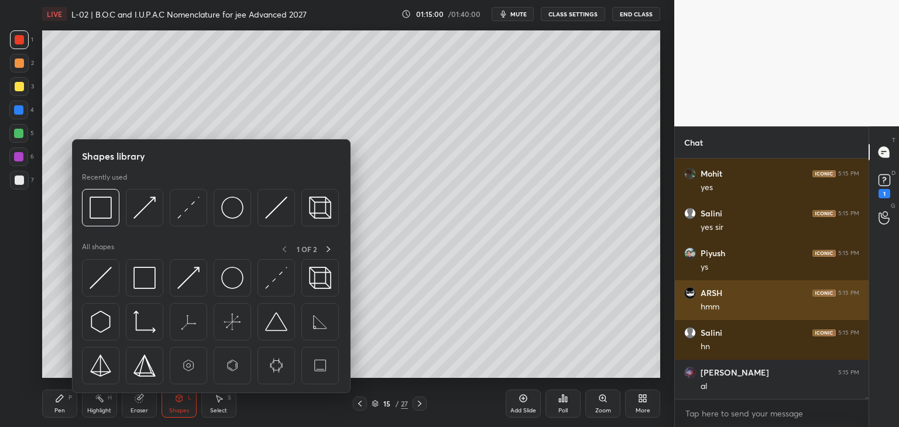
click at [104, 212] on img at bounding box center [101, 208] width 22 height 22
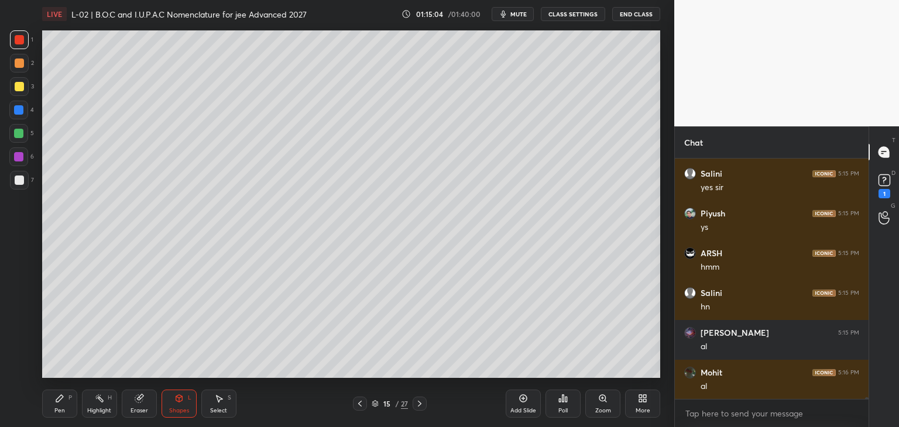
click at [59, 410] on div "Pen" at bounding box center [59, 411] width 11 height 6
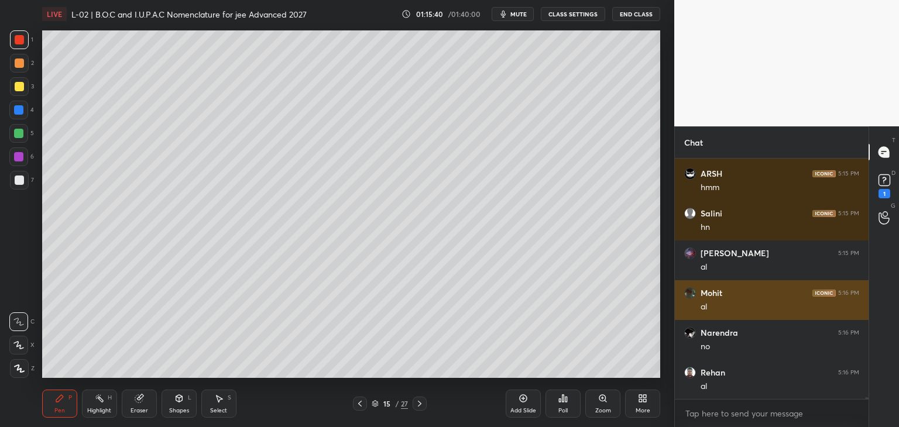
scroll to position [31843, 0]
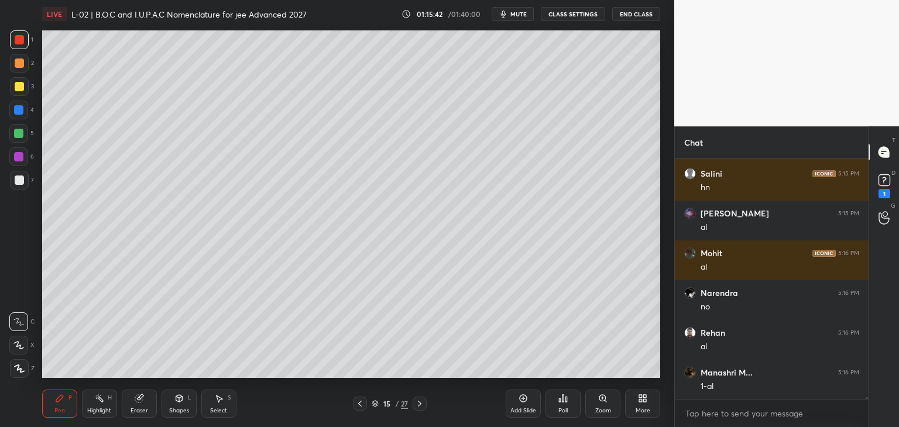
click at [218, 406] on div "Select S" at bounding box center [218, 404] width 35 height 28
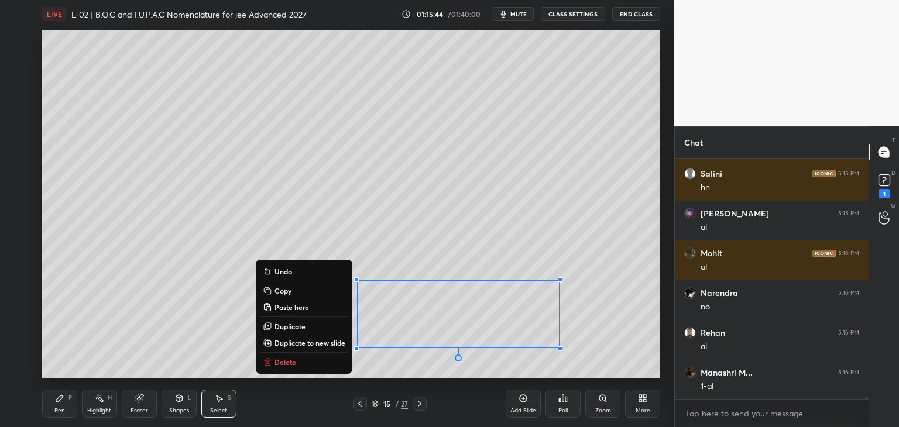
click at [576, 193] on div "0 ° Undo Copy Paste here Duplicate Duplicate to new slide Delete" at bounding box center [351, 204] width 618 height 348
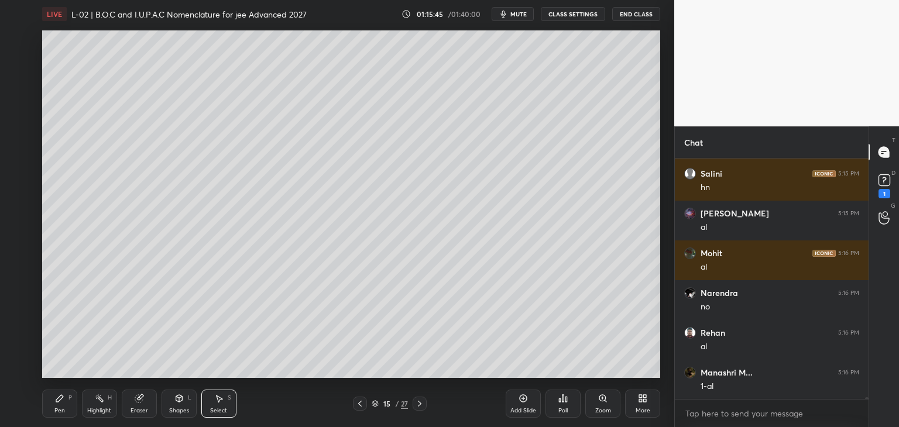
click at [69, 400] on div "P" at bounding box center [70, 398] width 4 height 6
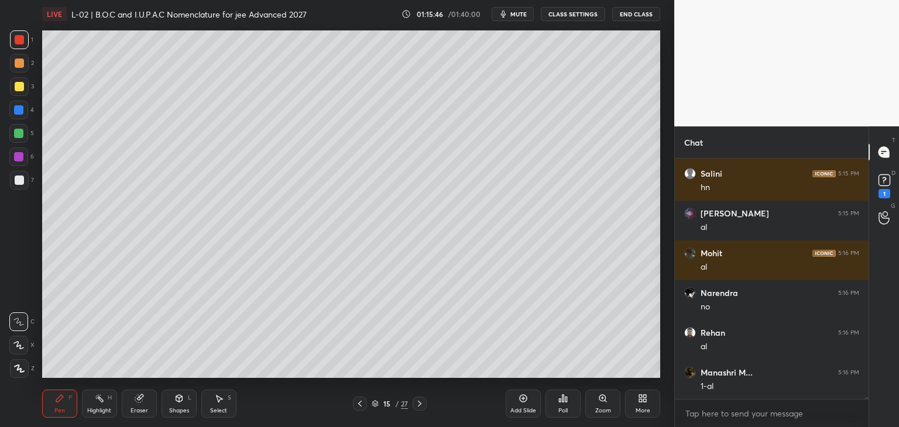
scroll to position [31883, 0]
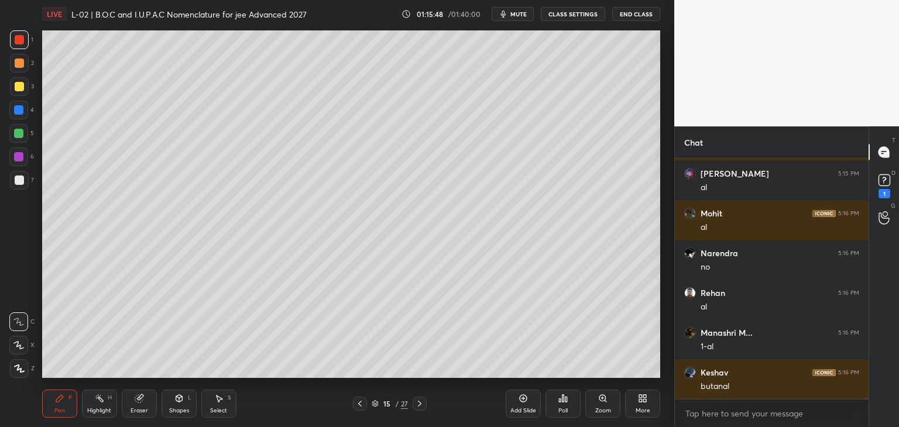
click at [19, 85] on div at bounding box center [19, 86] width 9 height 9
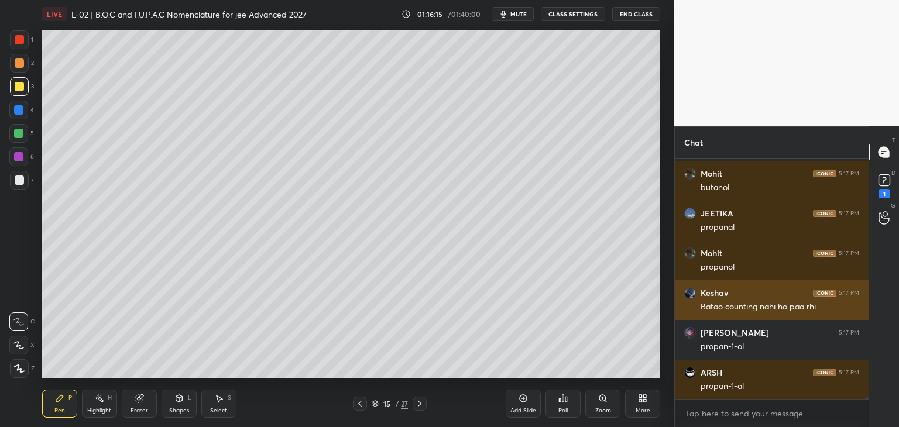
scroll to position [32281, 0]
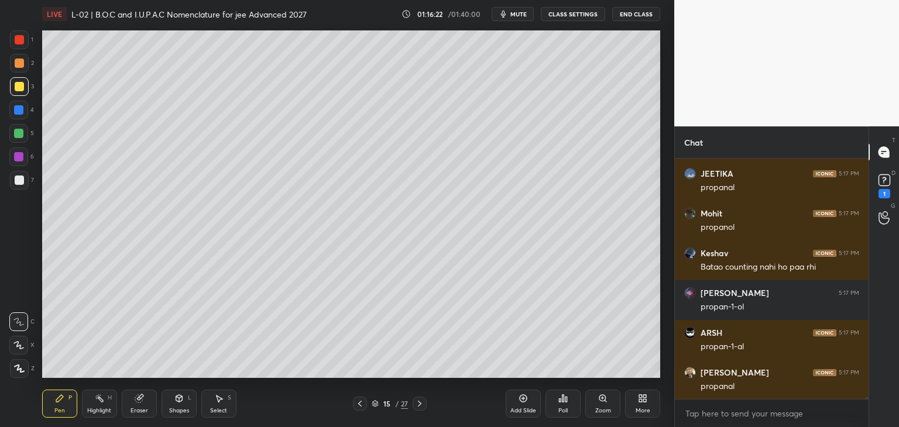
click at [141, 403] on icon at bounding box center [139, 398] width 9 height 9
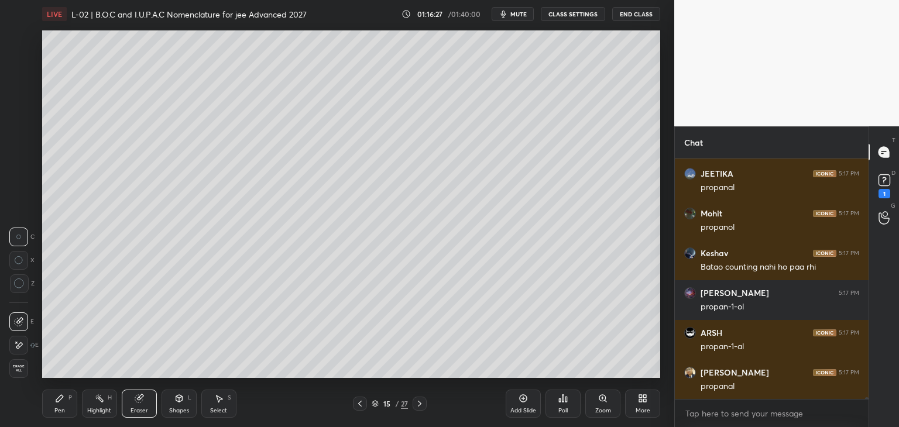
click at [59, 403] on icon at bounding box center [59, 398] width 9 height 9
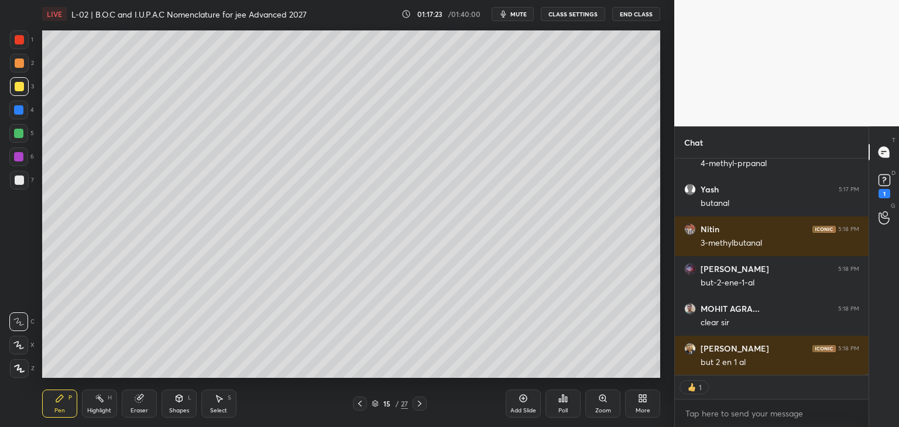
scroll to position [32663, 0]
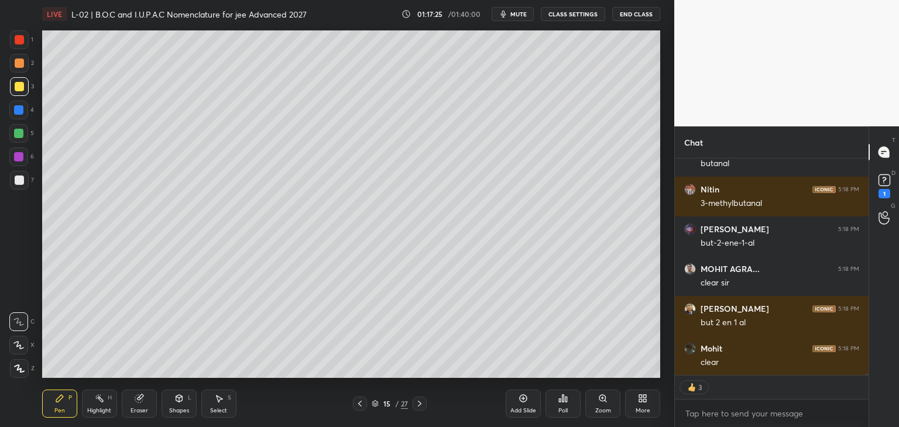
click at [518, 403] on icon at bounding box center [522, 398] width 9 height 9
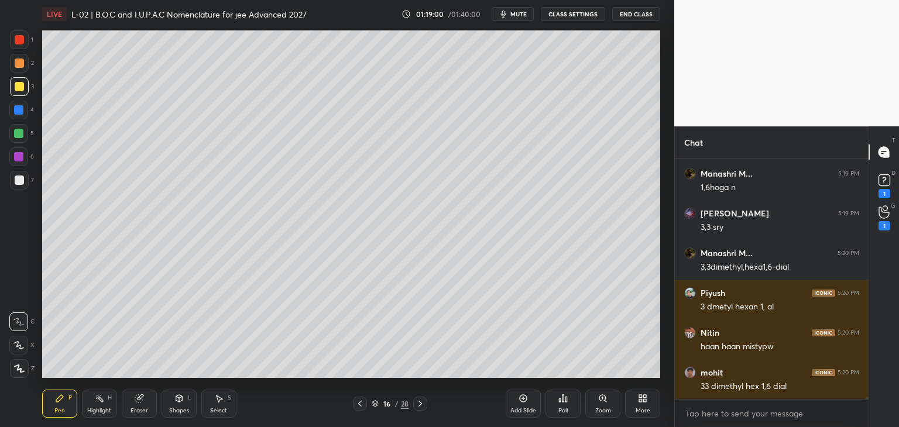
scroll to position [33327, 0]
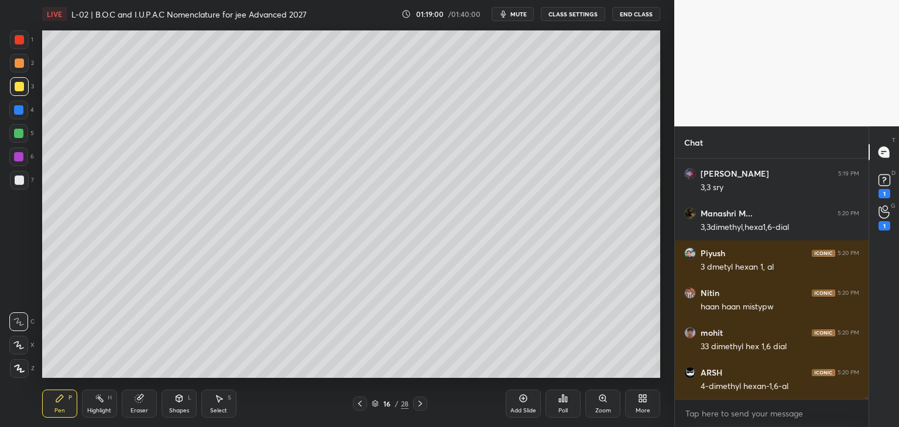
click at [14, 45] on div at bounding box center [19, 39] width 19 height 19
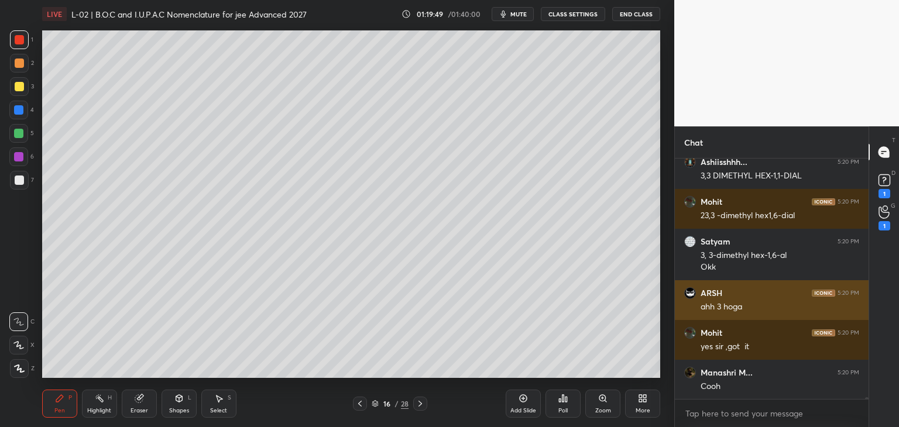
scroll to position [33617, 0]
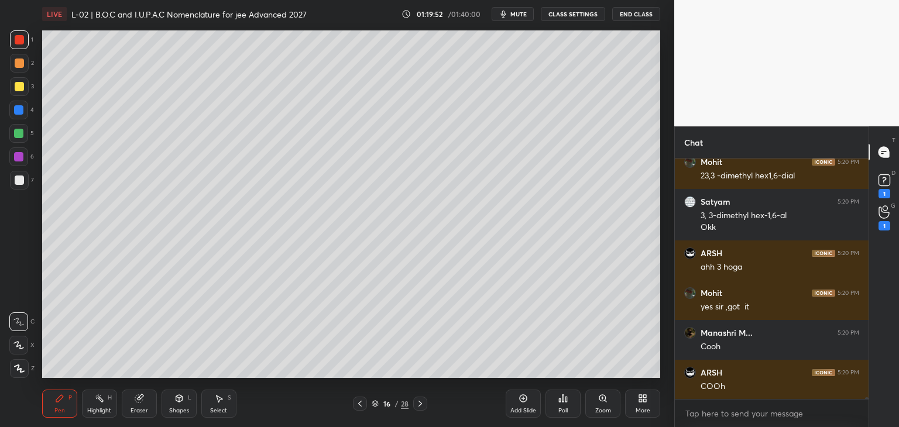
click at [359, 401] on icon at bounding box center [359, 403] width 9 height 9
click at [416, 401] on icon at bounding box center [419, 403] width 9 height 9
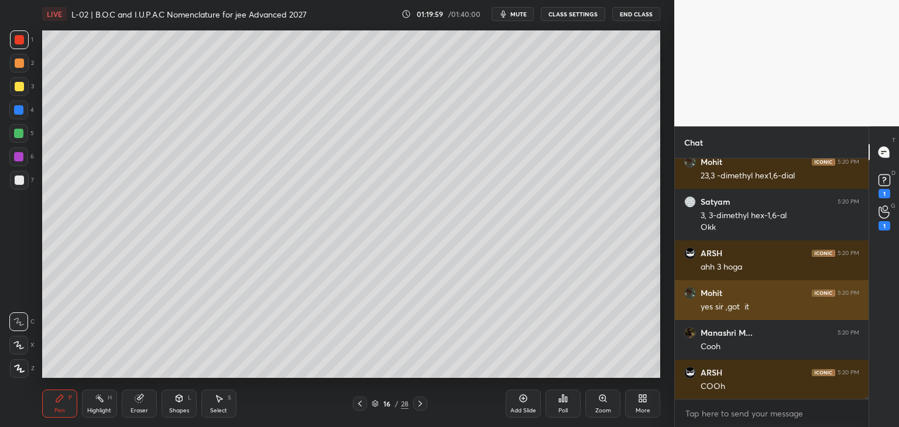
scroll to position [33657, 0]
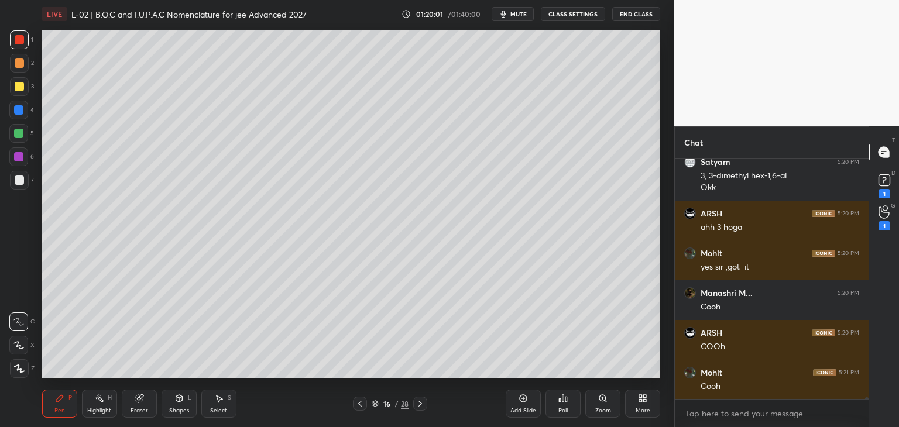
click at [140, 398] on icon at bounding box center [139, 399] width 8 height 8
click at [21, 336] on div at bounding box center [18, 345] width 19 height 19
click at [59, 400] on icon at bounding box center [59, 398] width 7 height 7
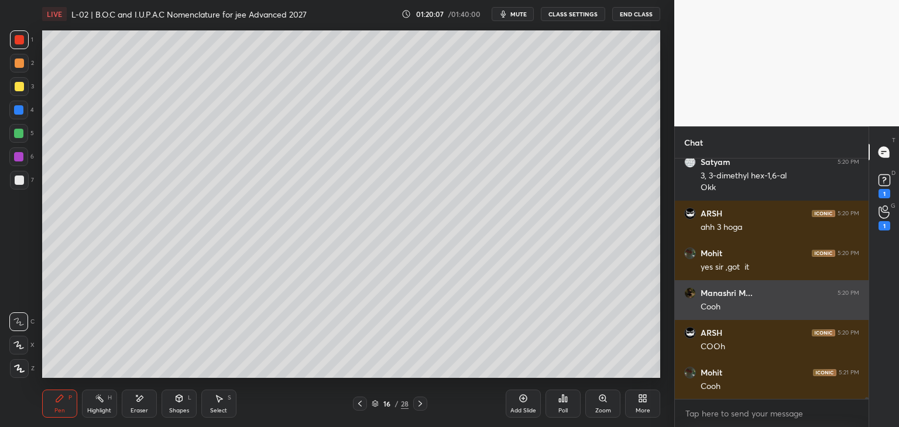
scroll to position [33697, 0]
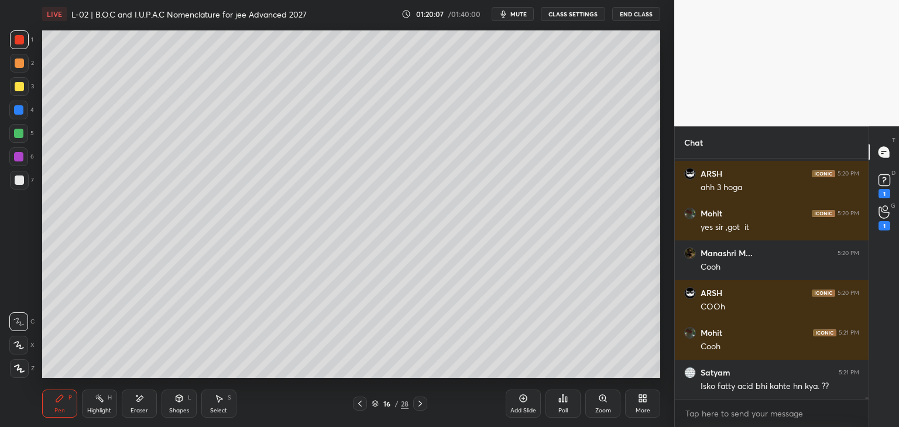
click at [21, 130] on div at bounding box center [18, 133] width 9 height 9
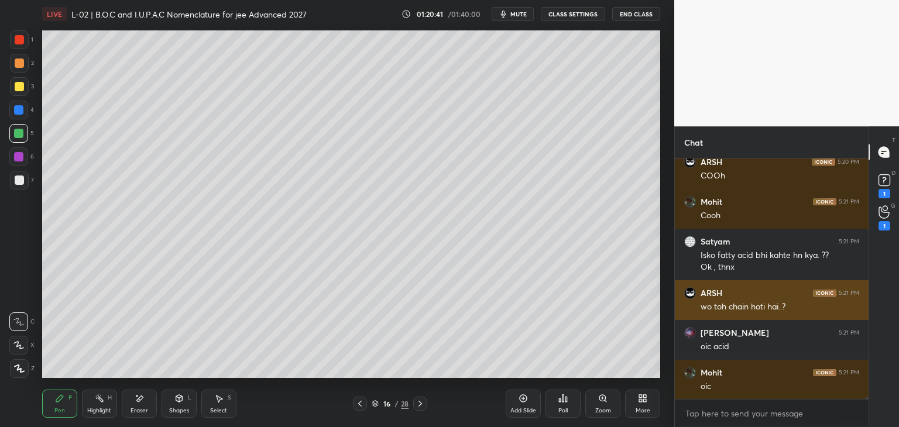
scroll to position [33868, 0]
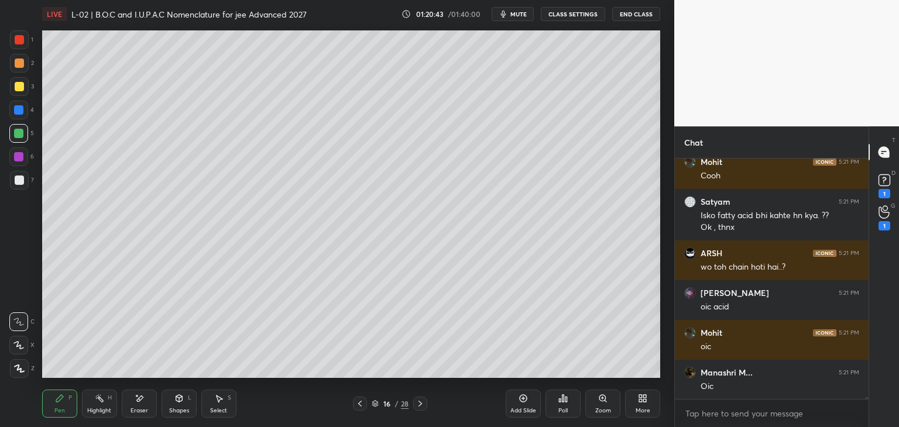
click at [514, 403] on div "Add Slide" at bounding box center [523, 404] width 35 height 28
click at [13, 109] on div at bounding box center [18, 110] width 19 height 19
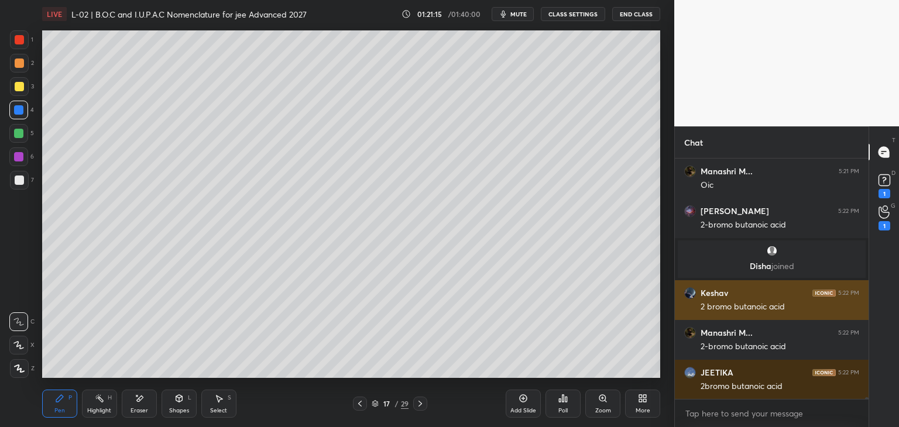
scroll to position [32990, 0]
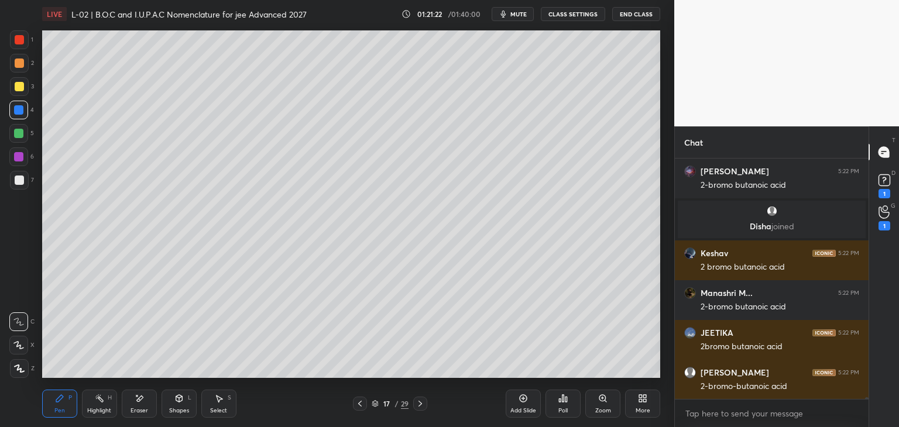
click at [9, 40] on div "1 2 3 4 5 6 7" at bounding box center [21, 112] width 25 height 164
click at [147, 398] on div "Eraser" at bounding box center [139, 404] width 35 height 28
click at [66, 398] on div "Pen P" at bounding box center [59, 404] width 35 height 28
click at [353, 403] on div at bounding box center [360, 404] width 14 height 14
click at [415, 408] on div at bounding box center [420, 404] width 14 height 14
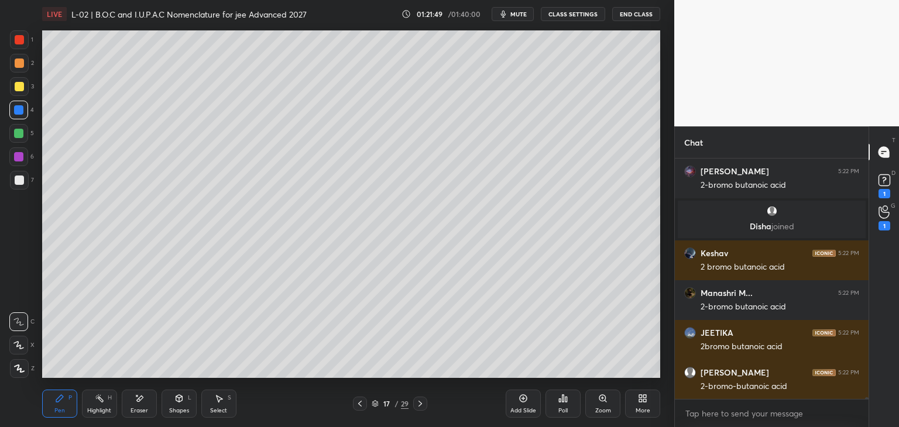
click at [22, 47] on div at bounding box center [19, 39] width 19 height 19
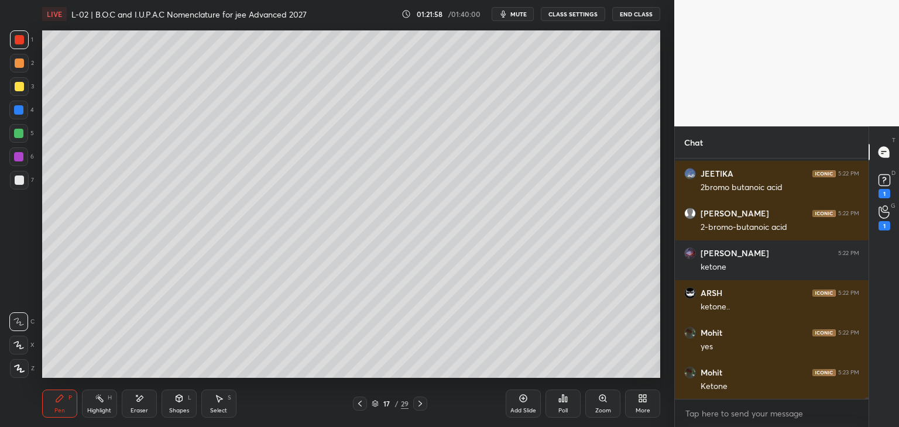
scroll to position [33189, 0]
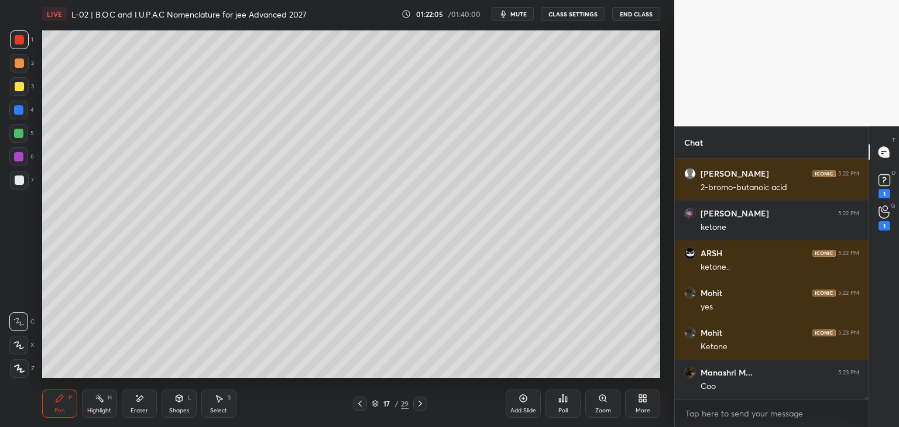
click at [139, 400] on icon at bounding box center [140, 399] width 6 height 6
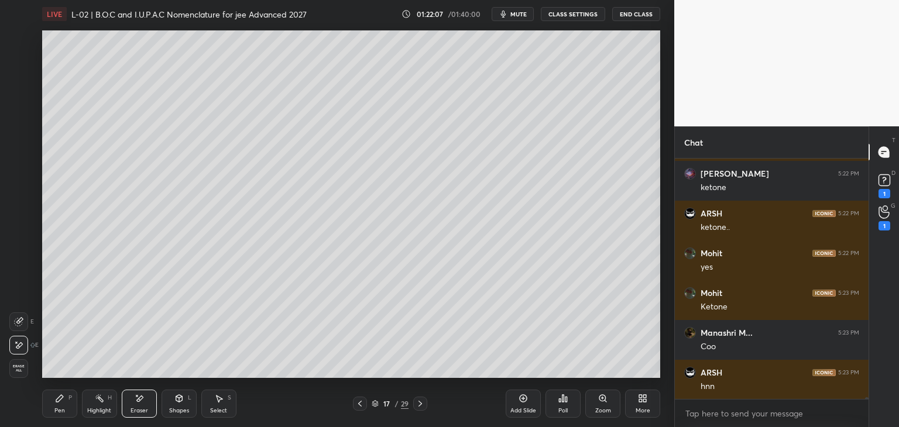
click at [53, 398] on div "Pen P" at bounding box center [59, 404] width 35 height 28
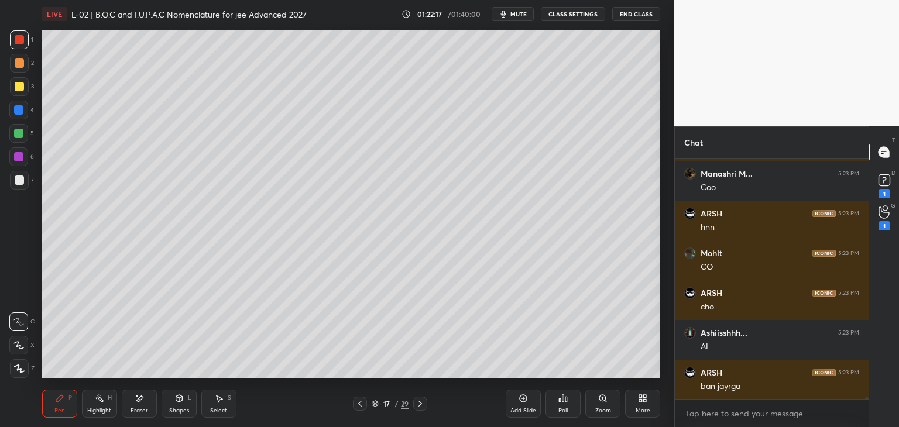
scroll to position [33428, 0]
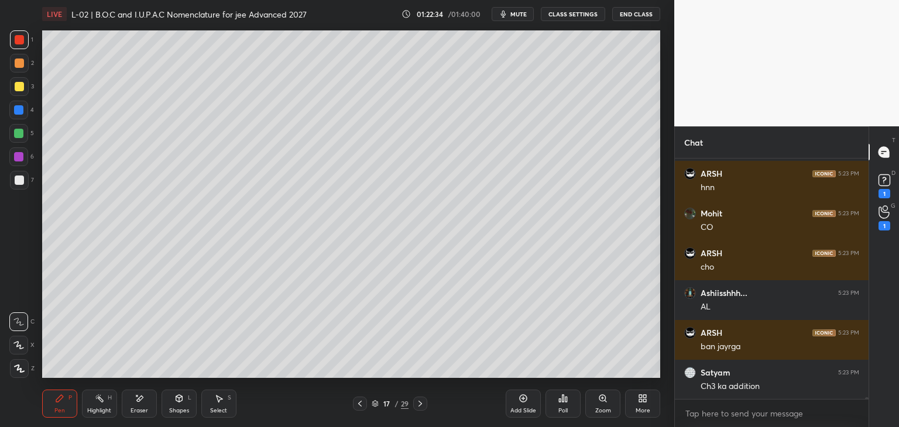
click at [514, 403] on div "Add Slide" at bounding box center [523, 404] width 35 height 28
click at [211, 397] on div "Select S" at bounding box center [218, 404] width 35 height 28
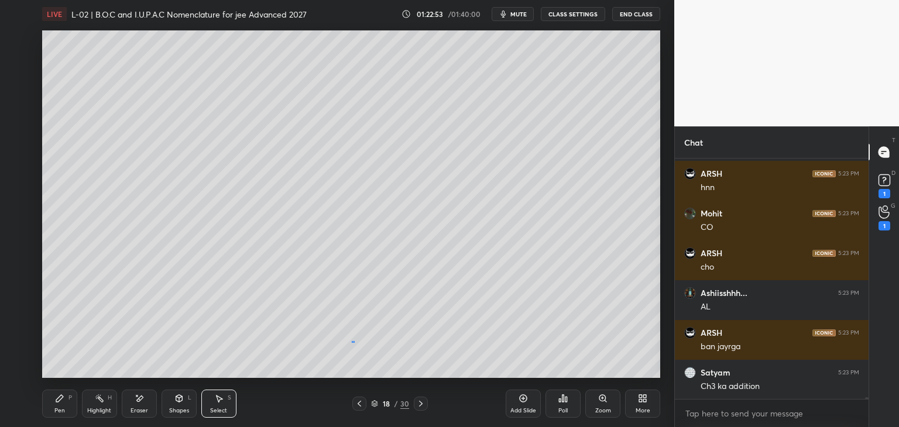
click at [352, 341] on div "0 ° Undo Copy Paste here Duplicate Duplicate to new slide Delete" at bounding box center [351, 204] width 618 height 348
click at [61, 401] on icon at bounding box center [59, 398] width 9 height 9
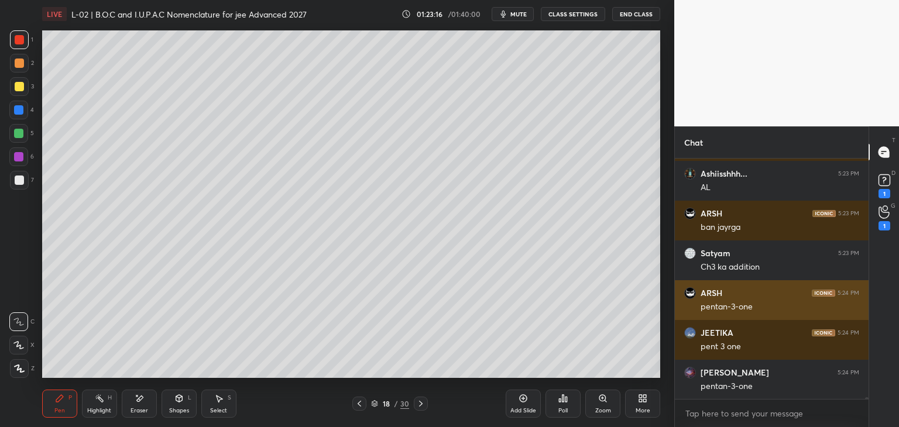
scroll to position [33559, 0]
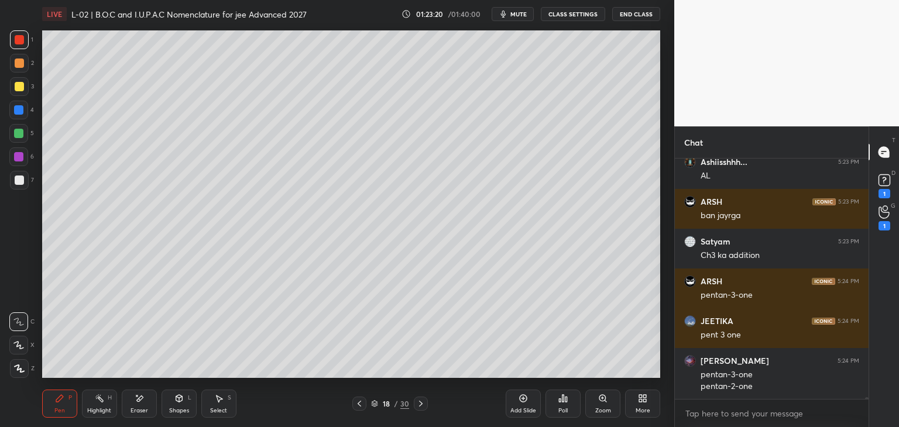
click at [19, 110] on div at bounding box center [18, 109] width 9 height 9
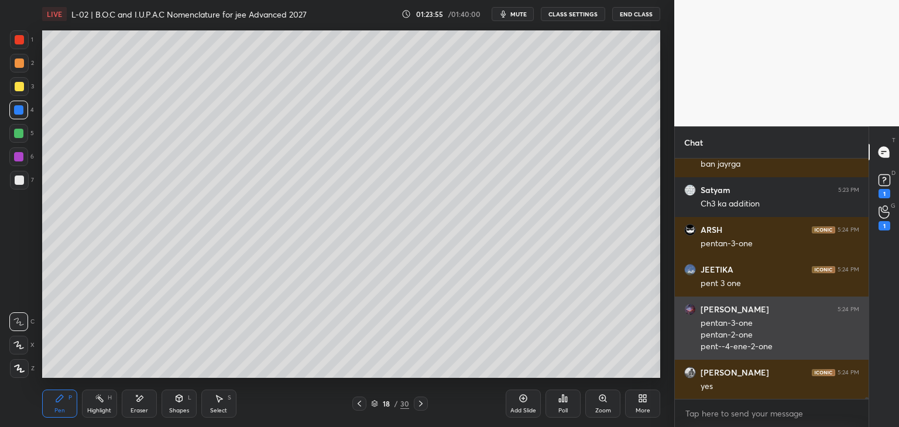
scroll to position [33650, 0]
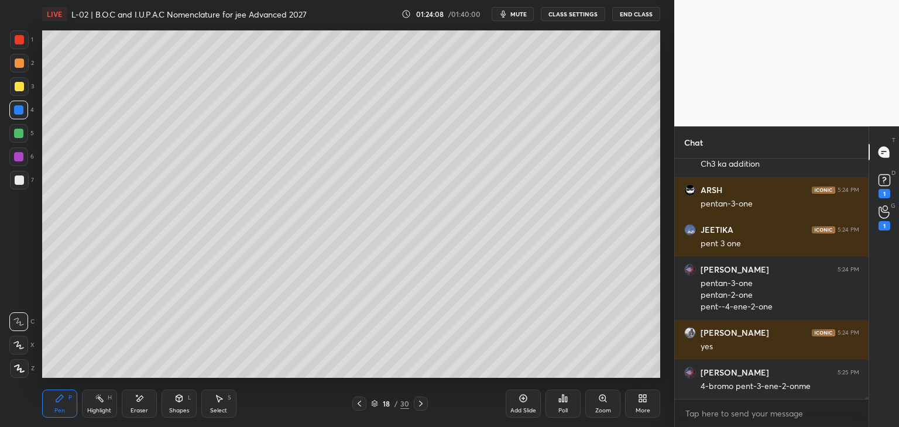
click at [358, 403] on icon at bounding box center [359, 403] width 9 height 9
click at [355, 407] on icon at bounding box center [359, 403] width 9 height 9
click at [421, 406] on icon at bounding box center [420, 403] width 9 height 9
click at [418, 406] on icon at bounding box center [420, 403] width 9 height 9
click at [416, 406] on icon at bounding box center [420, 403] width 9 height 9
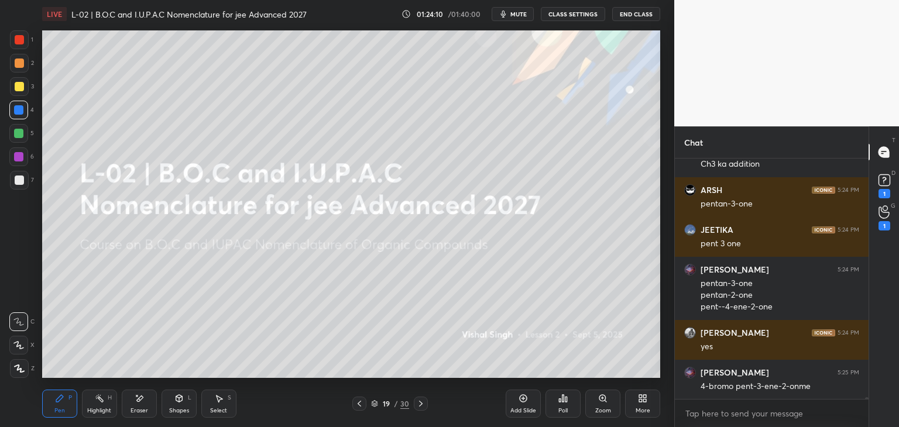
click at [358, 403] on icon at bounding box center [359, 403] width 9 height 9
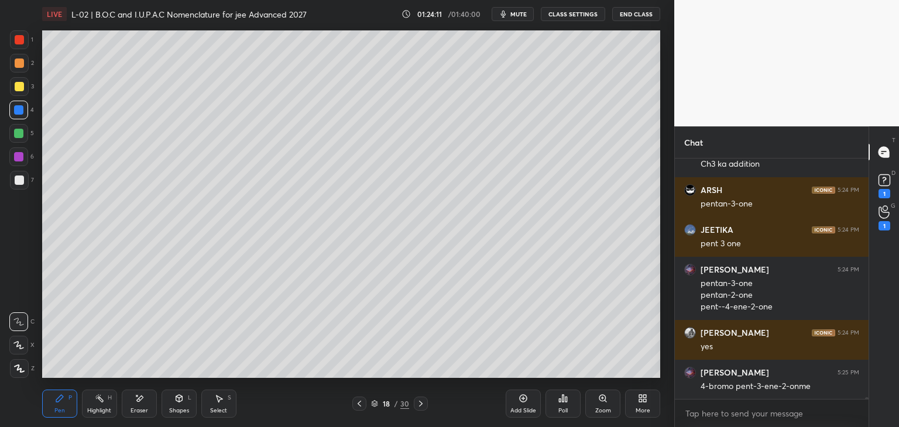
scroll to position [33690, 0]
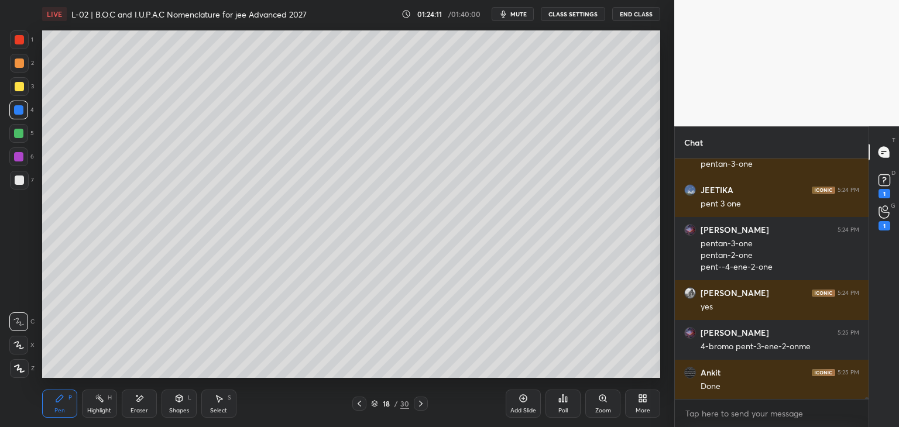
click at [511, 400] on div "Add Slide" at bounding box center [523, 404] width 35 height 28
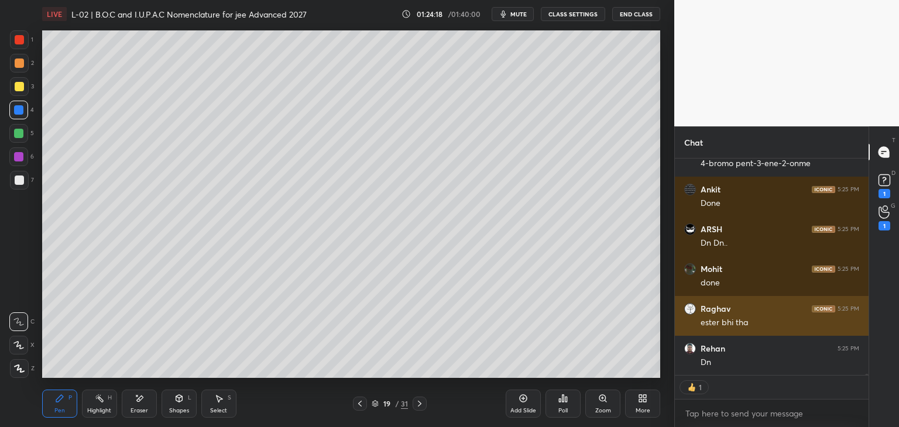
scroll to position [33913, 0]
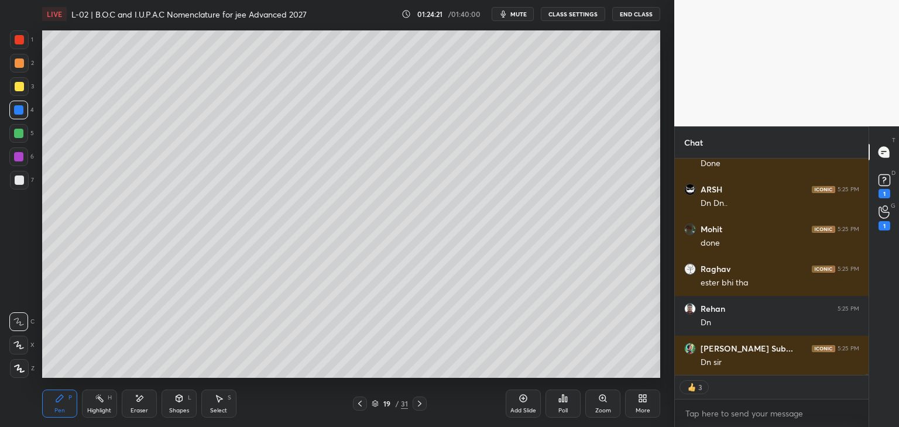
click at [174, 397] on icon at bounding box center [178, 398] width 9 height 9
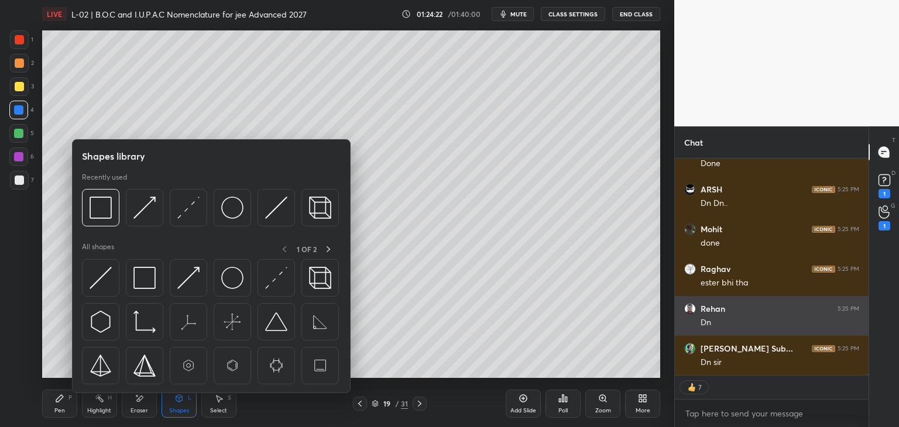
click at [105, 198] on img at bounding box center [101, 208] width 22 height 22
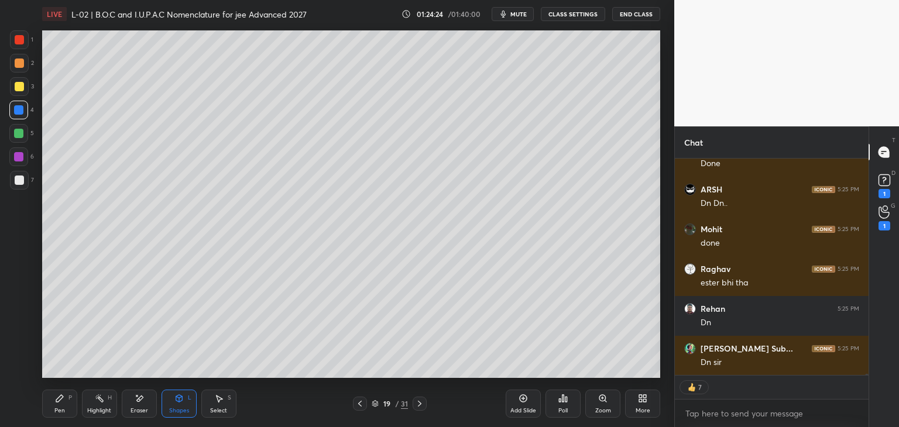
click at [61, 396] on icon at bounding box center [59, 398] width 7 height 7
click at [20, 43] on div at bounding box center [19, 39] width 9 height 9
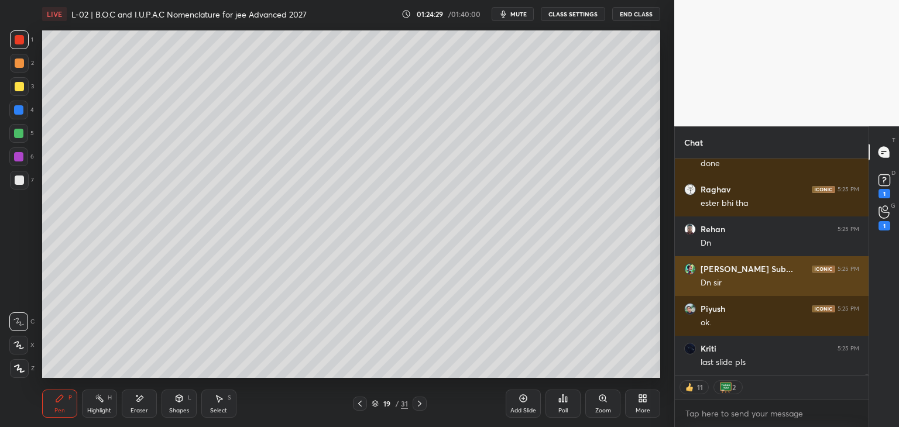
scroll to position [34032, 0]
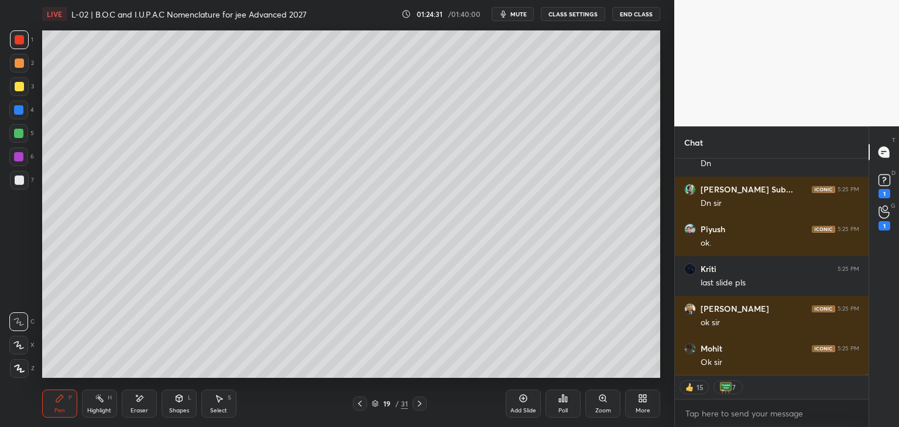
click at [356, 403] on icon at bounding box center [359, 403] width 9 height 9
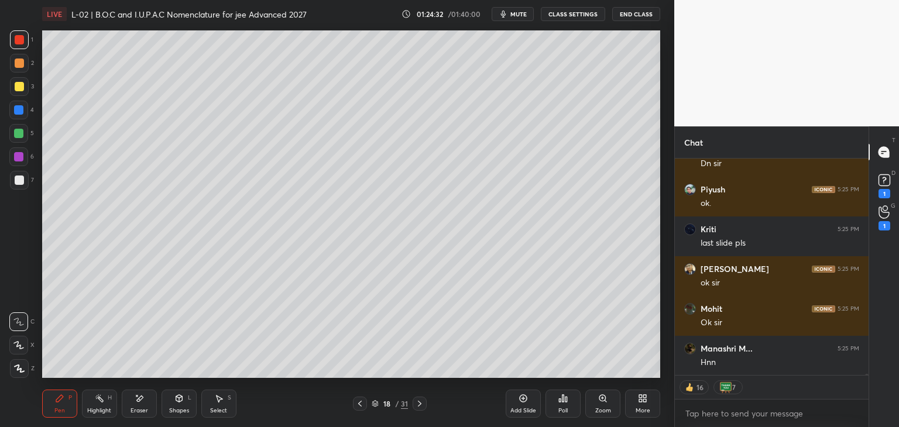
click at [357, 405] on icon at bounding box center [359, 403] width 9 height 9
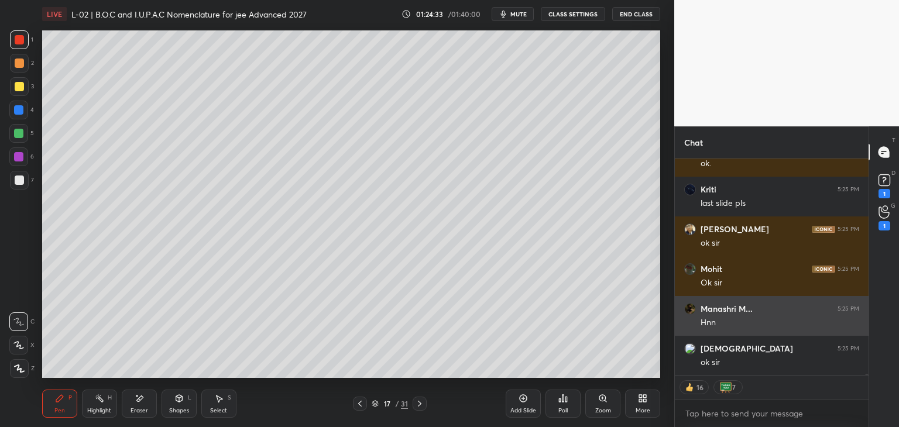
click at [358, 403] on icon at bounding box center [359, 403] width 9 height 9
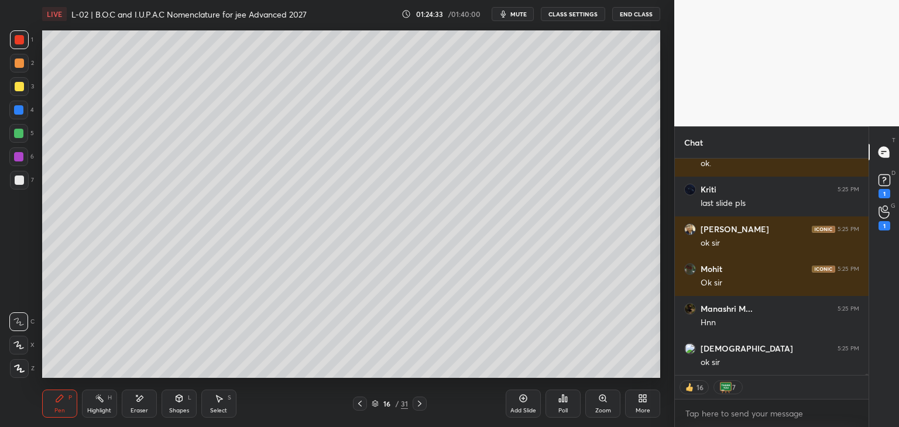
scroll to position [34191, 0]
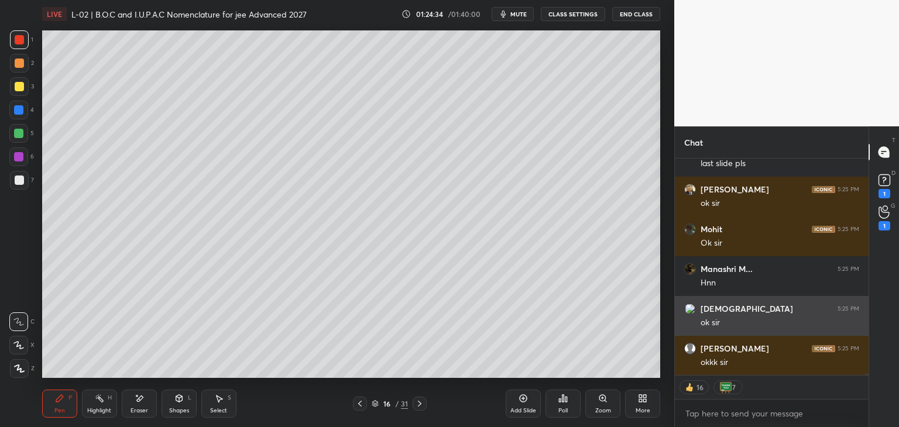
click at [358, 406] on icon at bounding box center [359, 403] width 9 height 9
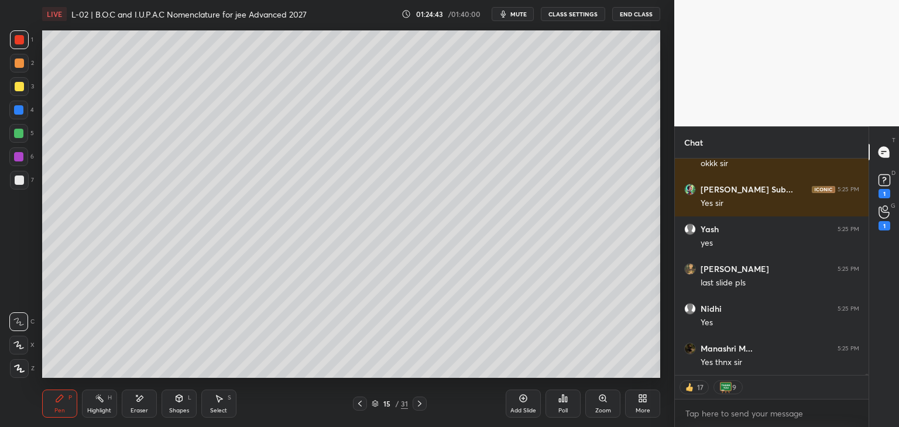
scroll to position [34430, 0]
click at [417, 401] on icon at bounding box center [419, 403] width 9 height 9
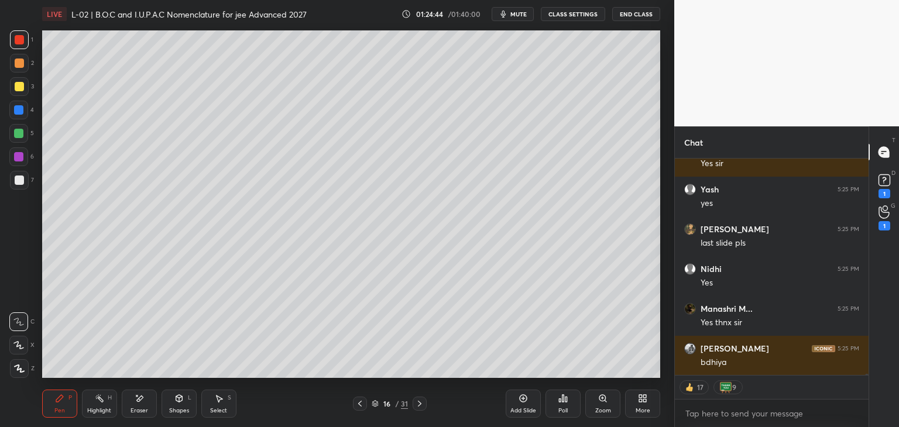
click at [422, 400] on icon at bounding box center [419, 403] width 9 height 9
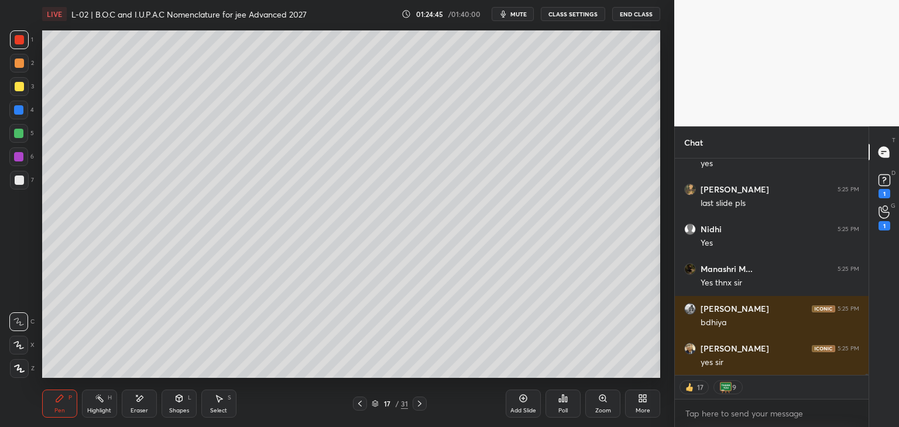
click at [421, 401] on icon at bounding box center [419, 403] width 9 height 9
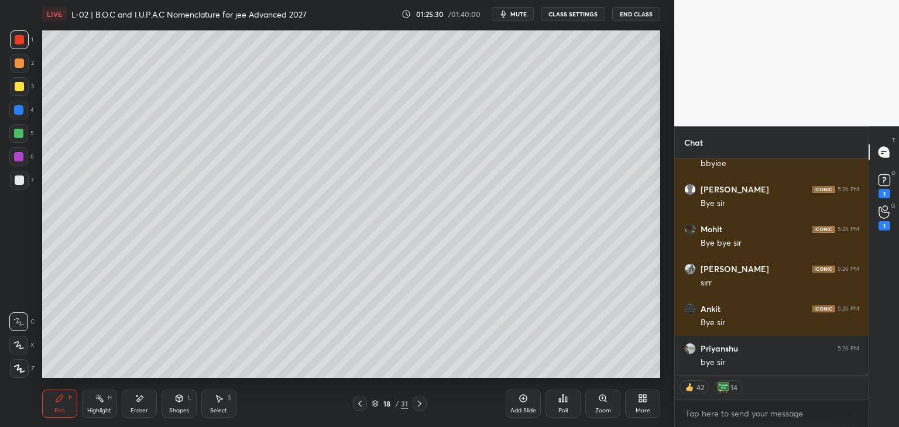
scroll to position [34887, 0]
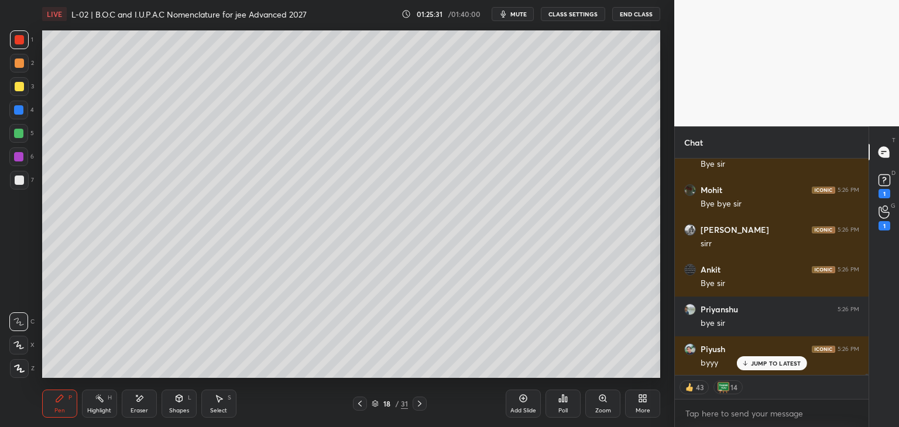
click at [638, 14] on button "End Class" at bounding box center [636, 14] width 48 height 14
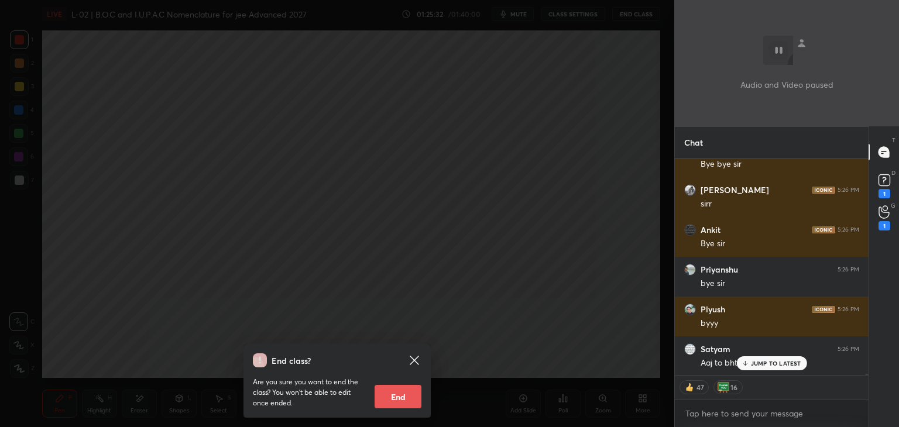
scroll to position [34966, 0]
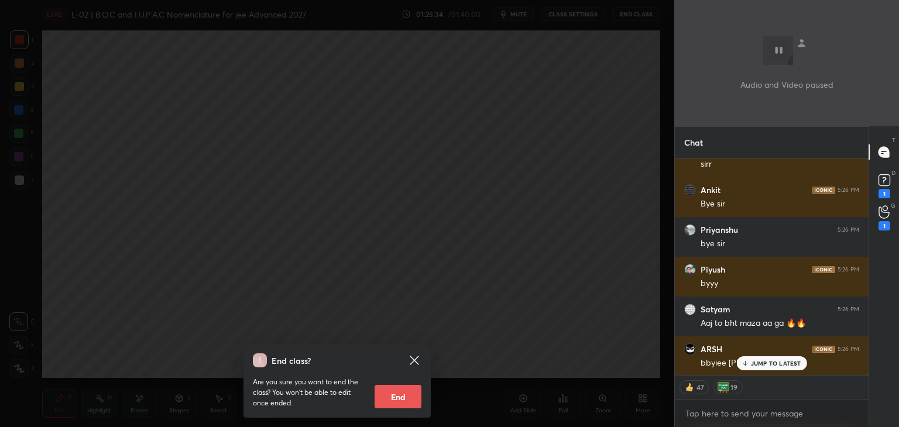
click at [403, 400] on button "End" at bounding box center [397, 396] width 47 height 23
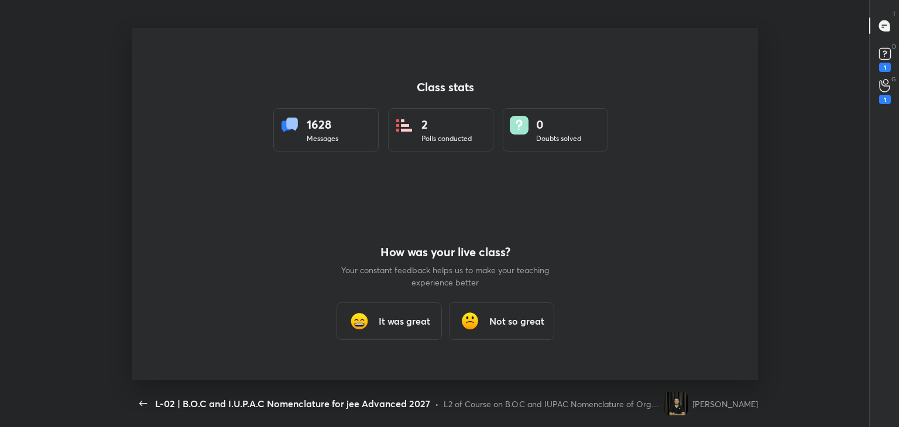
click at [406, 318] on h3 "It was great" at bounding box center [403, 321] width 51 height 14
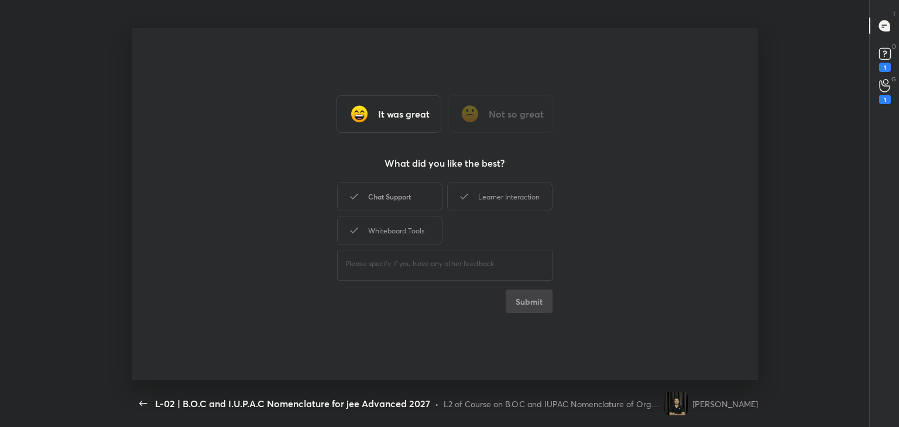
click at [404, 194] on div "Chat Support" at bounding box center [389, 196] width 105 height 29
click at [489, 183] on div "Learner Interaction" at bounding box center [499, 196] width 105 height 29
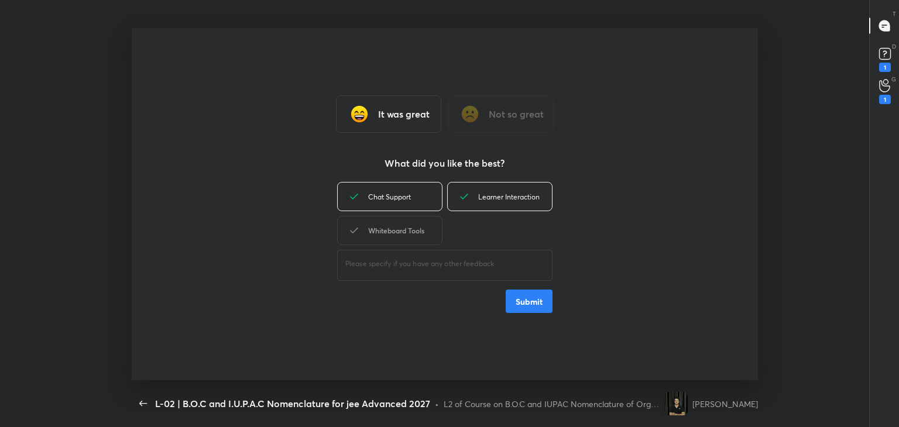
click at [404, 233] on div "Whiteboard Tools" at bounding box center [389, 230] width 105 height 29
click at [538, 291] on button "Submit" at bounding box center [529, 301] width 47 height 23
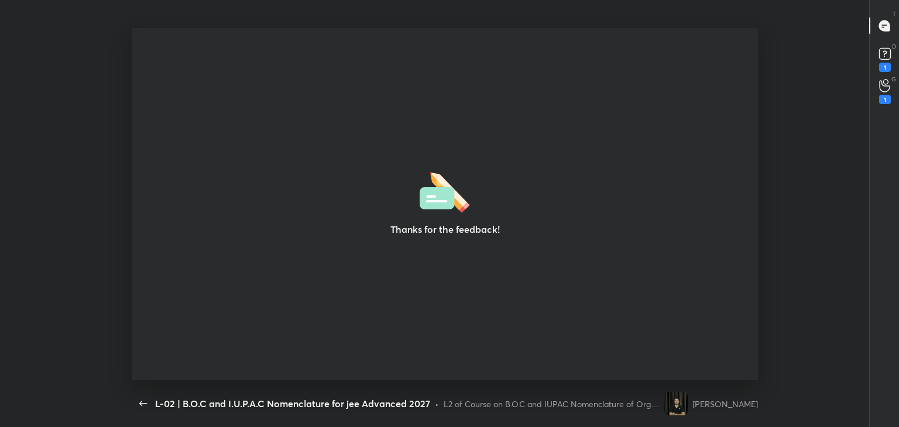
type textarea "x"
